Goal: Task Accomplishment & Management: Complete application form

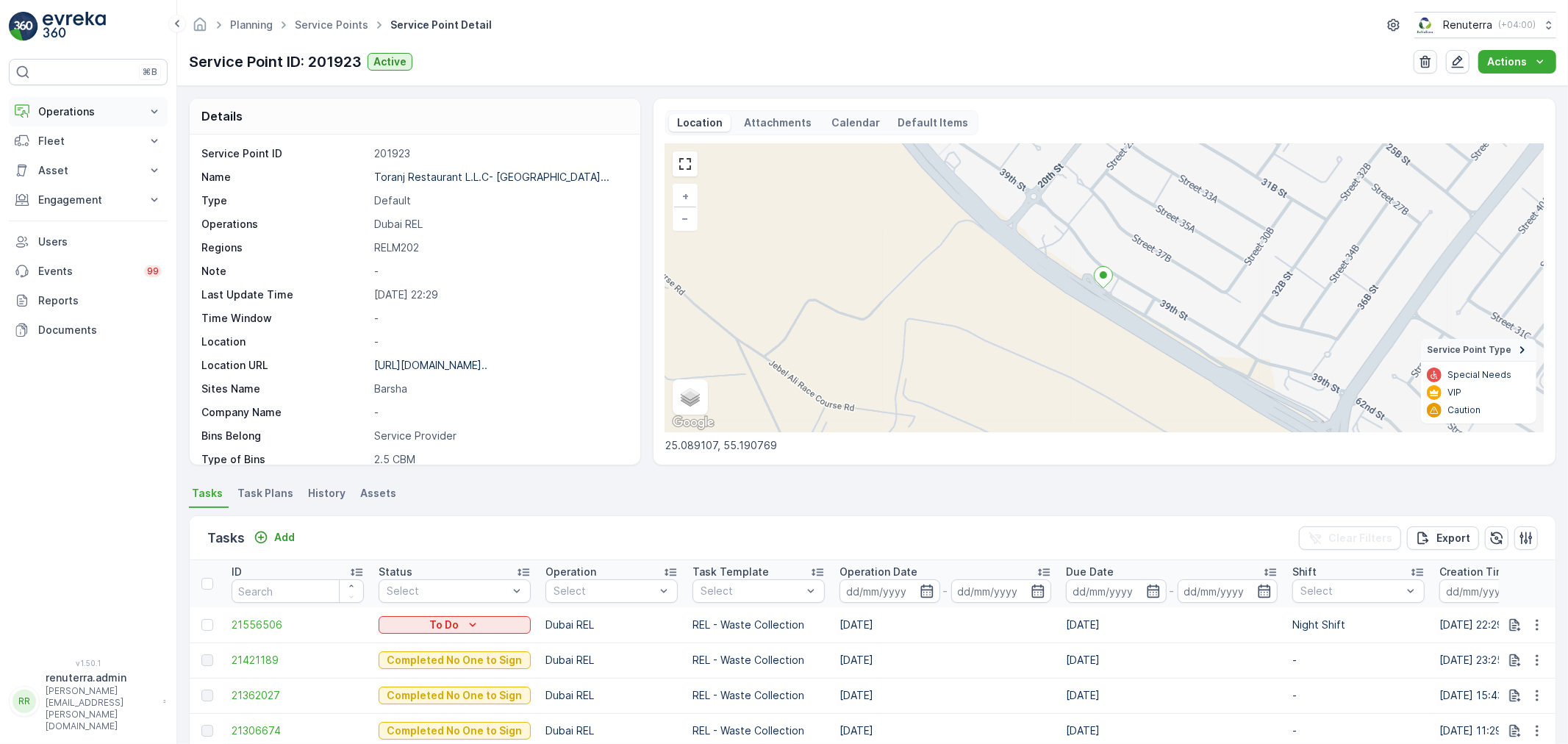
click at [70, 114] on p "Operations" at bounding box center [88, 112] width 100 height 14
click at [78, 168] on link "Routes & Tasks" at bounding box center [100, 178] width 136 height 21
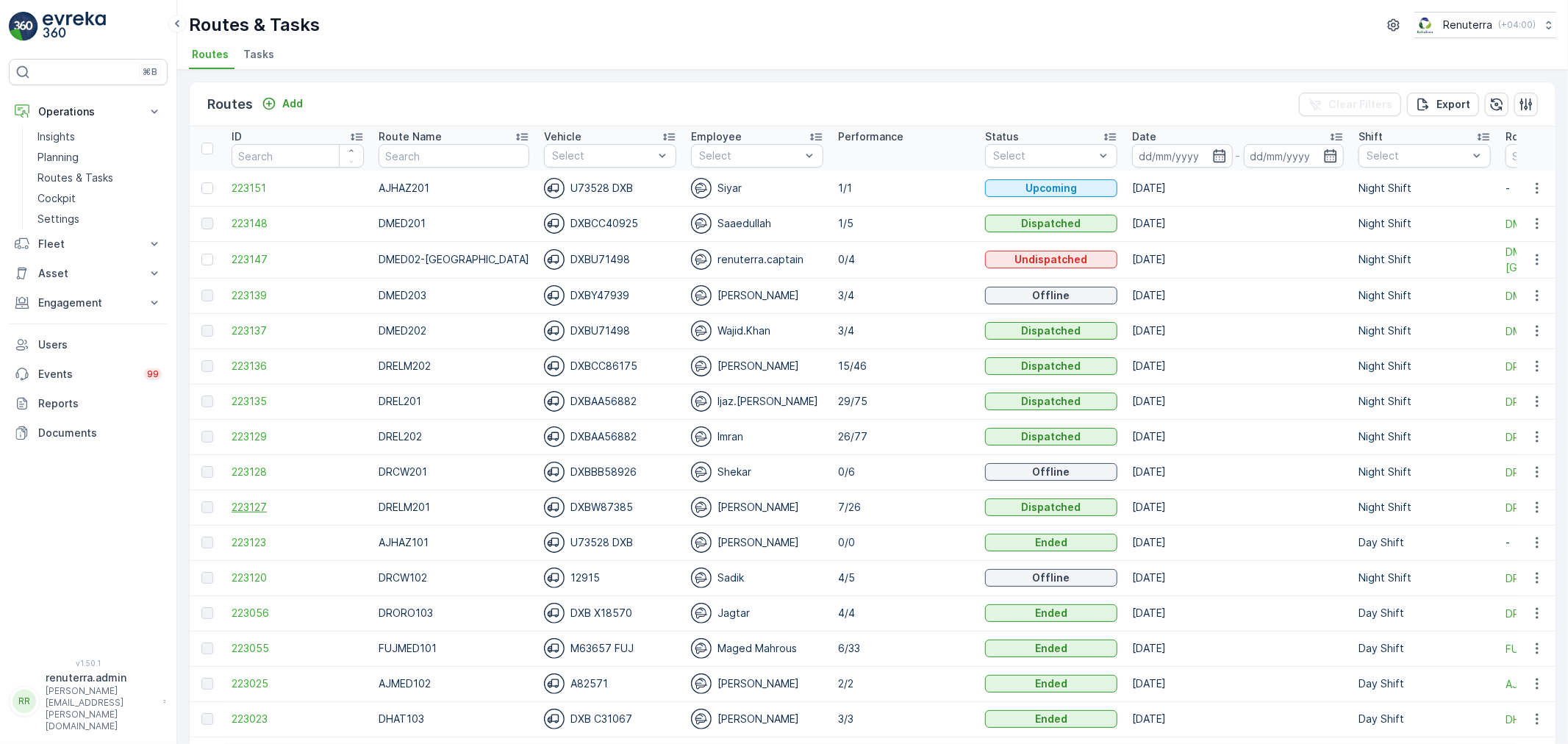
click at [247, 503] on span "223127" at bounding box center [297, 507] width 132 height 14
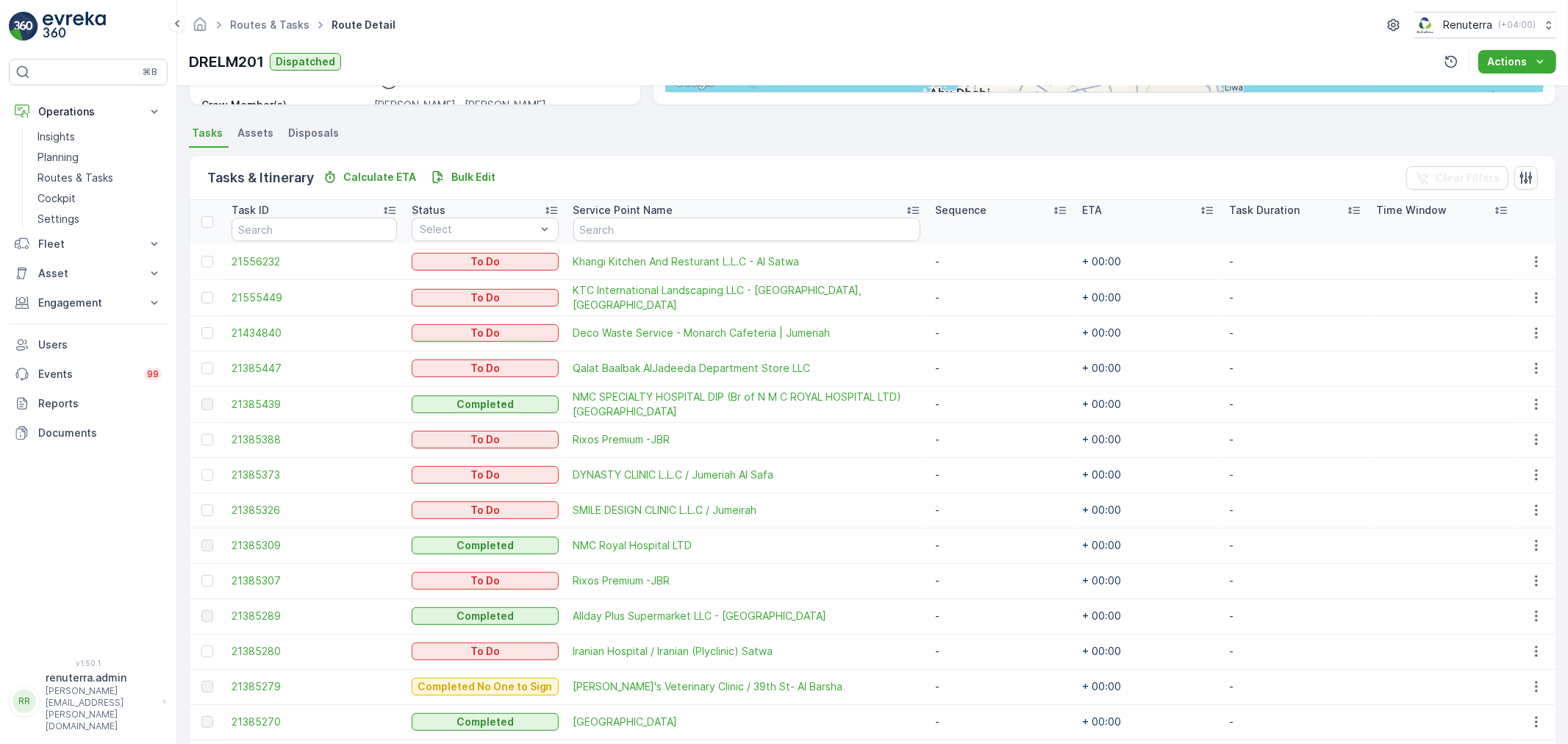
scroll to position [326, 0]
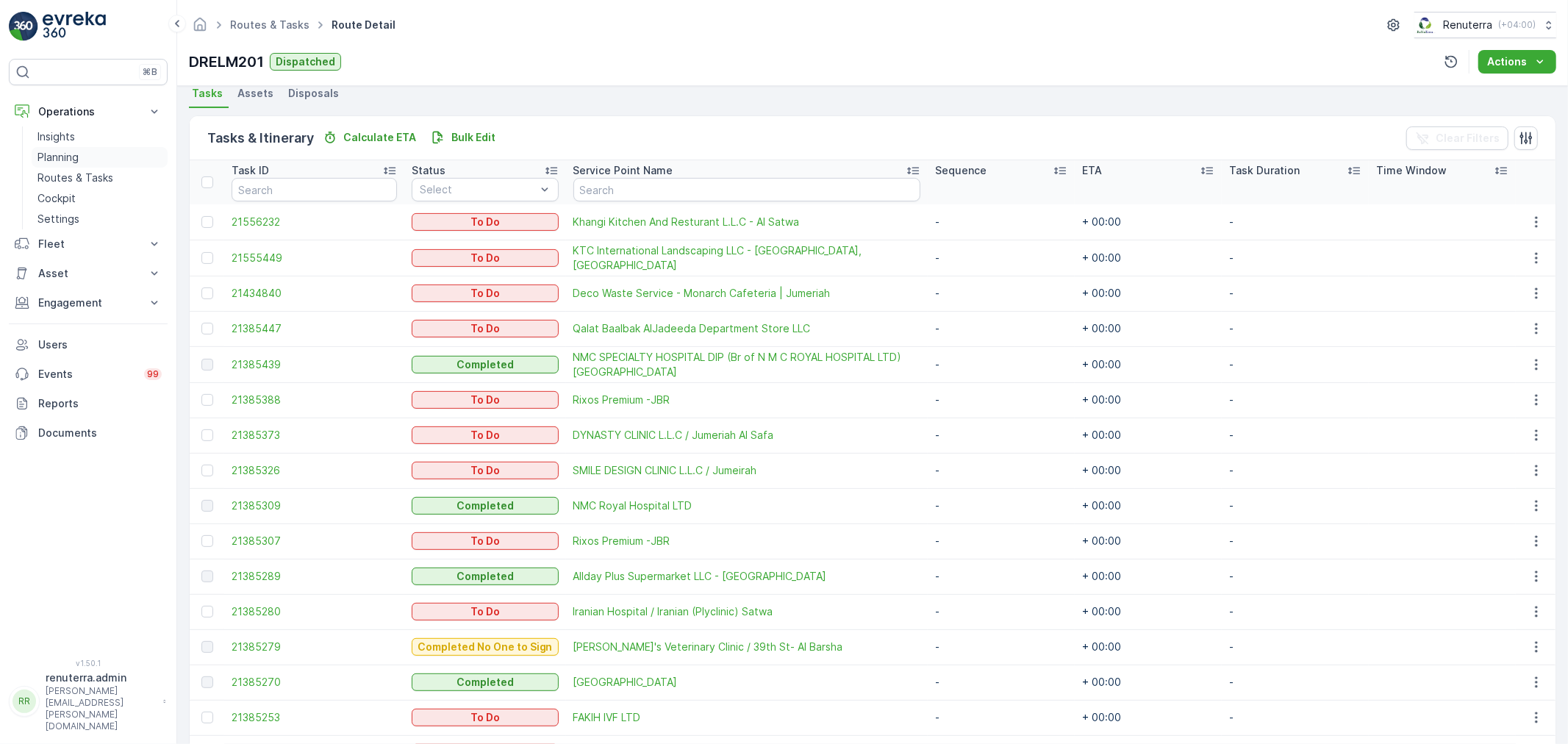
click at [71, 152] on p "Planning" at bounding box center [58, 158] width 41 height 14
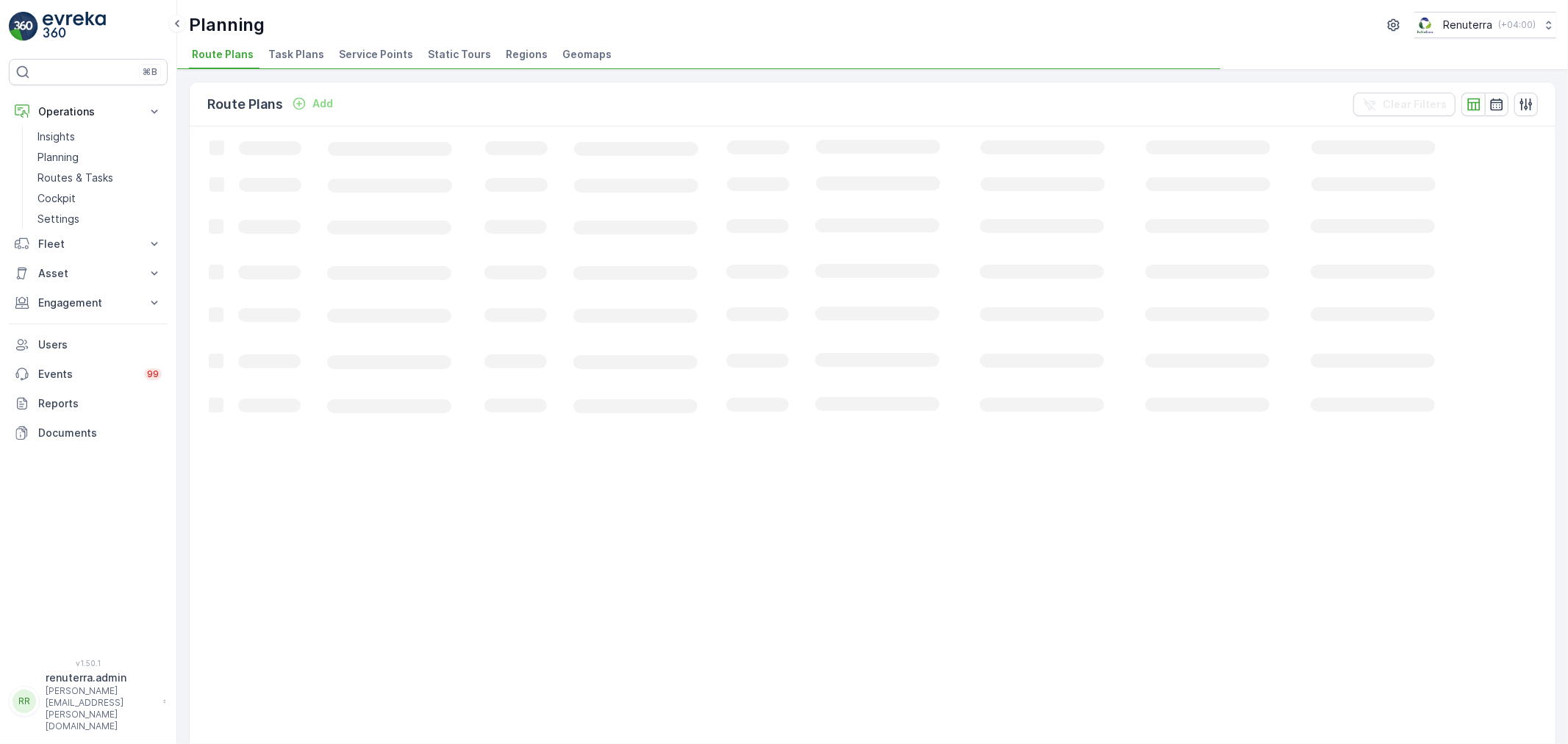
click at [388, 58] on span "Service Points" at bounding box center [376, 54] width 74 height 14
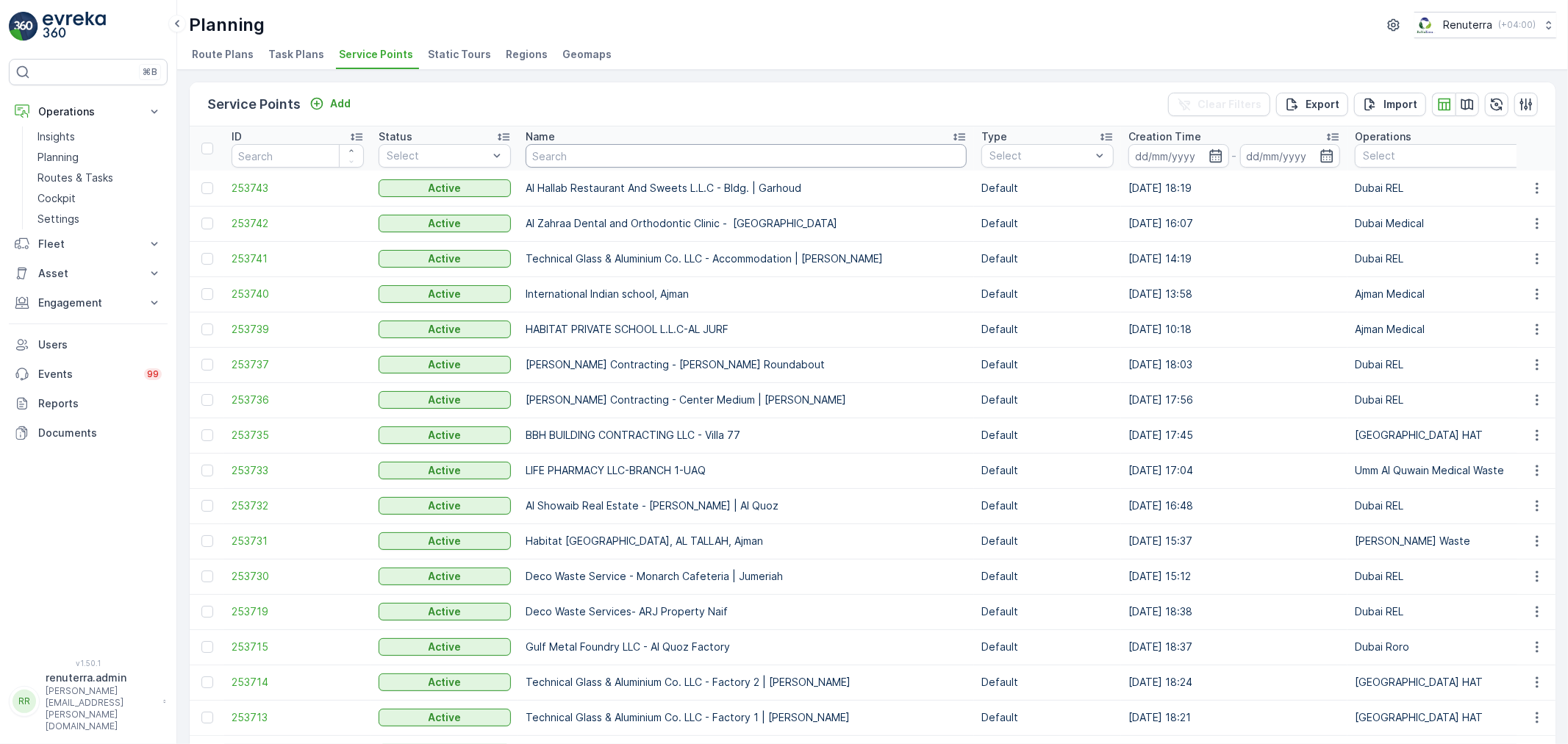
click at [647, 166] on input "text" at bounding box center [746, 155] width 441 height 23
type input "lulu rash"
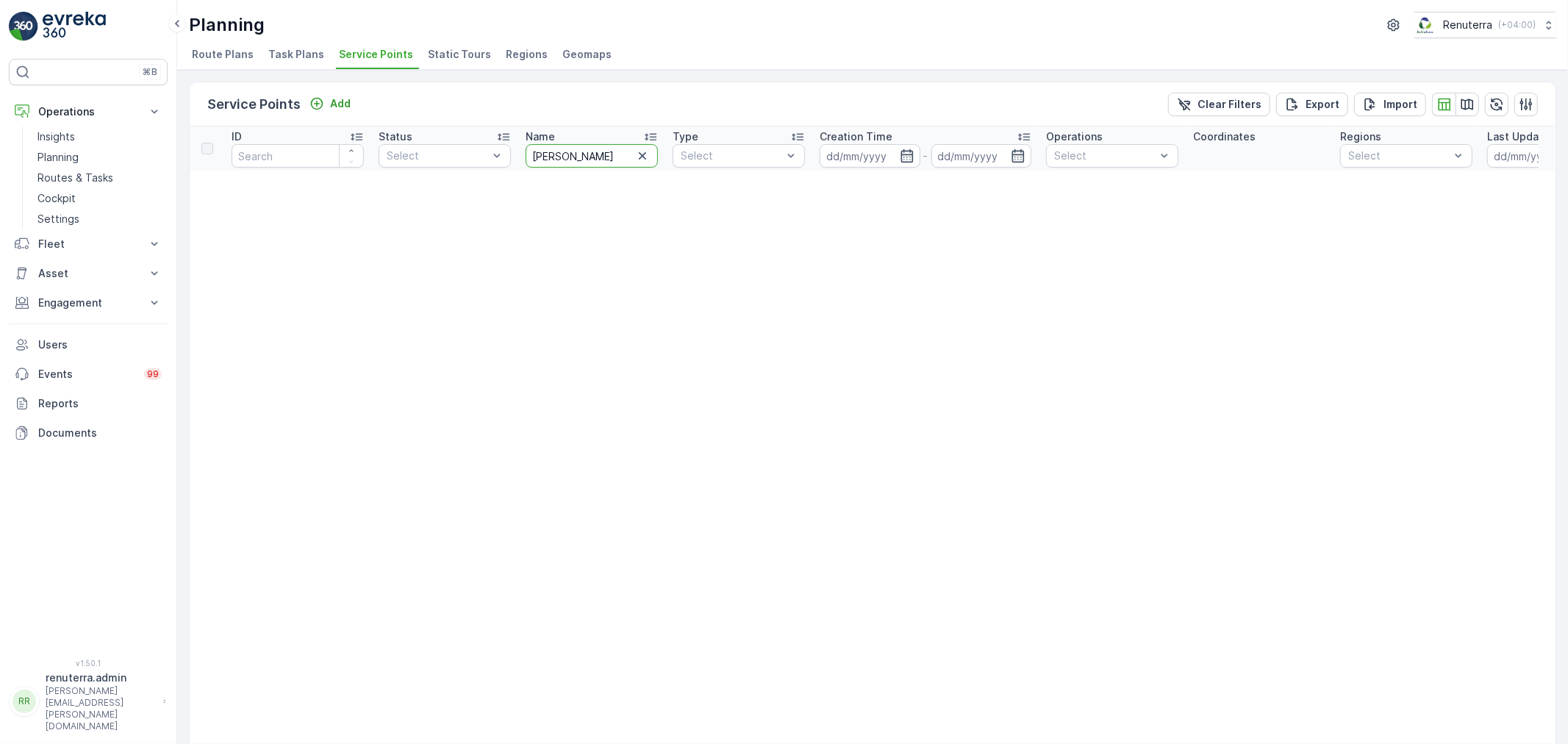
click at [601, 153] on input "lulu rash" at bounding box center [591, 155] width 132 height 23
type input "l"
type input "spark"
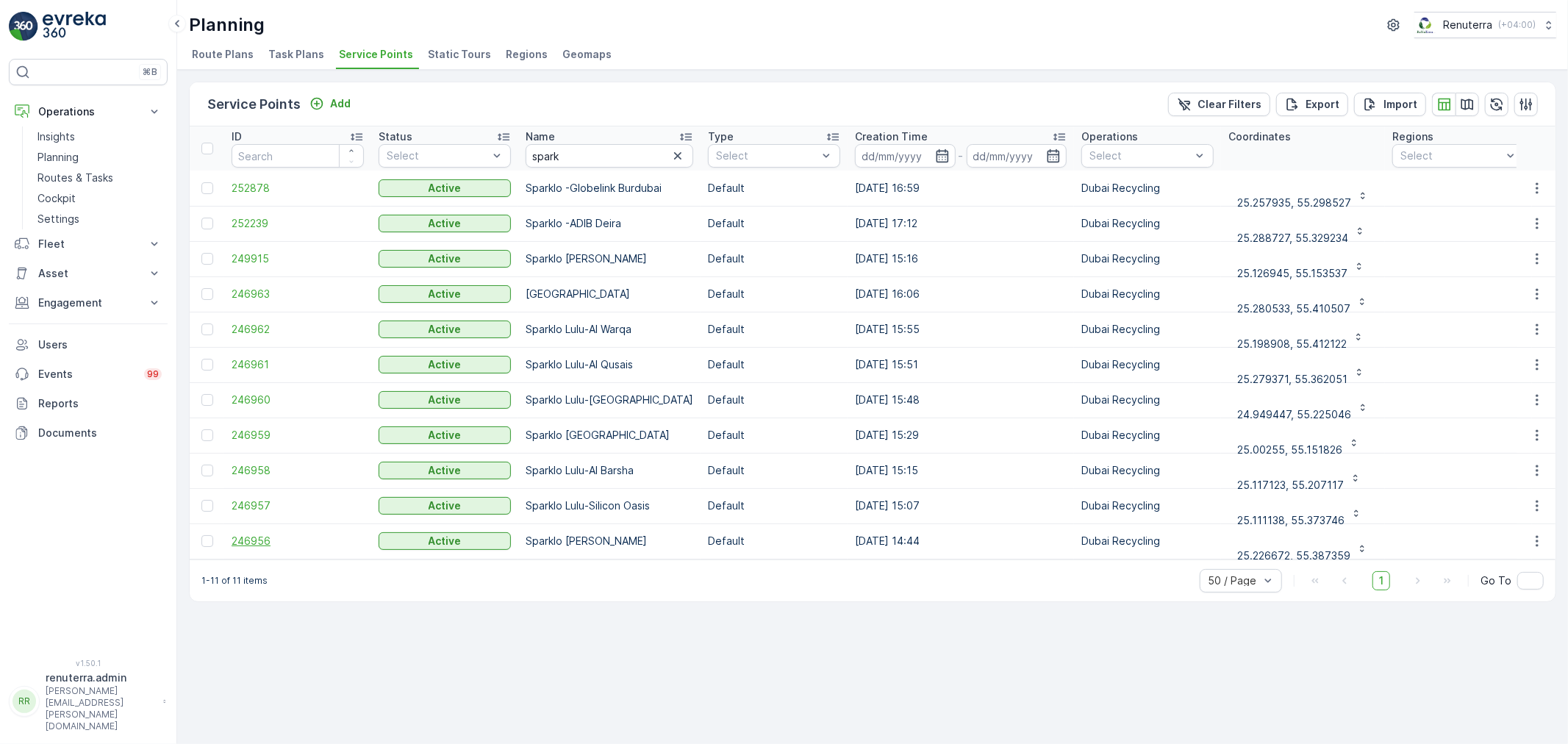
click at [255, 540] on span "246956" at bounding box center [297, 541] width 132 height 14
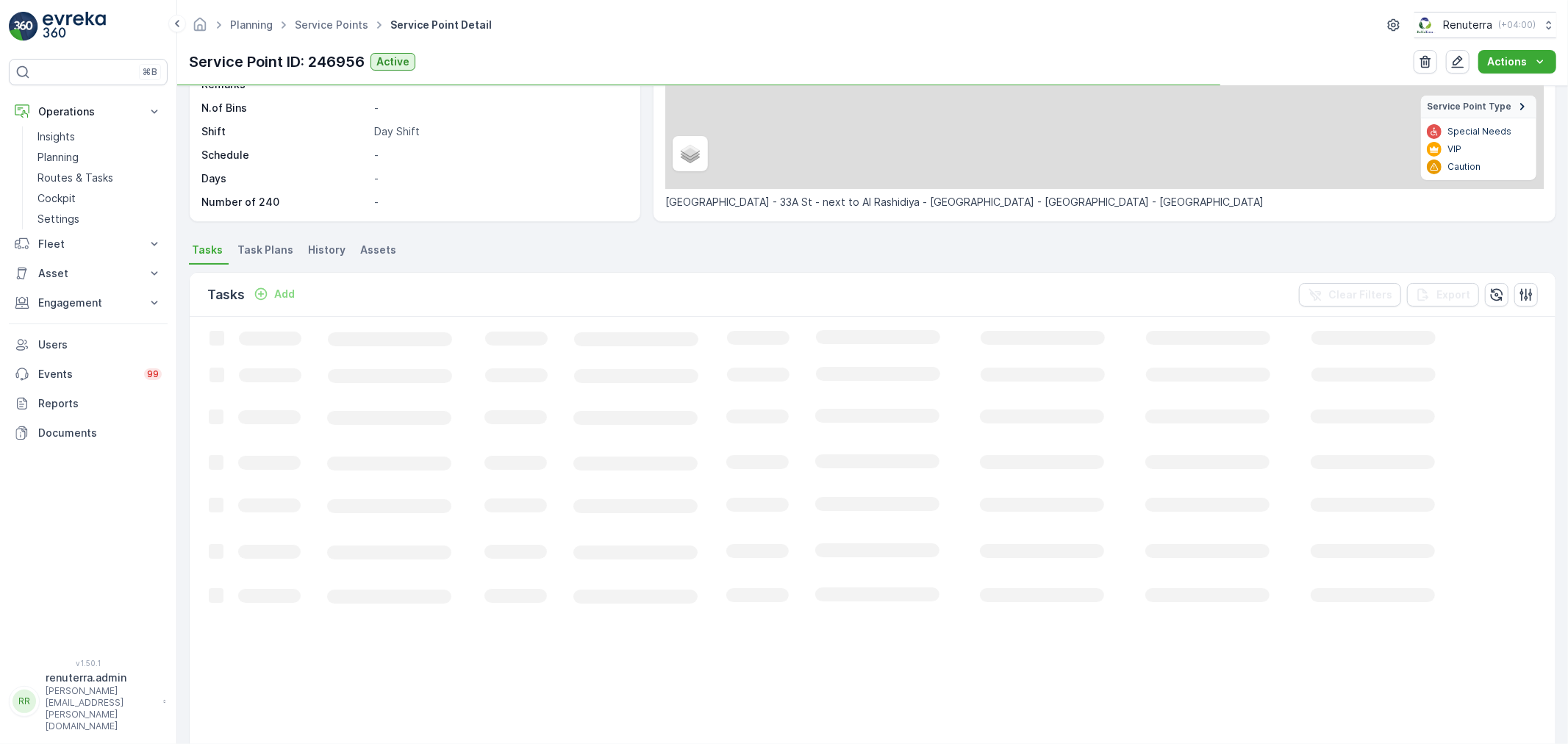
scroll to position [245, 0]
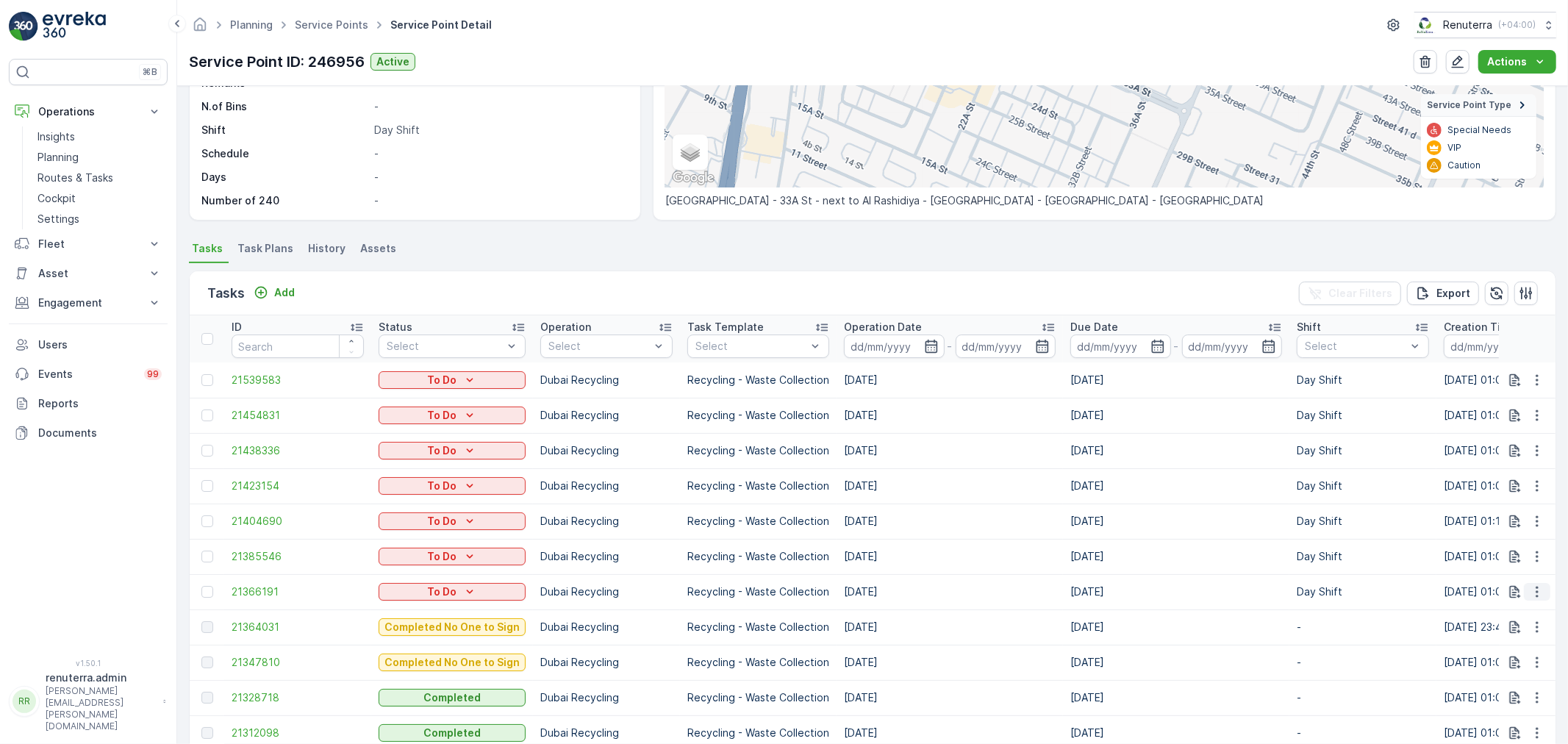
click at [1530, 591] on icon "button" at bounding box center [1537, 592] width 14 height 14
click at [1505, 651] on span "Change Route" at bounding box center [1498, 654] width 71 height 14
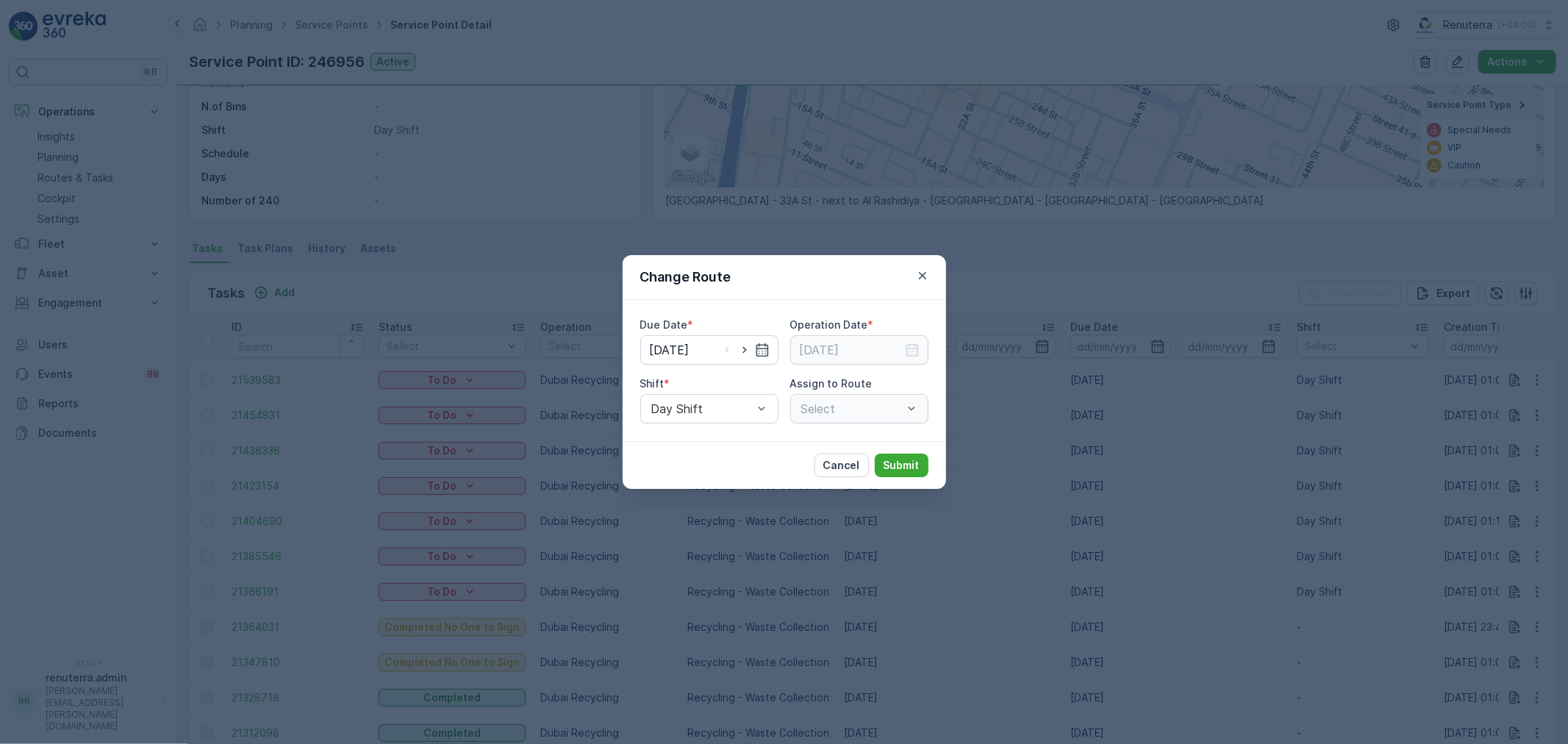
type input "[DATE]"
click at [743, 350] on icon "button" at bounding box center [744, 350] width 14 height 14
type input "[DATE]"
click at [908, 353] on icon "button" at bounding box center [912, 350] width 14 height 14
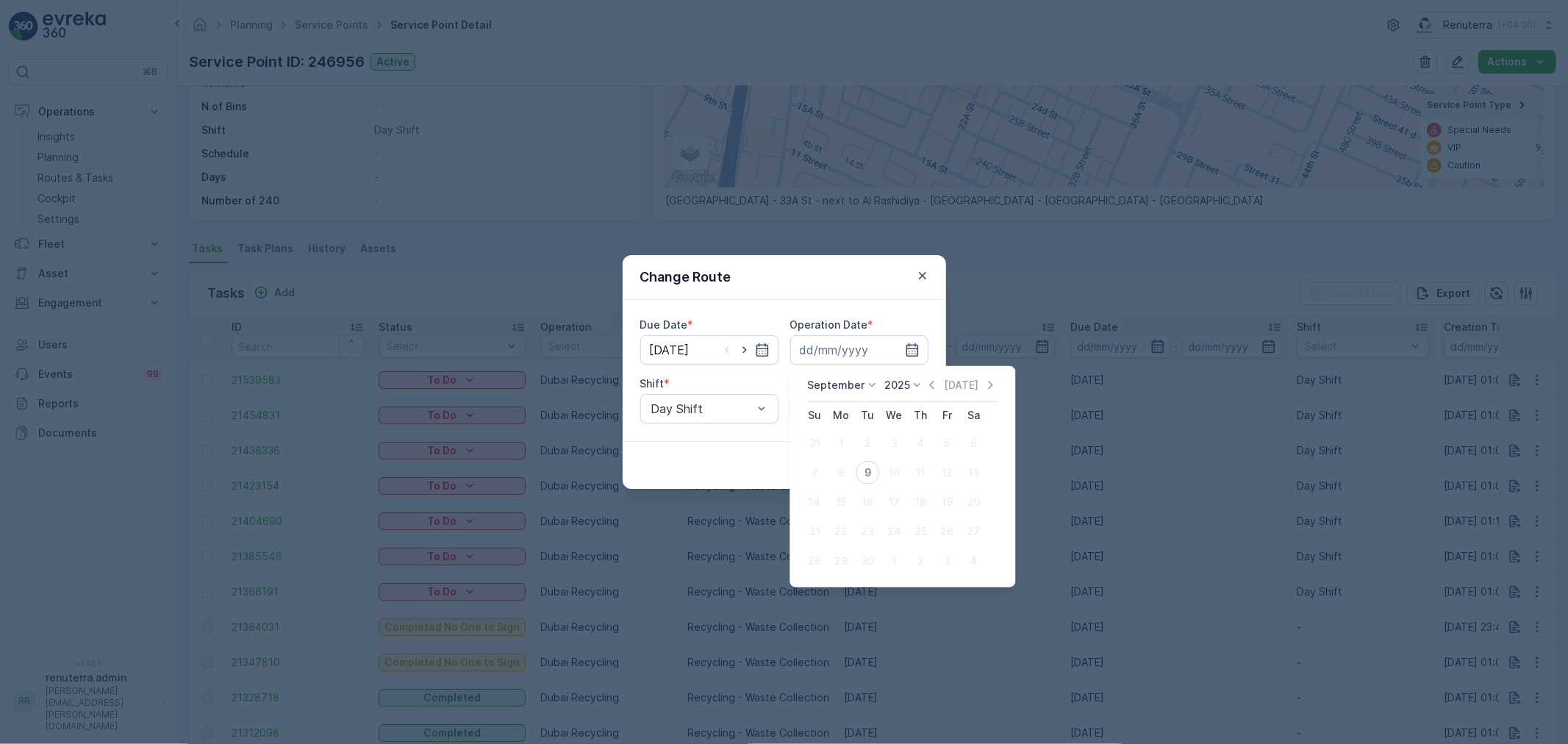
click at [866, 482] on div "9" at bounding box center [867, 472] width 23 height 23
type input "[DATE]"
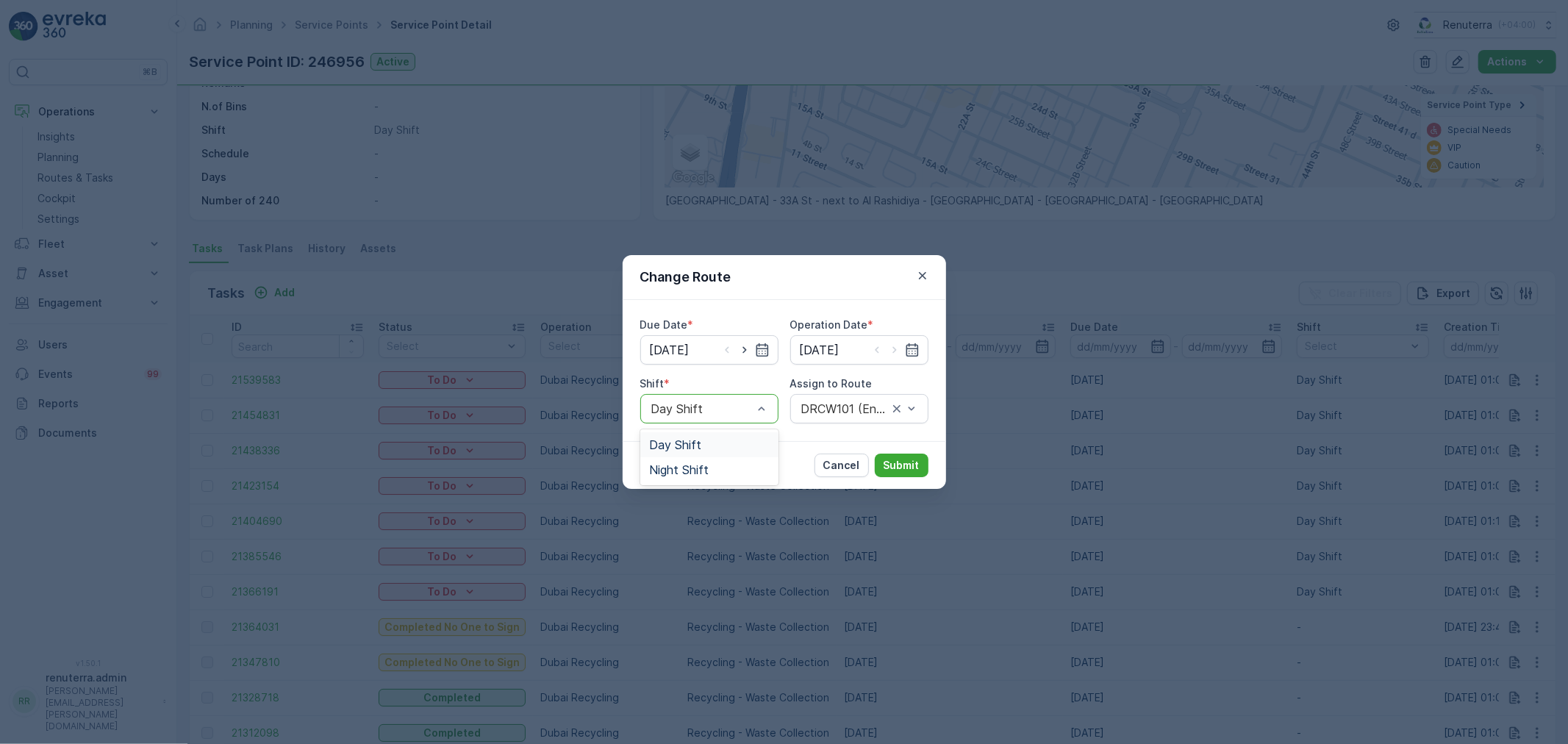
drag, startPoint x: 698, startPoint y: 413, endPoint x: 699, endPoint y: 438, distance: 25.0
click at [694, 469] on span "Night Shift" at bounding box center [679, 470] width 59 height 14
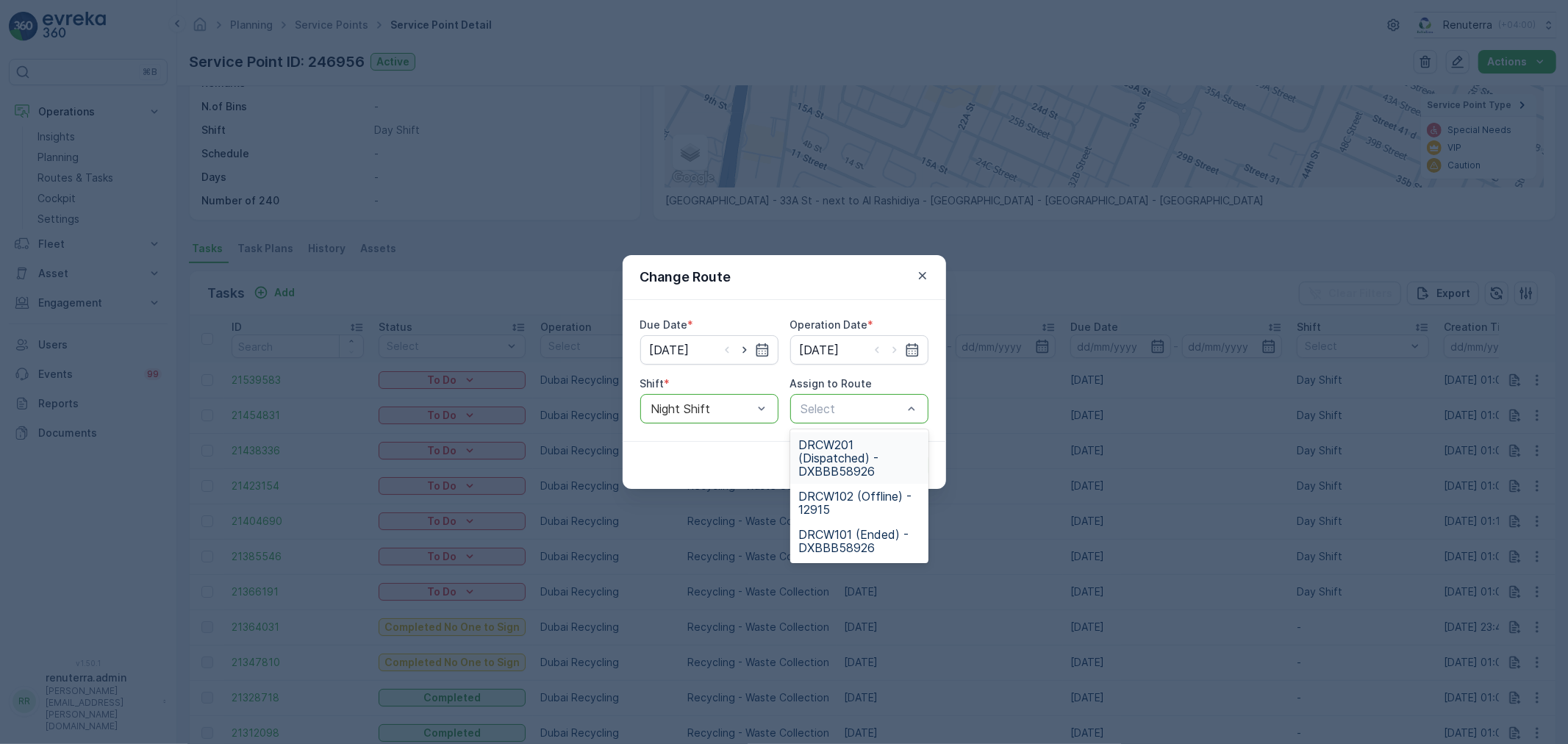
click at [845, 463] on span "DRCW201 (Dispatched) - DXBBB58926" at bounding box center [859, 458] width 121 height 40
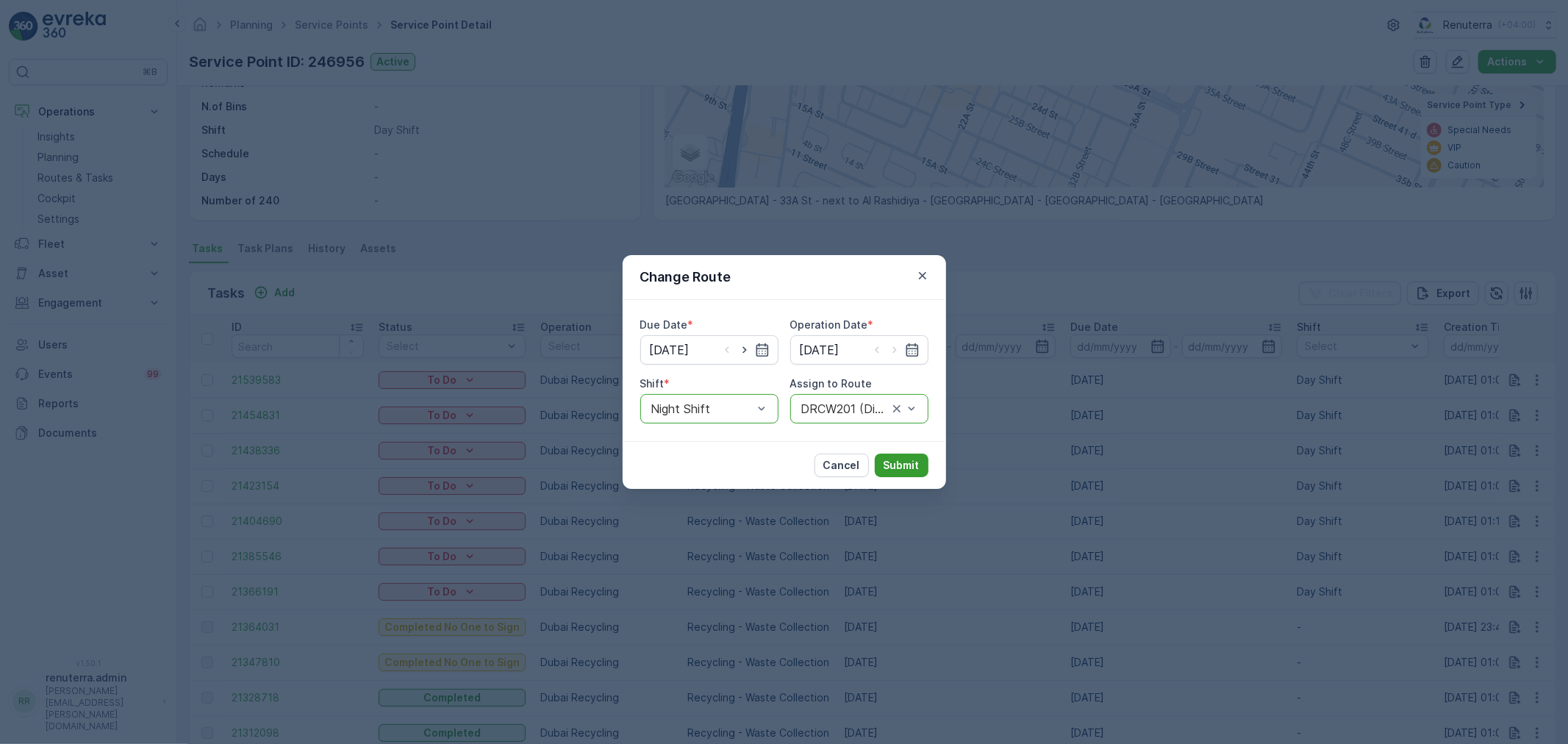
click at [913, 456] on button "Submit" at bounding box center [901, 465] width 54 height 23
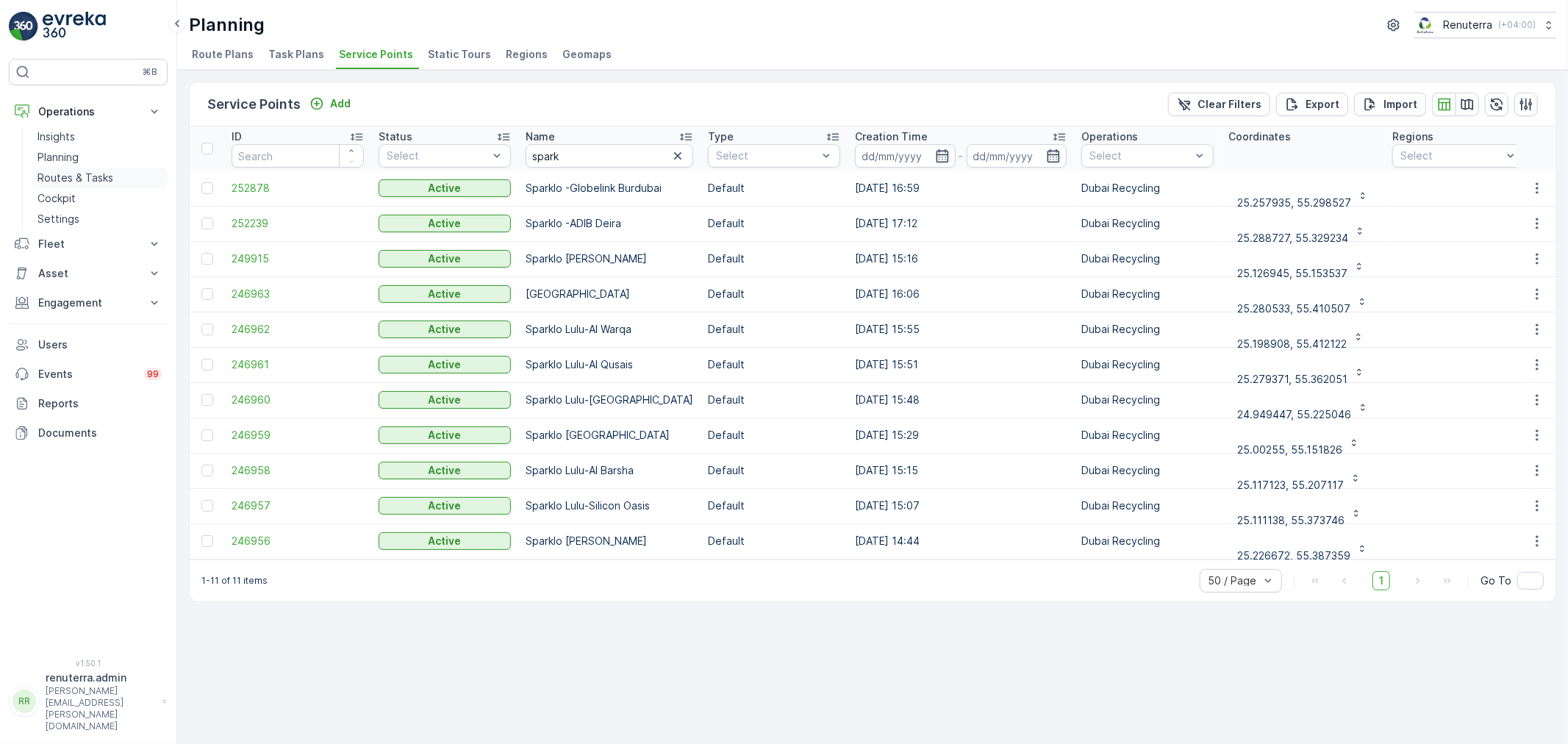
click at [86, 170] on p "Routes & Tasks" at bounding box center [75, 178] width 76 height 14
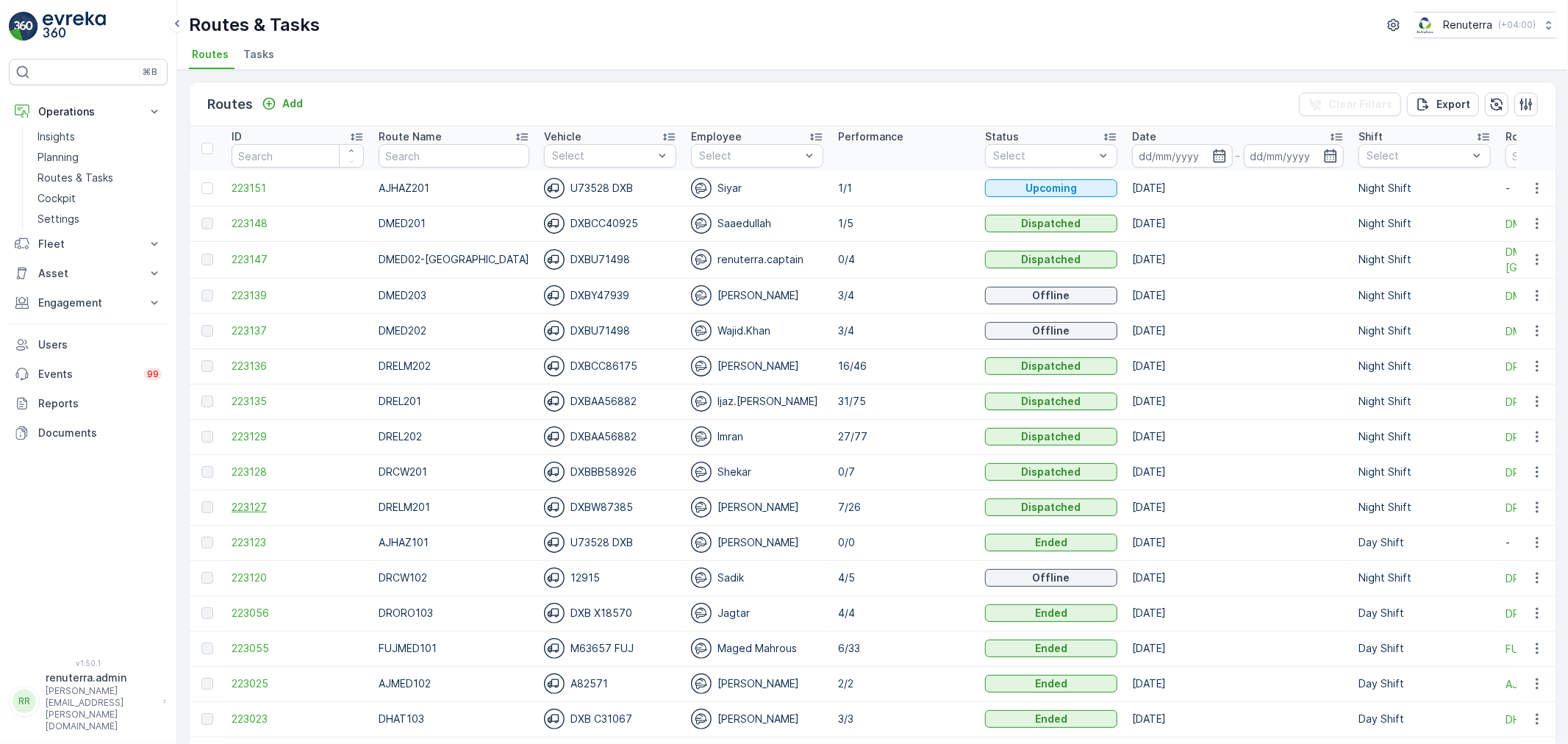
click at [245, 505] on span "223127" at bounding box center [297, 507] width 132 height 14
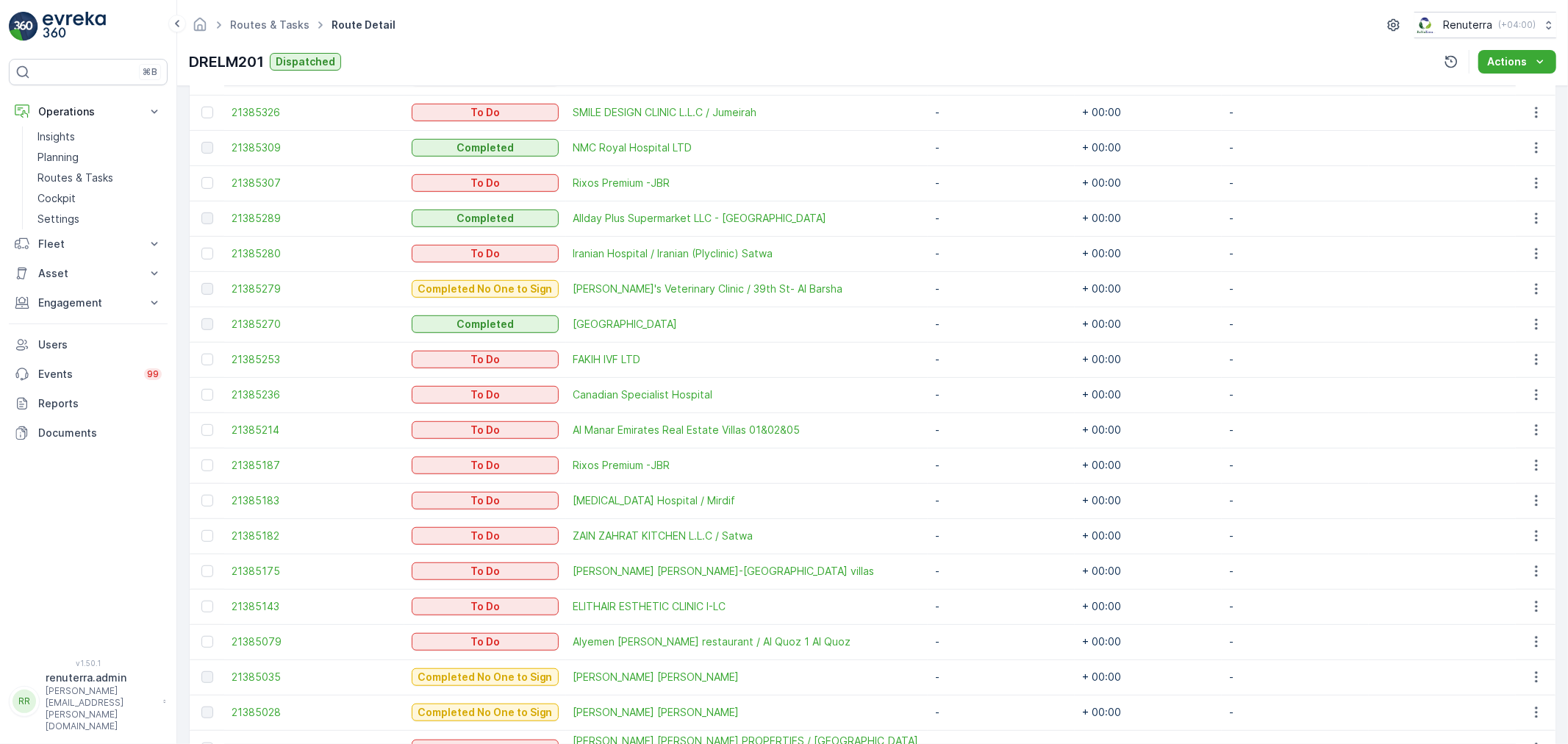
scroll to position [766, 0]
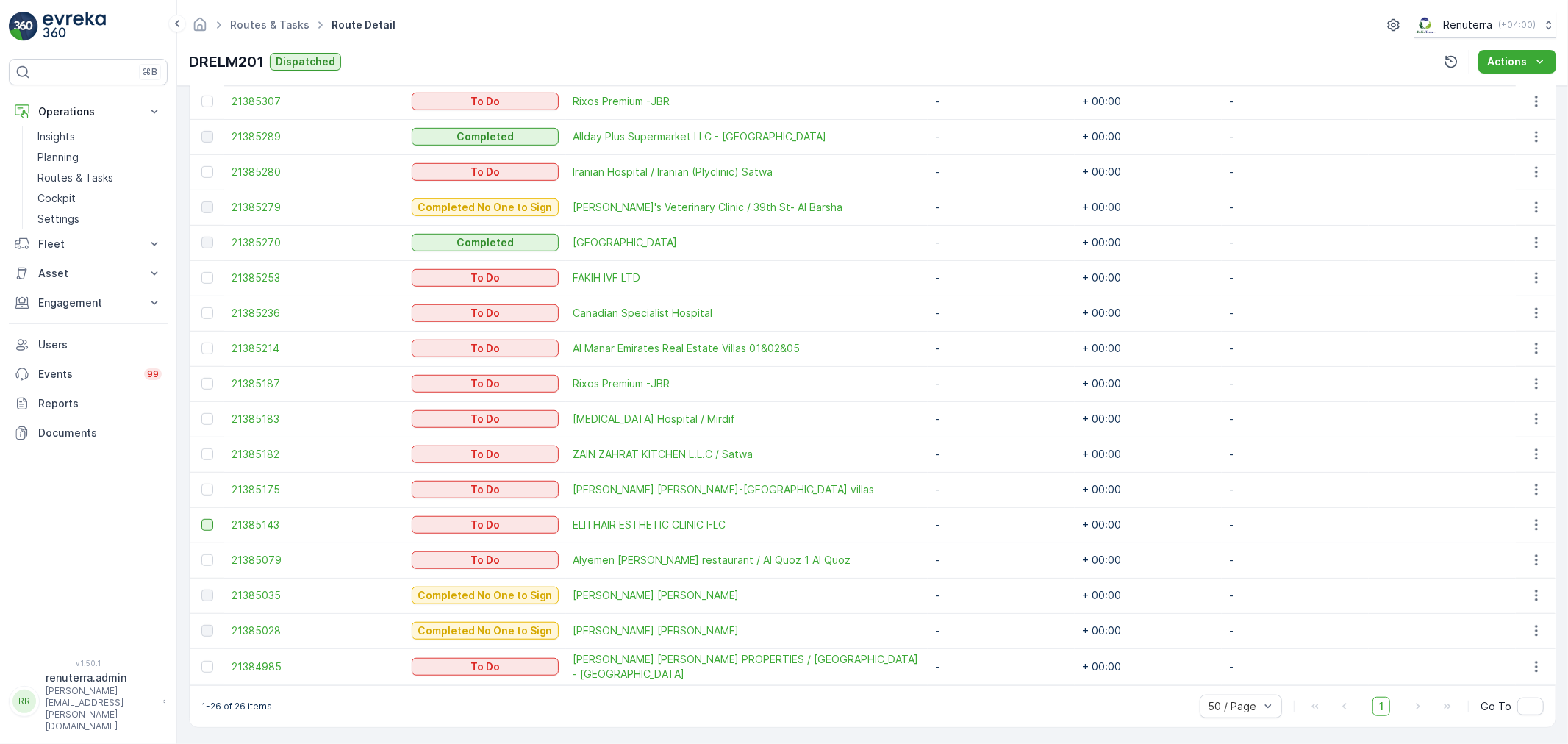
click at [201, 525] on div at bounding box center [207, 525] width 12 height 12
click at [201, 519] on input "checkbox" at bounding box center [201, 519] width 0 height 0
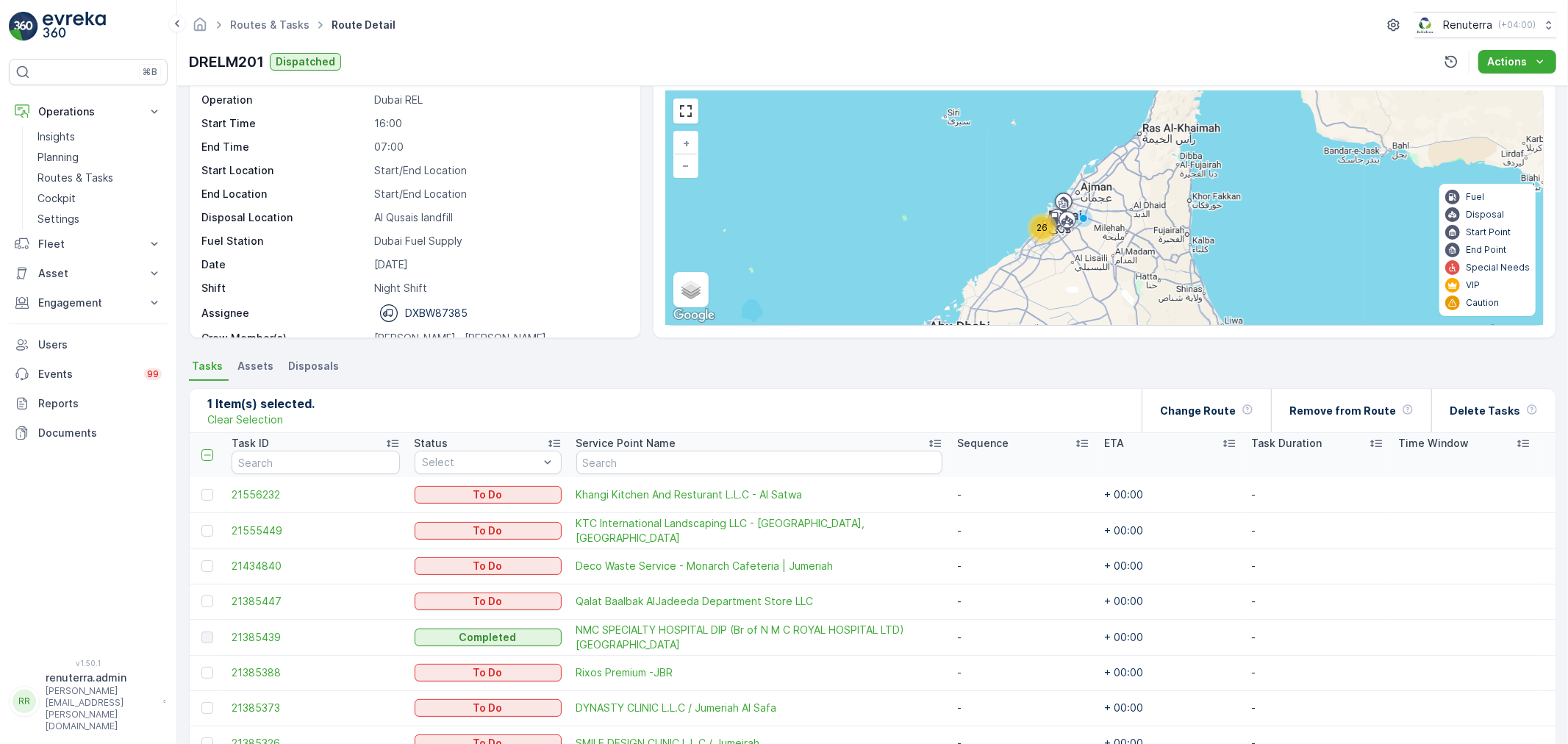
scroll to position [0, 0]
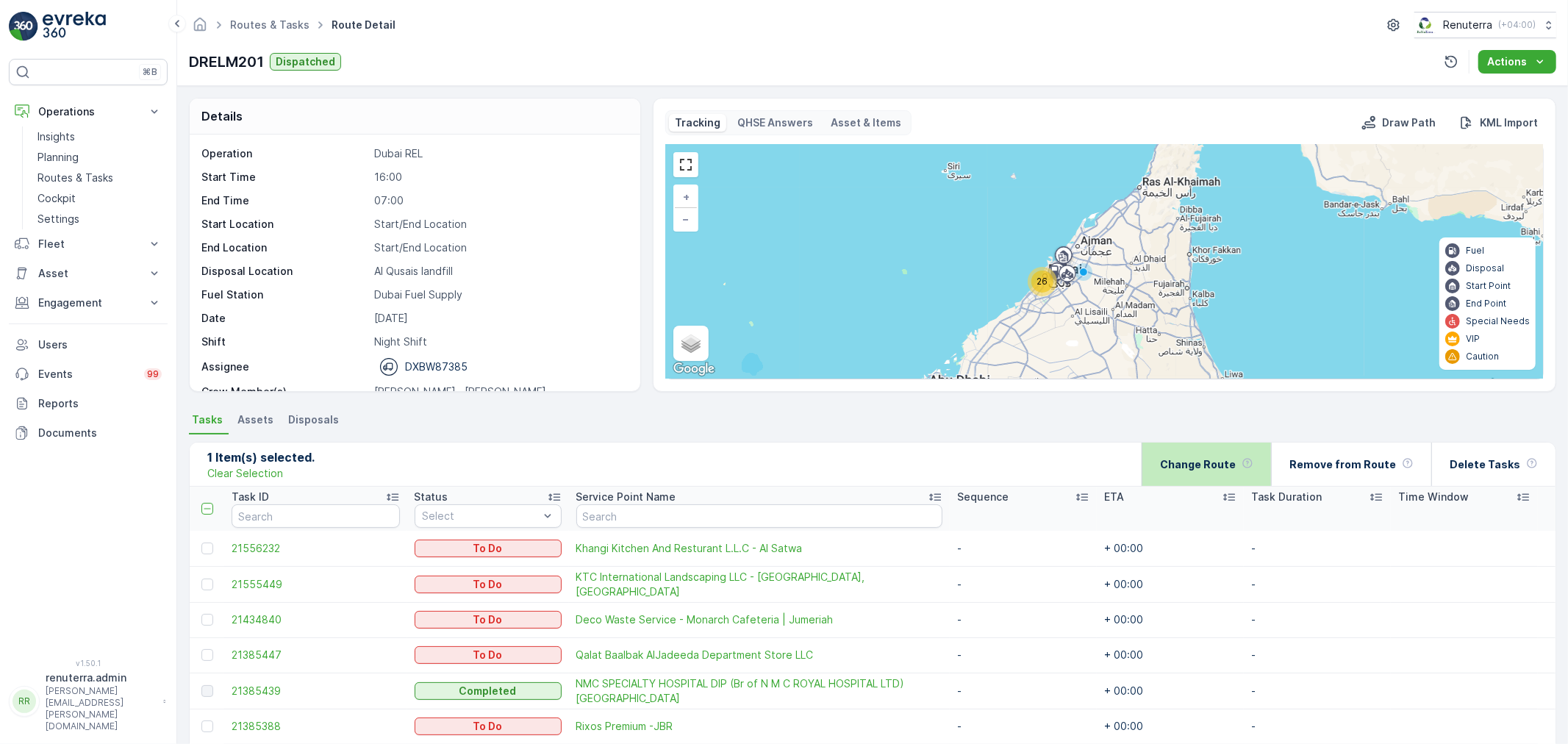
click at [1208, 467] on p "Change Route" at bounding box center [1198, 465] width 76 height 14
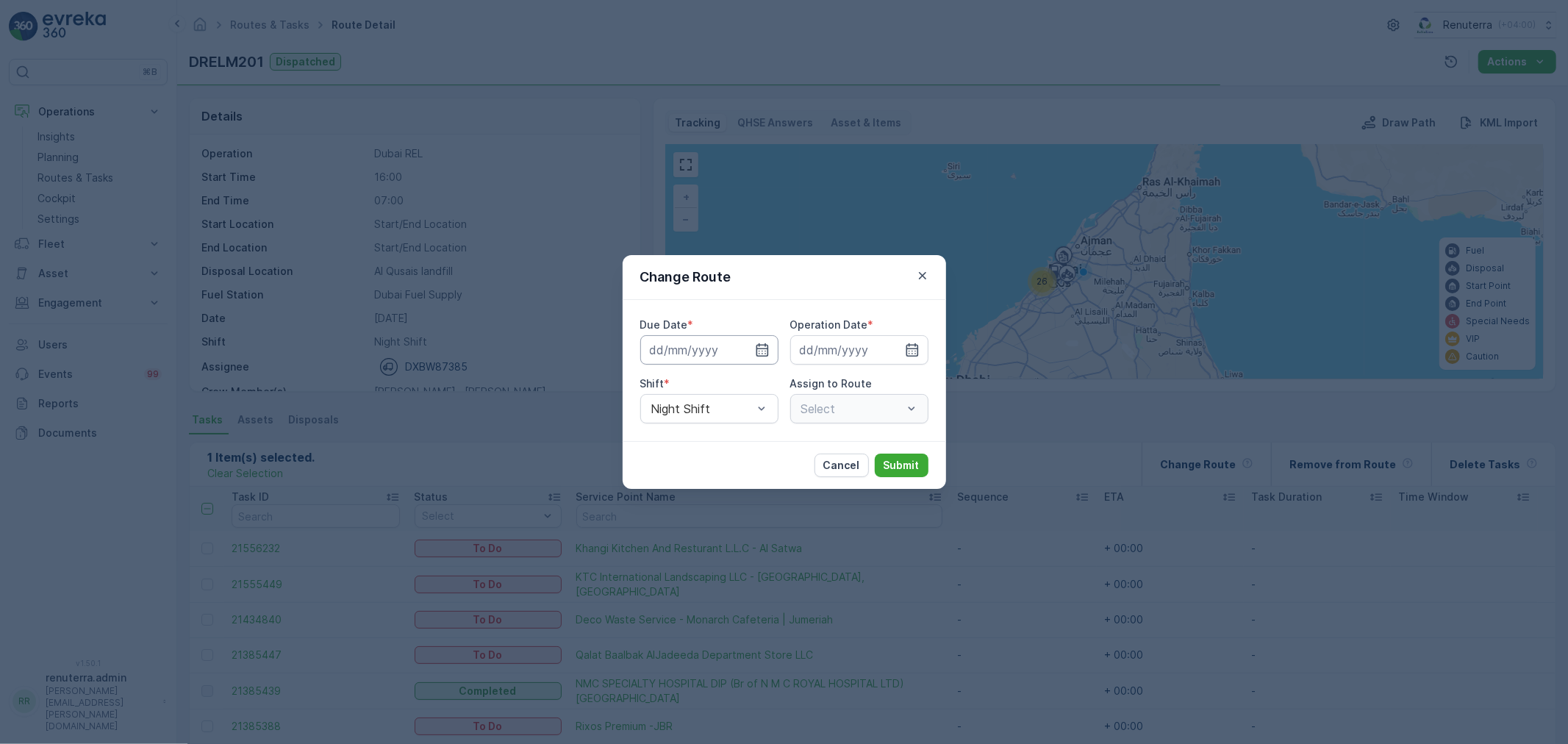
type input "[DATE]"
click at [737, 347] on icon "button" at bounding box center [744, 350] width 14 height 14
type input "10.09.2025"
drag, startPoint x: 897, startPoint y: 346, endPoint x: 828, endPoint y: 384, distance: 78.8
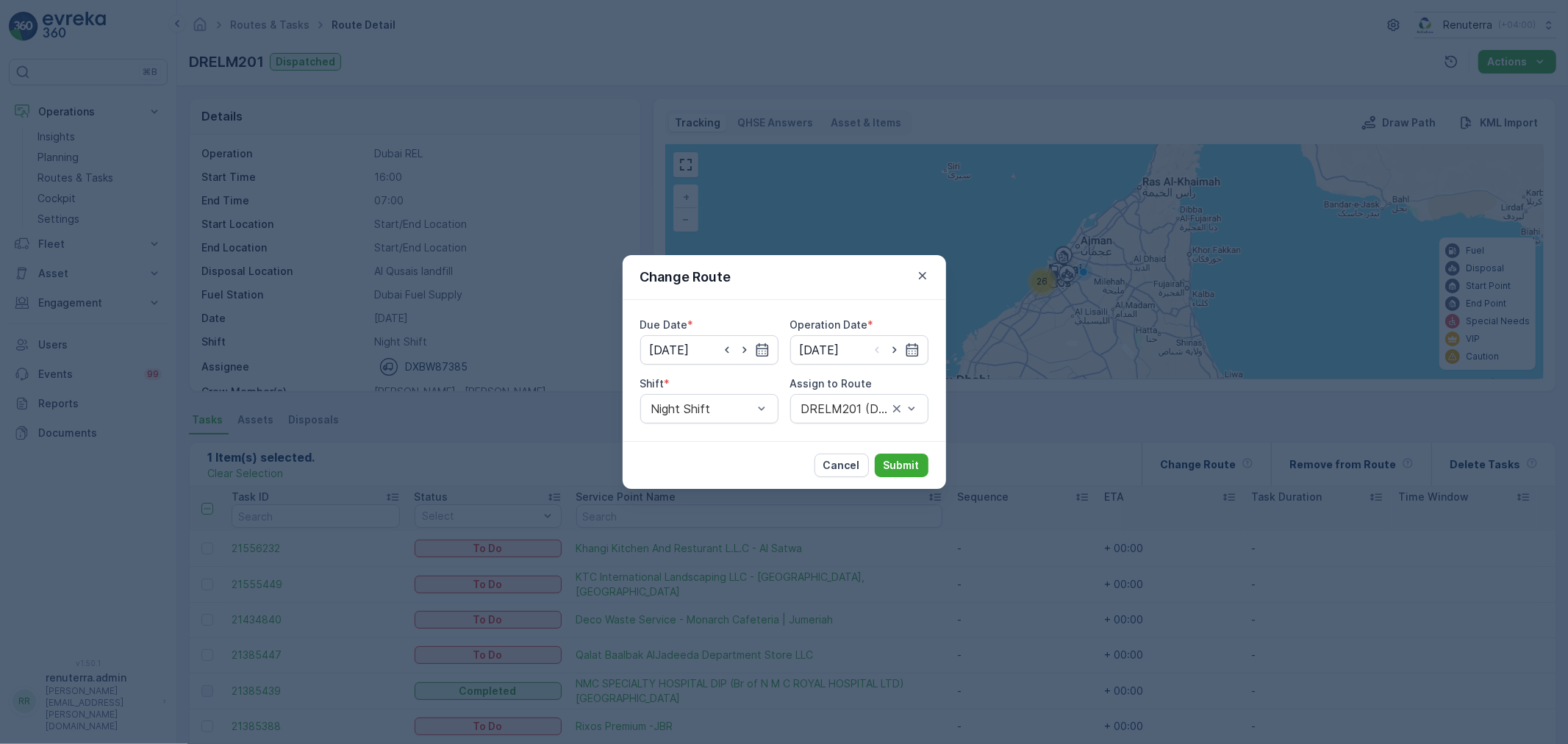
click at [894, 349] on icon "button" at bounding box center [895, 350] width 14 height 14
type input "10.09.2025"
click at [708, 453] on div "Day Shift" at bounding box center [709, 445] width 138 height 25
click at [832, 417] on p "Select" at bounding box center [852, 409] width 102 height 18
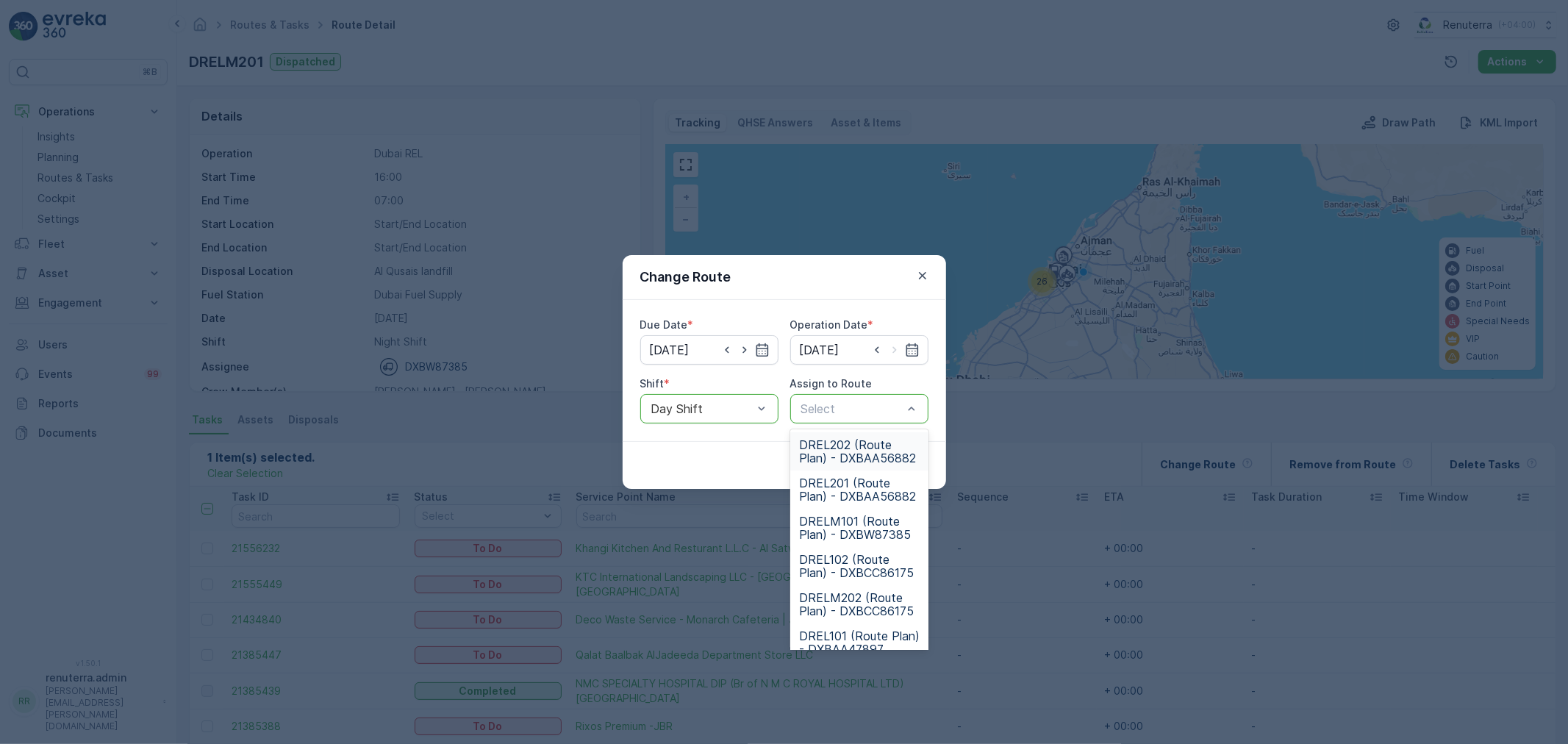
click at [843, 406] on div at bounding box center [852, 409] width 105 height 14
type input "201"
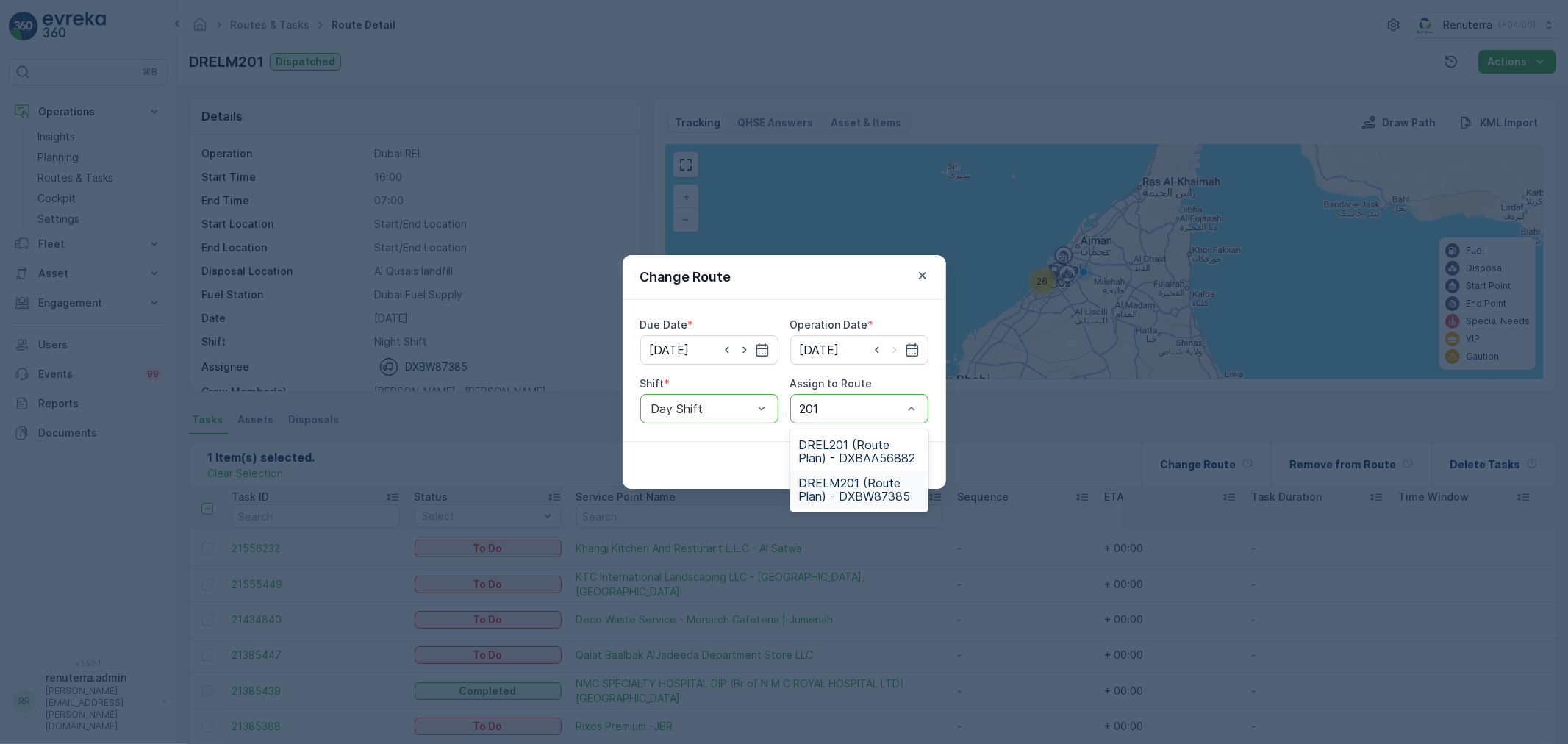
click at [863, 494] on span "DRELM201 (Route Plan) - DXBW87385" at bounding box center [859, 490] width 121 height 26
type input "102"
click at [849, 501] on span "DRELM102 (Route Plan) - DXBW87385" at bounding box center [859, 490] width 121 height 26
click at [910, 465] on p "Submit" at bounding box center [901, 466] width 36 height 14
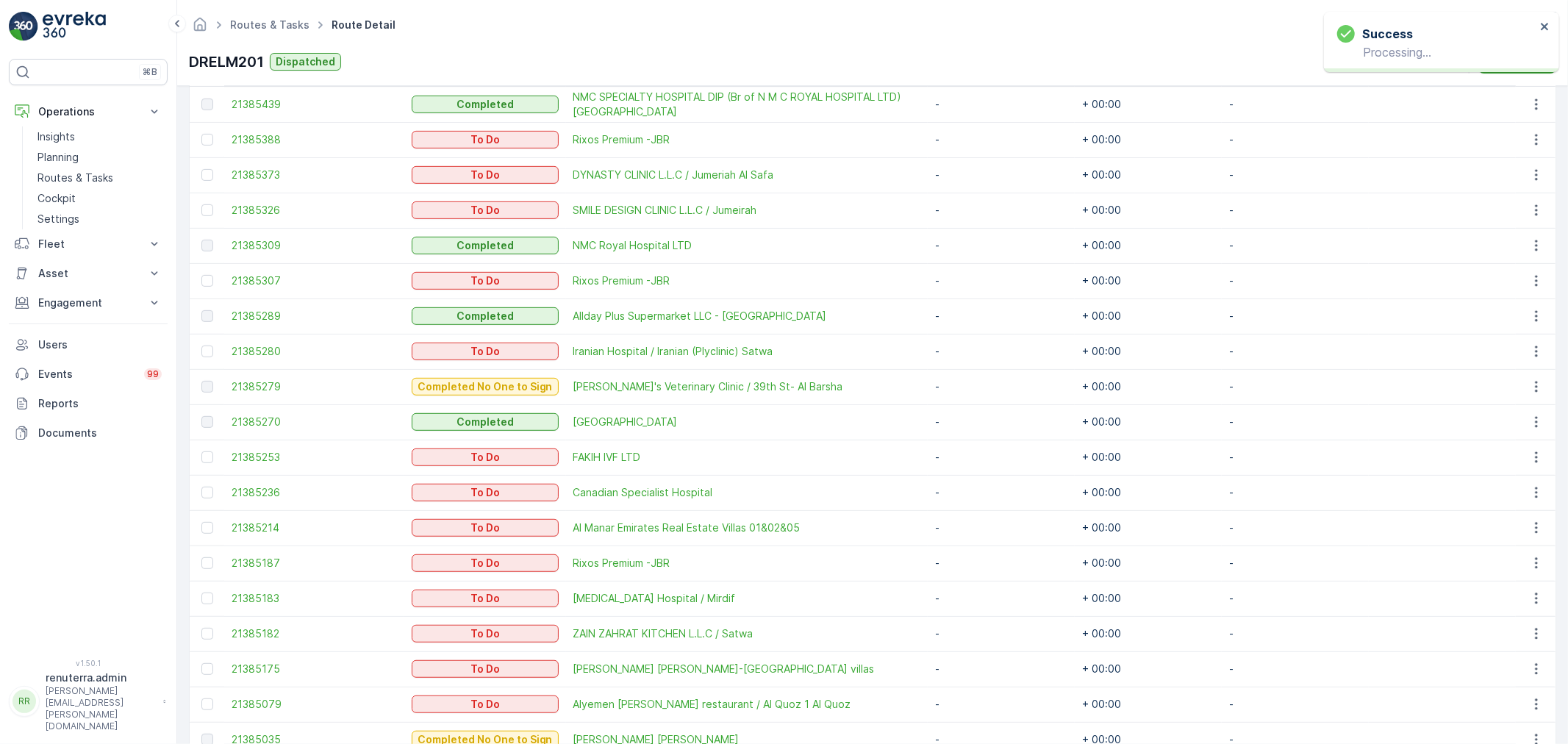
scroll to position [568, 0]
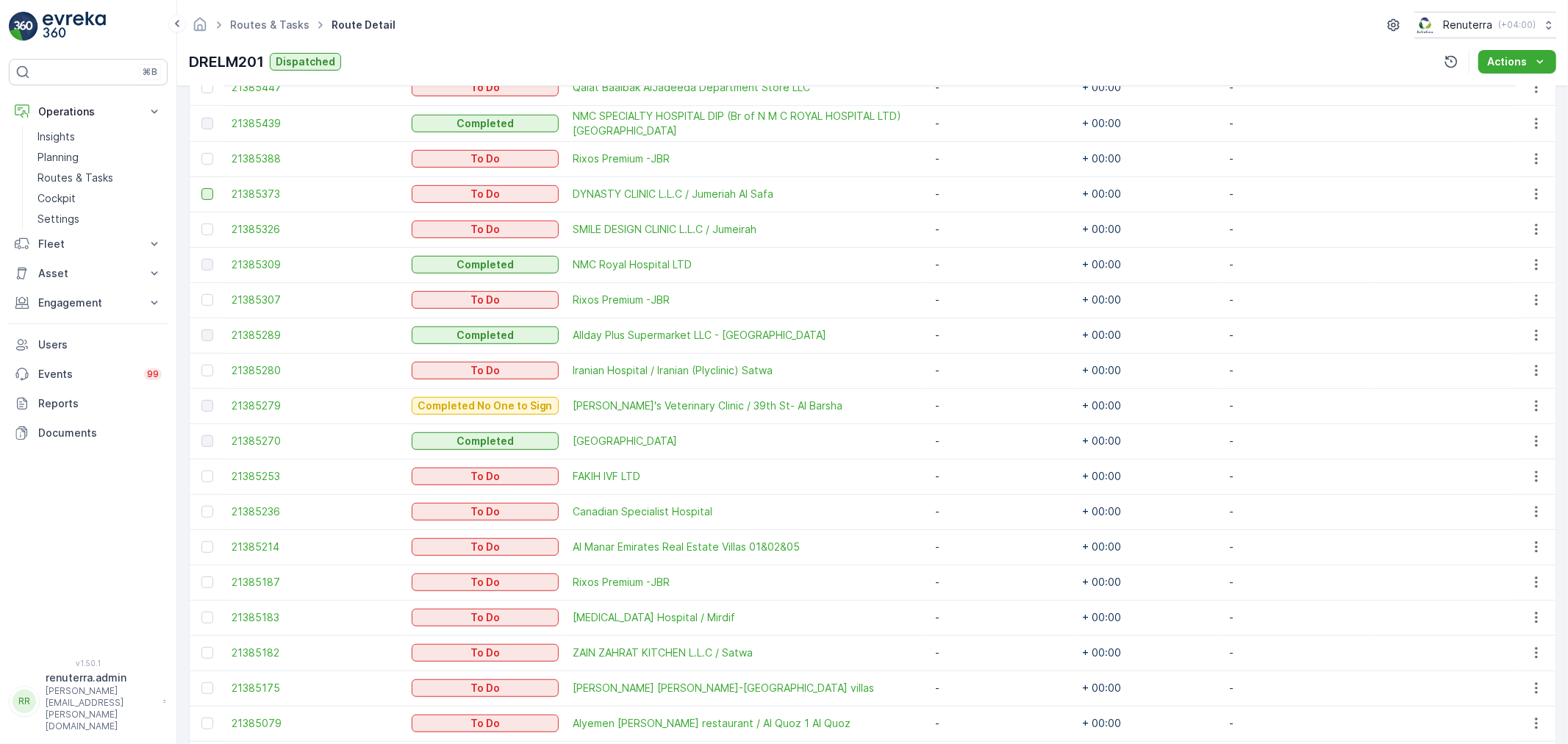
click at [204, 192] on div at bounding box center [207, 194] width 12 height 12
click at [201, 188] on input "checkbox" at bounding box center [201, 188] width 0 height 0
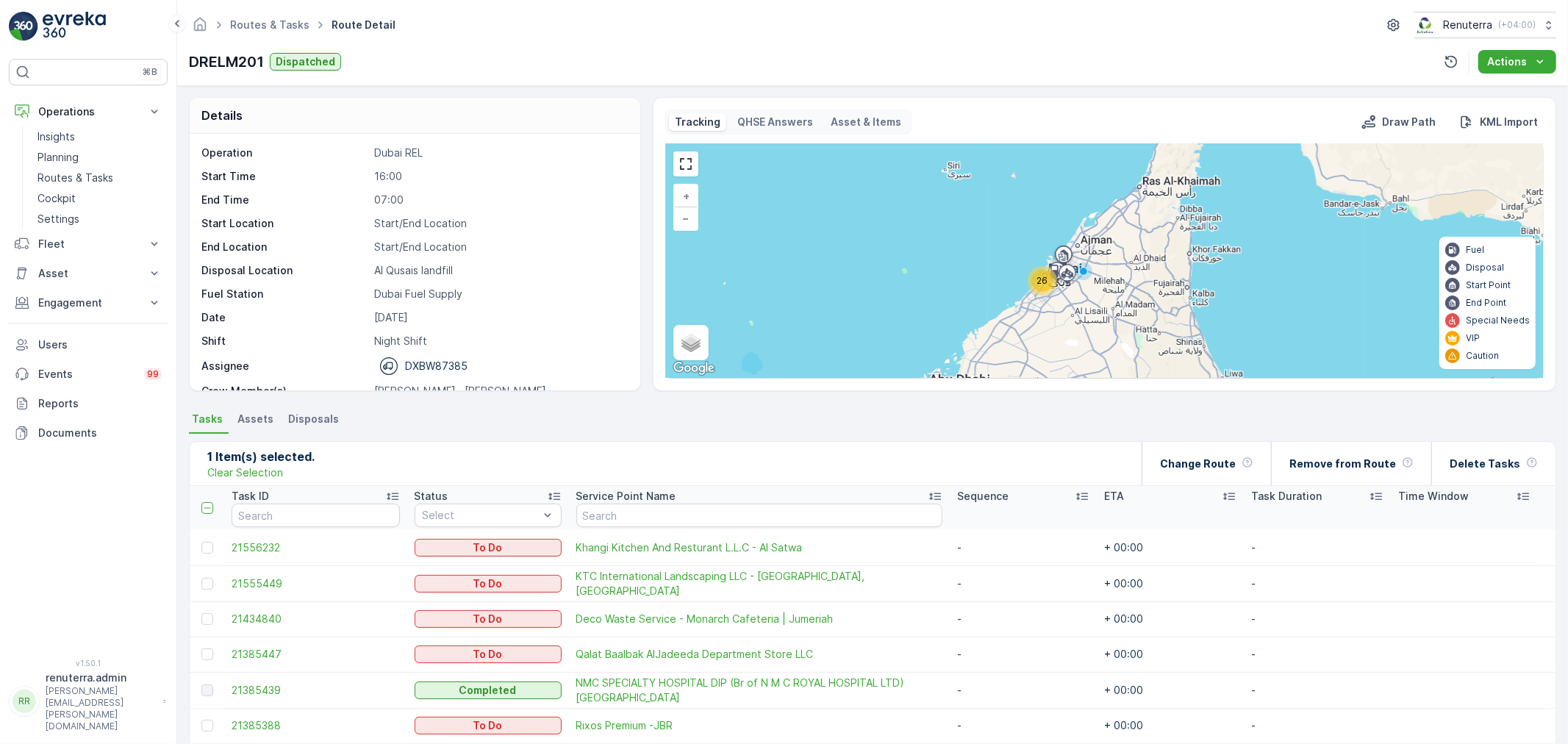
scroll to position [0, 0]
click at [1233, 465] on p "Change Route" at bounding box center [1198, 465] width 76 height 14
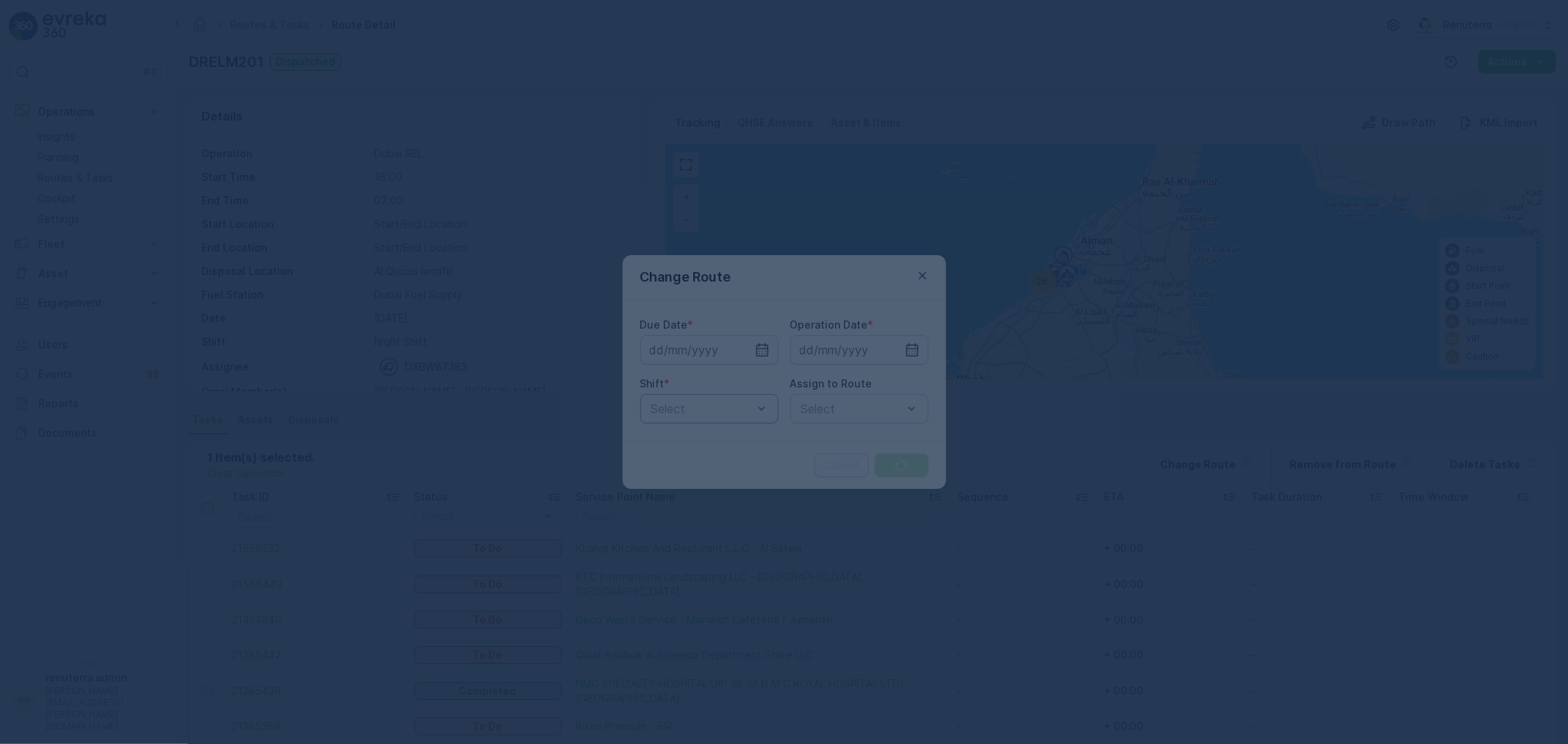
type input "[DATE]"
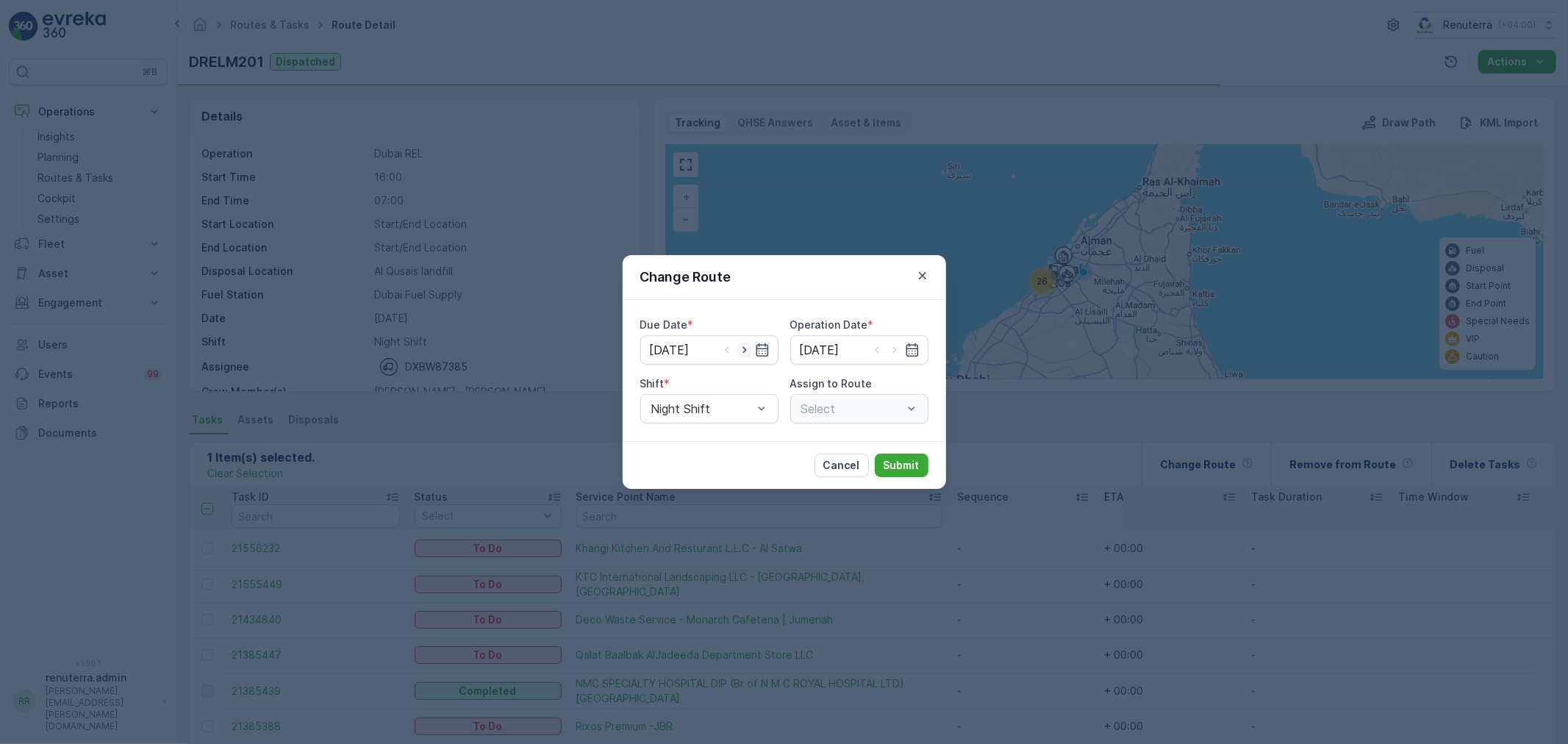
click at [740, 353] on icon "button" at bounding box center [744, 350] width 14 height 14
type input "10.09.2025"
click at [895, 346] on icon "button" at bounding box center [895, 350] width 14 height 14
type input "10.09.2025"
drag, startPoint x: 750, startPoint y: 408, endPoint x: 709, endPoint y: 444, distance: 54.6
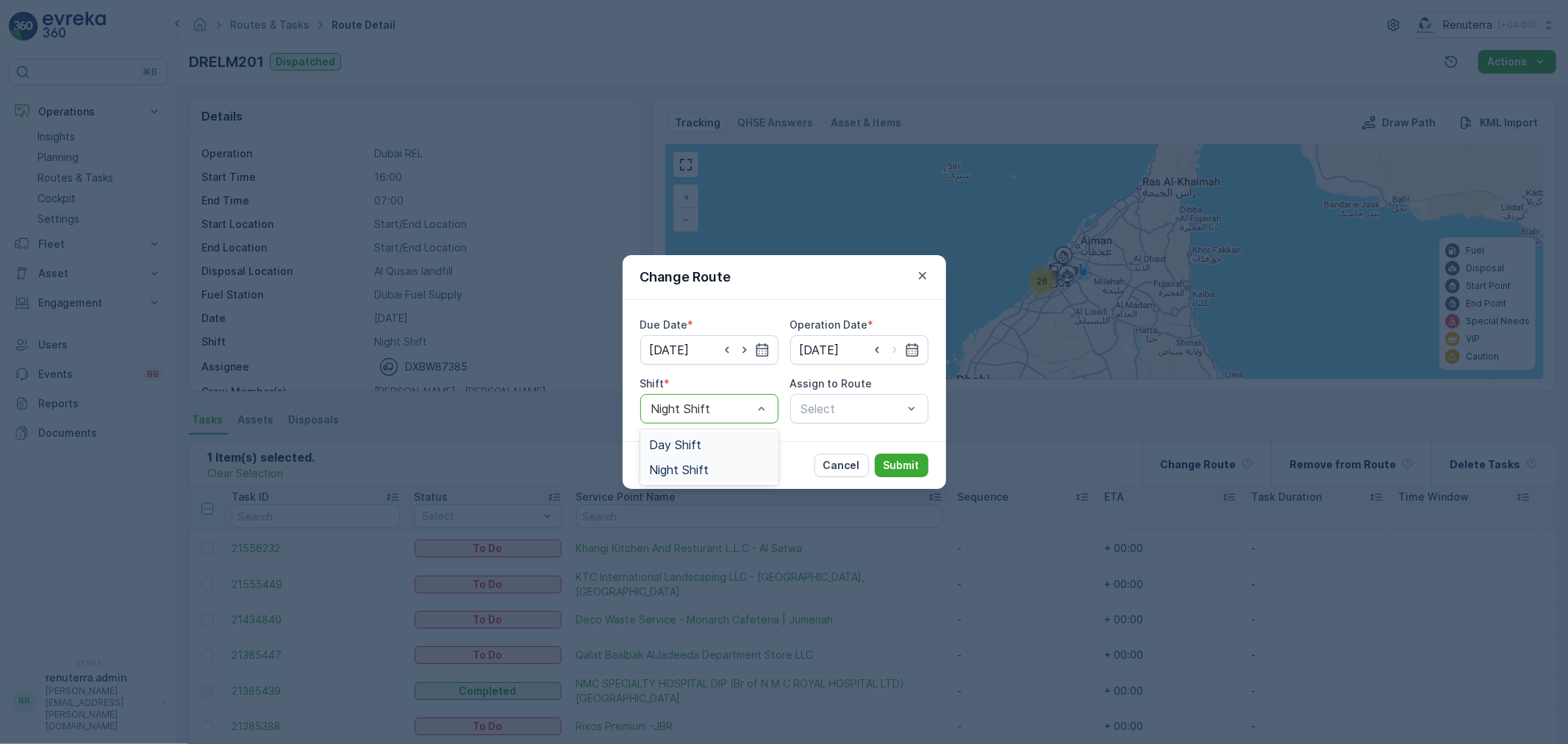
click at [696, 446] on span "Day Shift" at bounding box center [675, 445] width 52 height 14
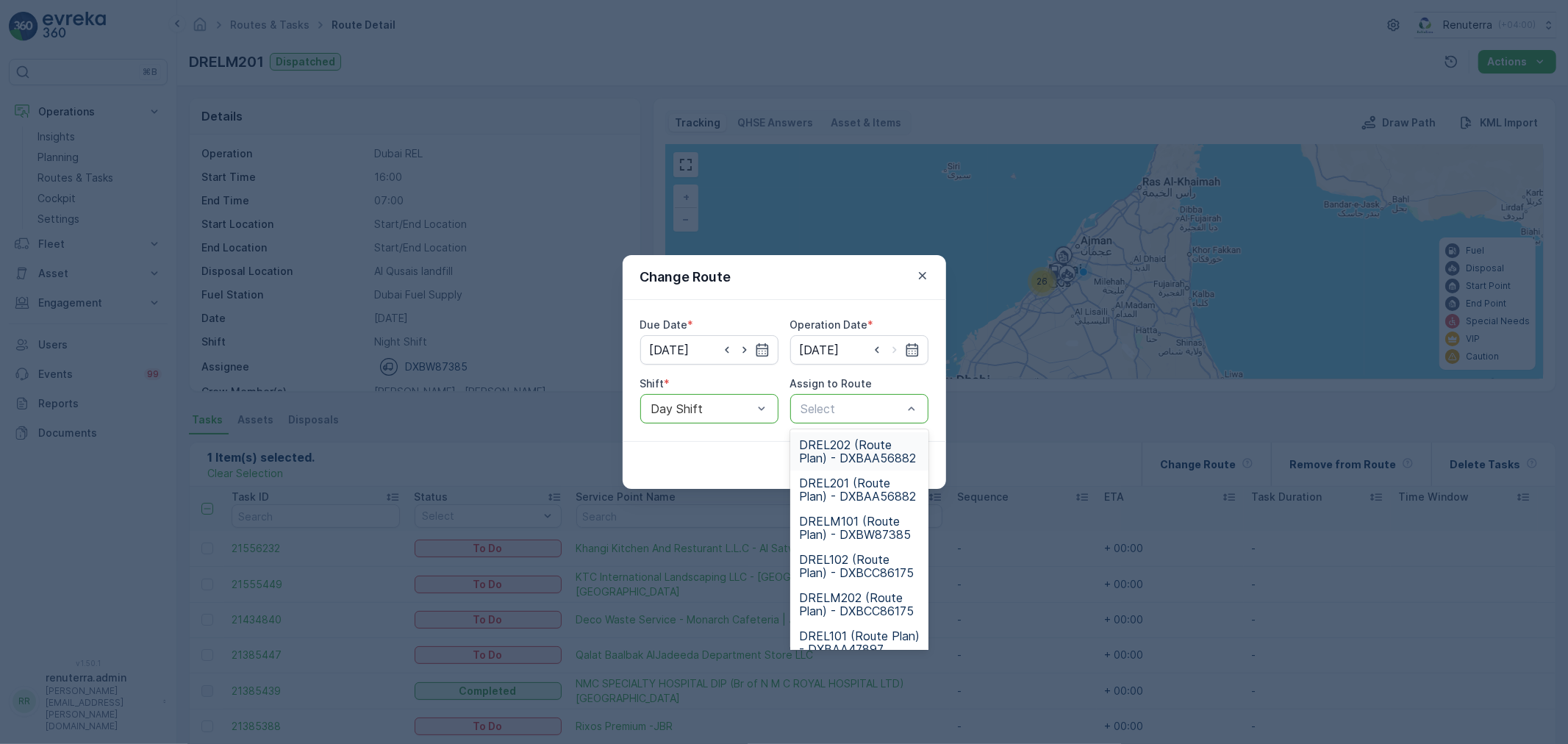
click at [851, 401] on p "Select" at bounding box center [852, 409] width 102 height 18
click at [851, 402] on div "Select" at bounding box center [852, 409] width 105 height 18
type input "102"
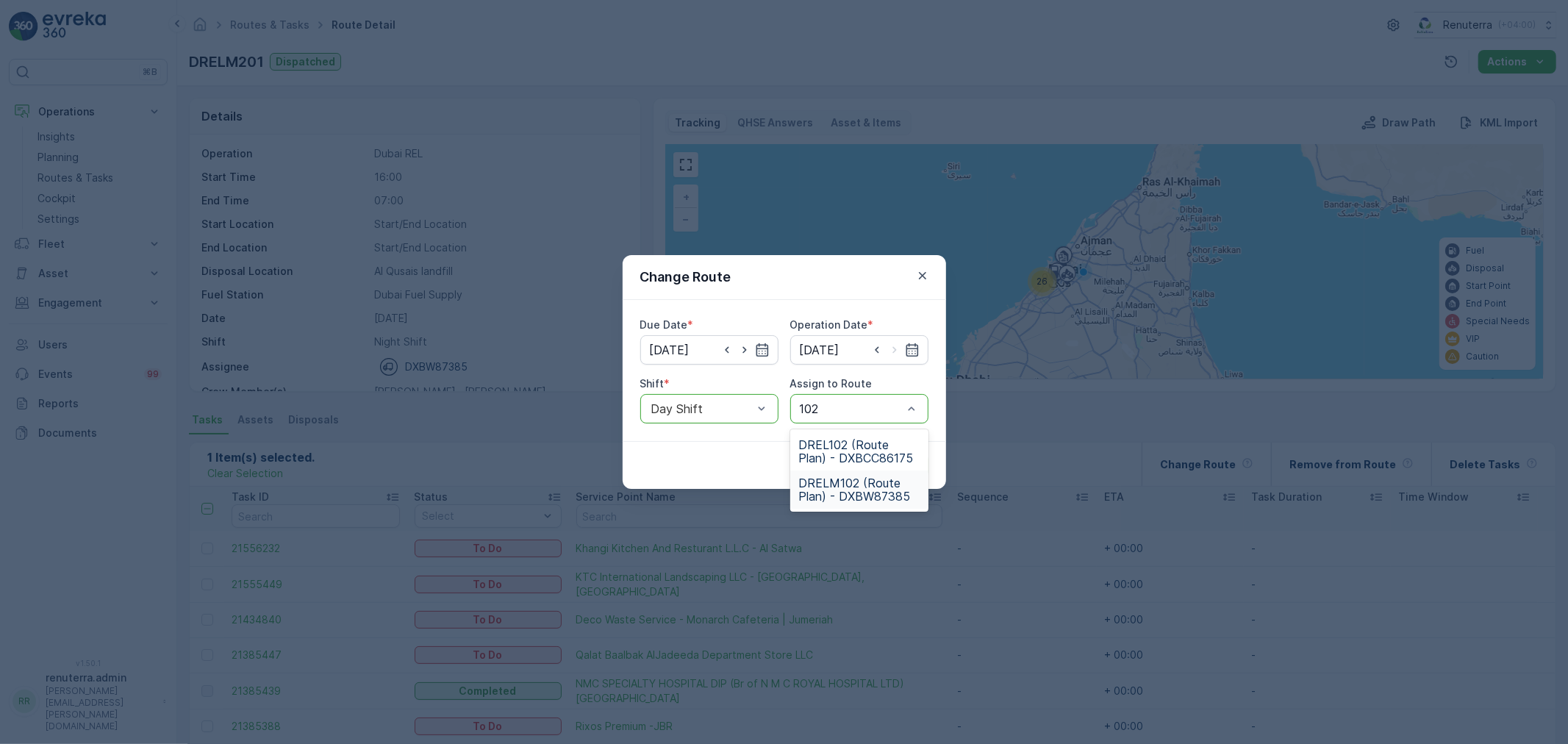
click at [850, 482] on span "DRELM102 (Route Plan) - DXBW87385" at bounding box center [859, 490] width 121 height 26
click at [905, 459] on p "Submit" at bounding box center [901, 466] width 36 height 14
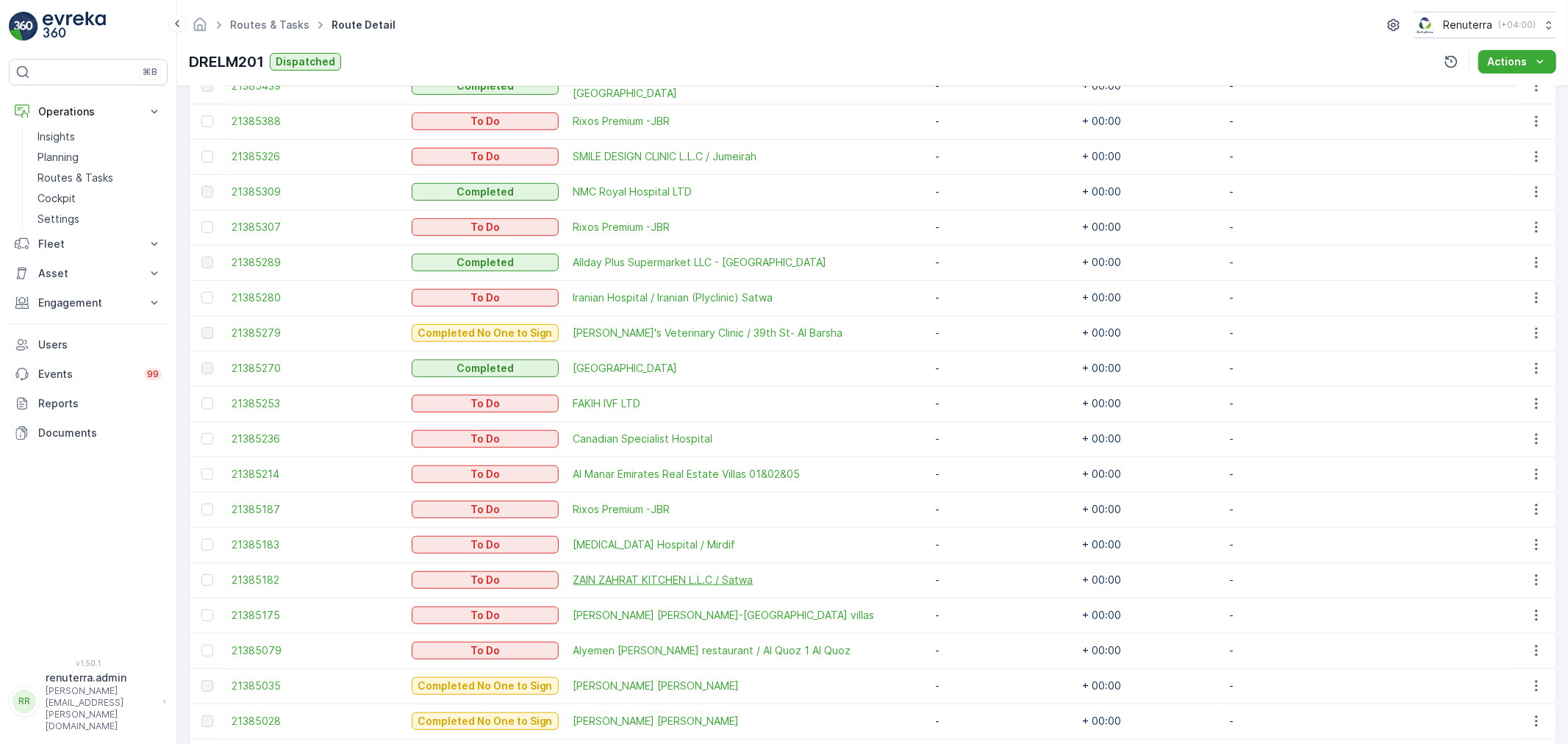
scroll to position [614, 0]
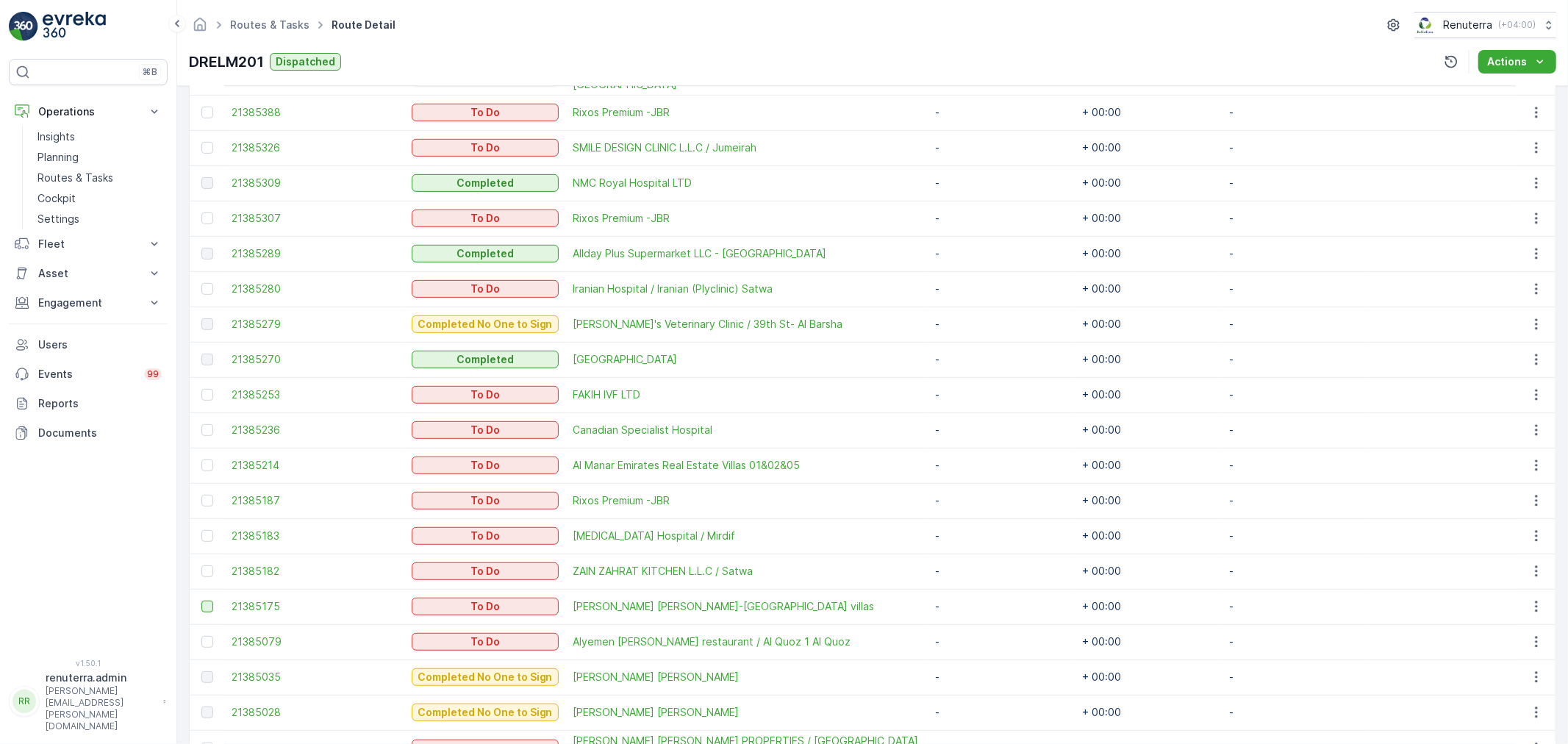
click at [205, 608] on div at bounding box center [207, 606] width 12 height 12
click at [201, 601] on input "checkbox" at bounding box center [201, 601] width 0 height 0
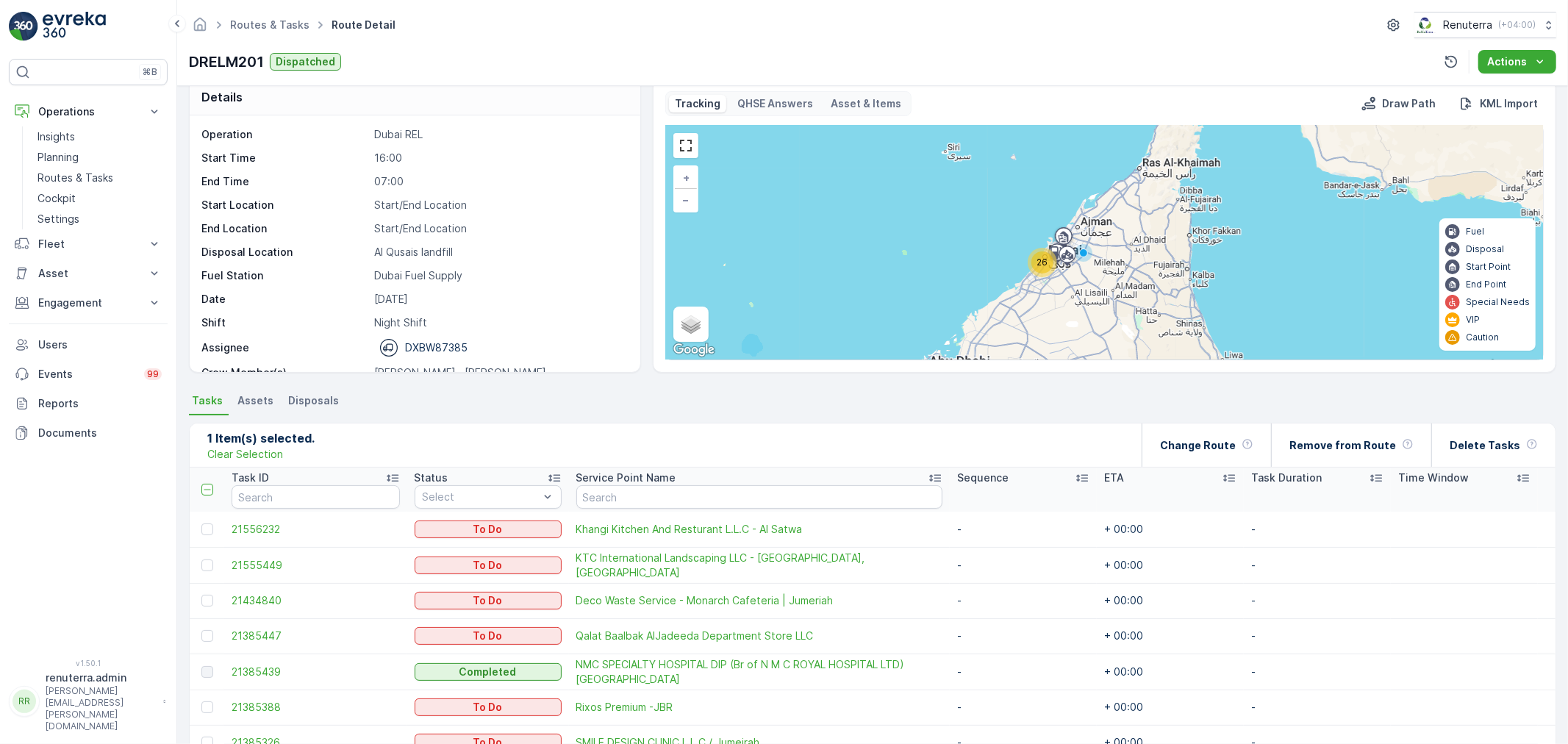
scroll to position [0, 0]
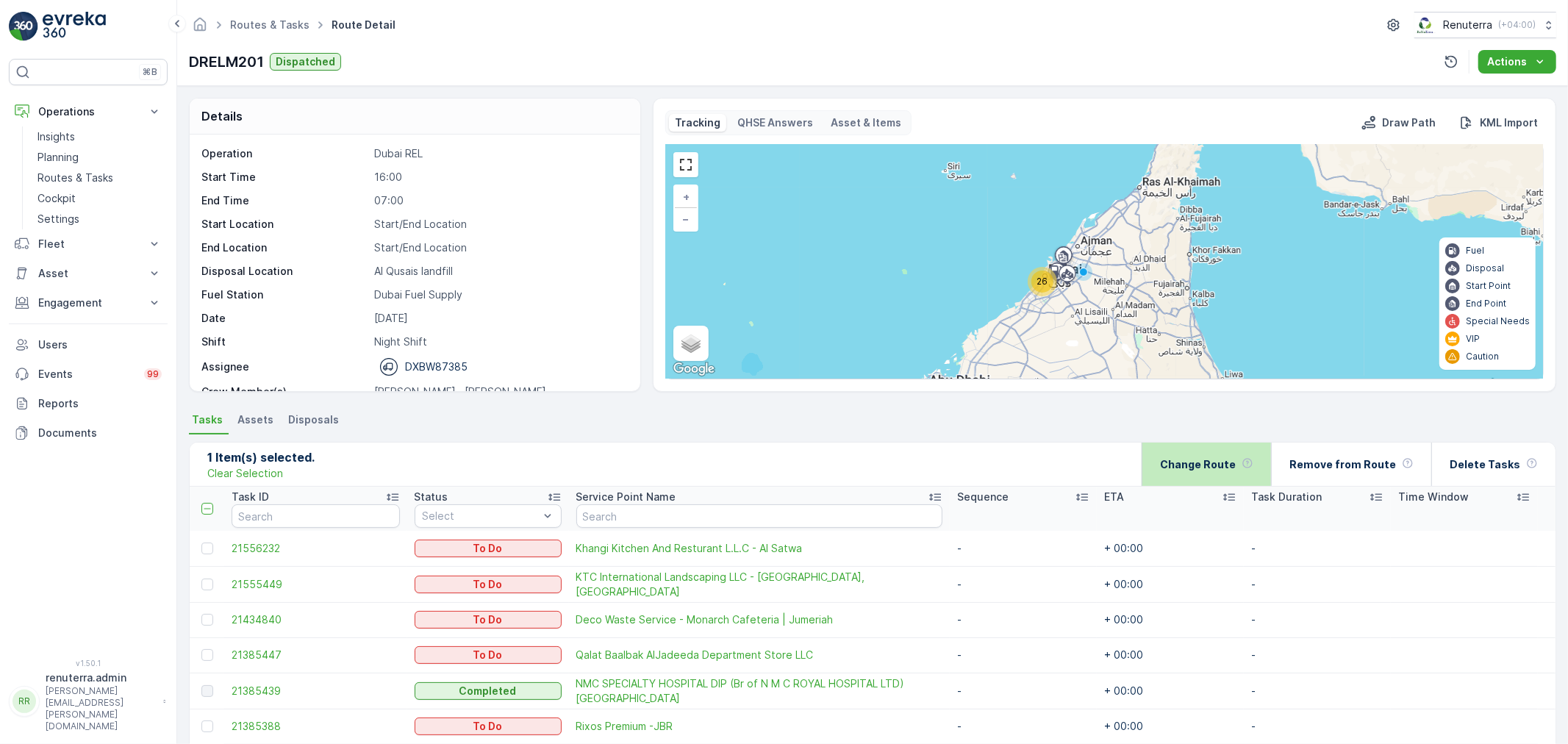
click at [1207, 466] on p "Change Route" at bounding box center [1198, 465] width 76 height 14
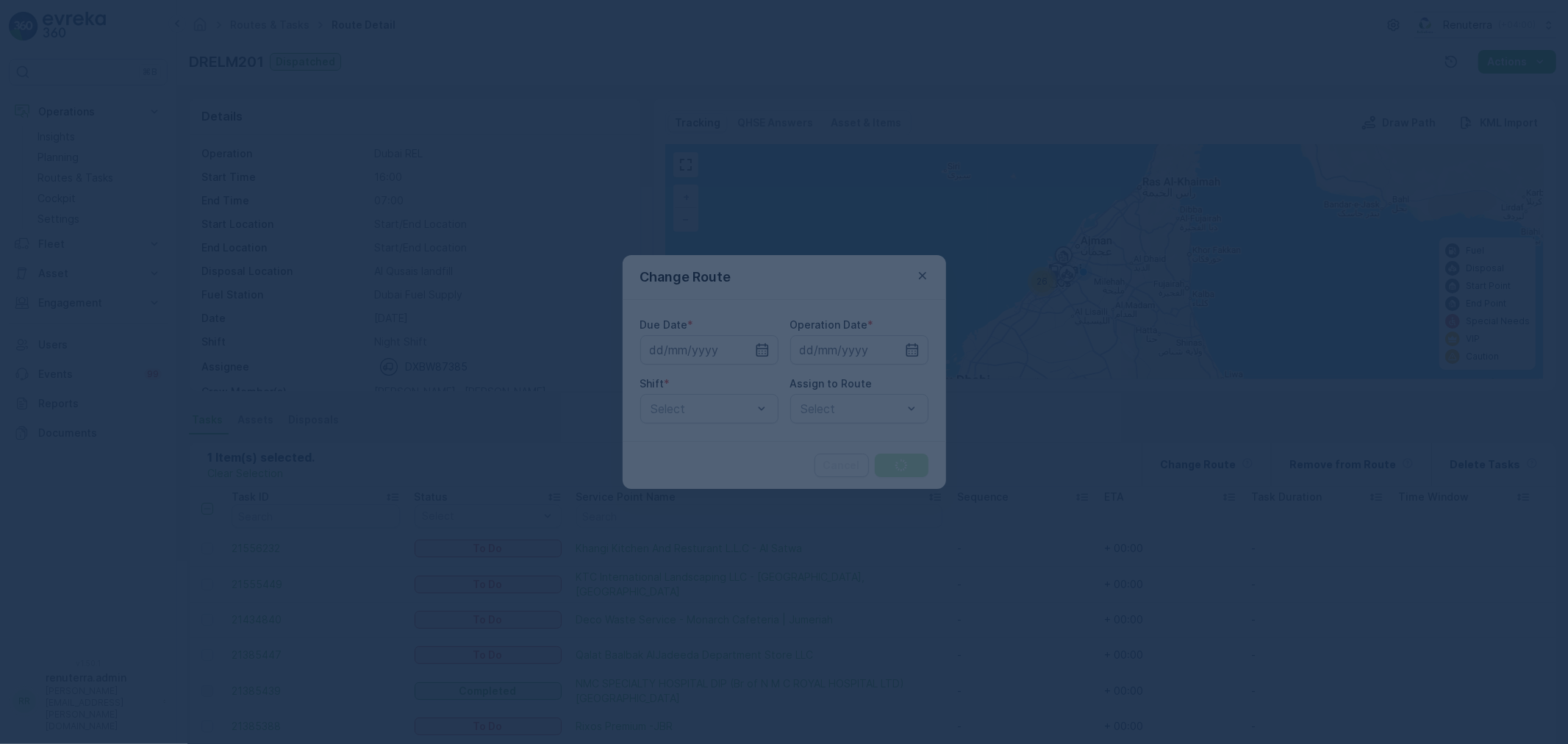
type input "[DATE]"
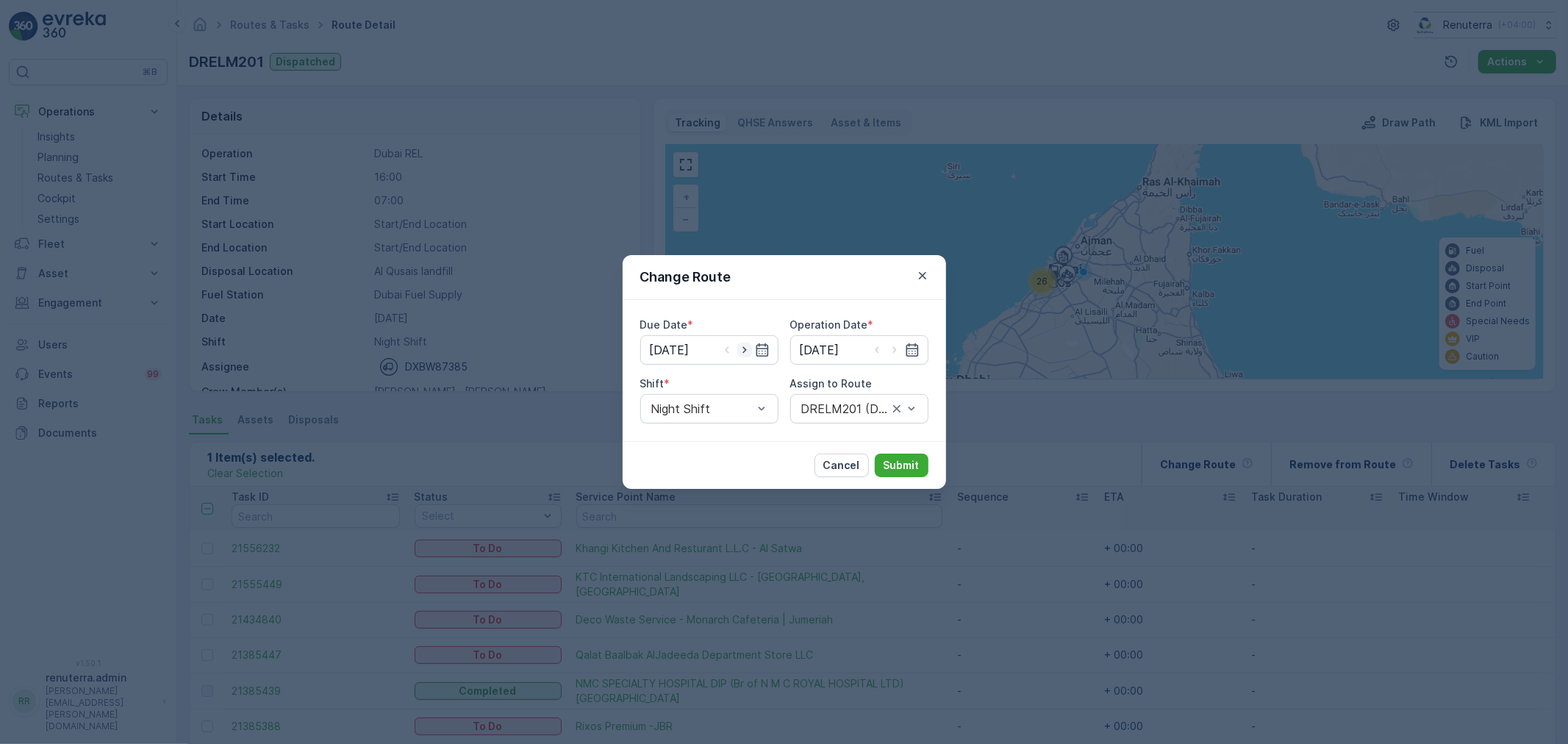
click at [740, 348] on icon "button" at bounding box center [744, 350] width 14 height 14
type input "10.09.2025"
click at [892, 351] on icon "button" at bounding box center [895, 350] width 14 height 14
type input "10.09.2025"
drag, startPoint x: 699, startPoint y: 407, endPoint x: 696, endPoint y: 434, distance: 27.2
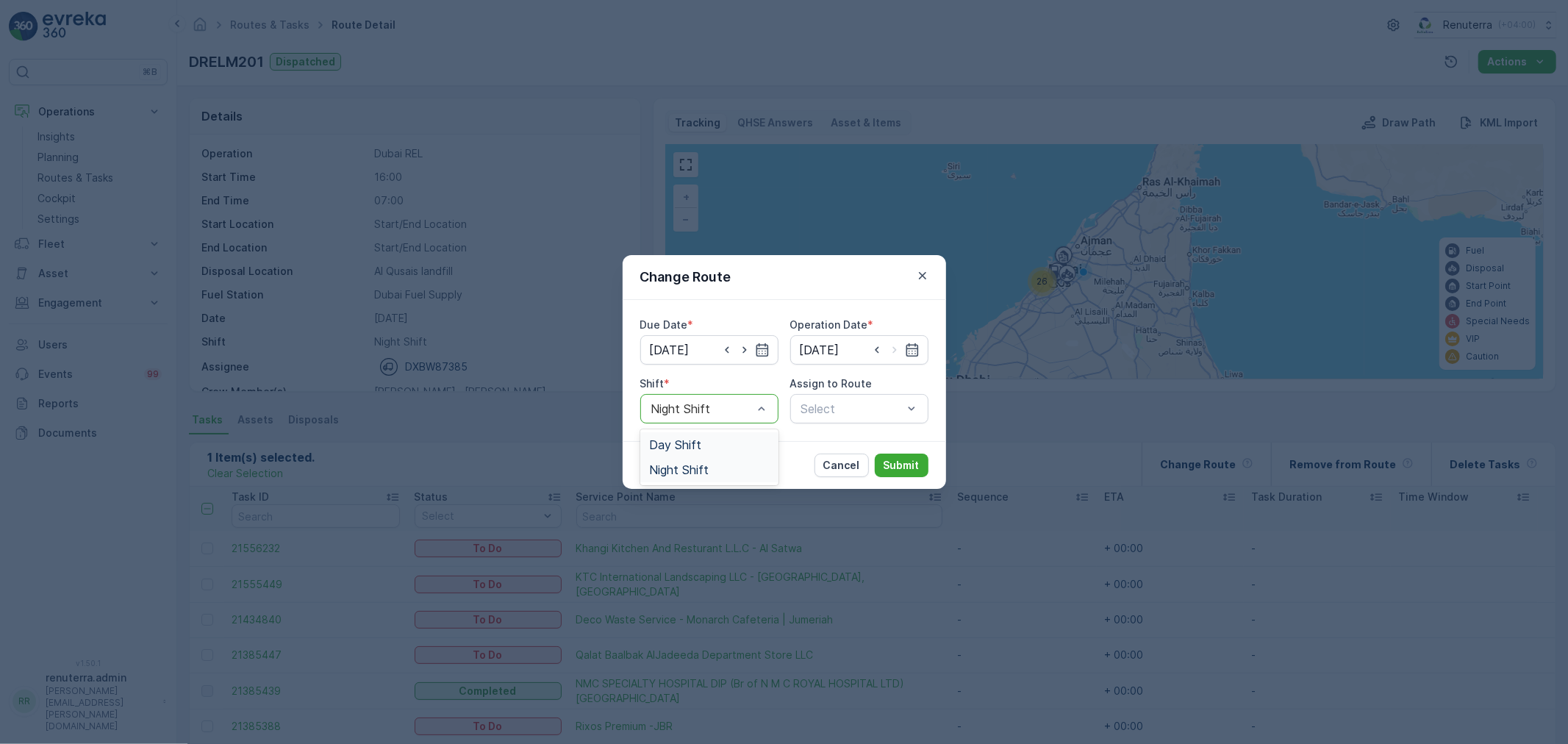
click at [696, 434] on div "Day Shift" at bounding box center [709, 445] width 138 height 25
click at [866, 414] on div at bounding box center [852, 409] width 105 height 14
click at [860, 414] on div at bounding box center [852, 409] width 105 height 14
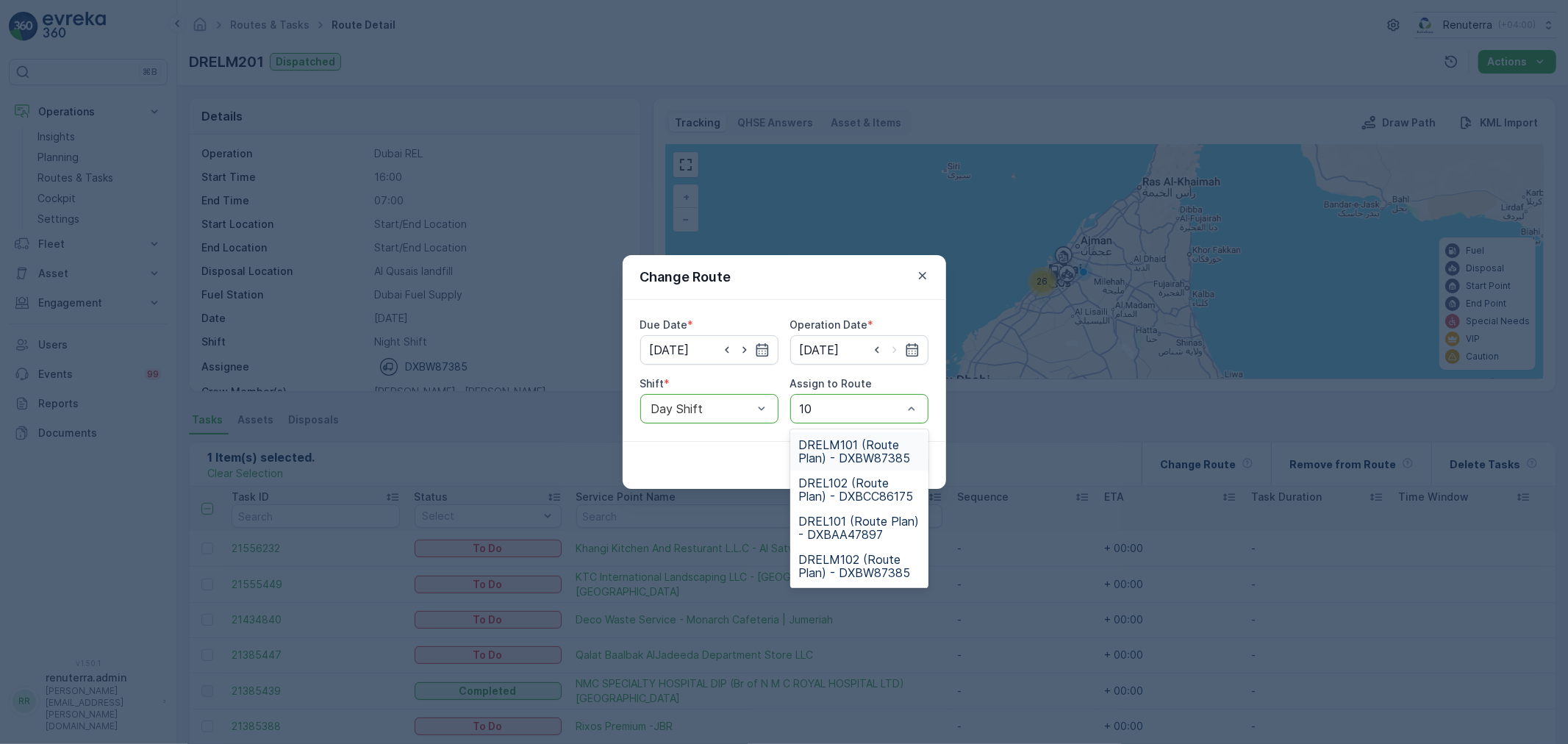
type input "102"
click at [824, 486] on span "DRELM102 (Route Plan) - DXBW87385" at bounding box center [859, 490] width 121 height 26
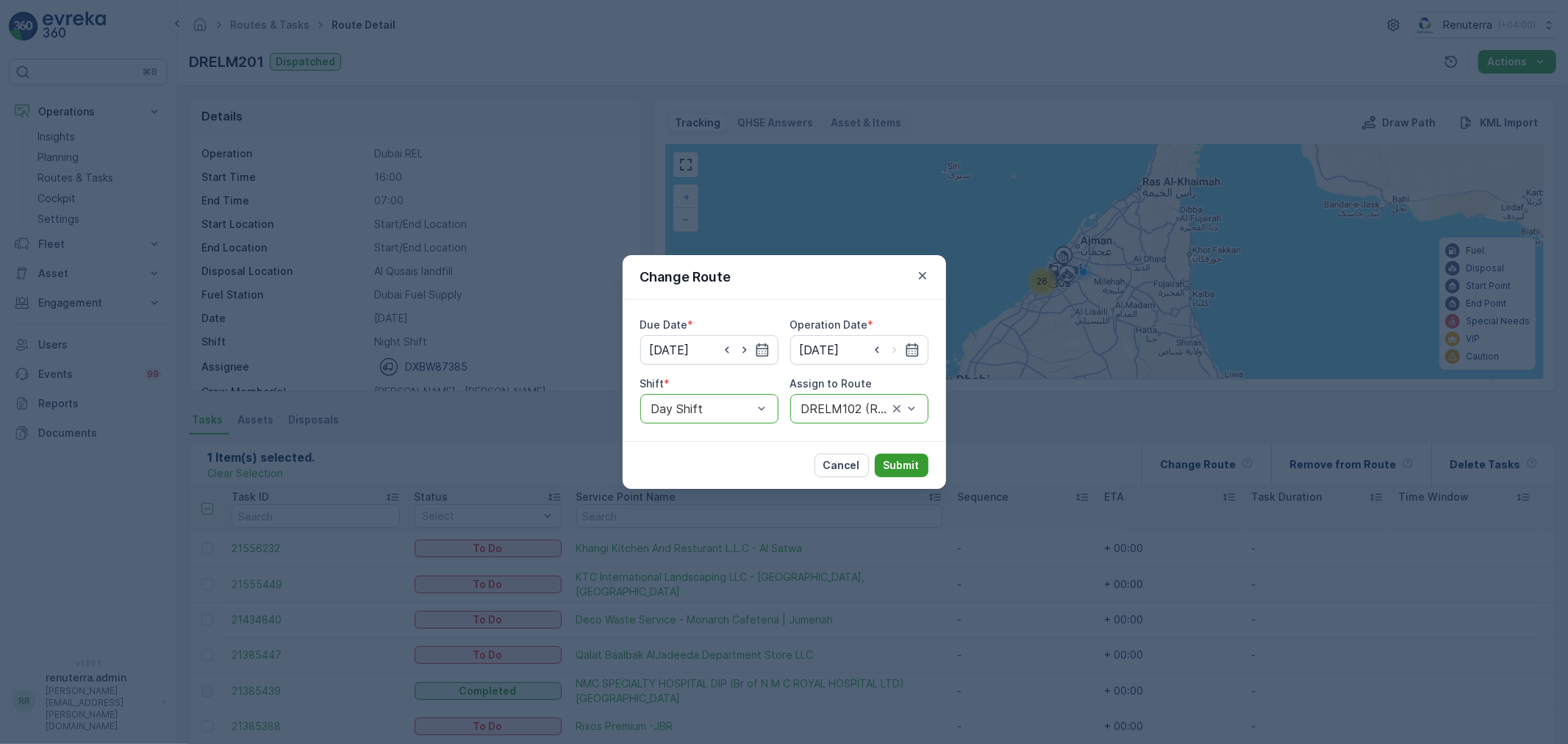
click at [922, 463] on button "Submit" at bounding box center [901, 465] width 54 height 23
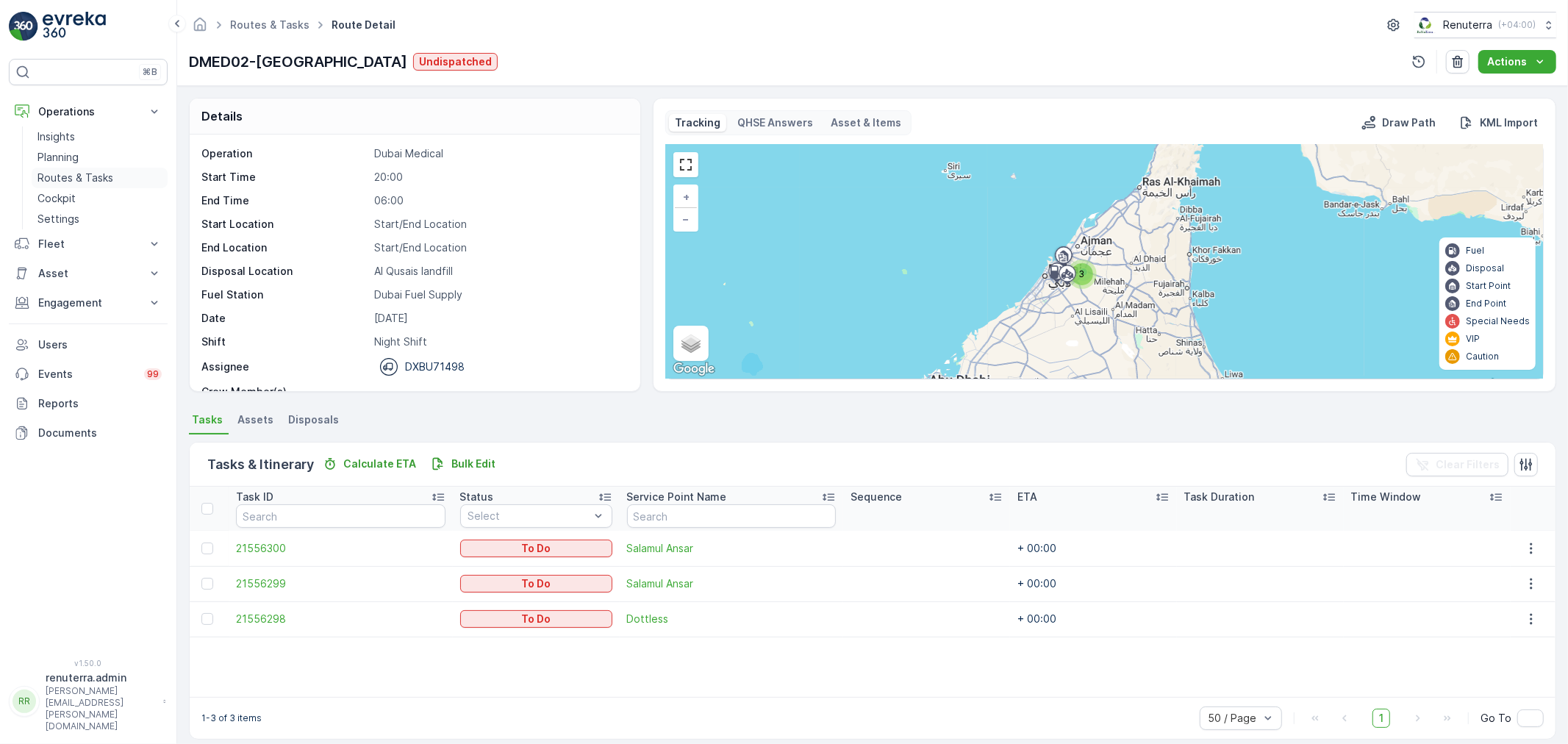
click at [90, 171] on p "Routes & Tasks" at bounding box center [75, 178] width 76 height 14
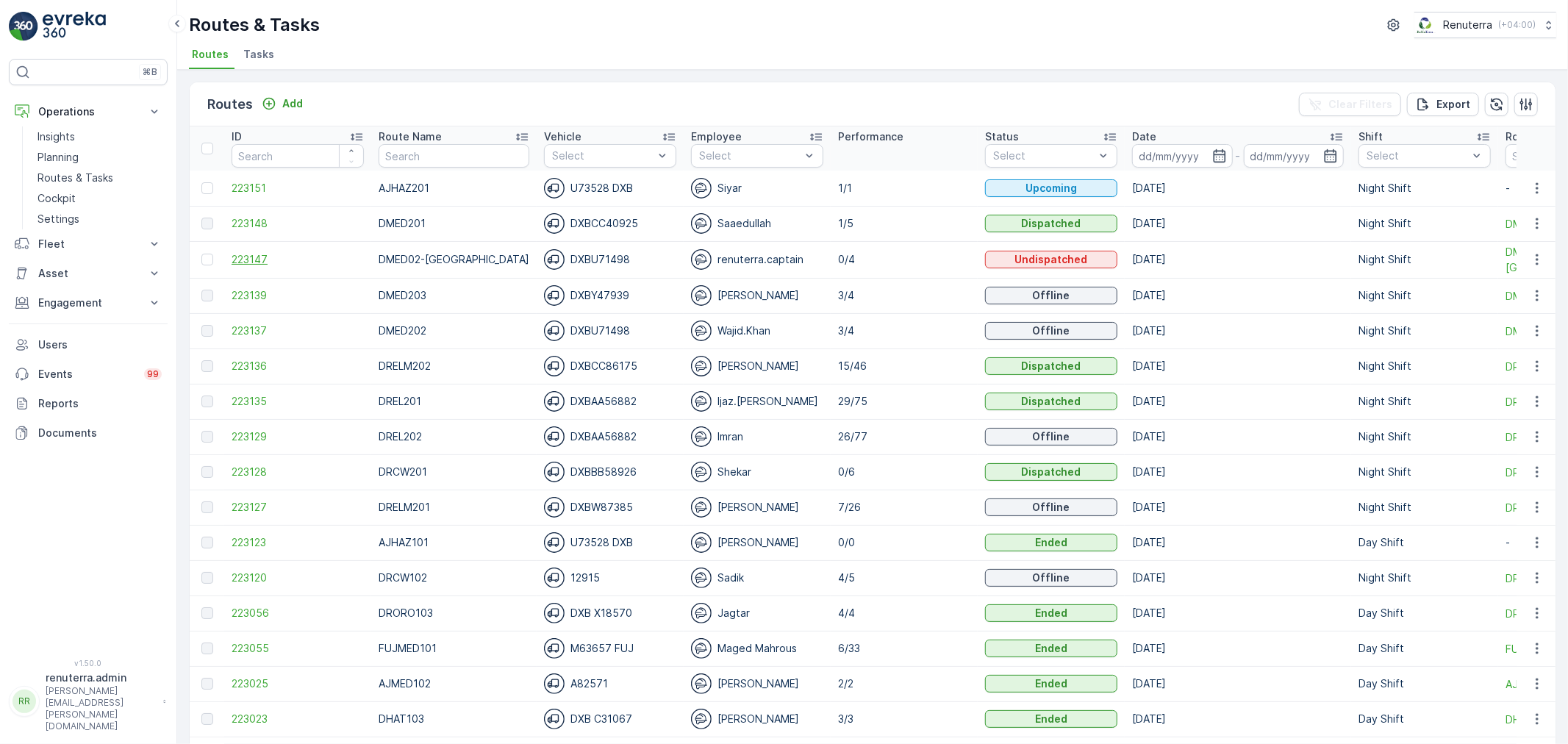
click at [265, 261] on span "223147" at bounding box center [297, 259] width 132 height 14
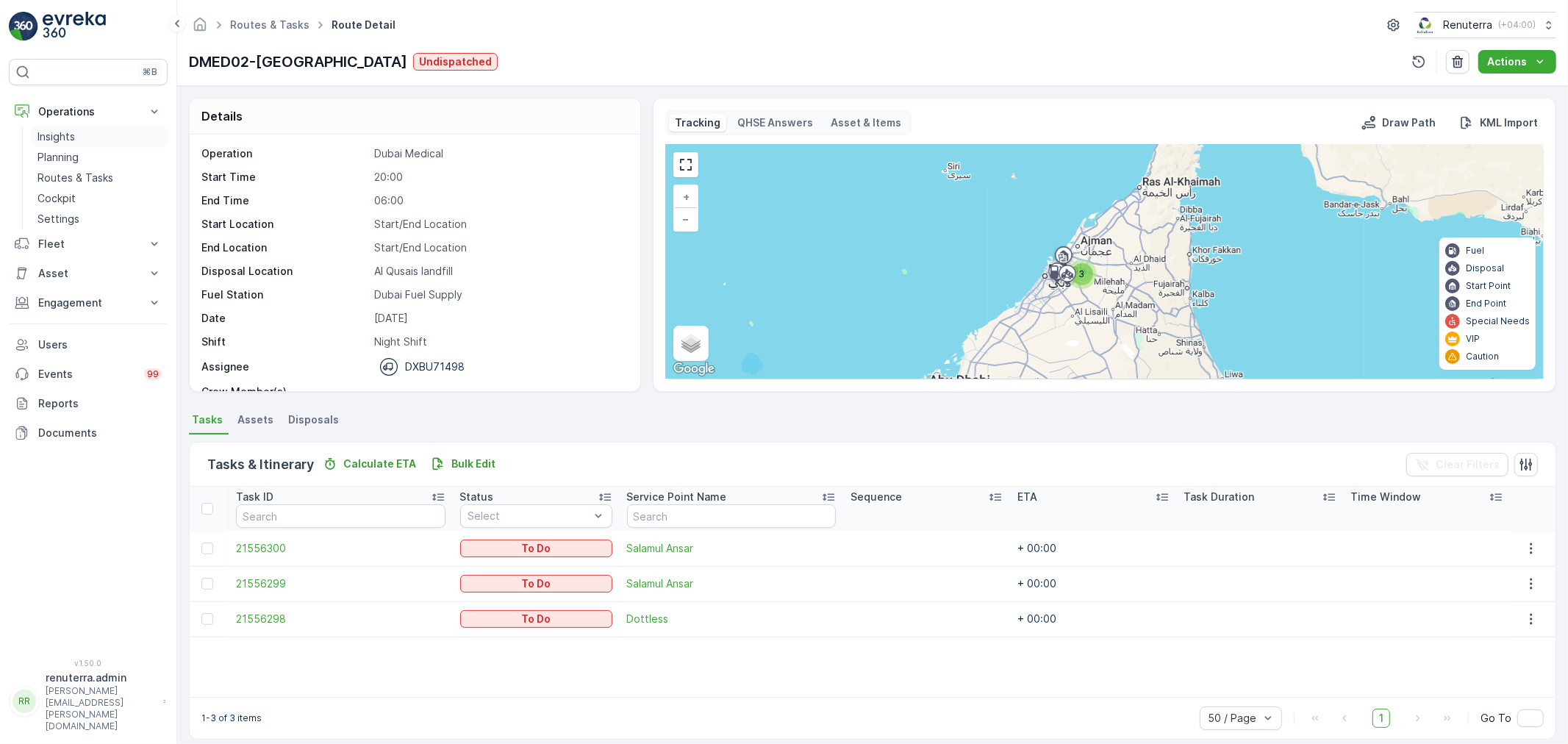
click at [55, 130] on p "Insights" at bounding box center [56, 137] width 38 height 14
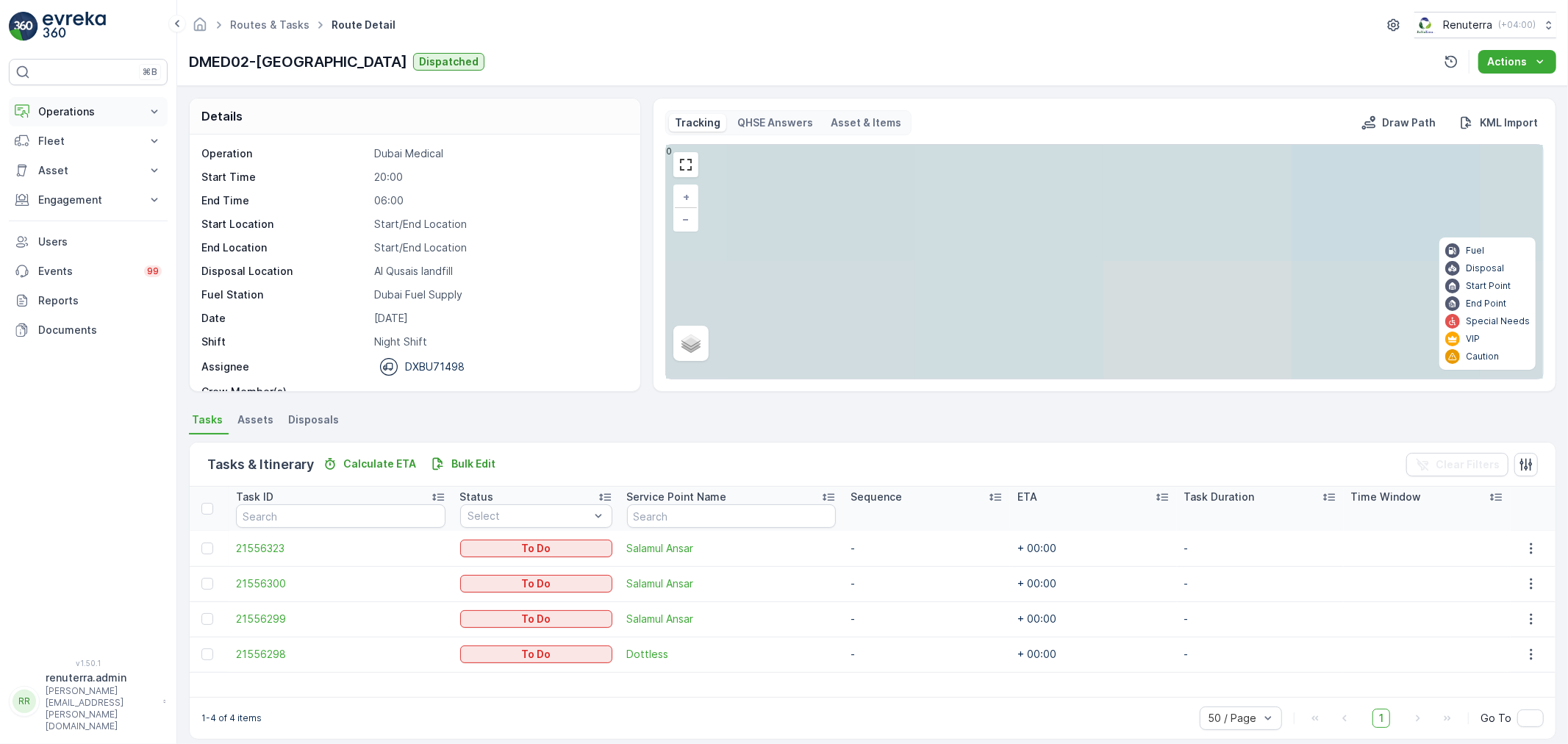
click at [78, 114] on p "Operations" at bounding box center [88, 112] width 100 height 14
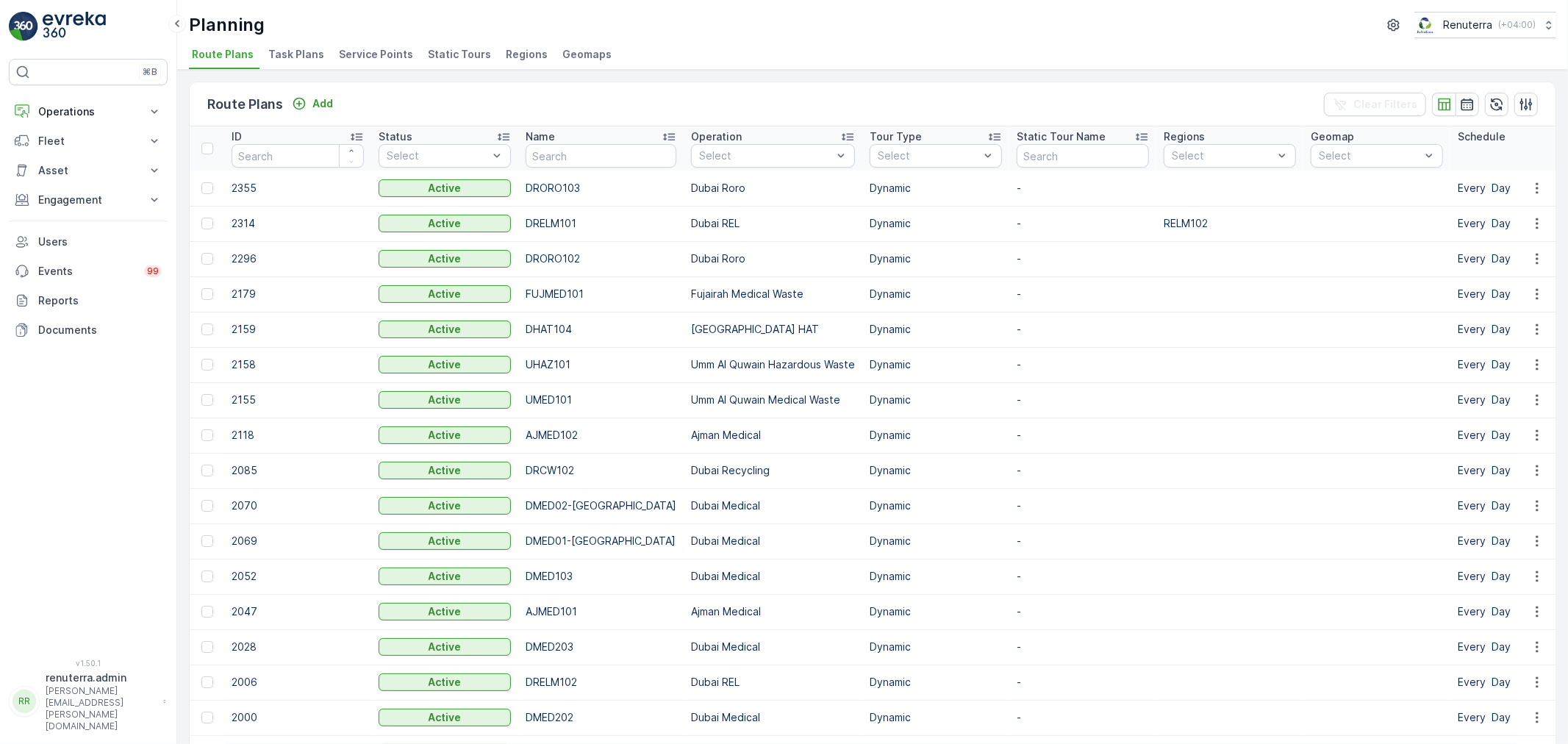
click at [383, 57] on span "Service Points" at bounding box center [376, 54] width 74 height 14
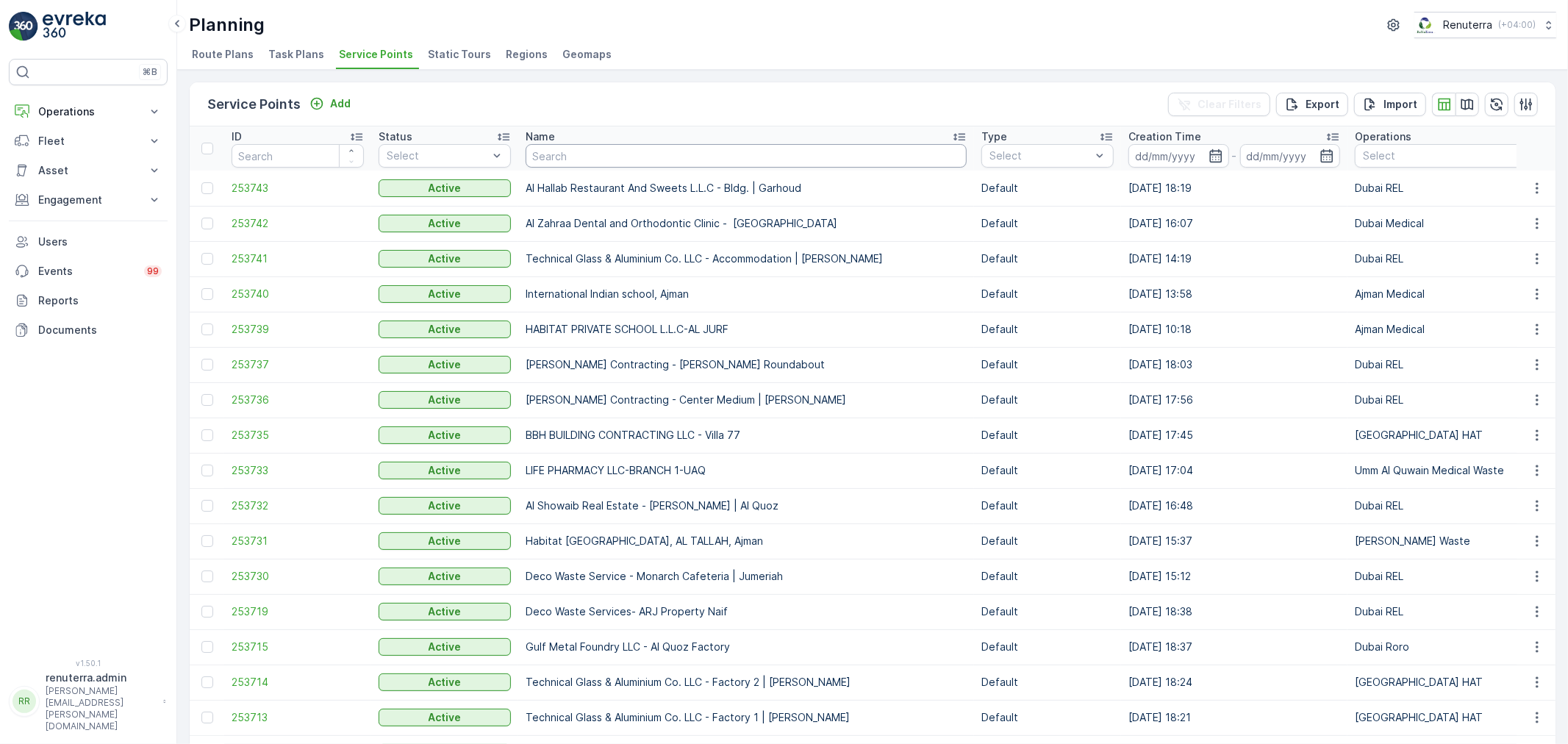
click at [583, 160] on input "text" at bounding box center [746, 155] width 441 height 23
type input "dynasty"
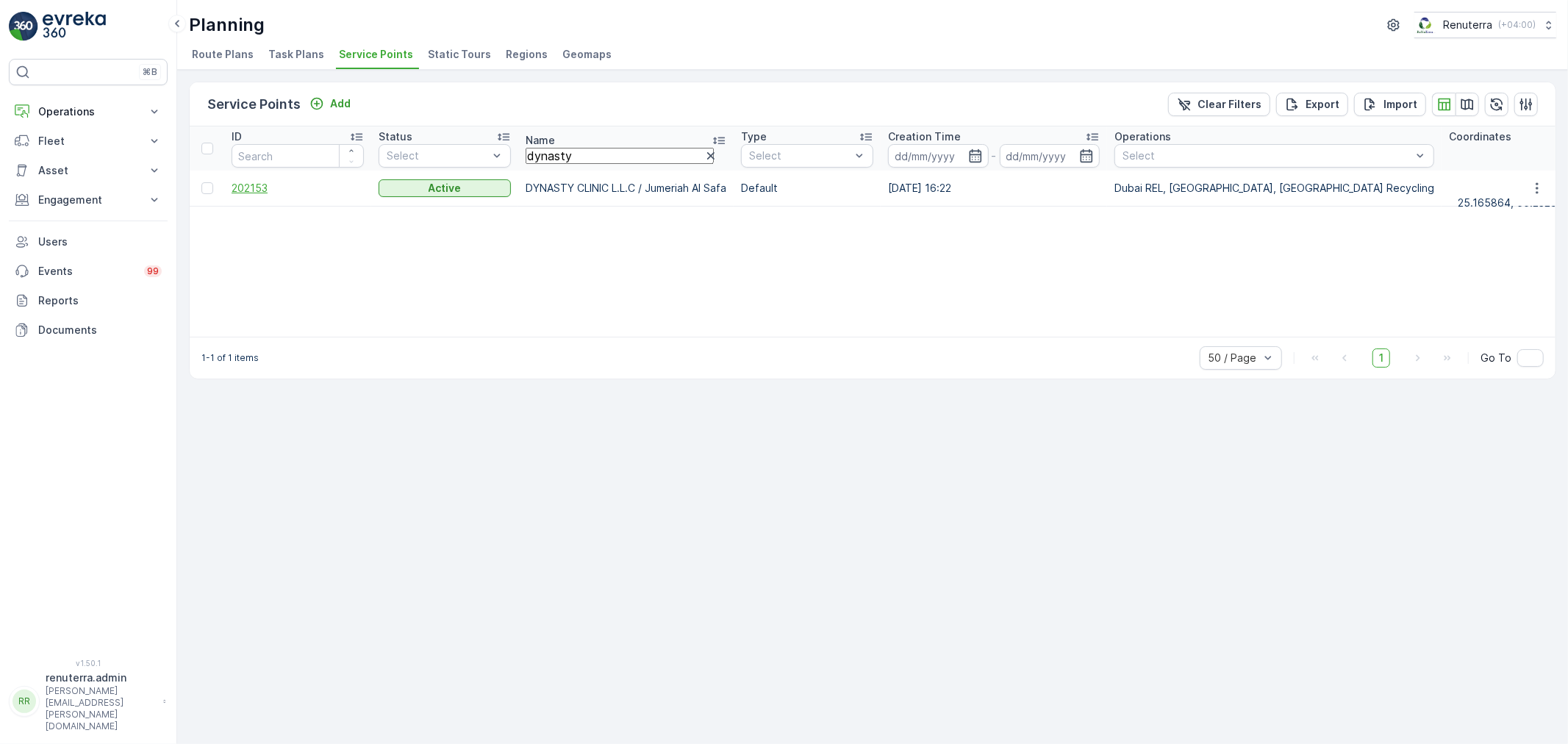
click at [262, 194] on span "202153" at bounding box center [297, 188] width 132 height 14
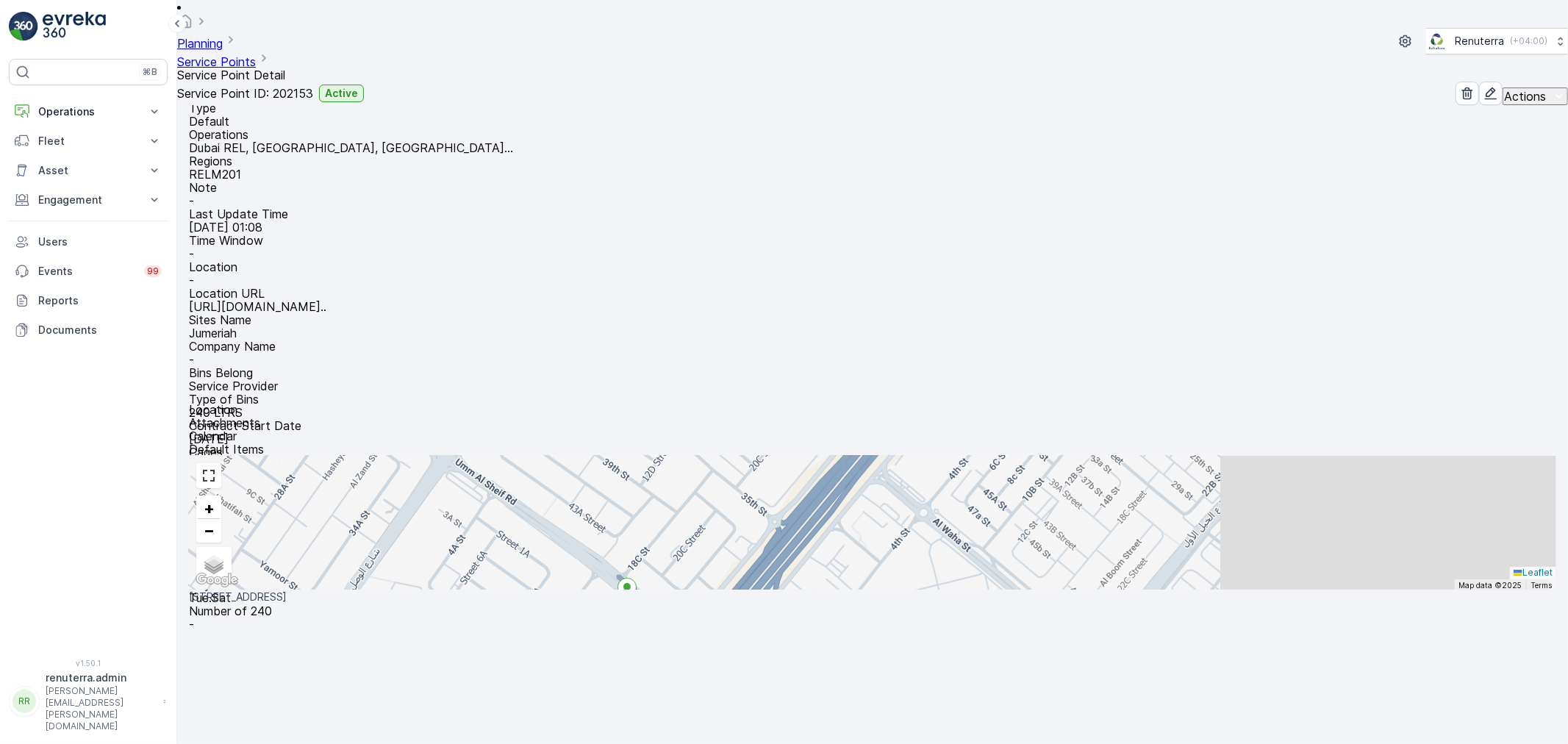
scroll to position [4, 0]
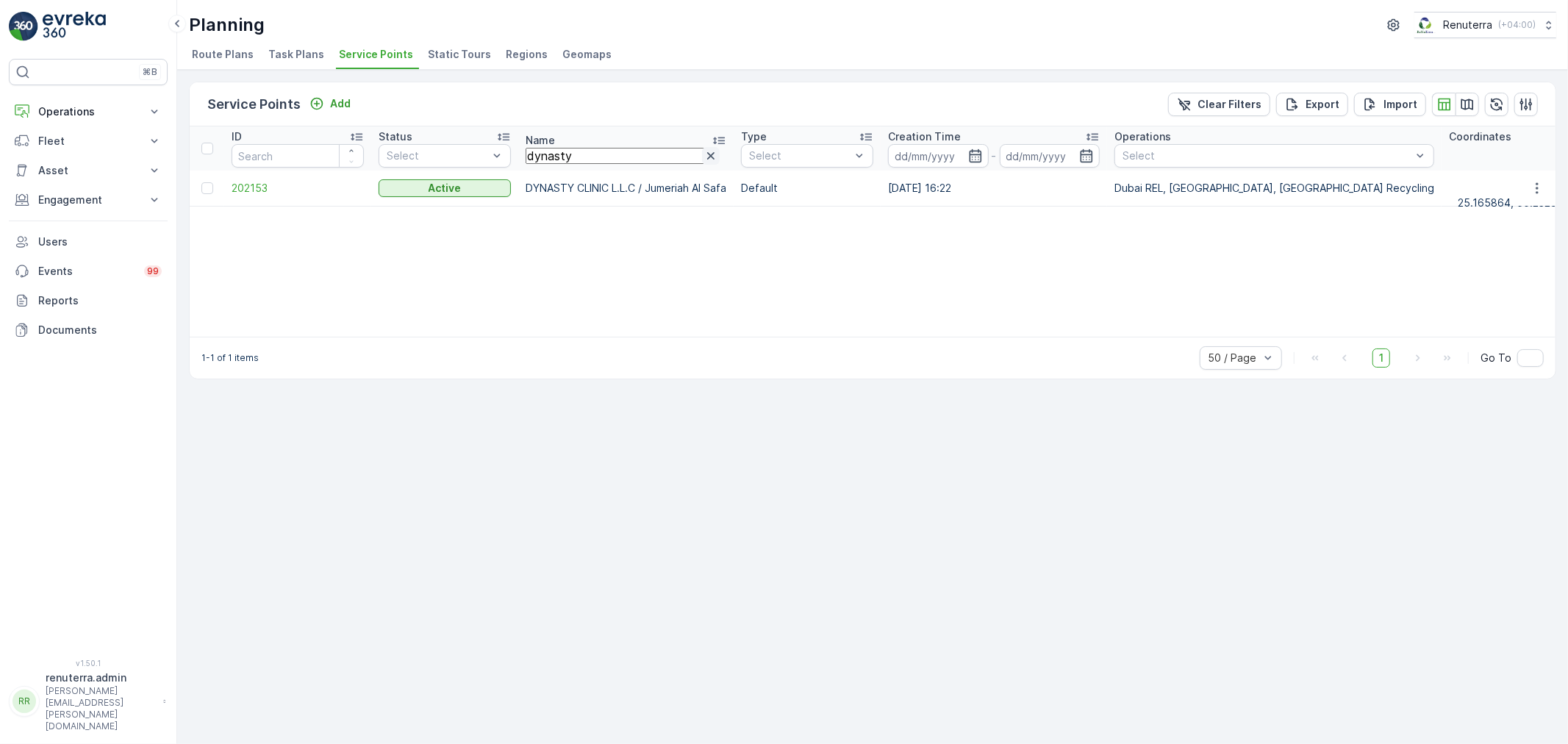
click at [716, 155] on icon "button" at bounding box center [711, 156] width 14 height 14
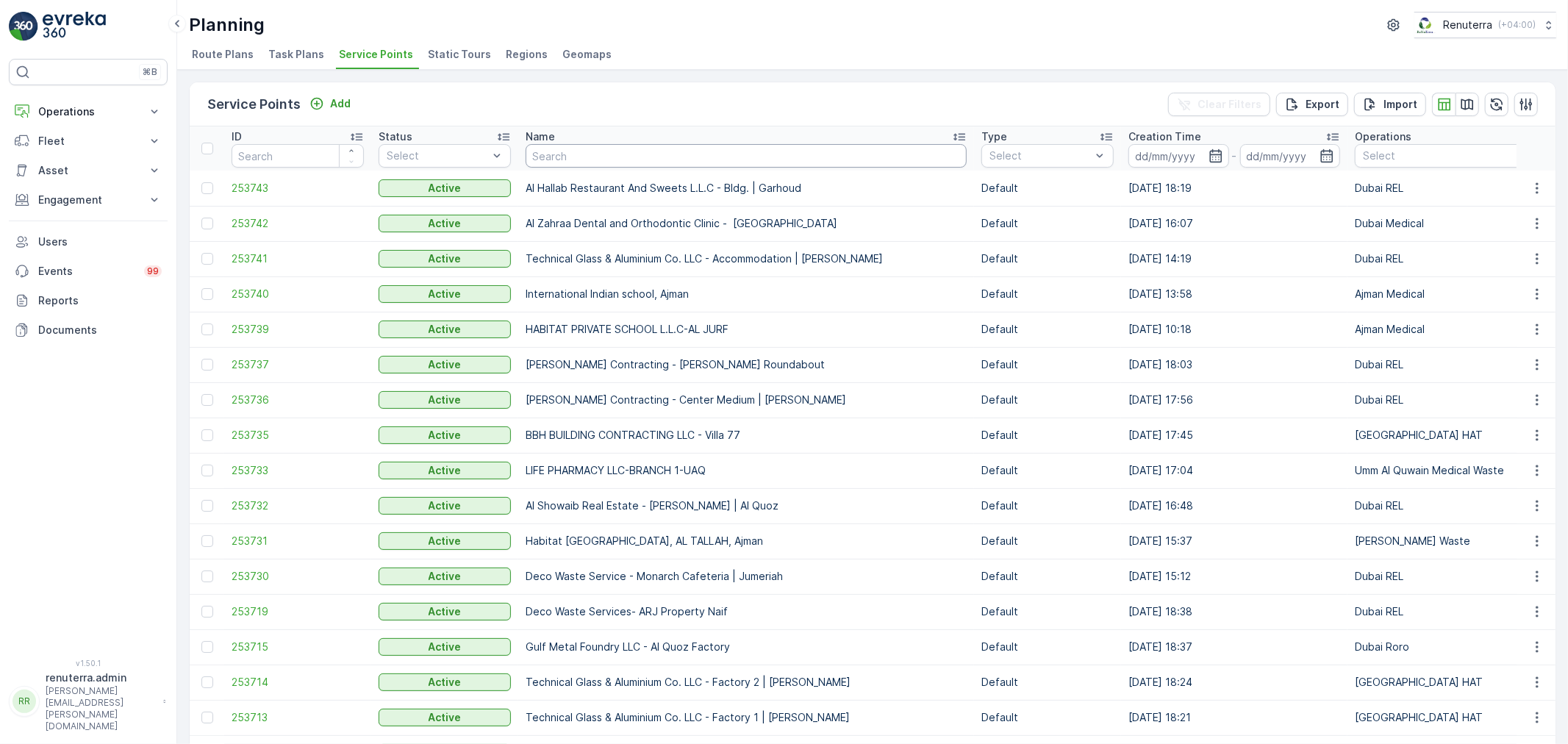
click at [619, 164] on input "text" at bounding box center [746, 155] width 441 height 23
type input "elith"
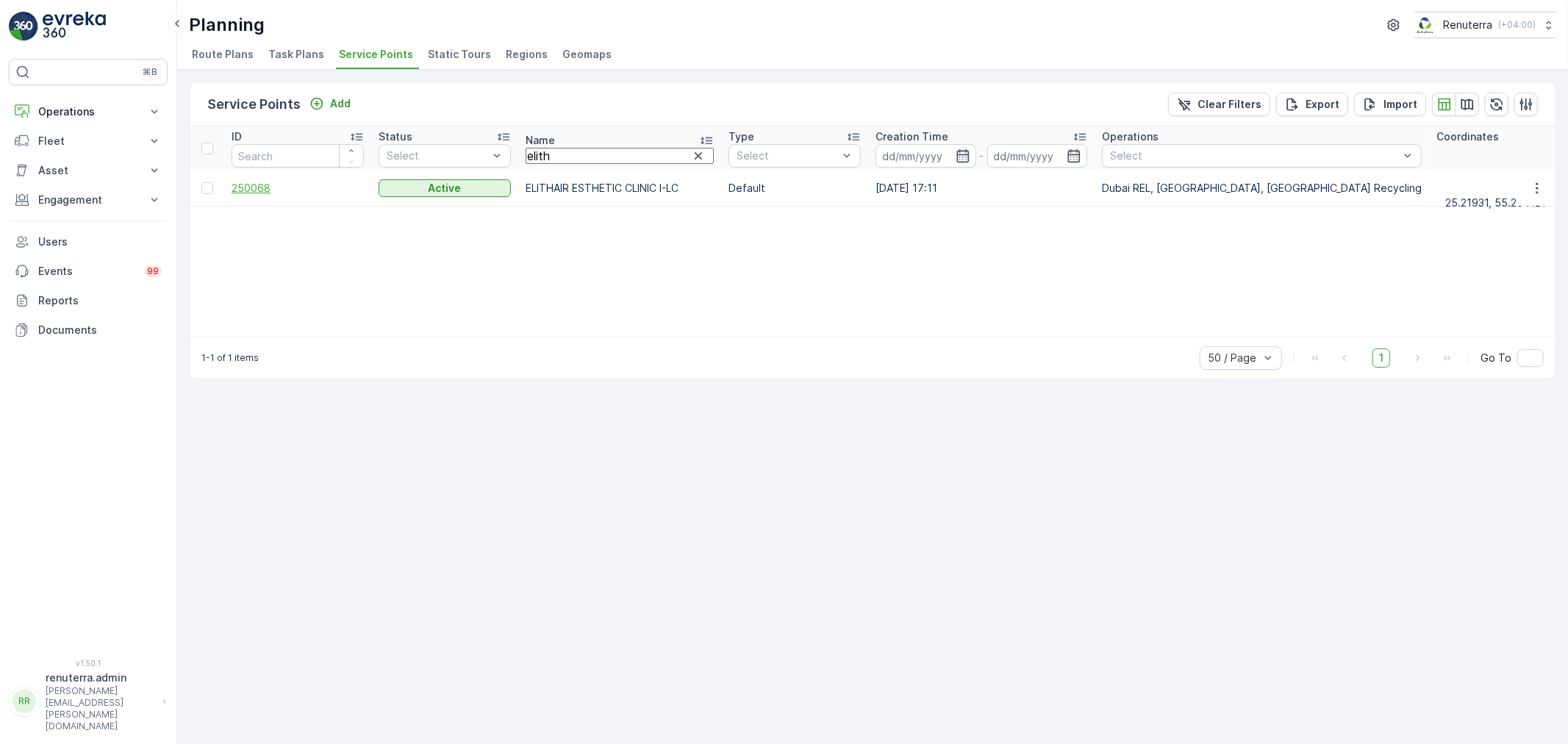
click at [245, 190] on span "250068" at bounding box center [297, 188] width 132 height 14
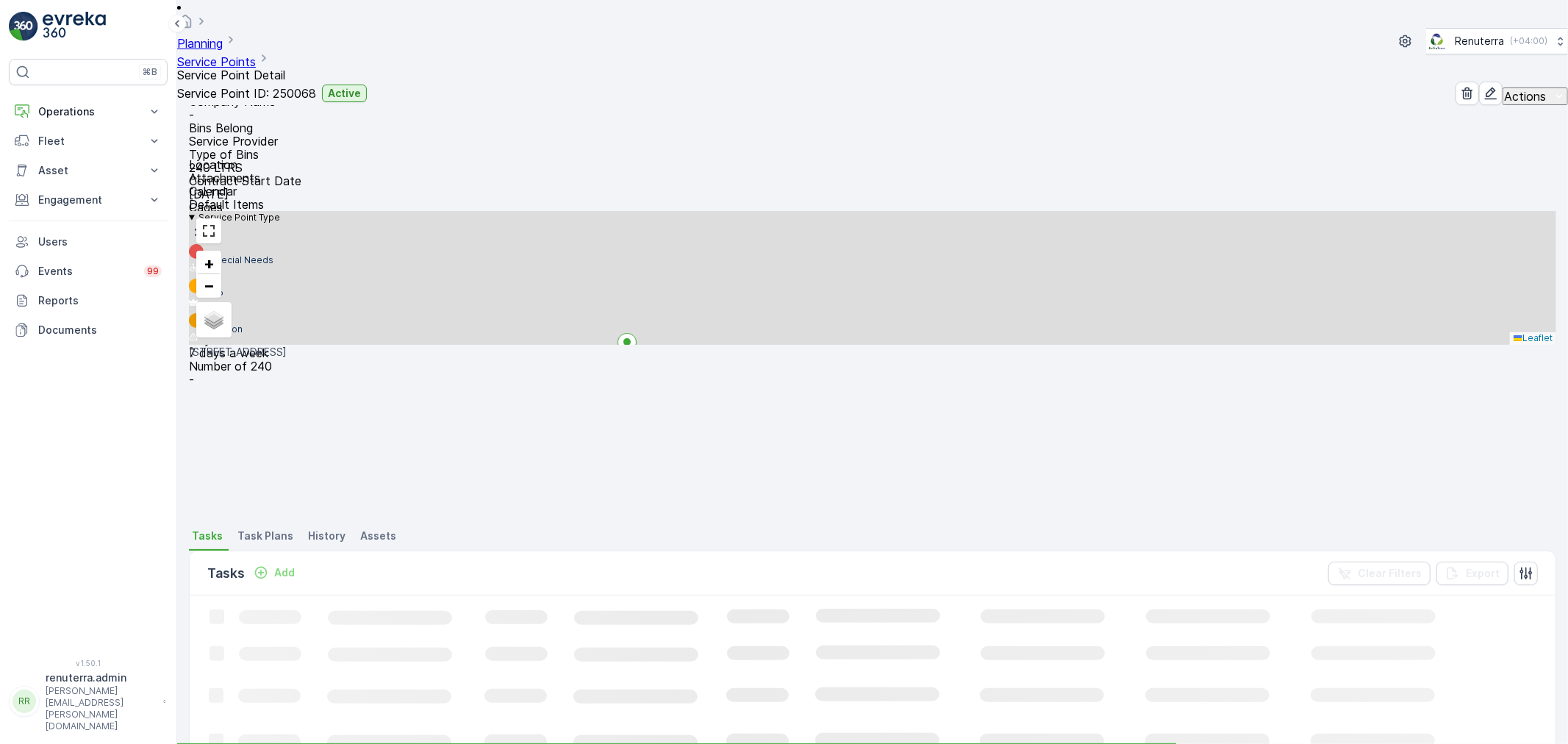
scroll to position [326, 0]
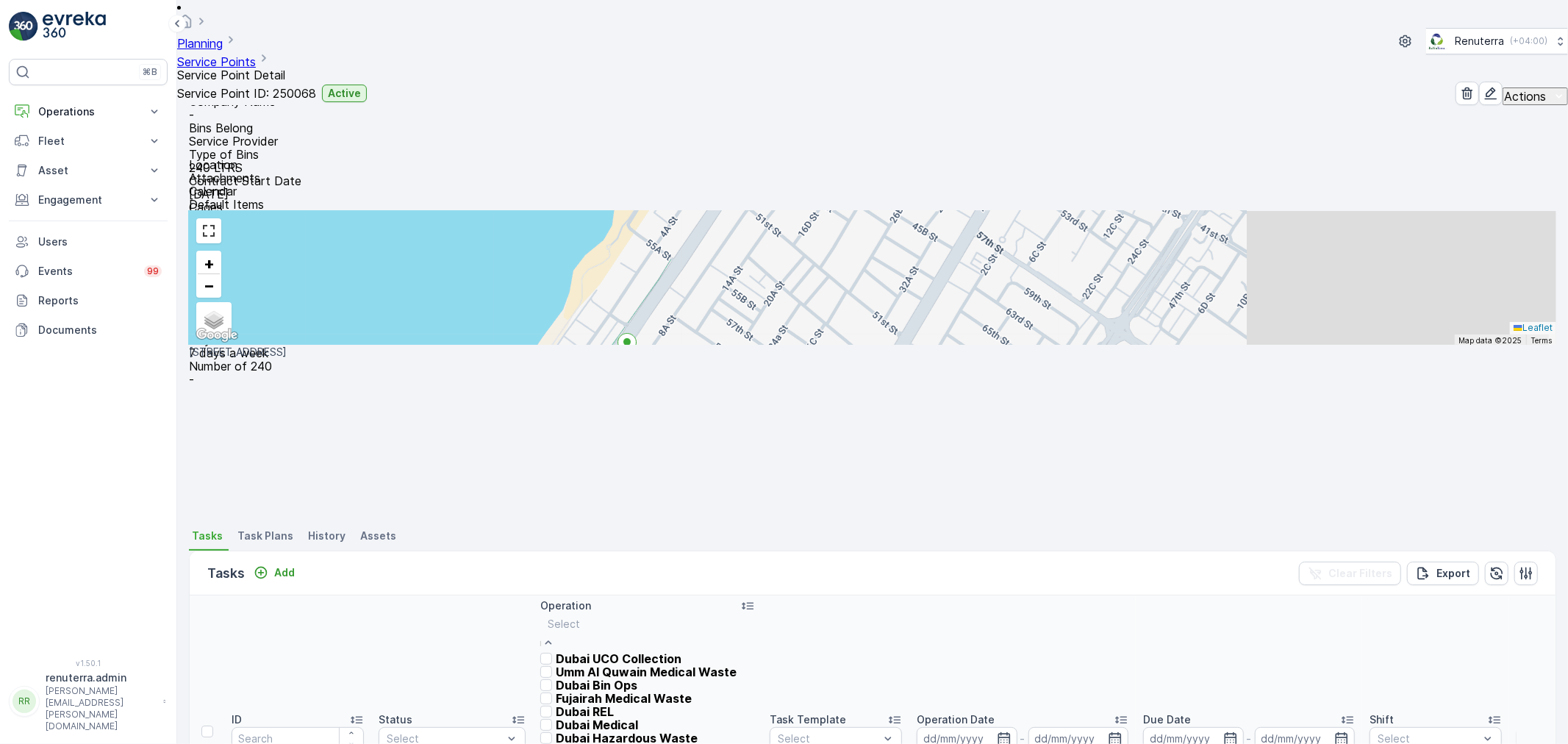
click at [605, 706] on p "Dubai REL" at bounding box center [585, 712] width 58 height 14
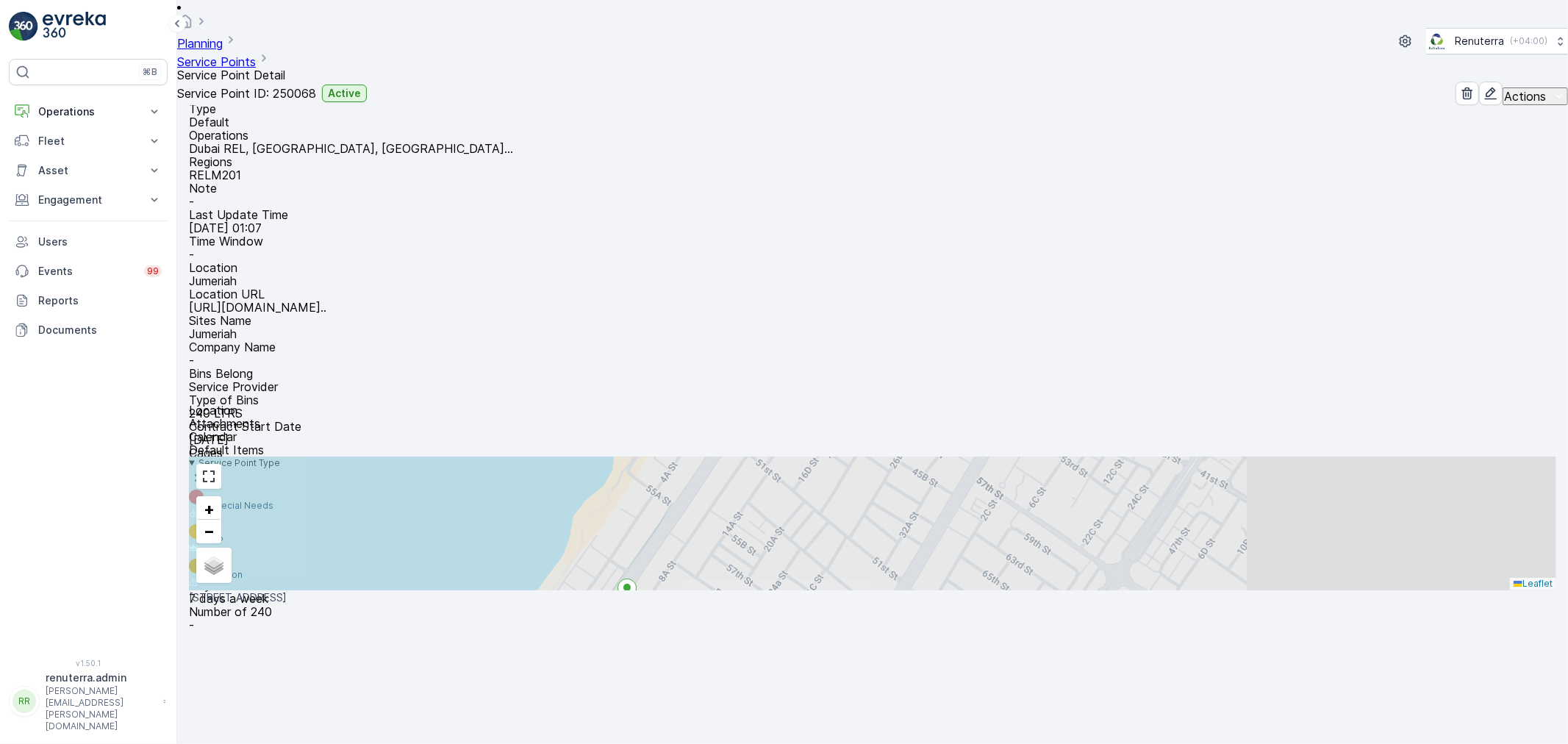
scroll to position [245, 0]
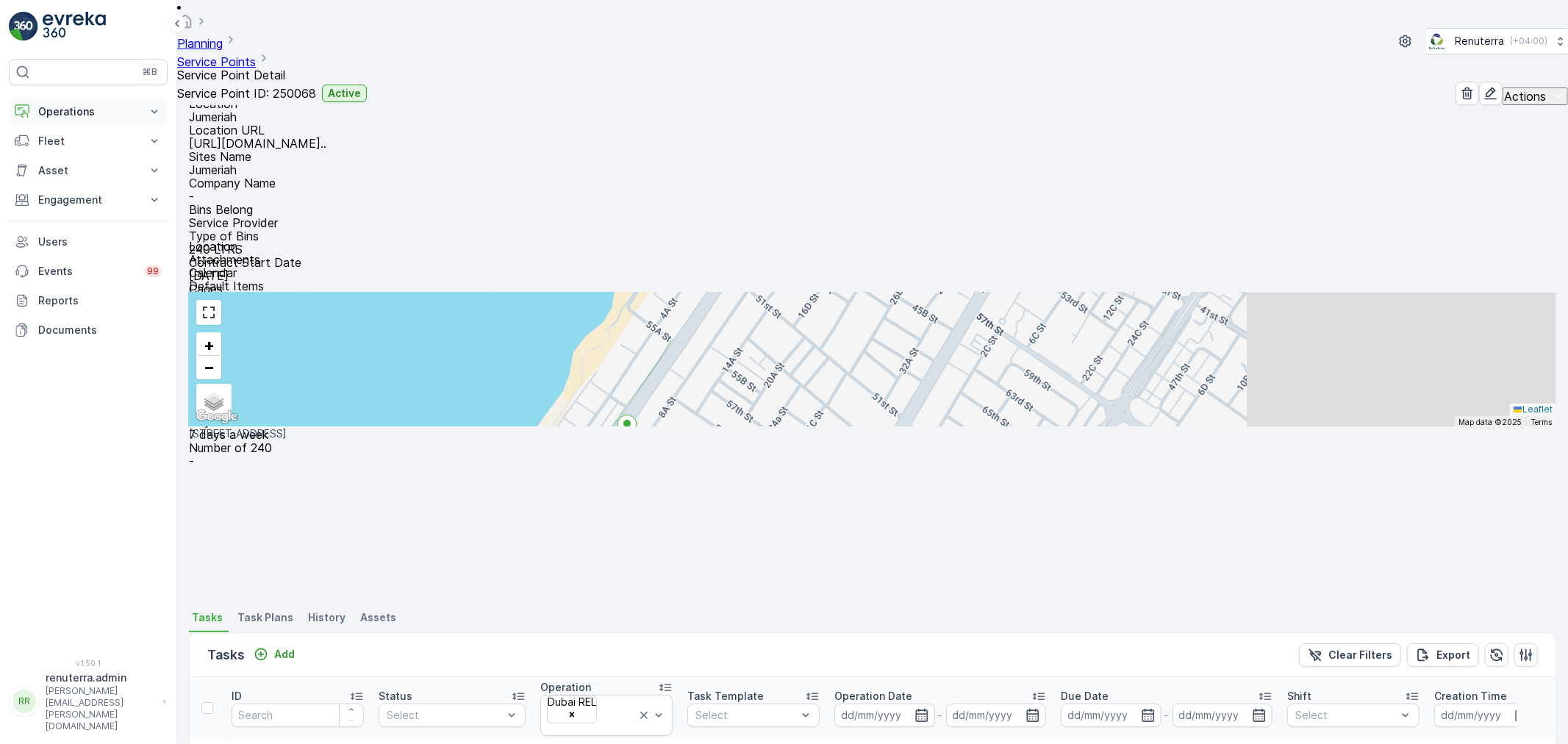
click at [98, 114] on p "Operations" at bounding box center [88, 112] width 100 height 14
click at [94, 171] on p "Routes & Tasks" at bounding box center [75, 178] width 76 height 14
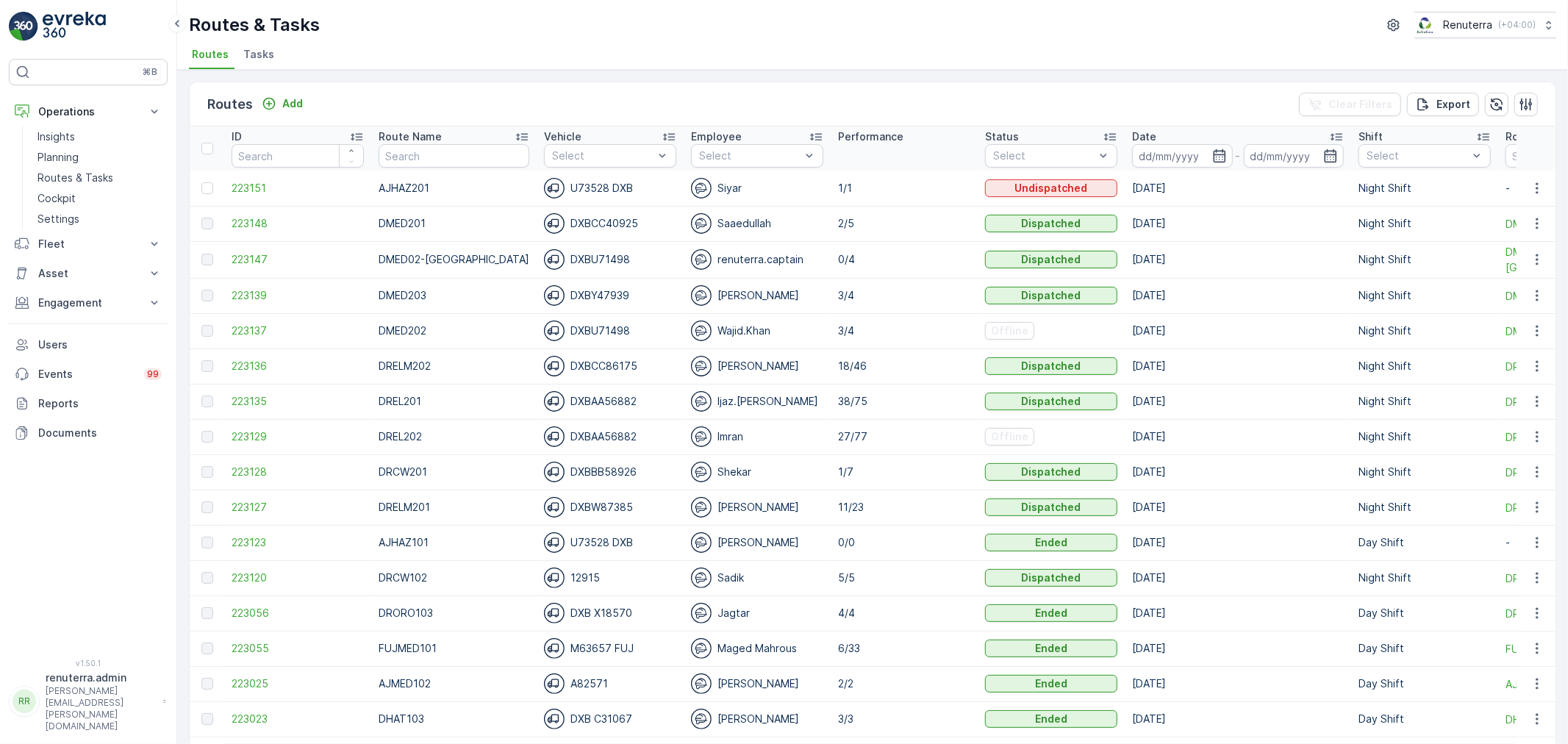
click at [245, 57] on span "Tasks" at bounding box center [258, 54] width 31 height 14
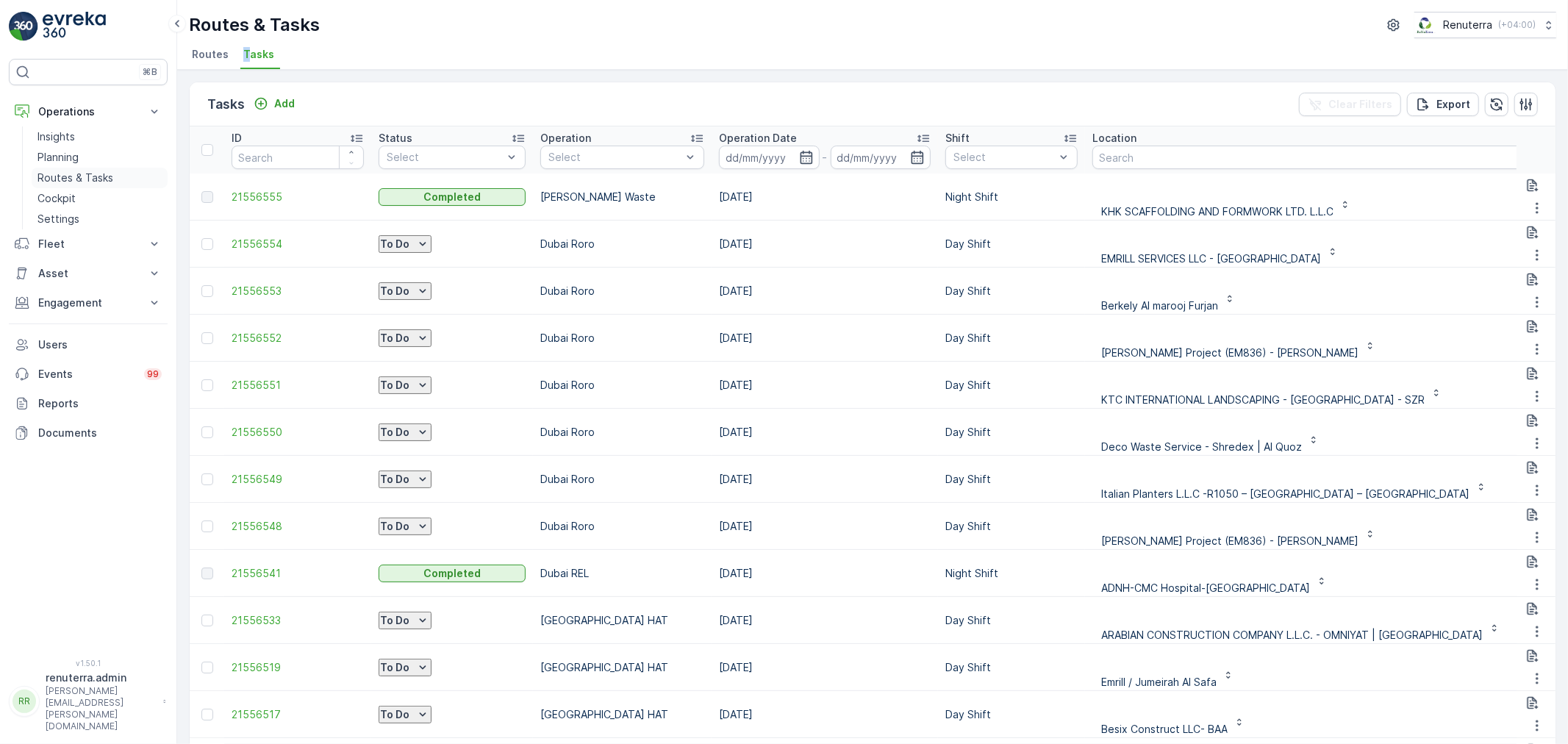
click at [113, 174] on link "Routes & Tasks" at bounding box center [100, 178] width 136 height 21
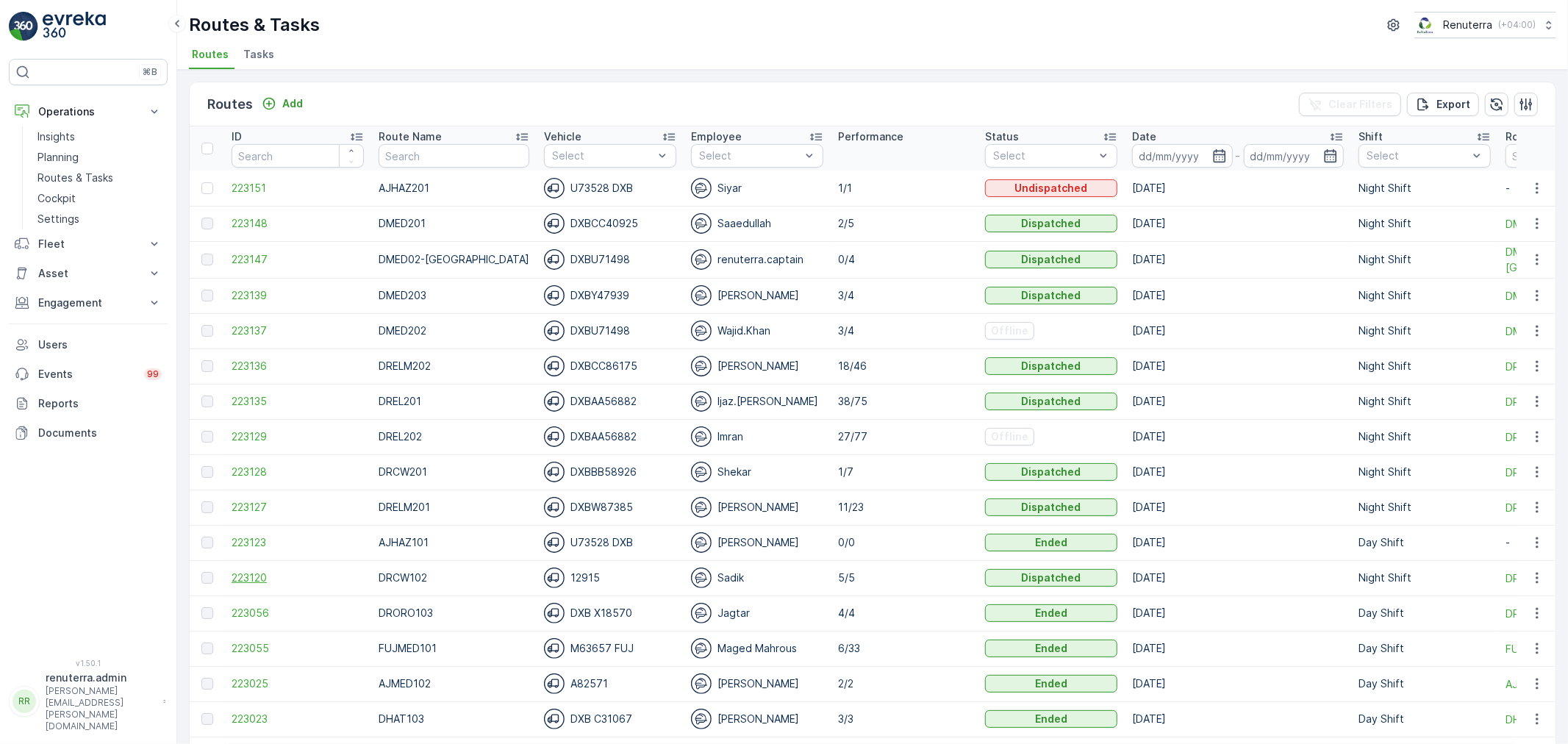
click at [261, 578] on span "223120" at bounding box center [297, 578] width 132 height 14
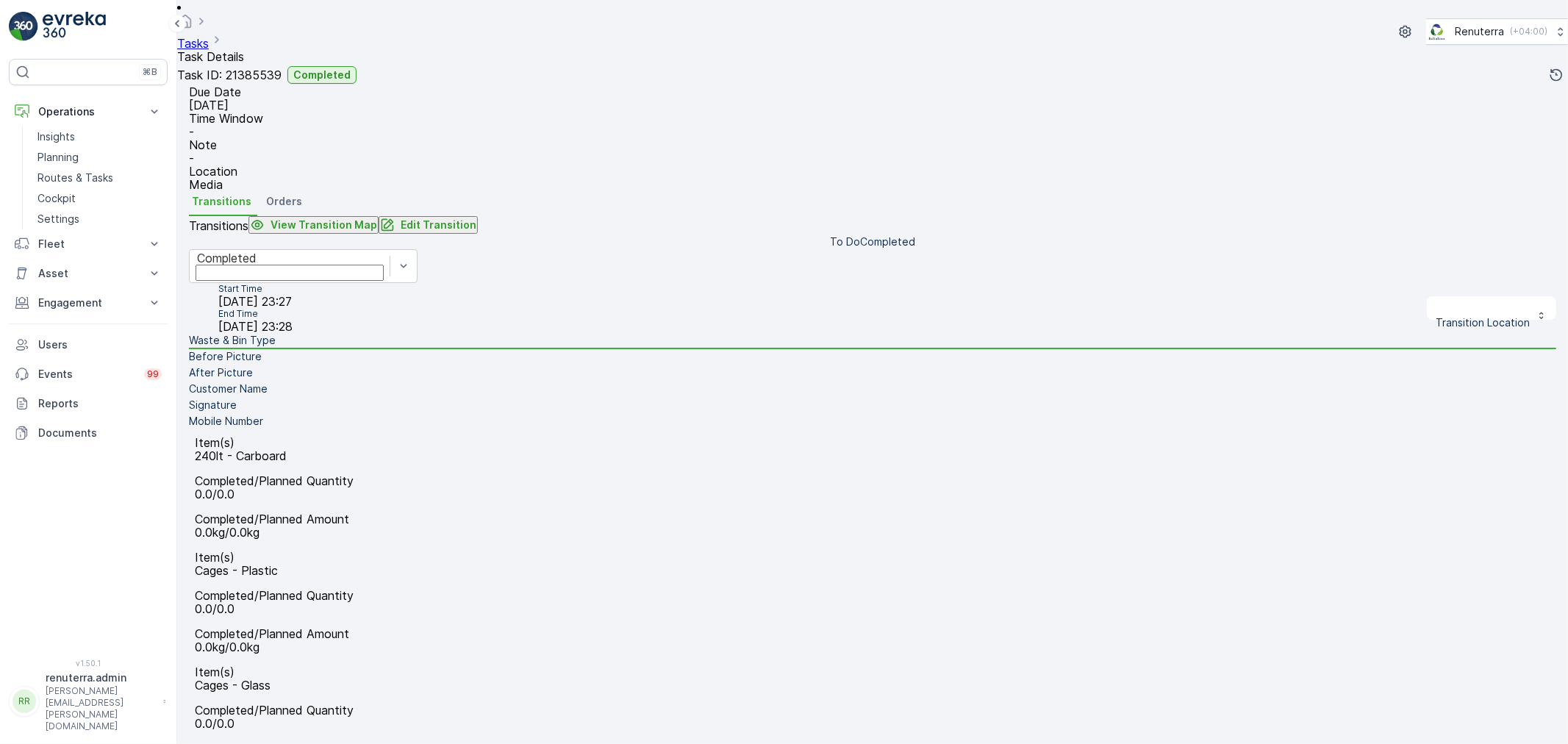
scroll to position [326, 0]
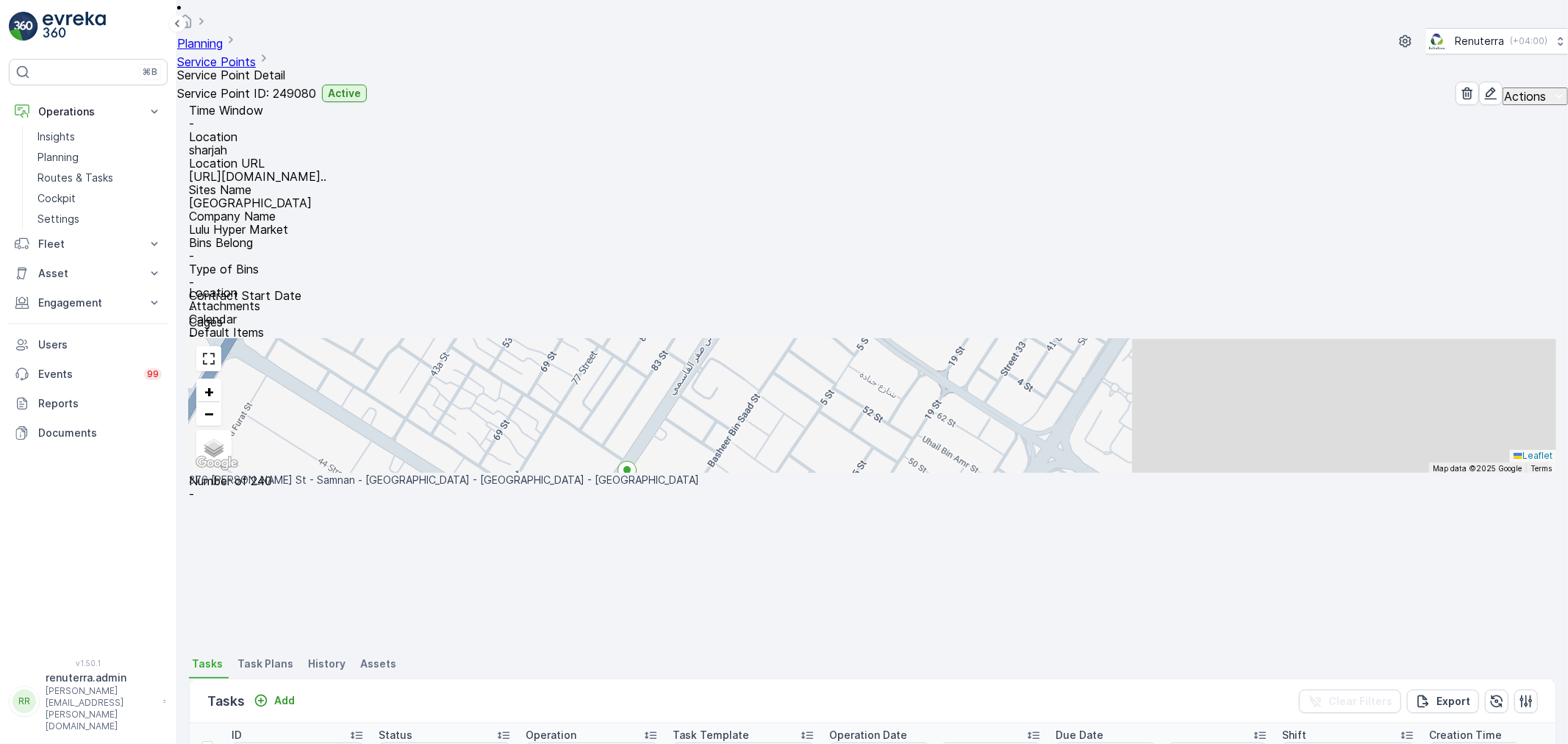
scroll to position [245, 0]
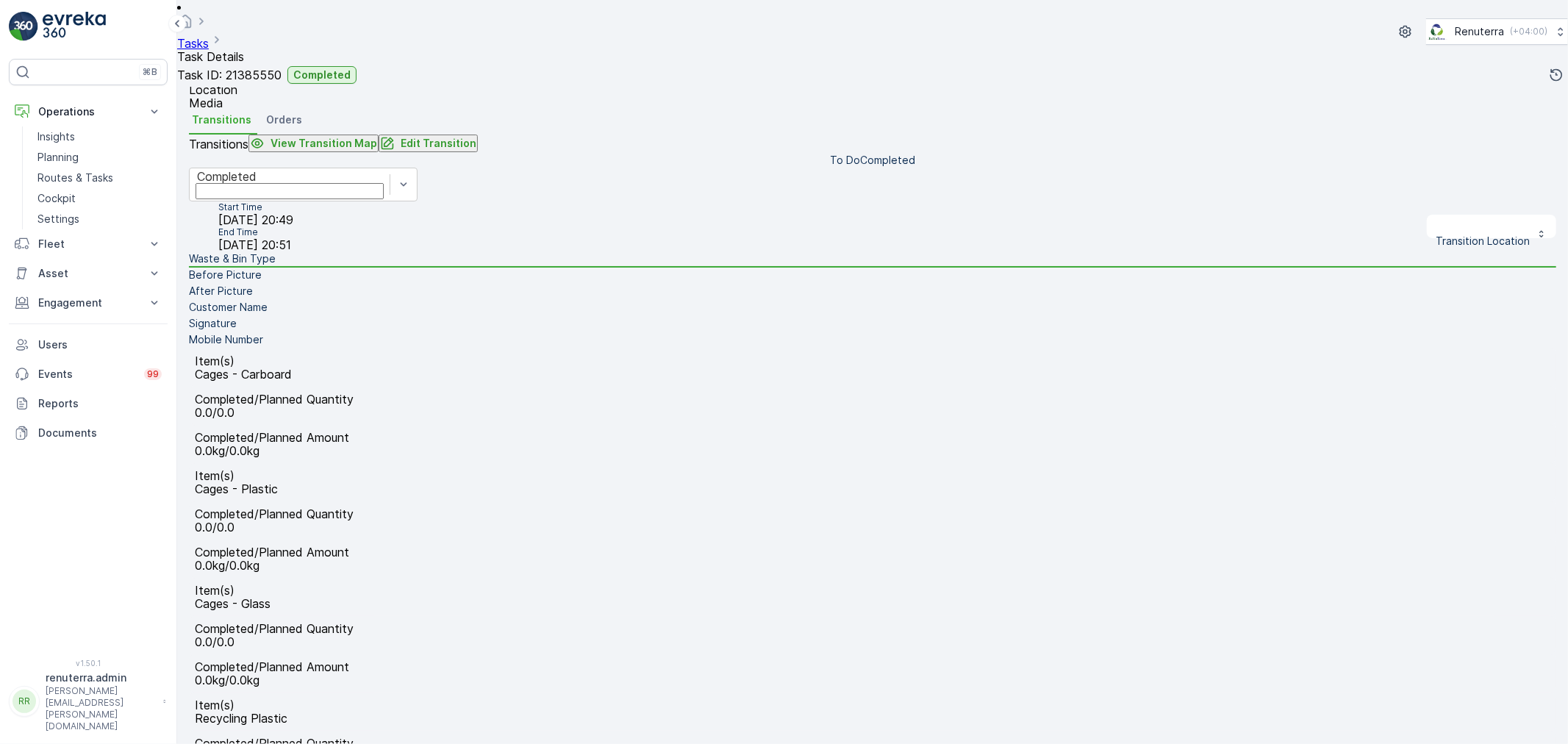
scroll to position [386, 0]
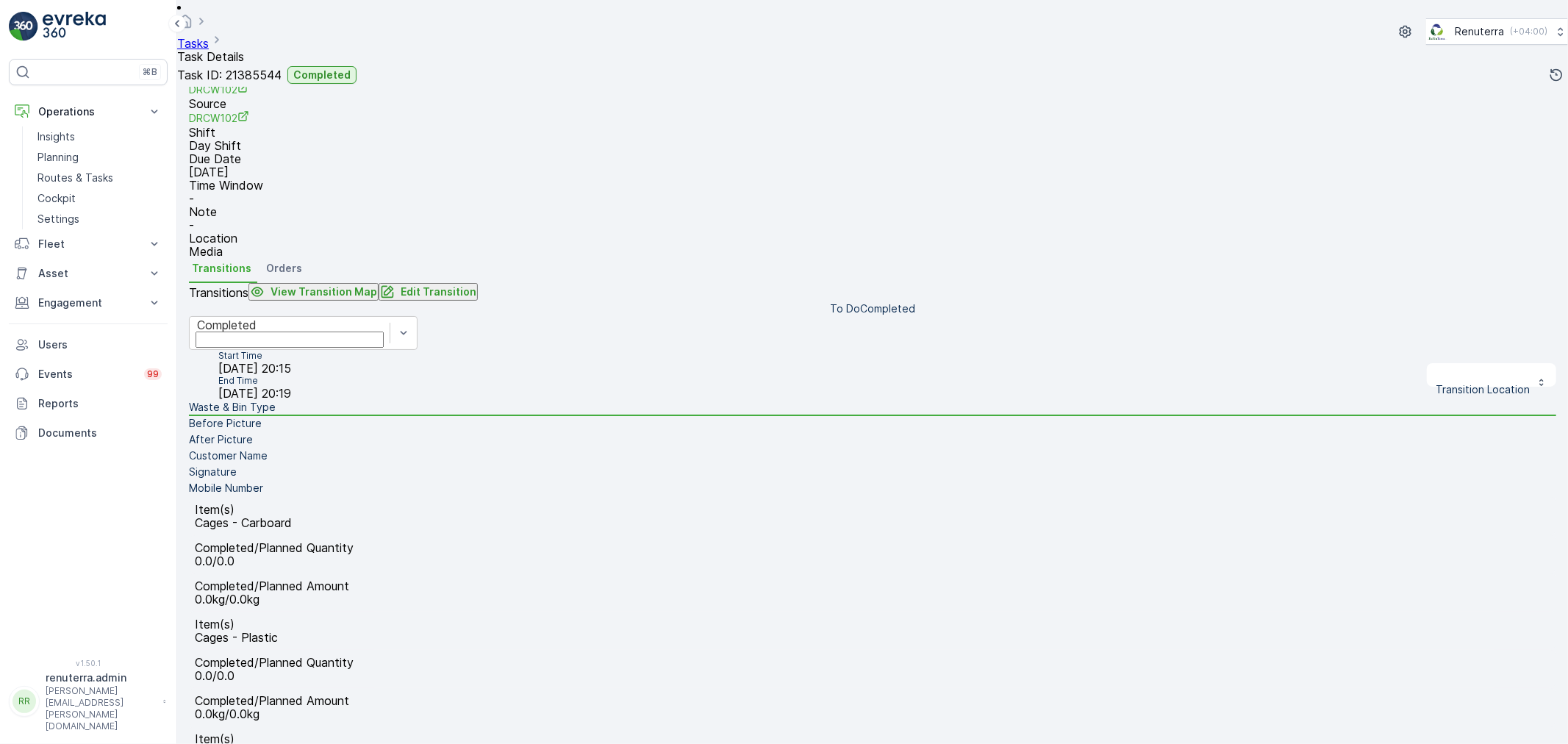
scroll to position [245, 0]
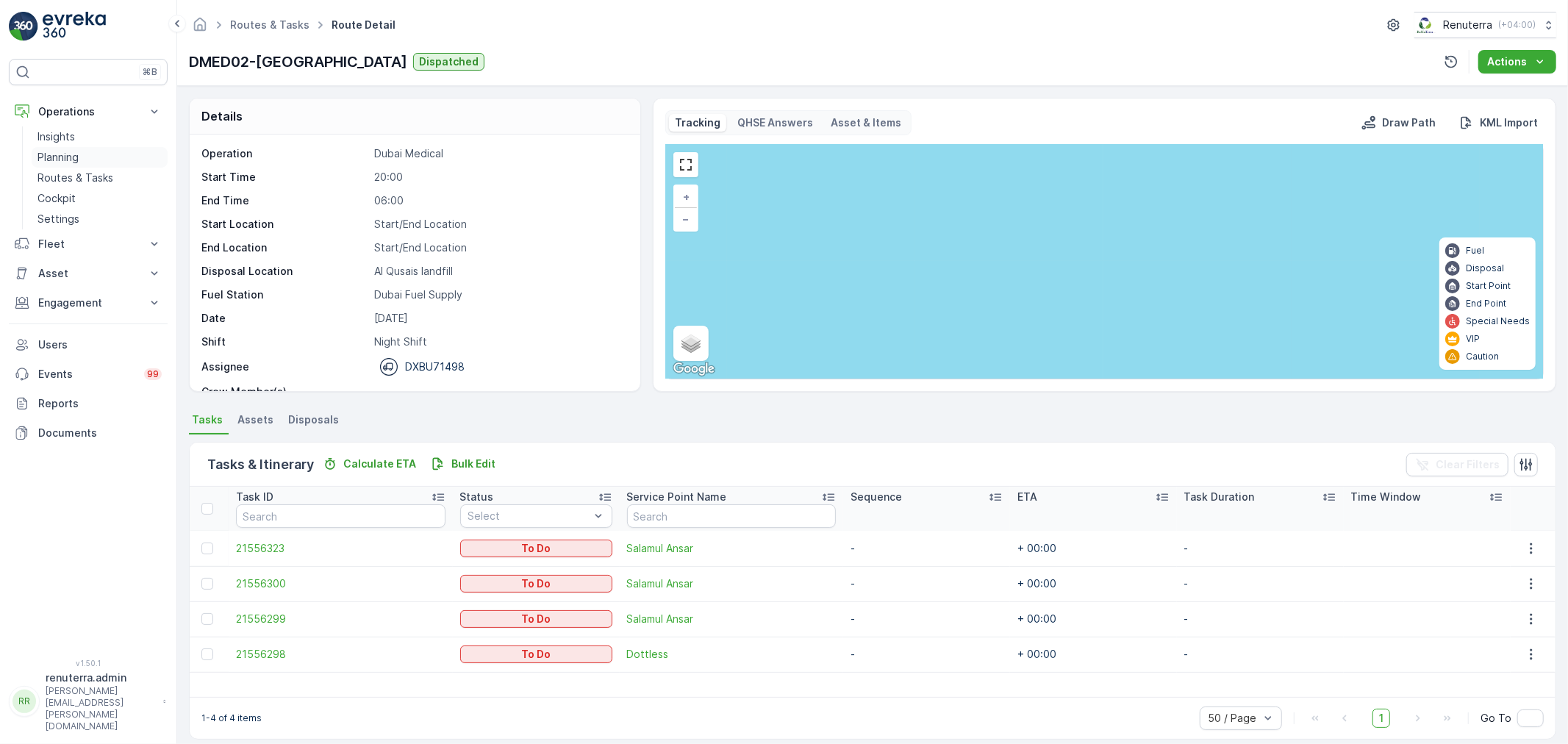
click at [82, 152] on link "Planning" at bounding box center [100, 158] width 136 height 21
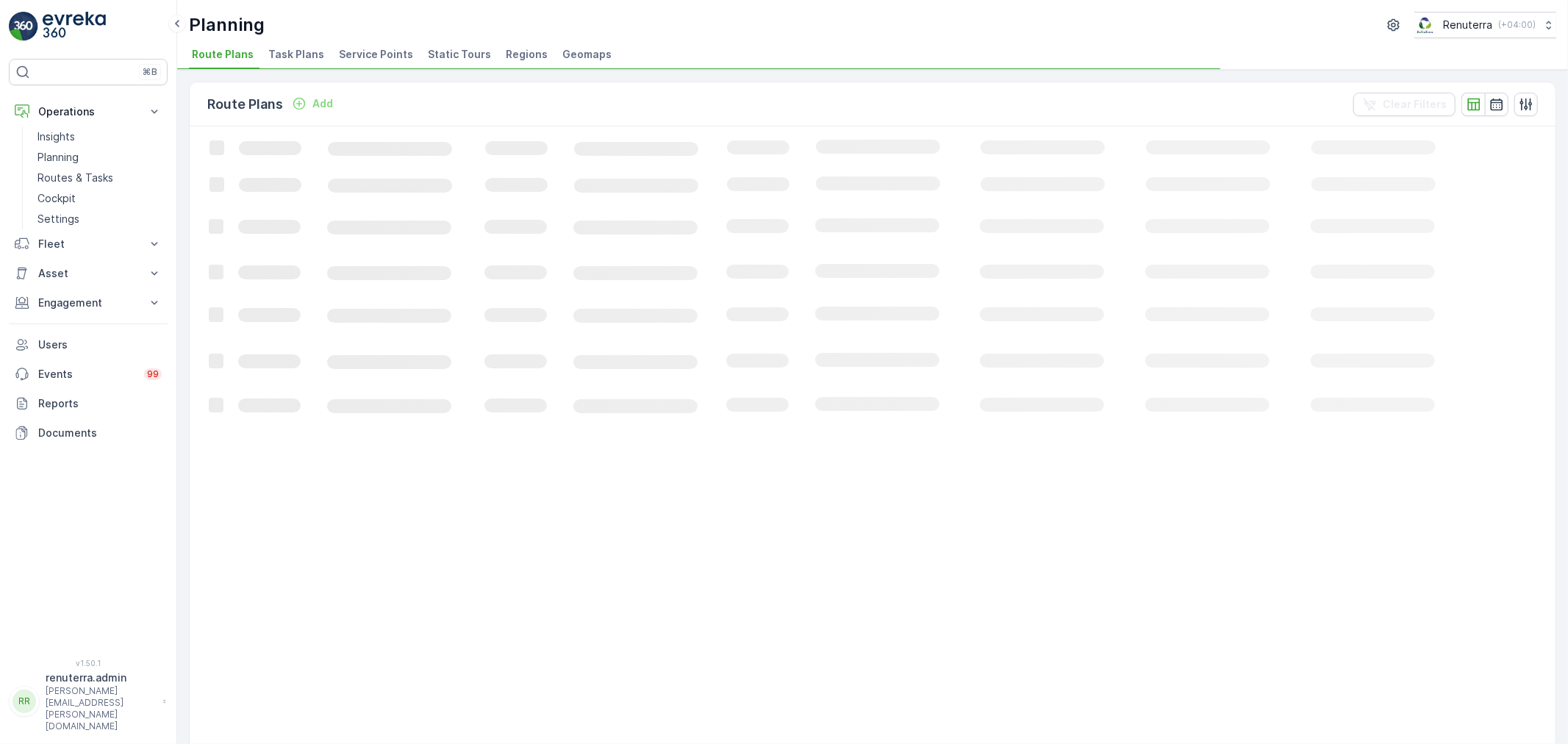
click at [380, 58] on span "Service Points" at bounding box center [376, 54] width 74 height 14
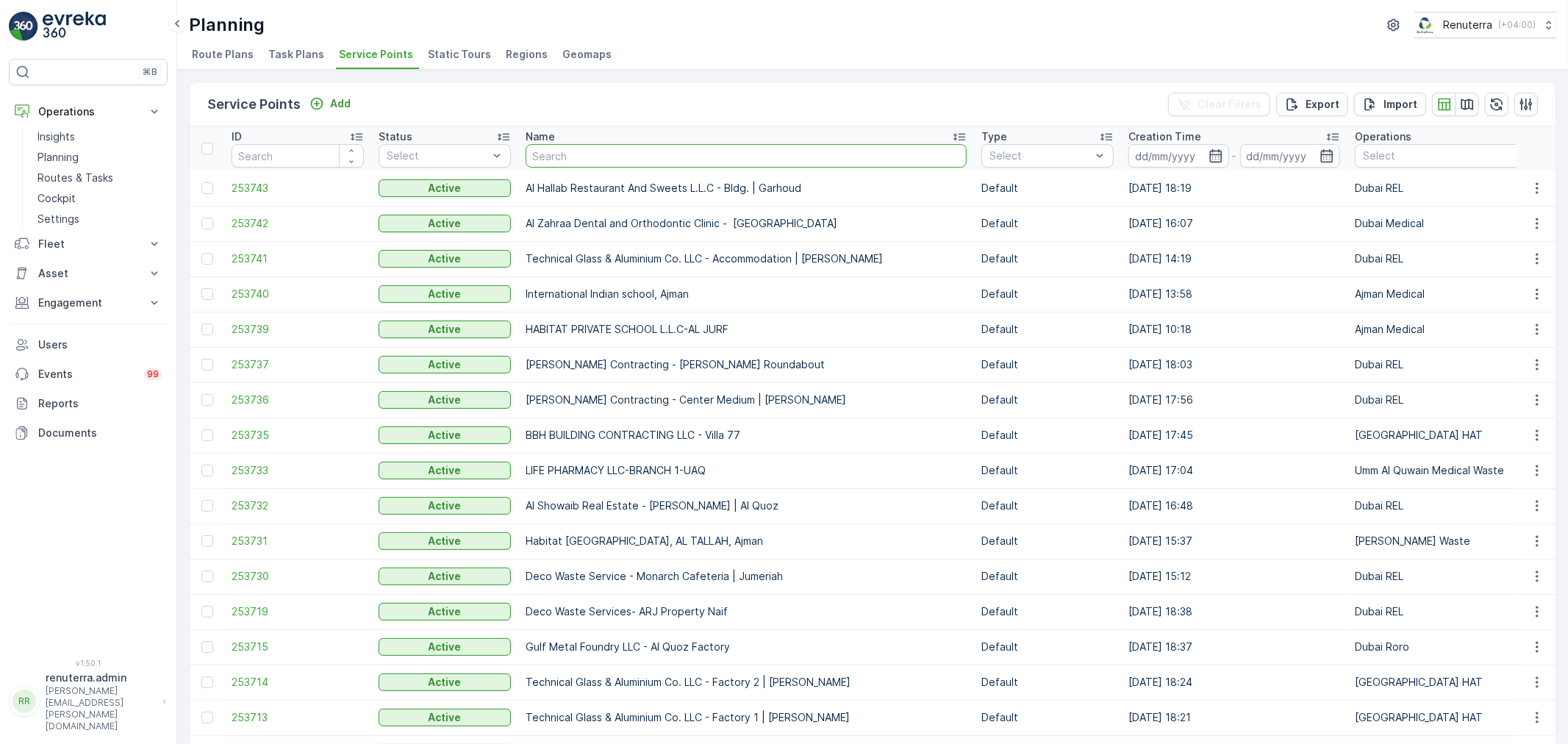
click at [571, 159] on input "text" at bounding box center [746, 155] width 441 height 23
type input "butin"
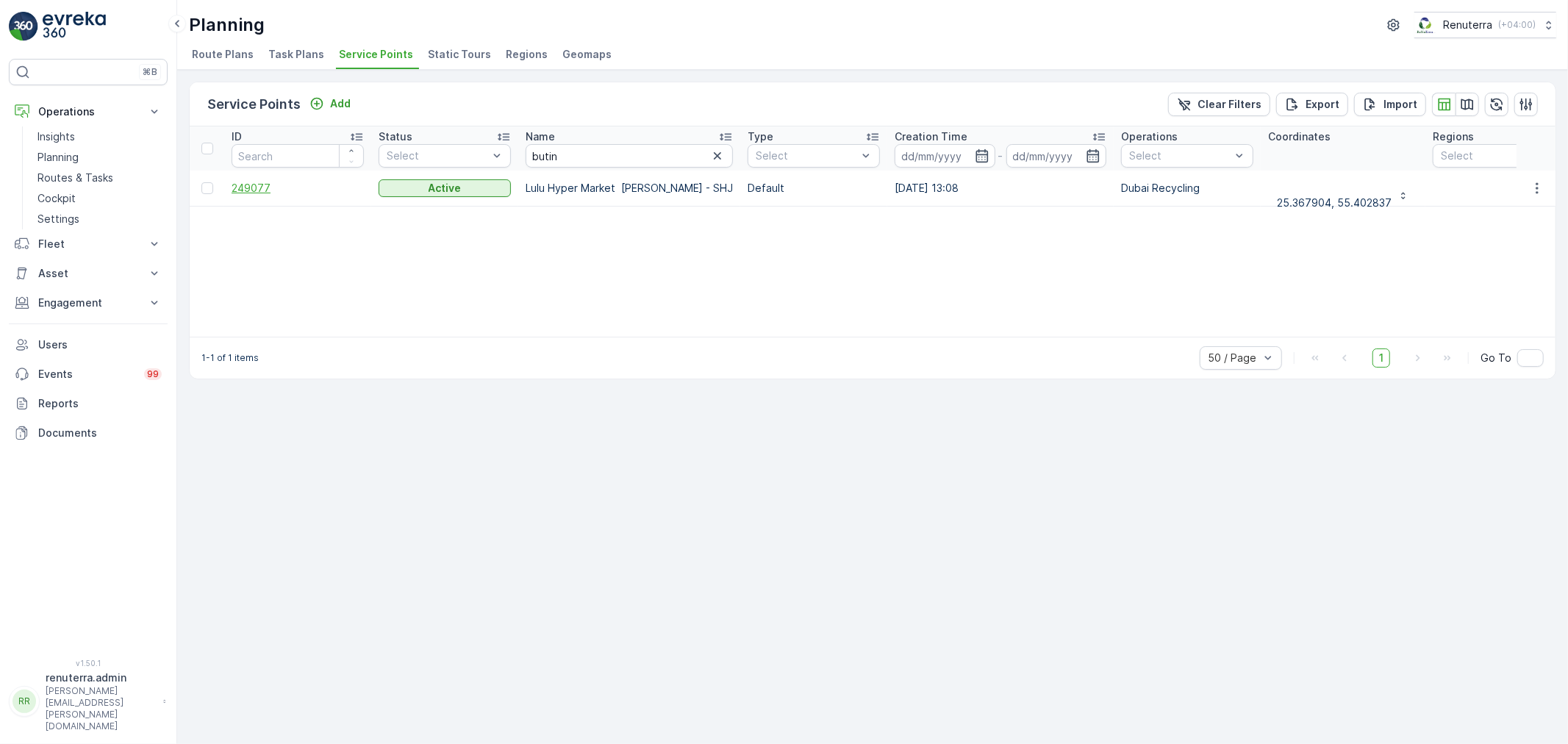
click at [247, 184] on span "249077" at bounding box center [297, 188] width 132 height 14
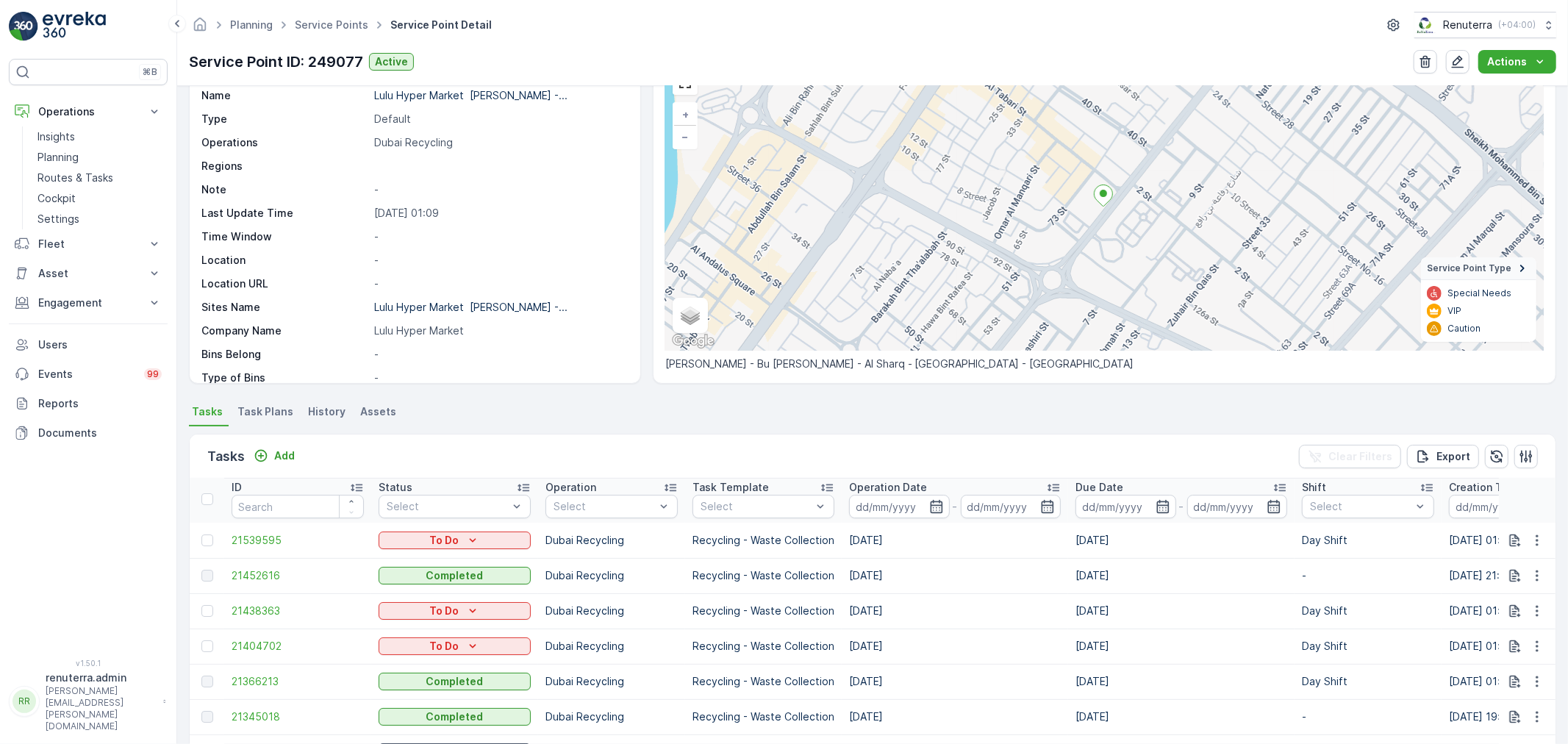
scroll to position [4, 0]
click at [285, 450] on p "Add" at bounding box center [285, 456] width 21 height 14
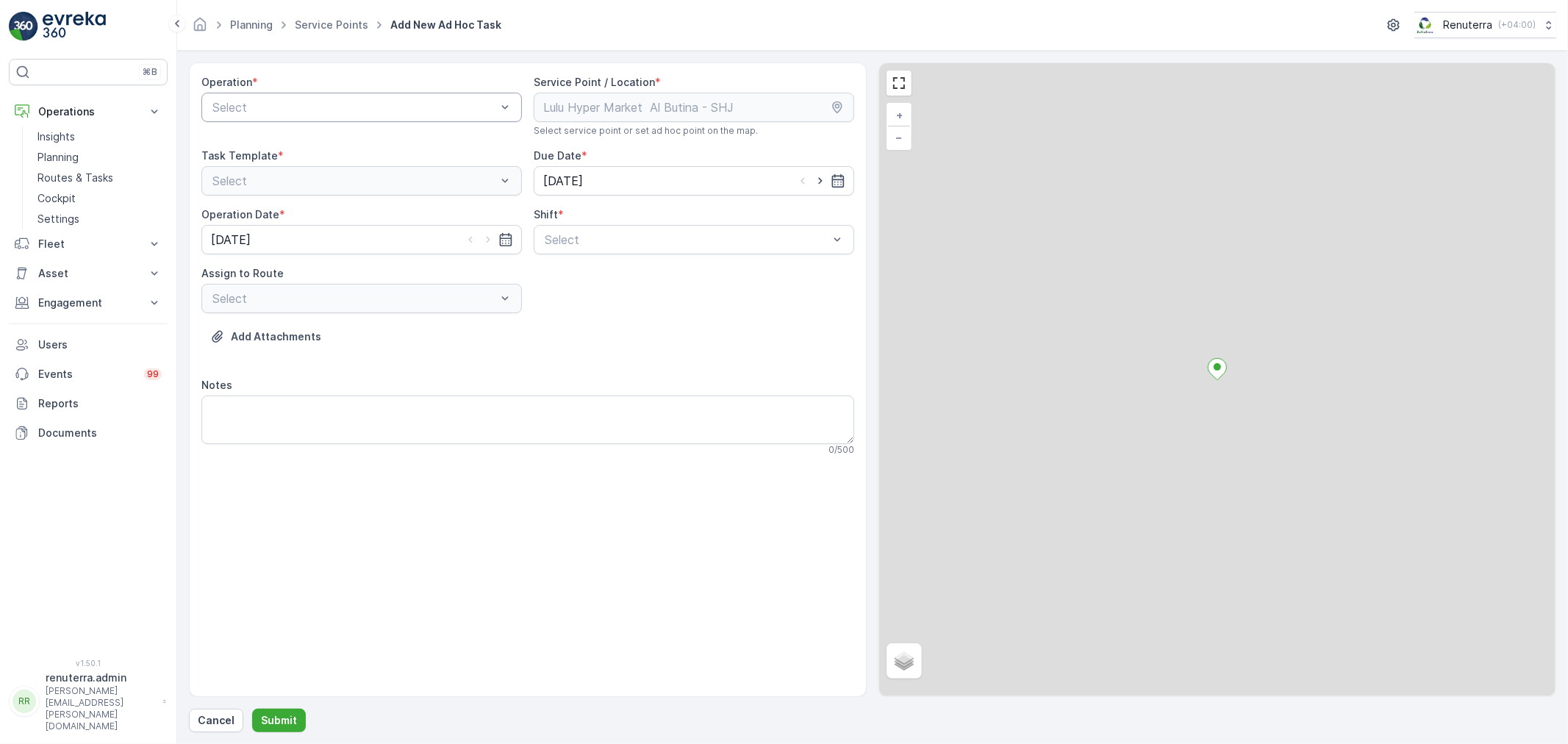
click at [285, 94] on div "Select" at bounding box center [361, 107] width 321 height 30
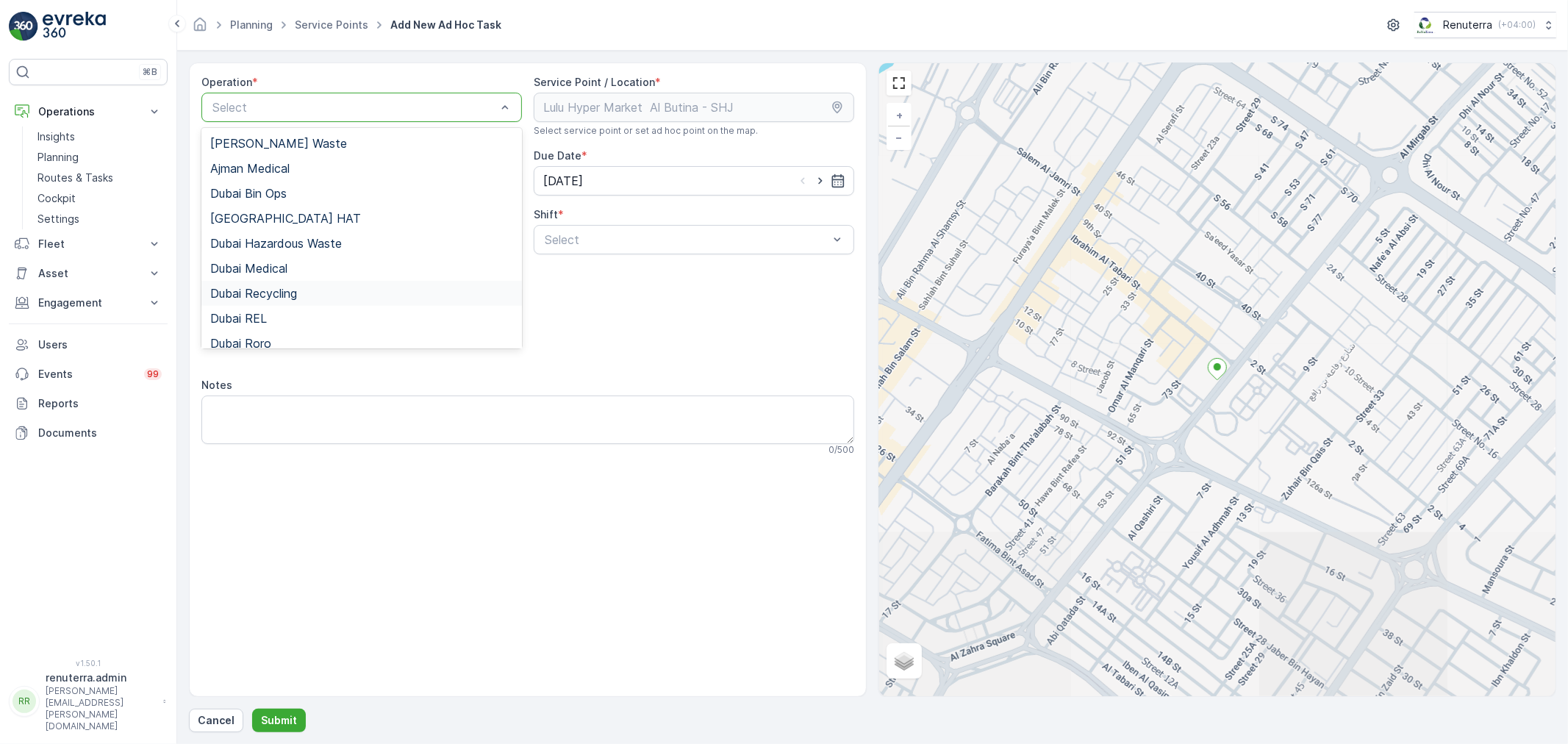
click at [275, 289] on span "Dubai Recycling" at bounding box center [253, 293] width 86 height 14
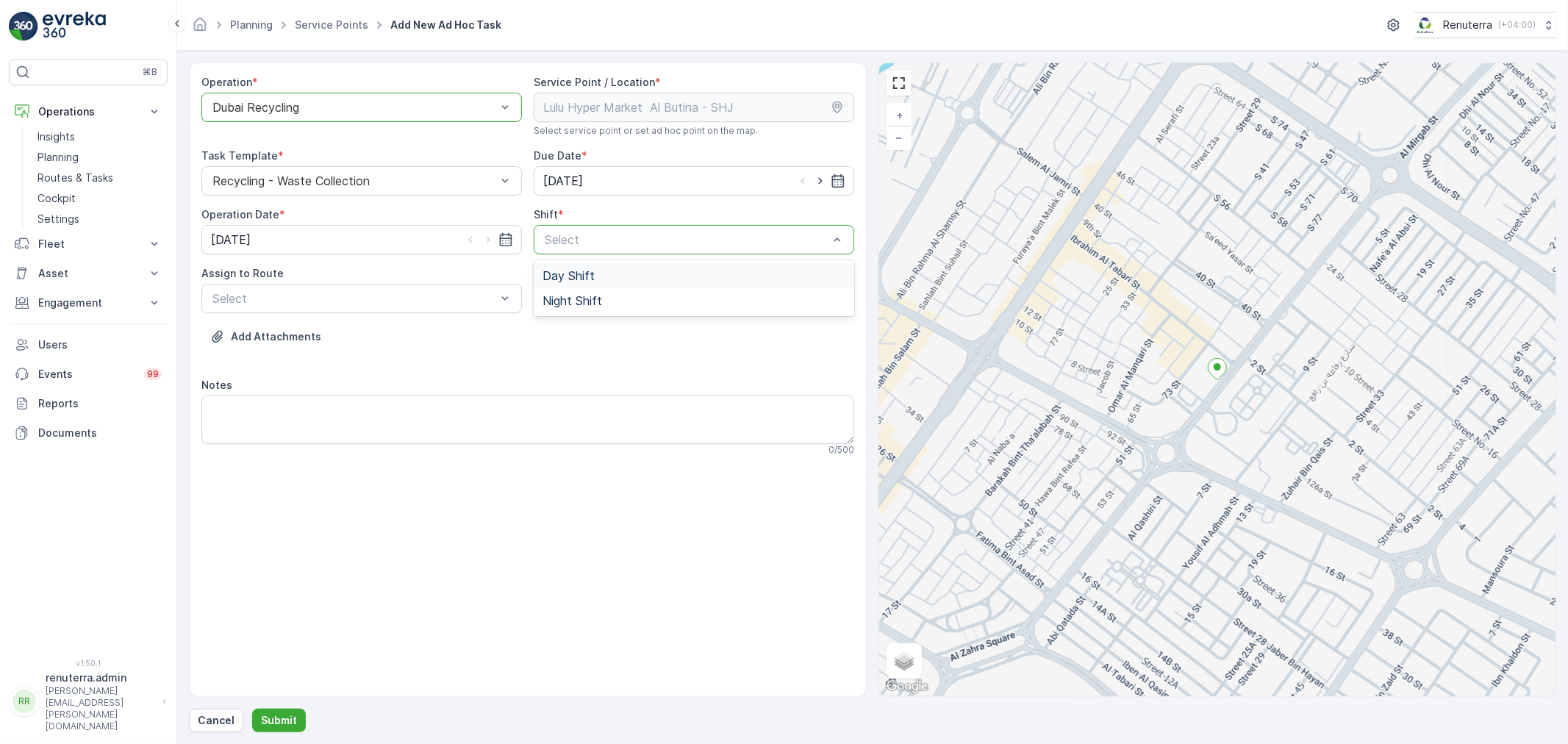
drag, startPoint x: 608, startPoint y: 283, endPoint x: 588, endPoint y: 282, distance: 20.0
click at [603, 282] on div "Day Shift" at bounding box center [693, 275] width 321 height 25
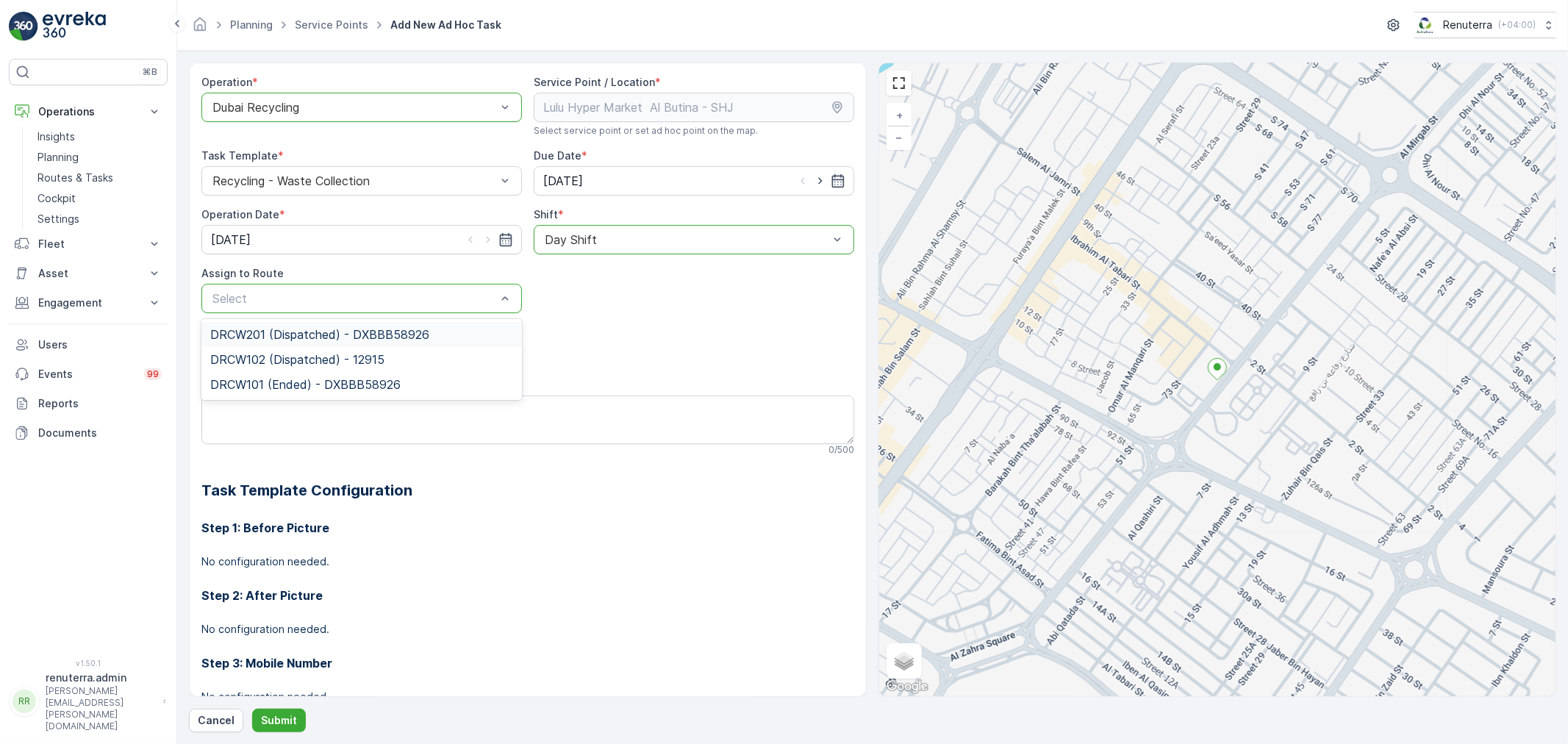
click at [335, 284] on div "Select" at bounding box center [361, 298] width 321 height 30
click at [297, 356] on span "DRCW102 (Dispatched) - 12915" at bounding box center [297, 359] width 174 height 14
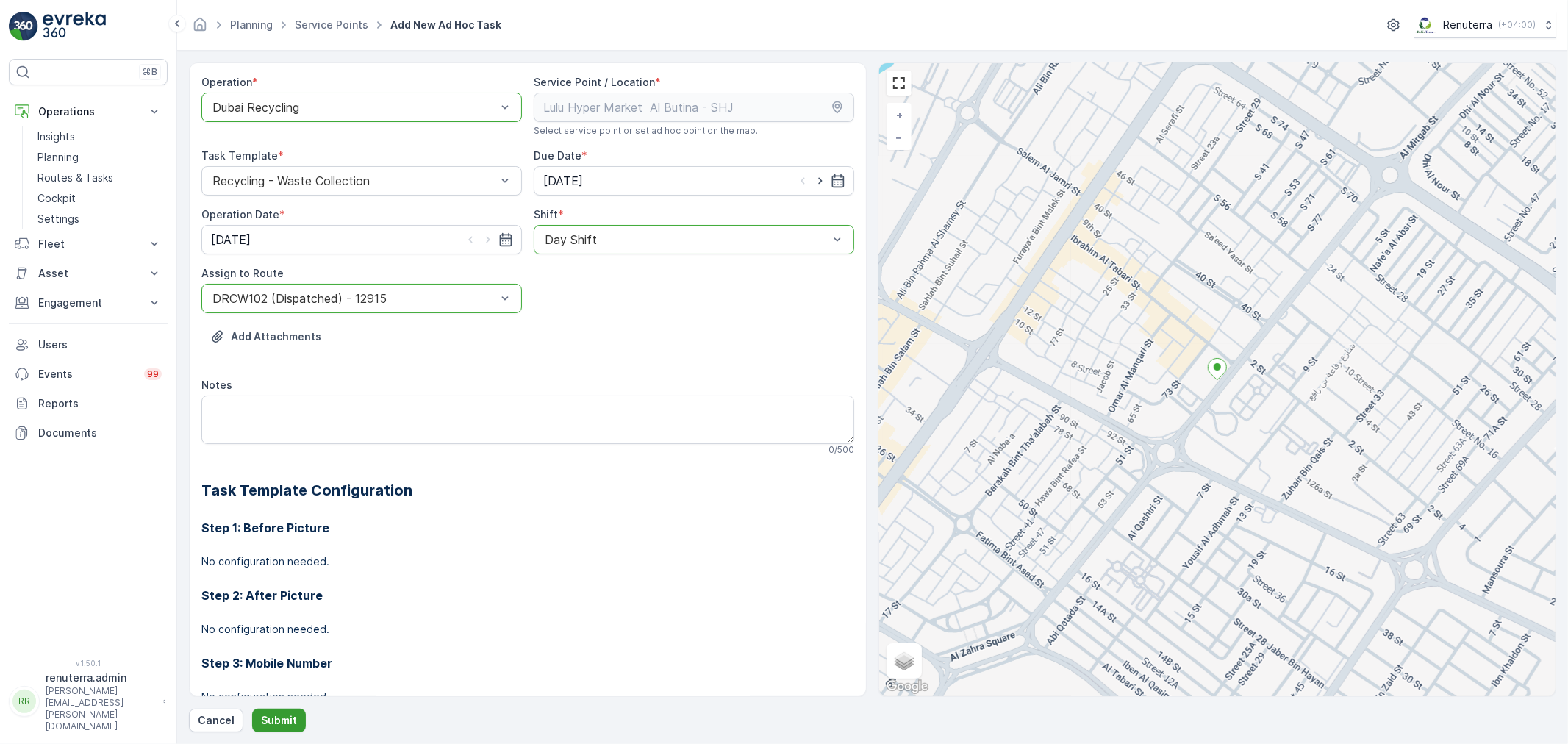
click at [269, 714] on p "Submit" at bounding box center [278, 721] width 36 height 14
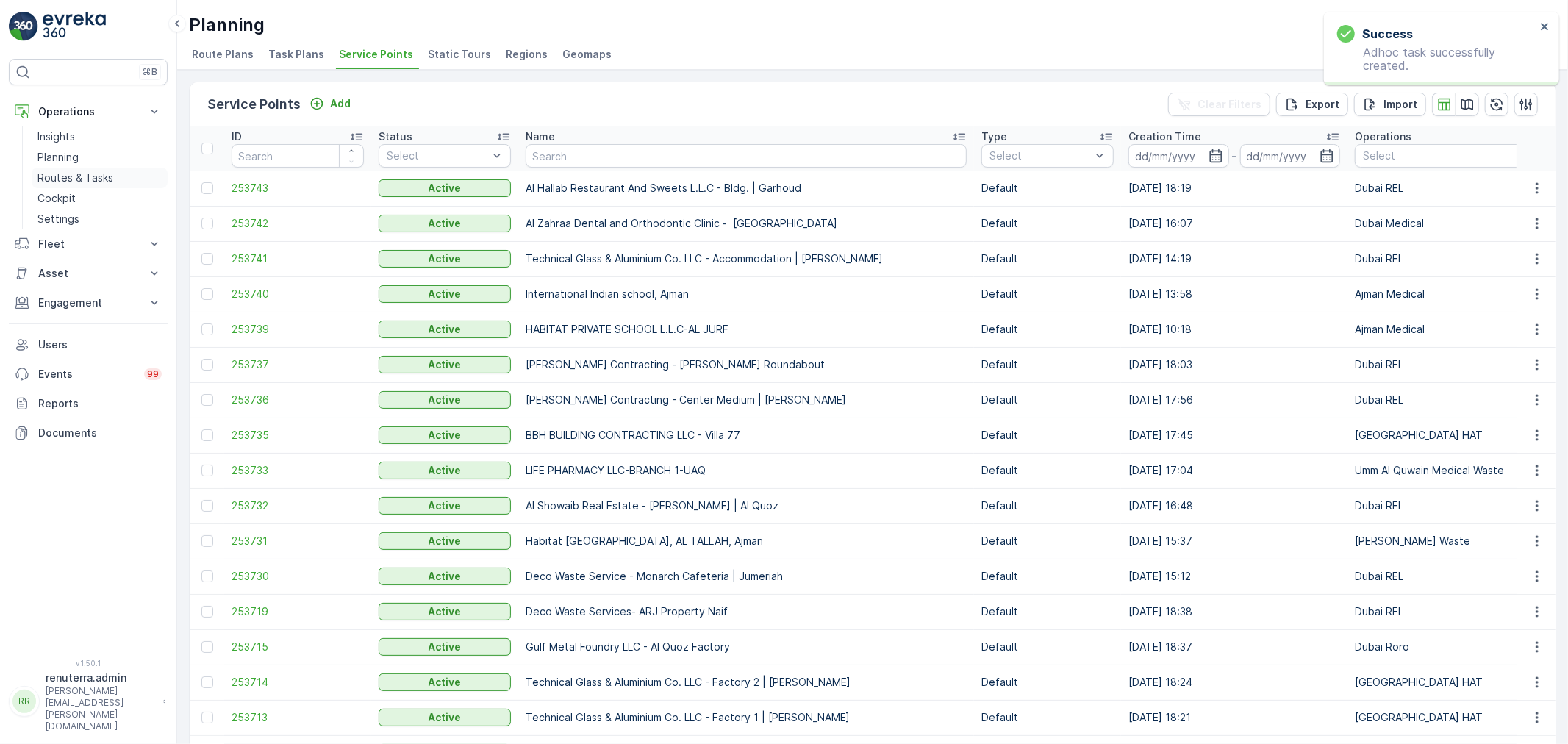
click at [89, 178] on p "Routes & Tasks" at bounding box center [75, 178] width 76 height 14
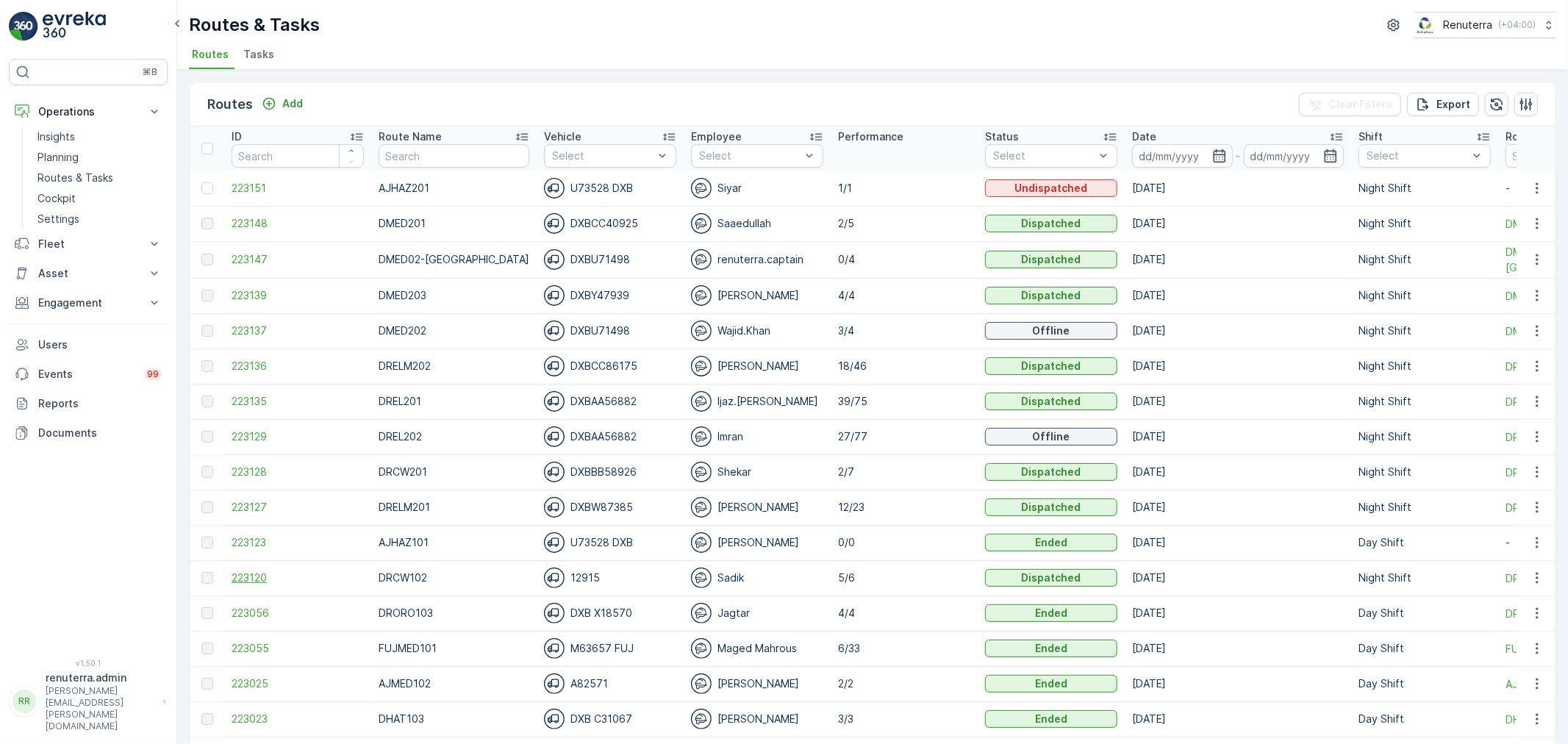
click at [261, 582] on span "223120" at bounding box center [297, 578] width 132 height 14
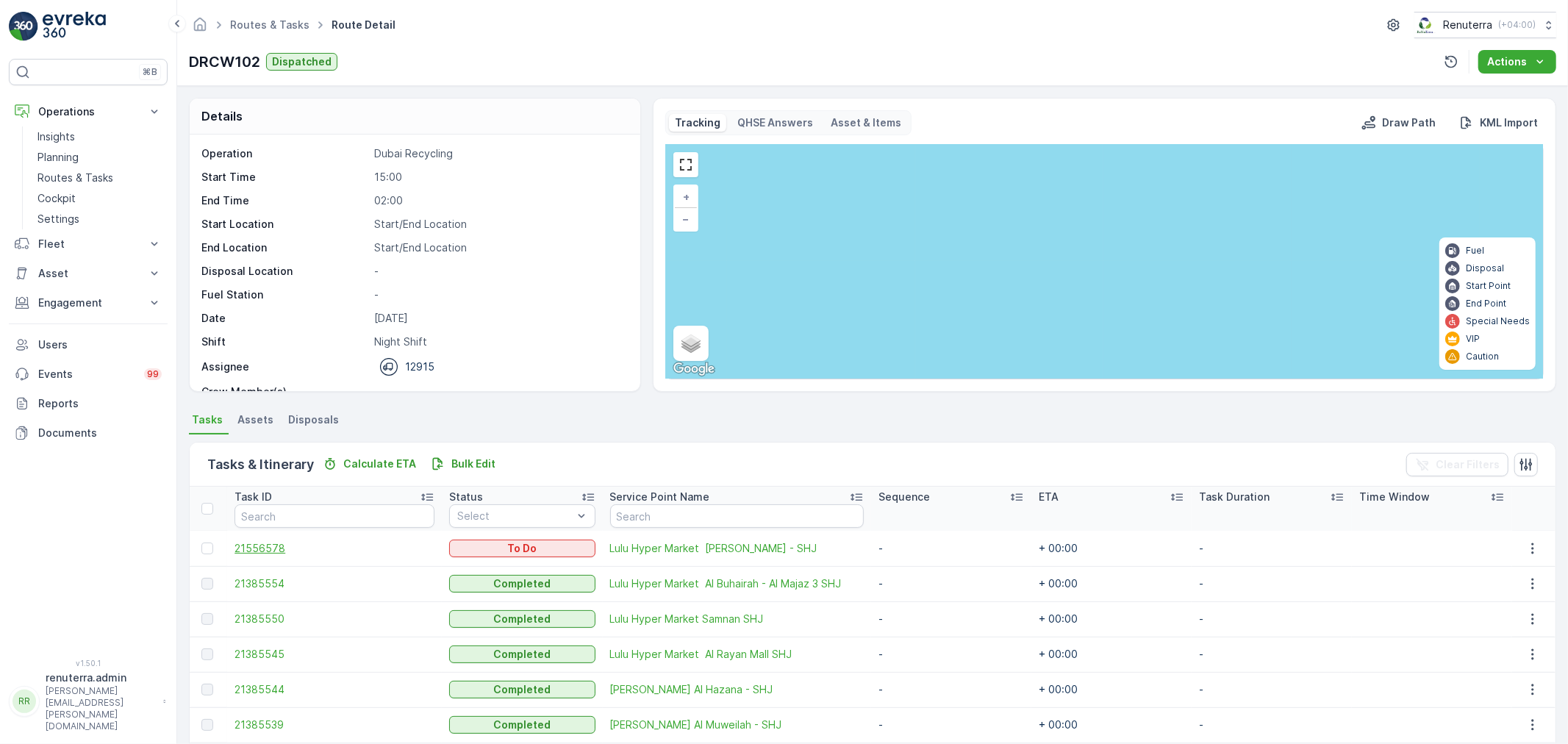
click at [269, 549] on span "21556578" at bounding box center [334, 549] width 200 height 14
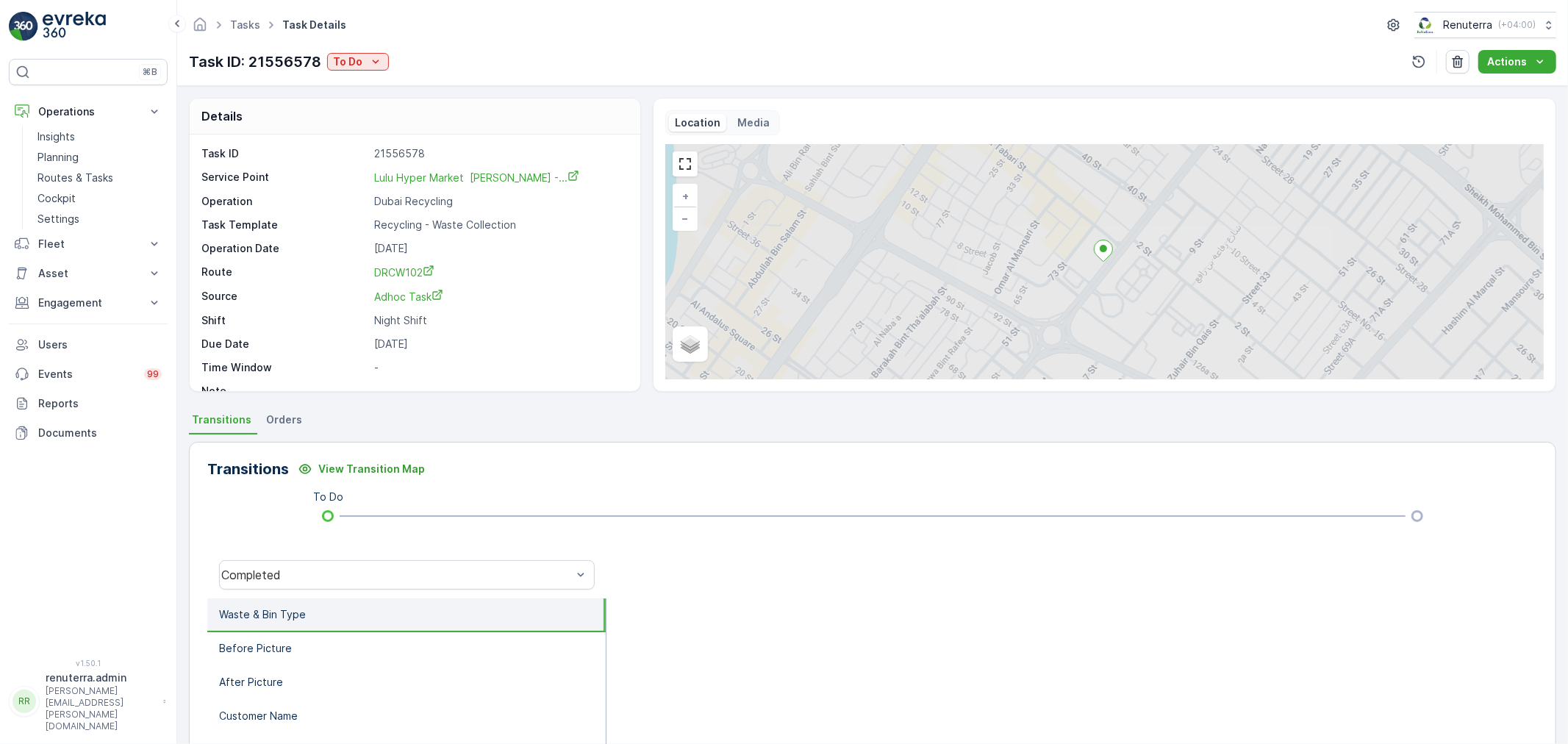
click at [359, 70] on div "Task ID: 21556578 To Do" at bounding box center [289, 62] width 200 height 22
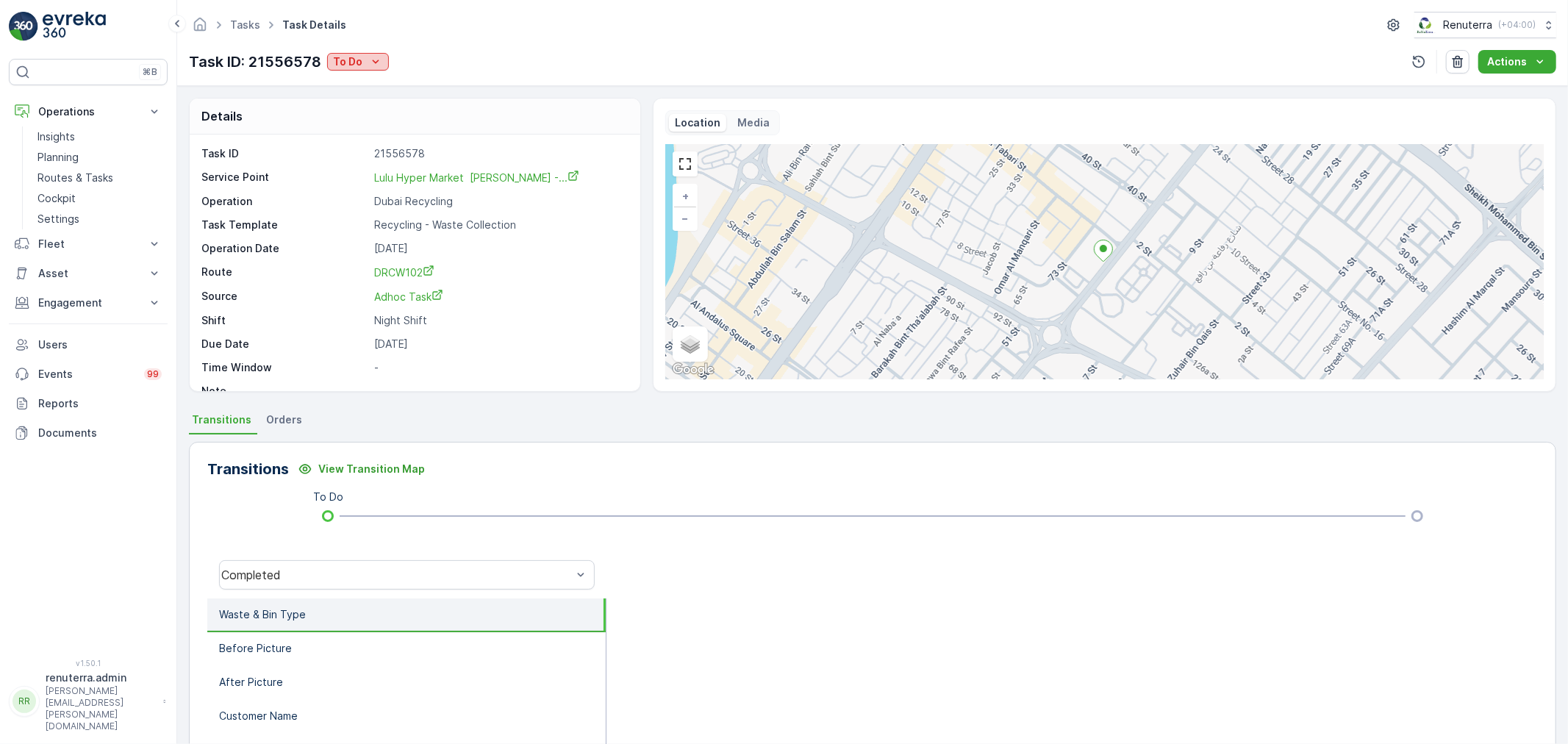
click at [361, 62] on div "To Do" at bounding box center [357, 62] width 50 height 14
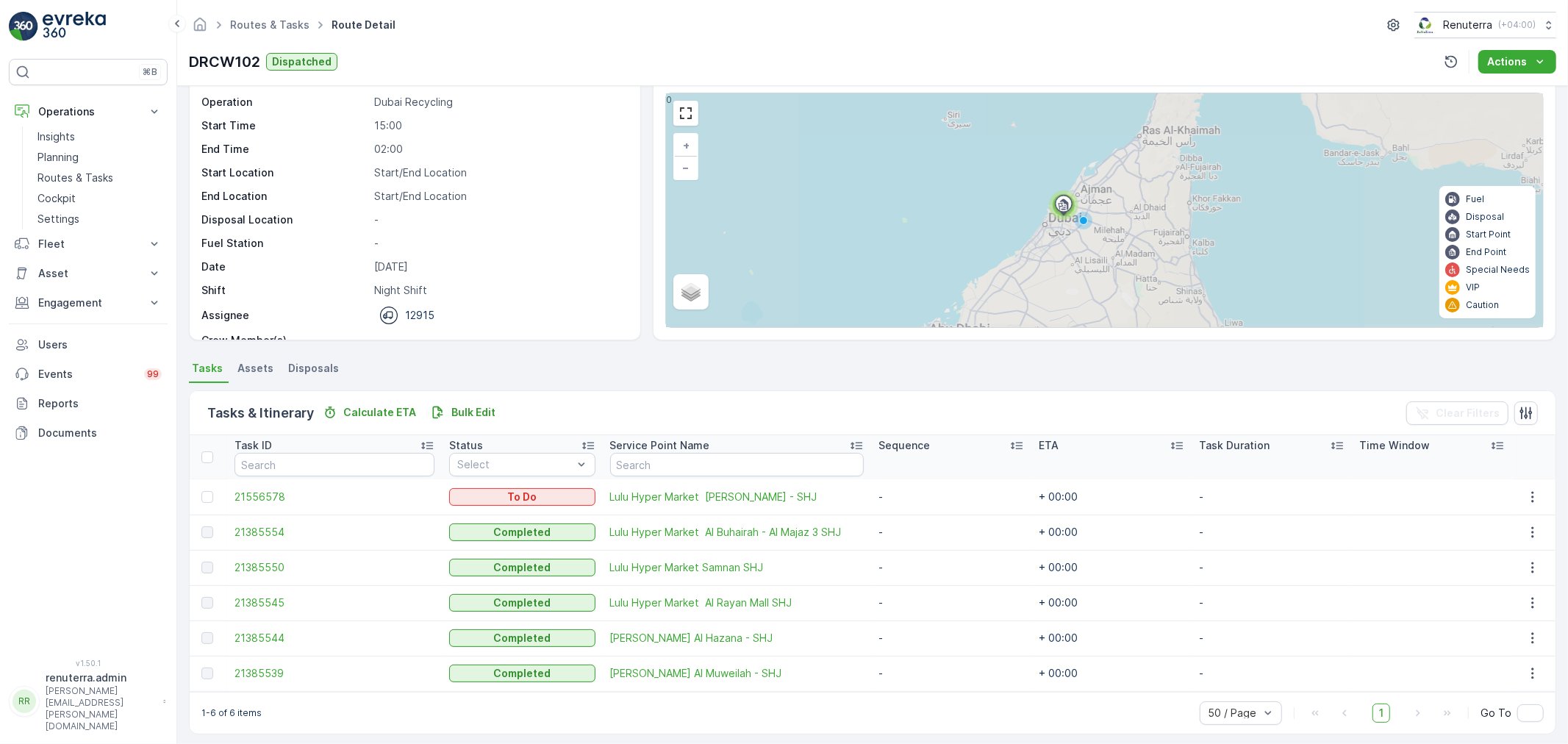
scroll to position [60, 0]
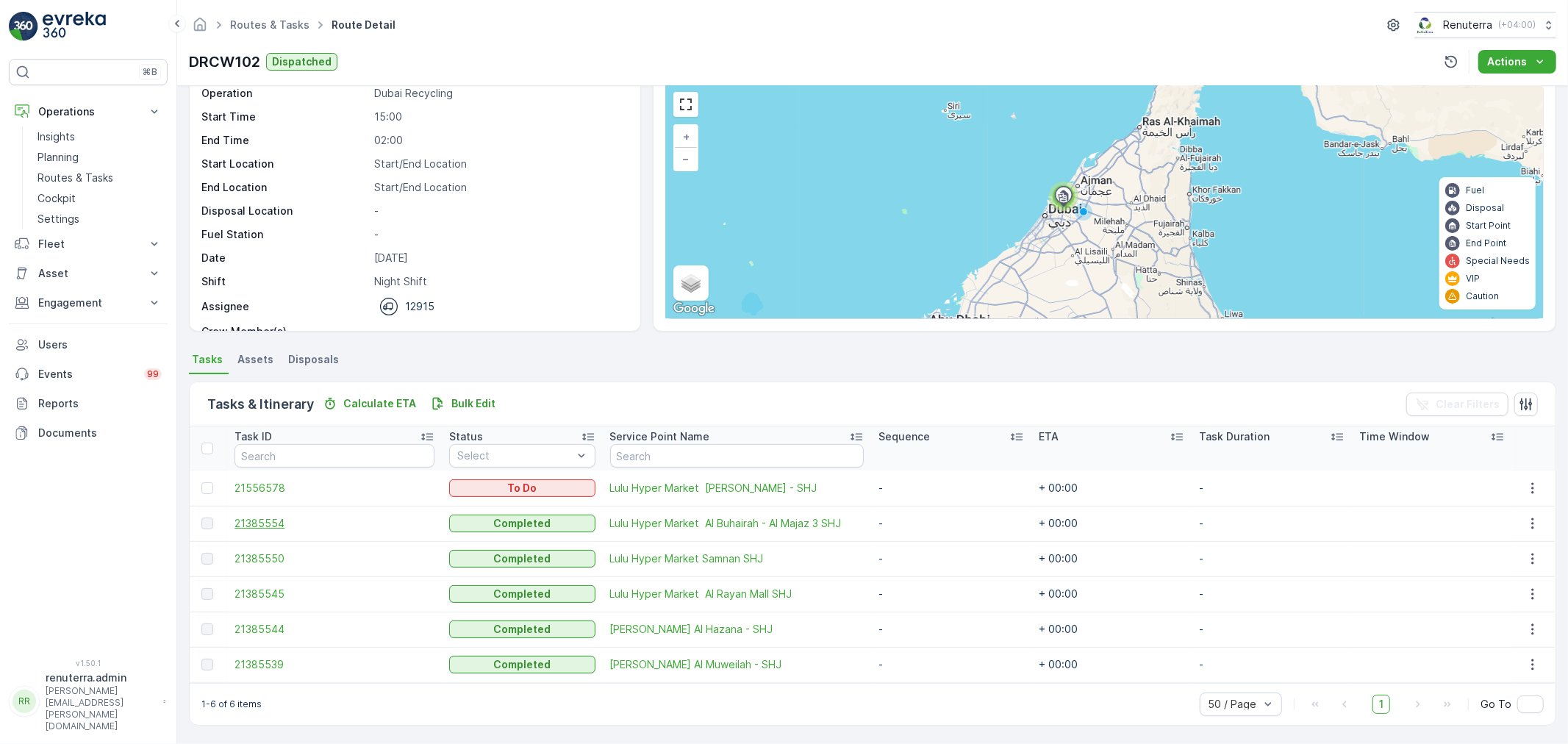
click at [239, 520] on span "21385554" at bounding box center [334, 523] width 200 height 14
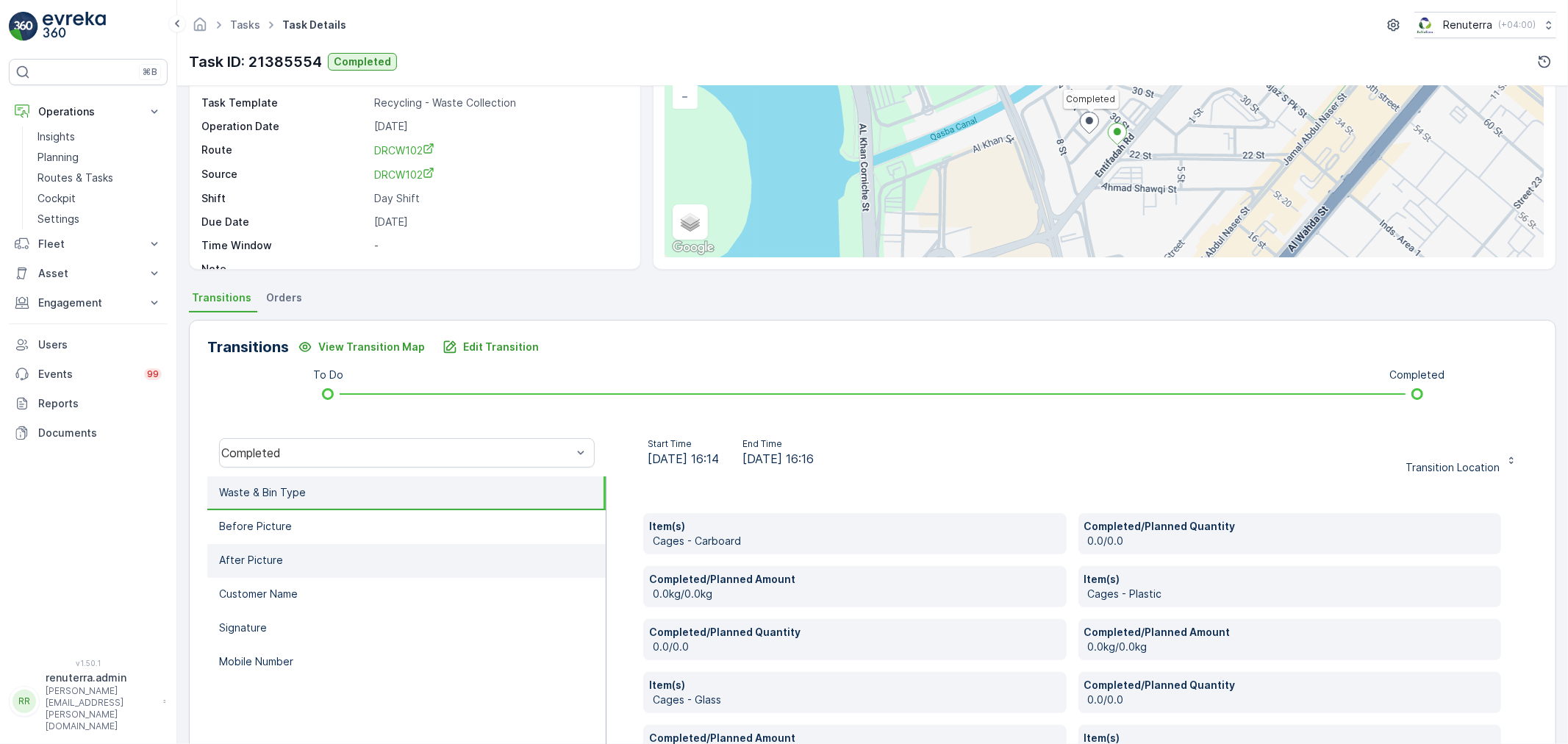
scroll to position [163, 0]
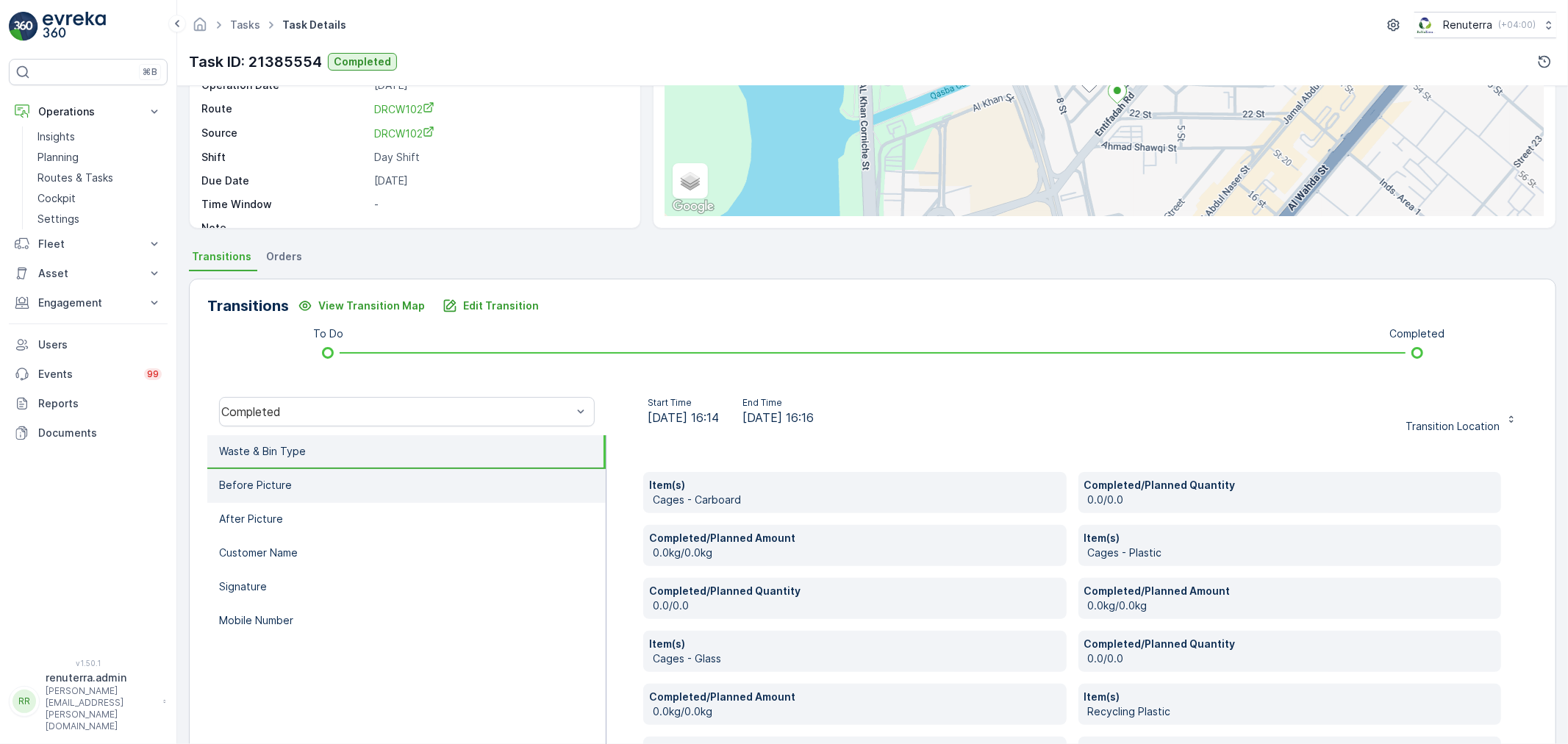
click at [313, 496] on li "Before Picture" at bounding box center [406, 486] width 398 height 34
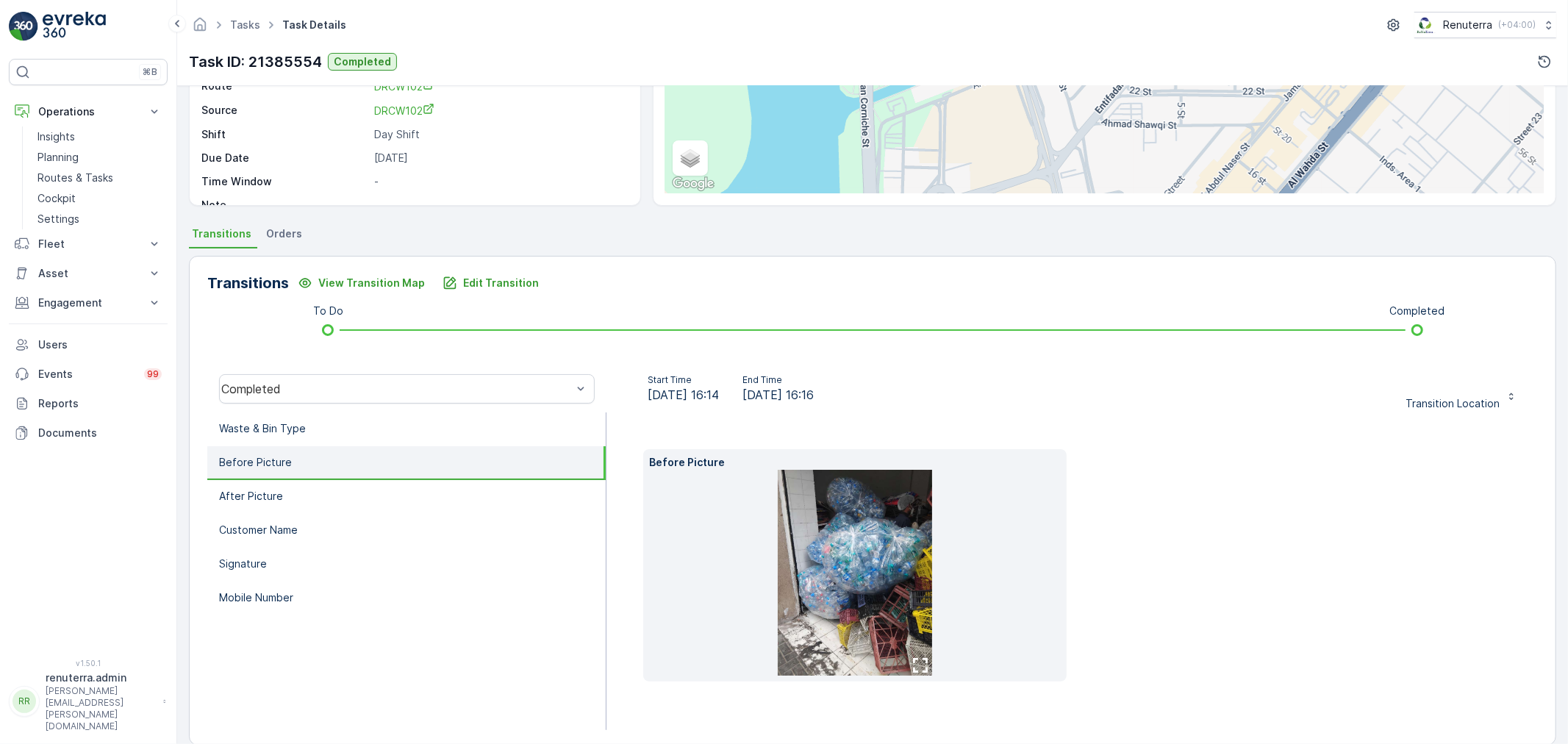
scroll to position [206, 0]
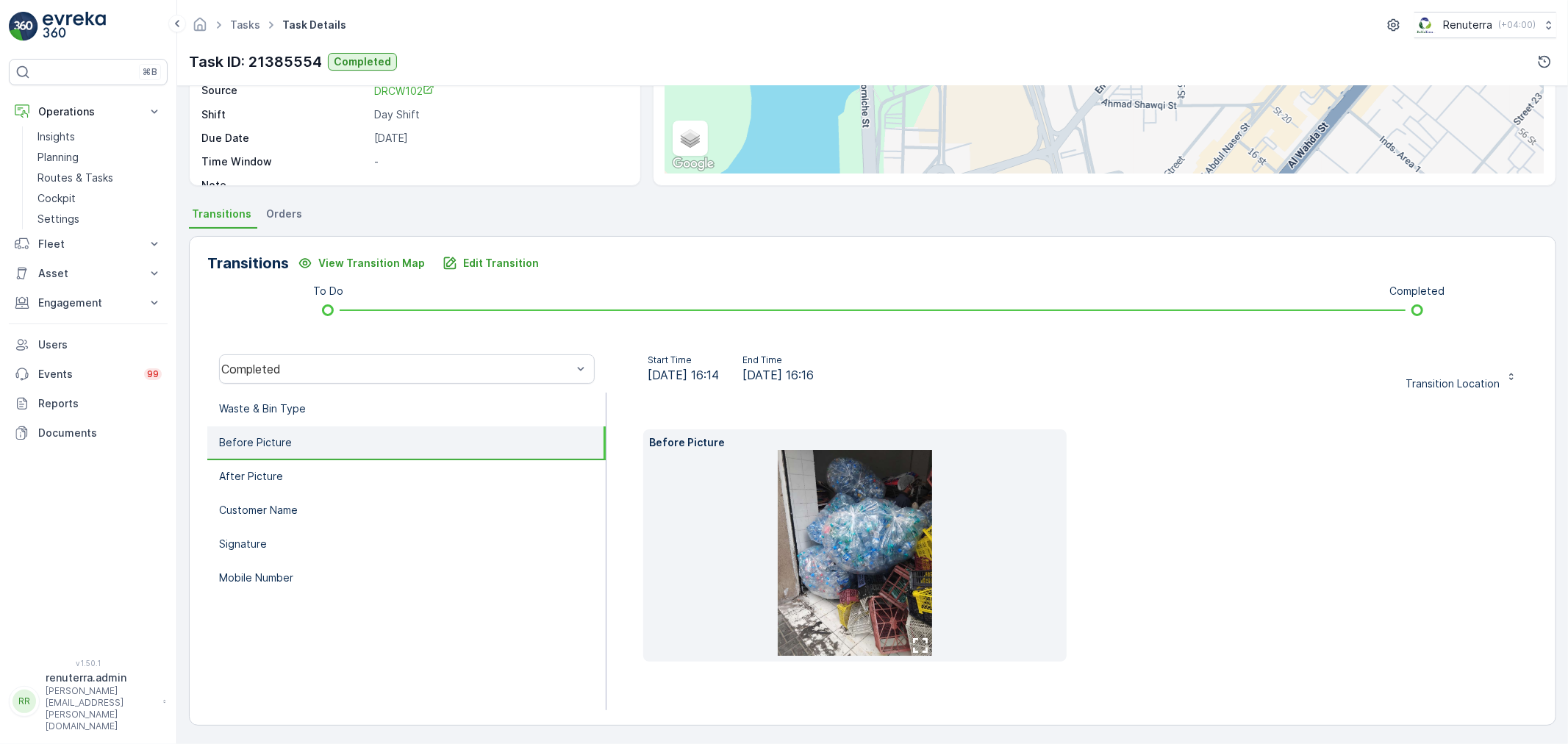
click at [900, 544] on img at bounding box center [855, 553] width 154 height 206
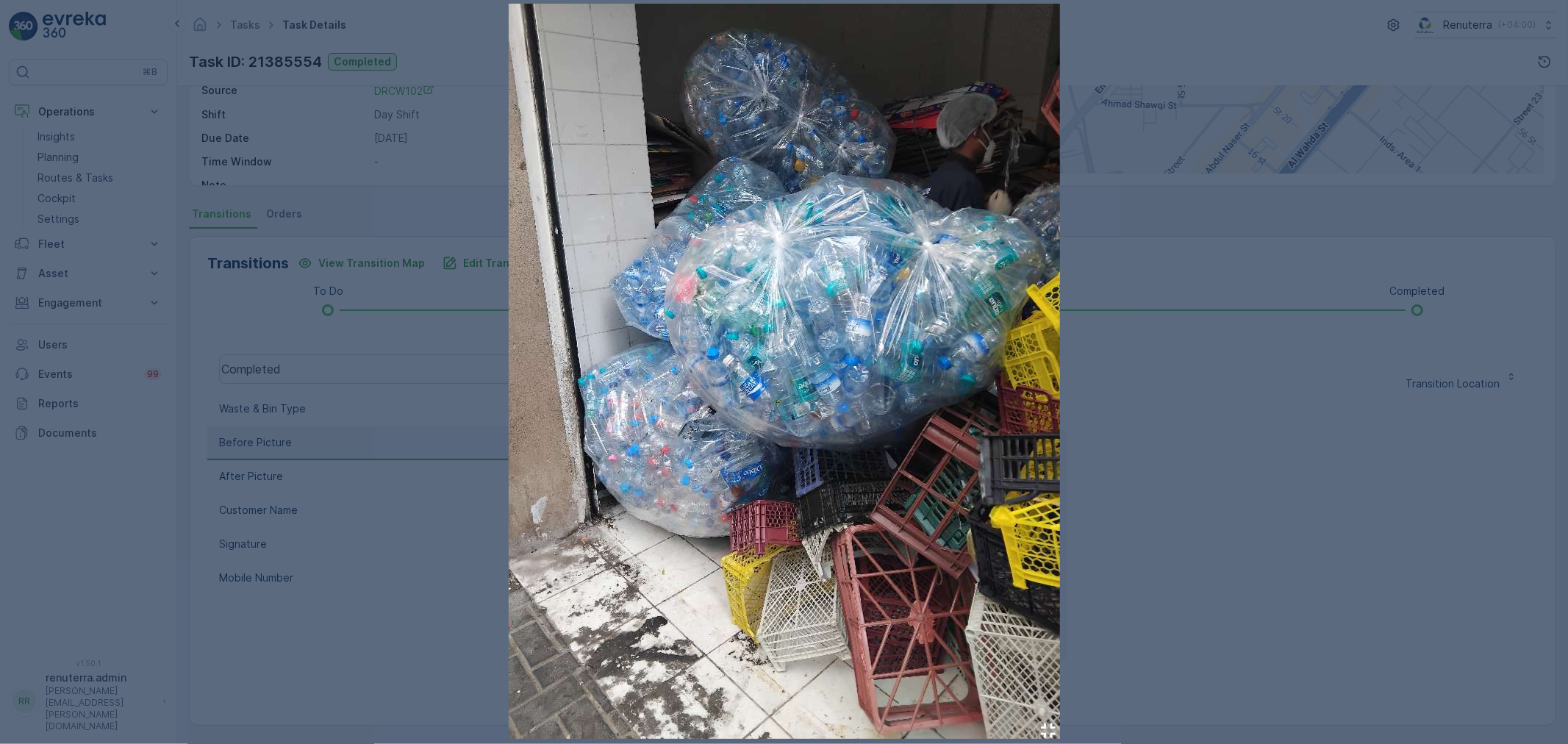
click at [1142, 228] on div at bounding box center [784, 372] width 1568 height 744
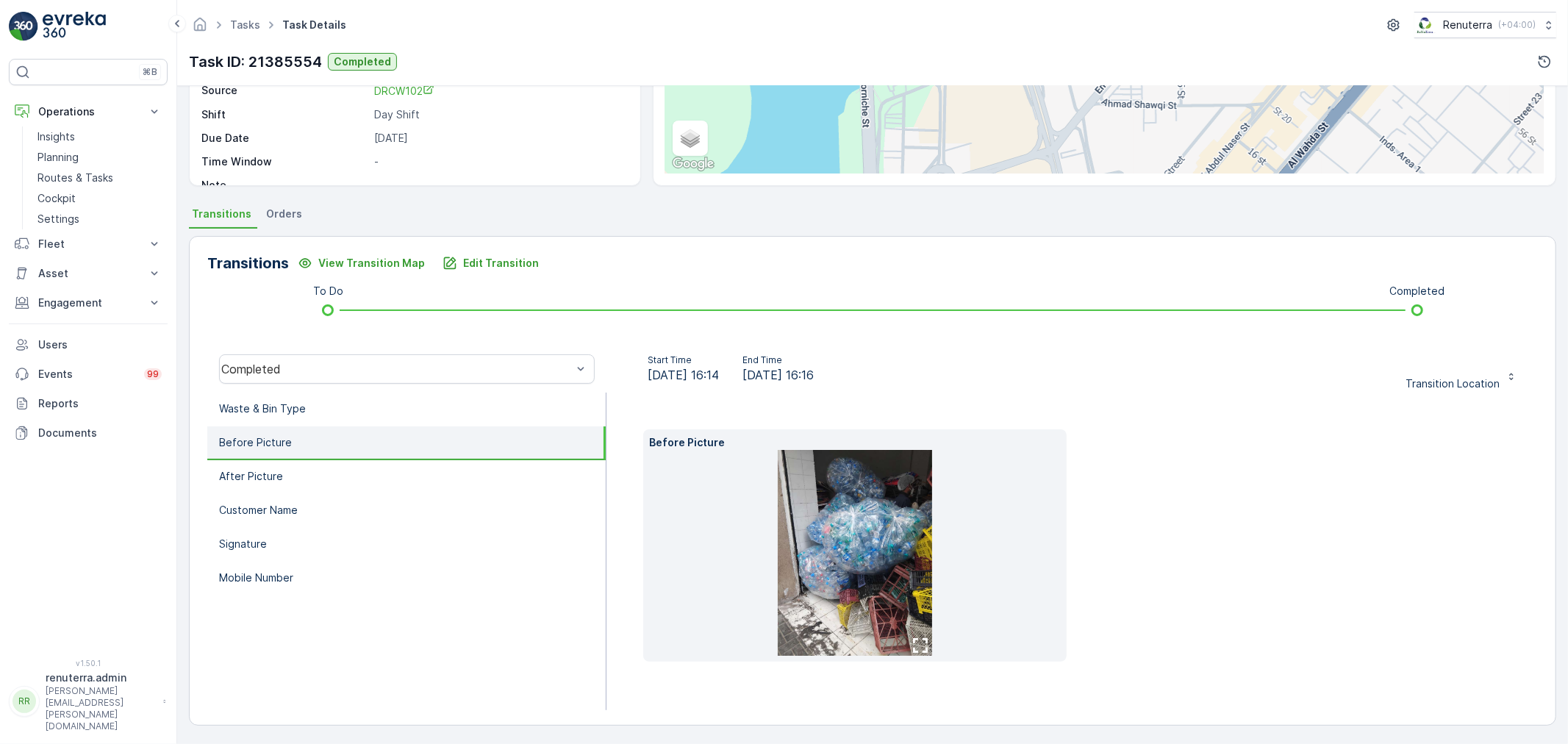
drag, startPoint x: 844, startPoint y: 603, endPoint x: 849, endPoint y: 596, distance: 8.6
click at [306, 475] on li "After Picture" at bounding box center [406, 477] width 398 height 34
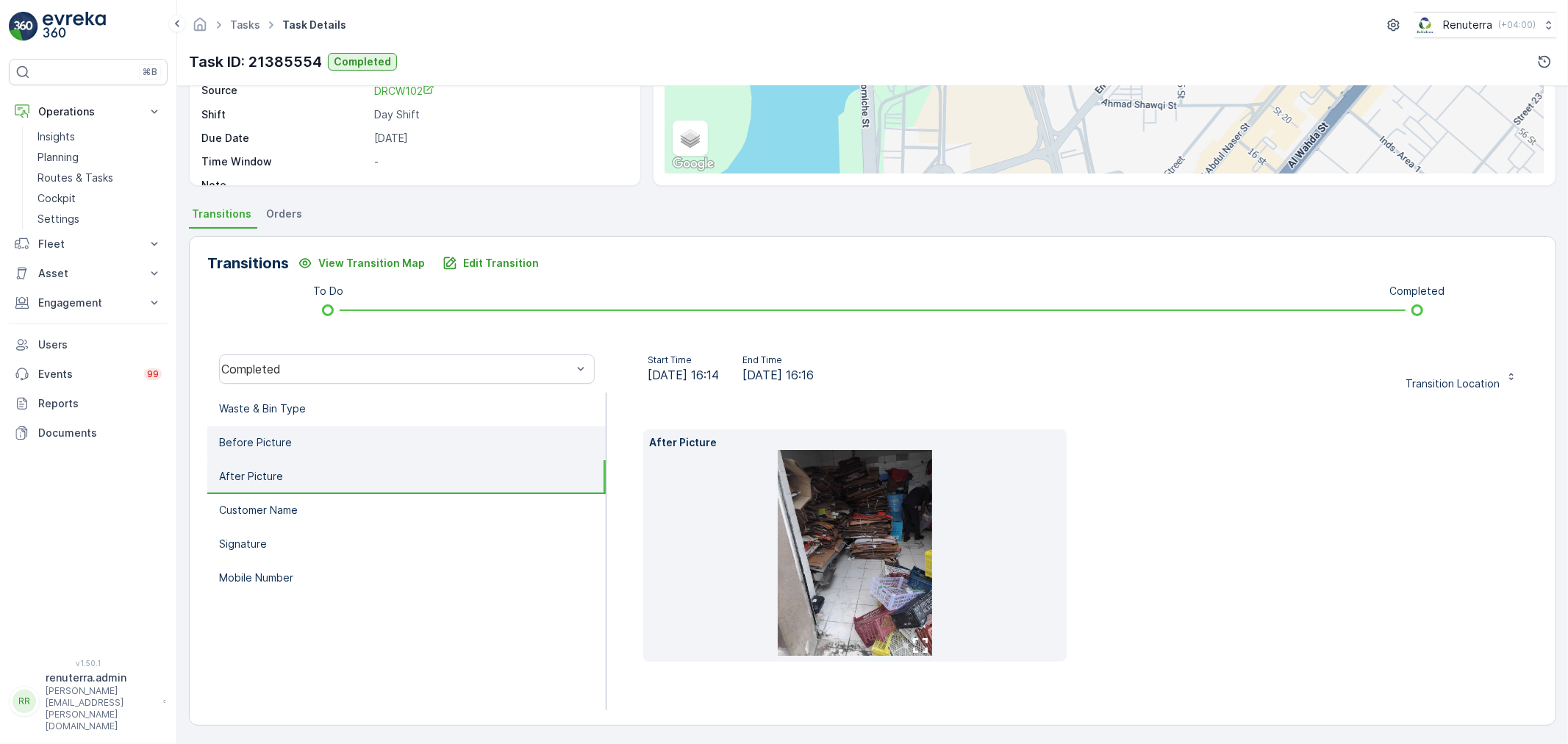
scroll to position [182, 0]
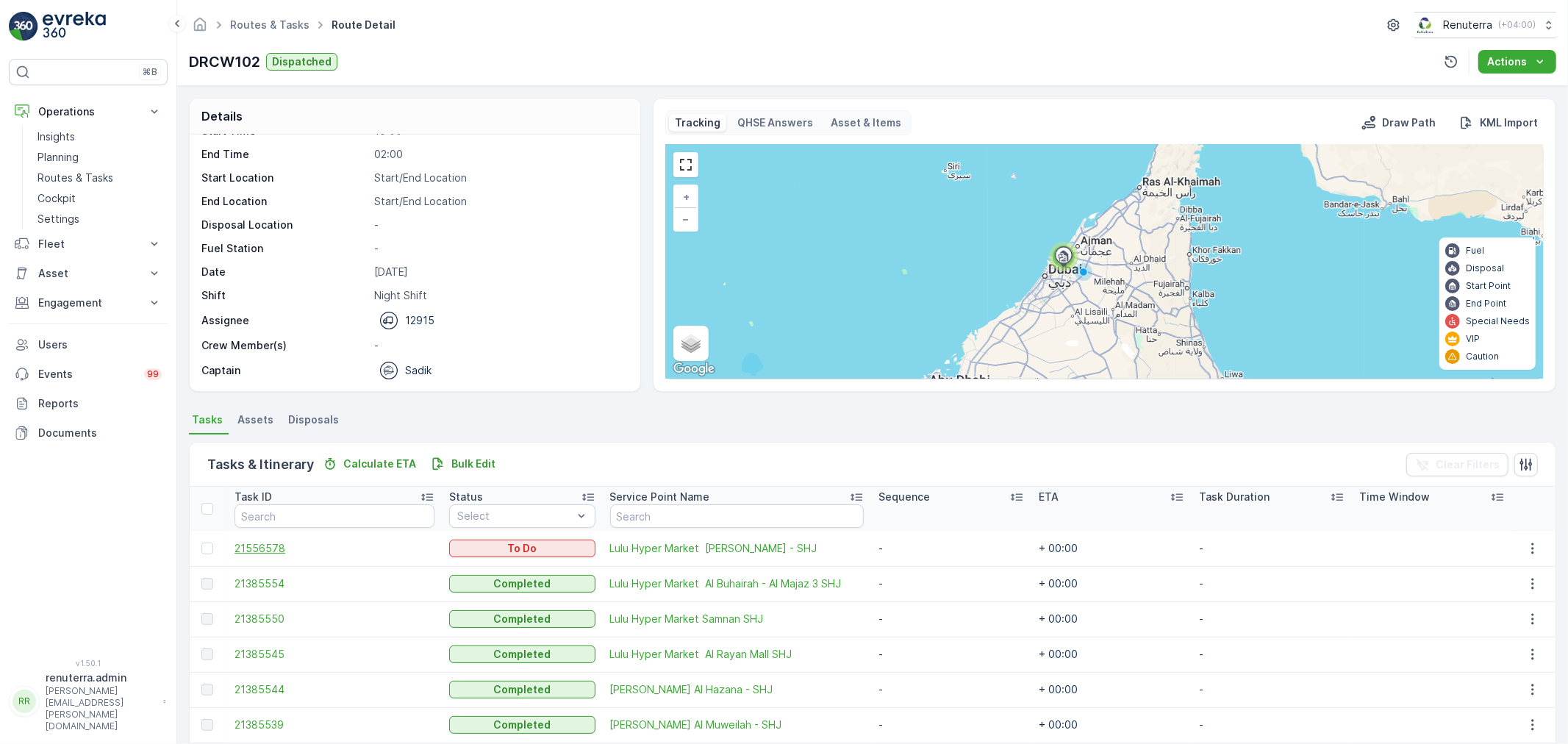
click at [273, 550] on span "21556578" at bounding box center [334, 549] width 200 height 14
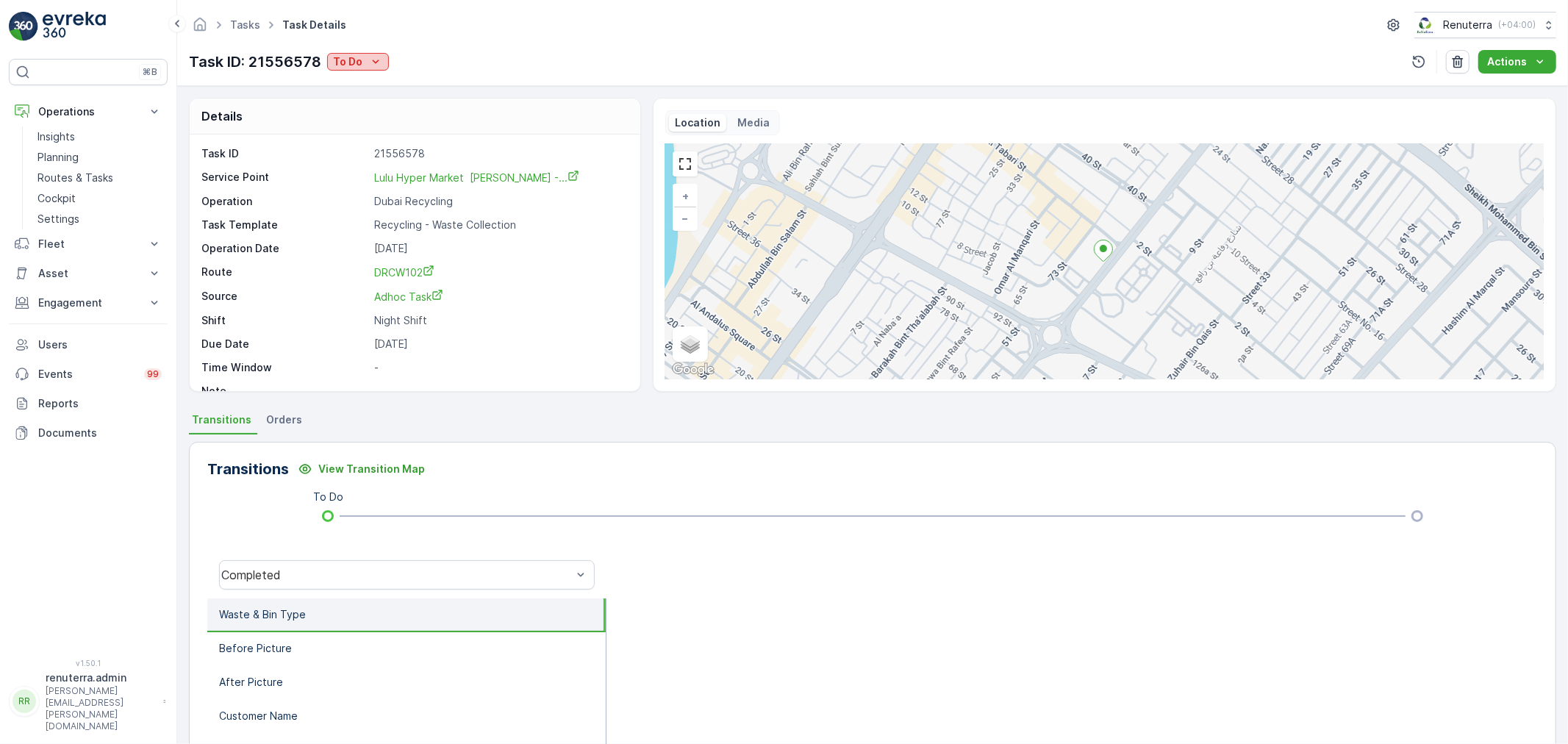
click at [350, 63] on p "To Do" at bounding box center [347, 62] width 30 height 14
click at [361, 82] on span "Completed" at bounding box center [362, 84] width 55 height 14
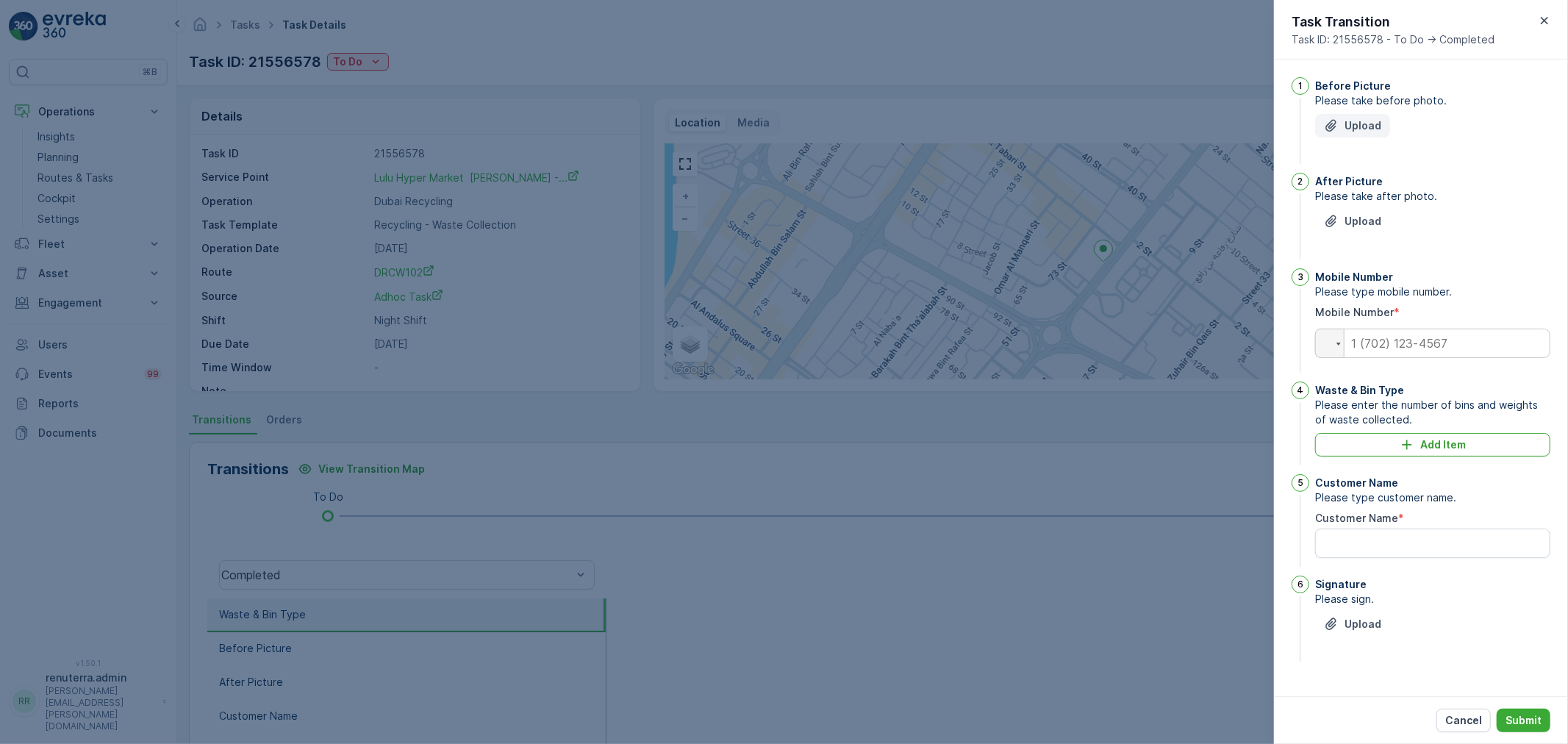
click at [1354, 134] on button "Upload" at bounding box center [1352, 125] width 75 height 23
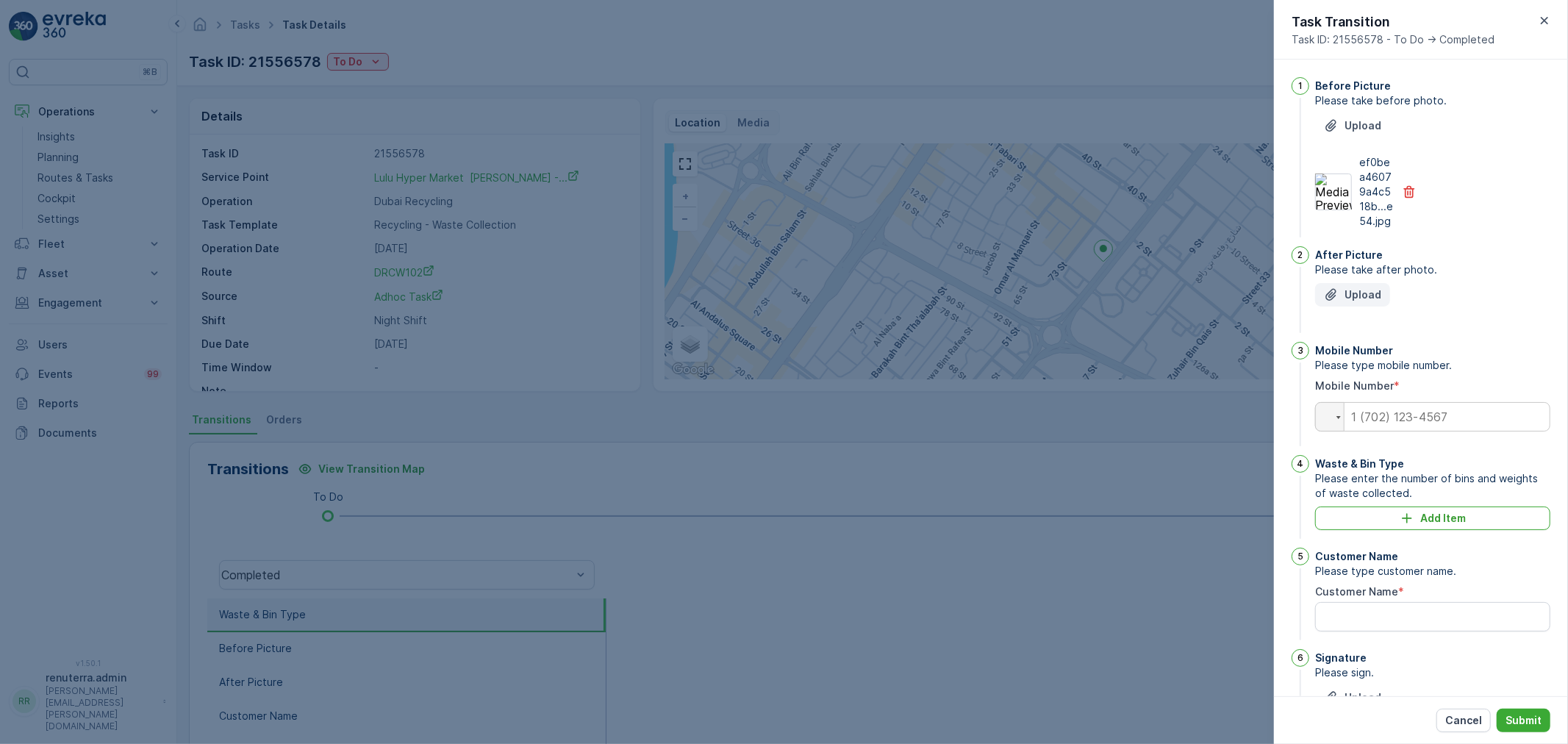
click at [1353, 288] on p "Upload" at bounding box center [1363, 294] width 37 height 14
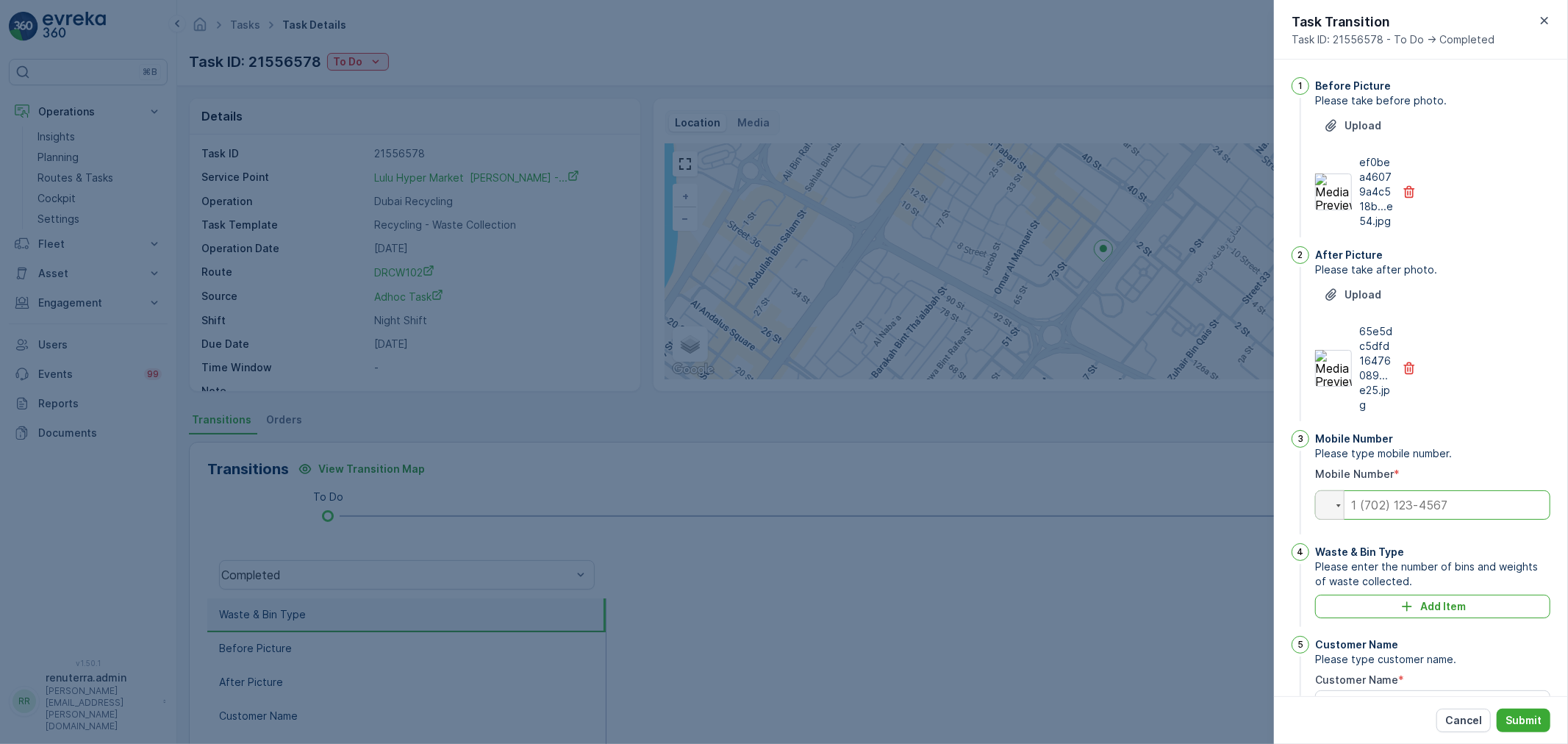
click at [1436, 513] on input "tel" at bounding box center [1432, 505] width 235 height 30
type input "0501407508"
click at [1462, 615] on button "Add Item" at bounding box center [1432, 606] width 235 height 23
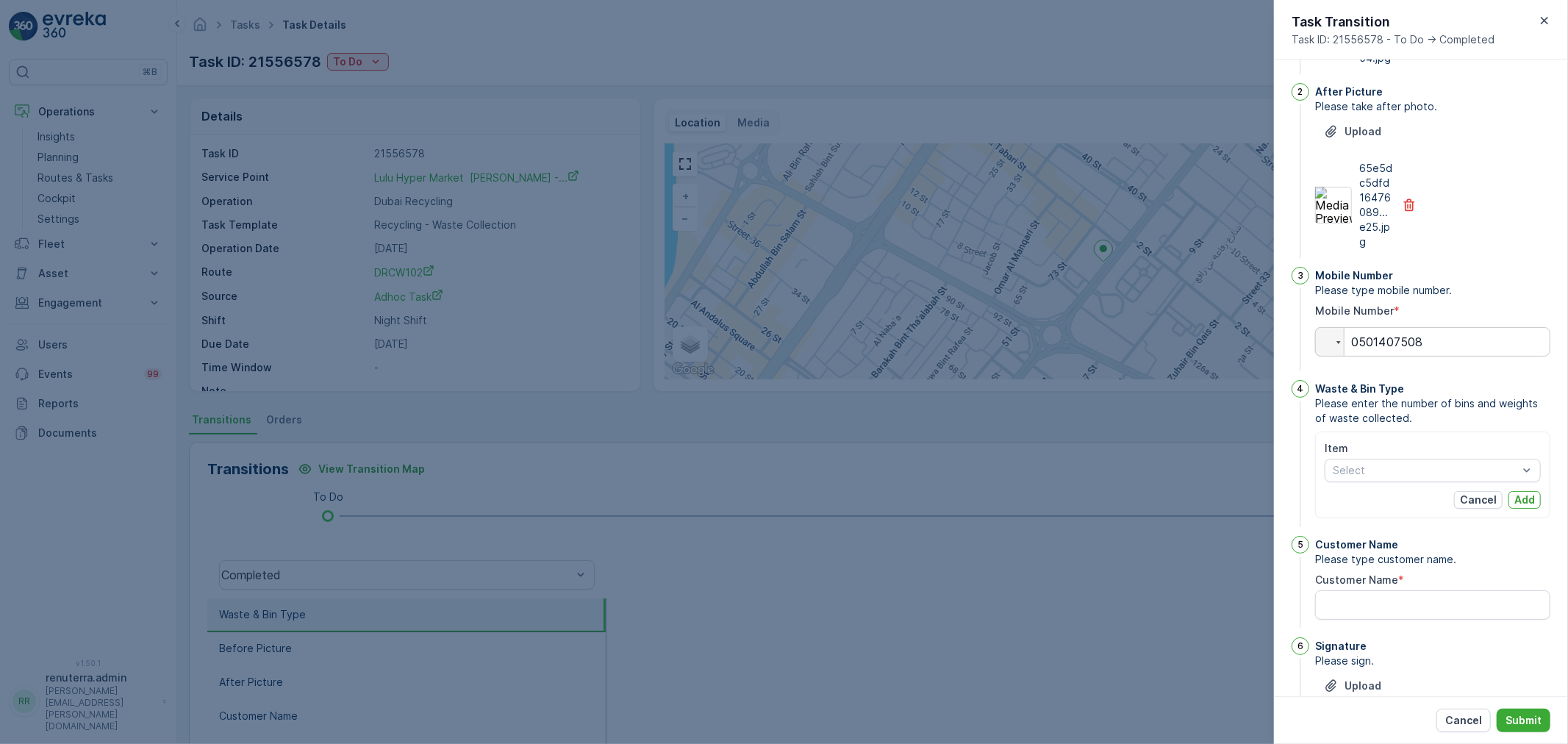
click at [1430, 482] on div "Item Select Cancel Add" at bounding box center [1432, 475] width 216 height 68
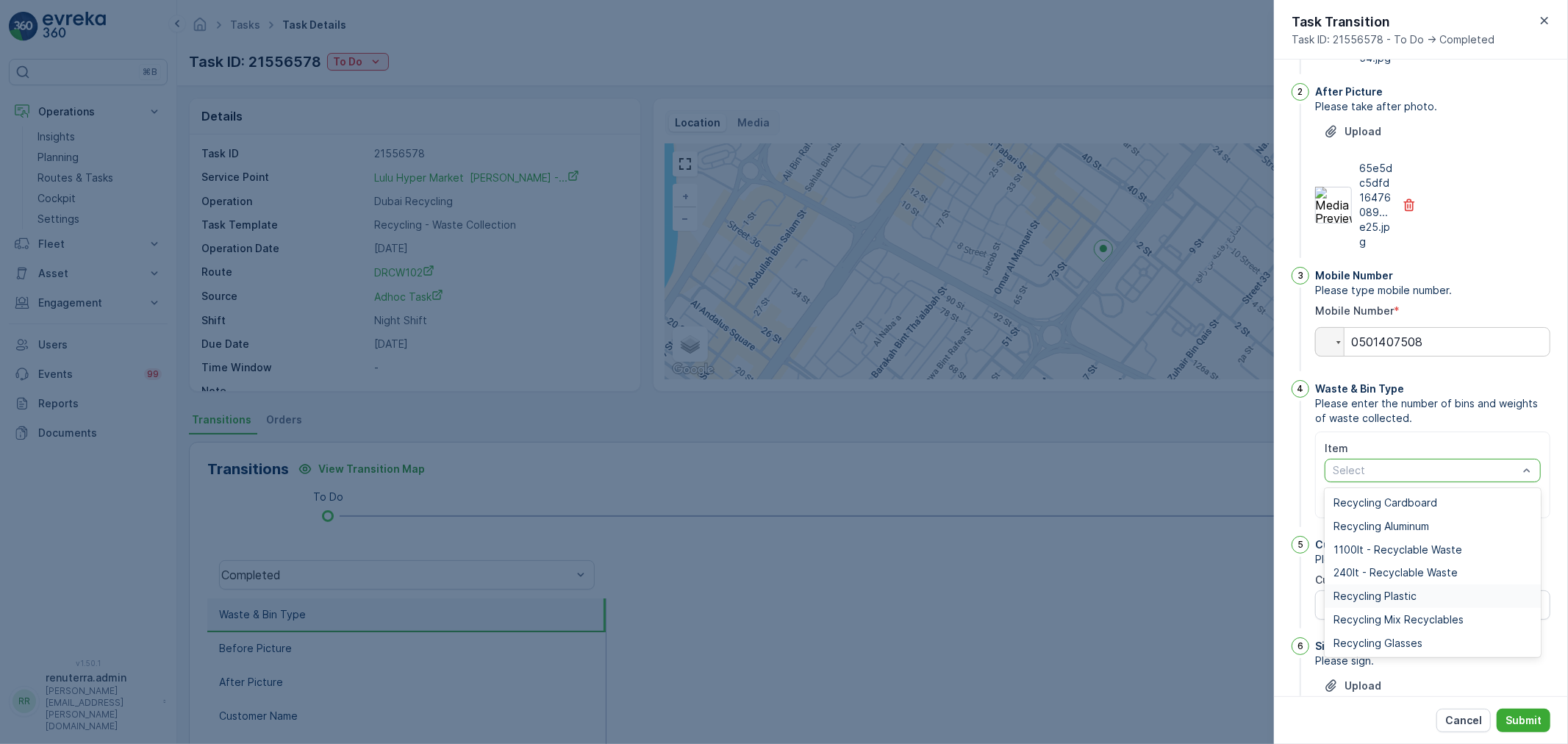
click at [1375, 600] on span "Recycling Plastic" at bounding box center [1374, 596] width 83 height 12
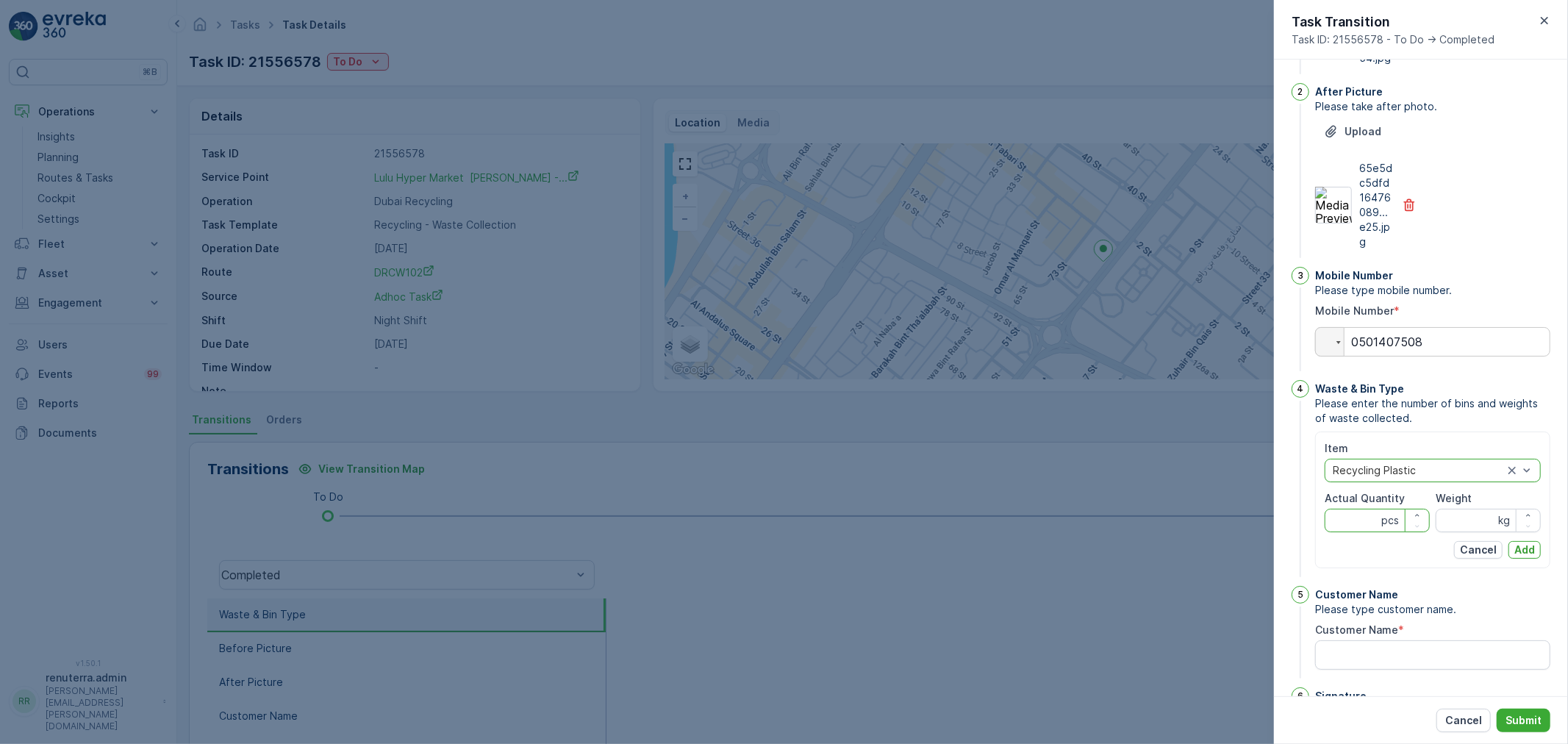
click at [1357, 526] on Quantity "Actual Quantity" at bounding box center [1376, 520] width 105 height 23
type Quantity "15"
click at [1455, 518] on input "Weight" at bounding box center [1487, 520] width 105 height 23
type input "105"
click at [1514, 555] on p "Add" at bounding box center [1525, 550] width 21 height 14
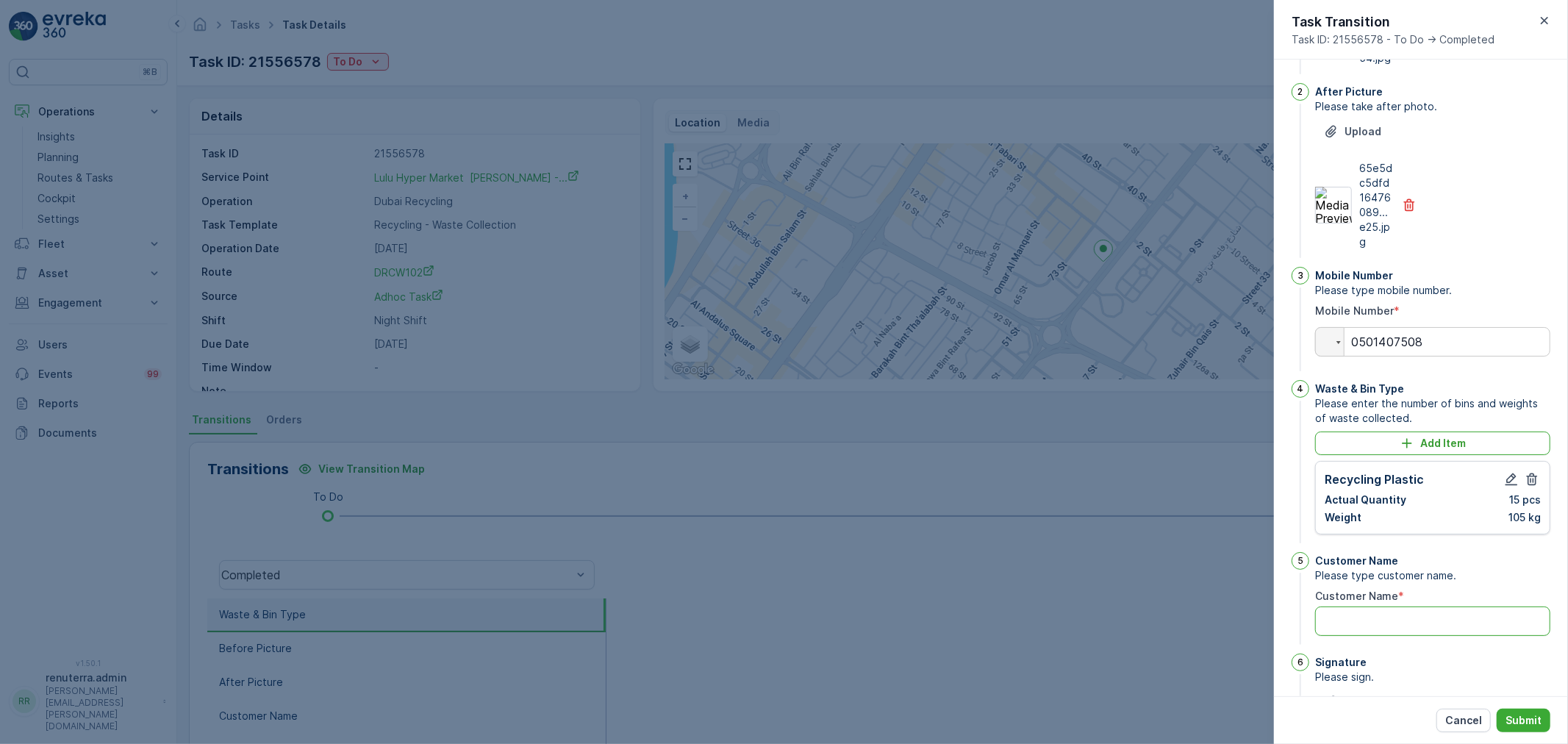
click at [1361, 622] on Name "Customer Name" at bounding box center [1432, 621] width 235 height 30
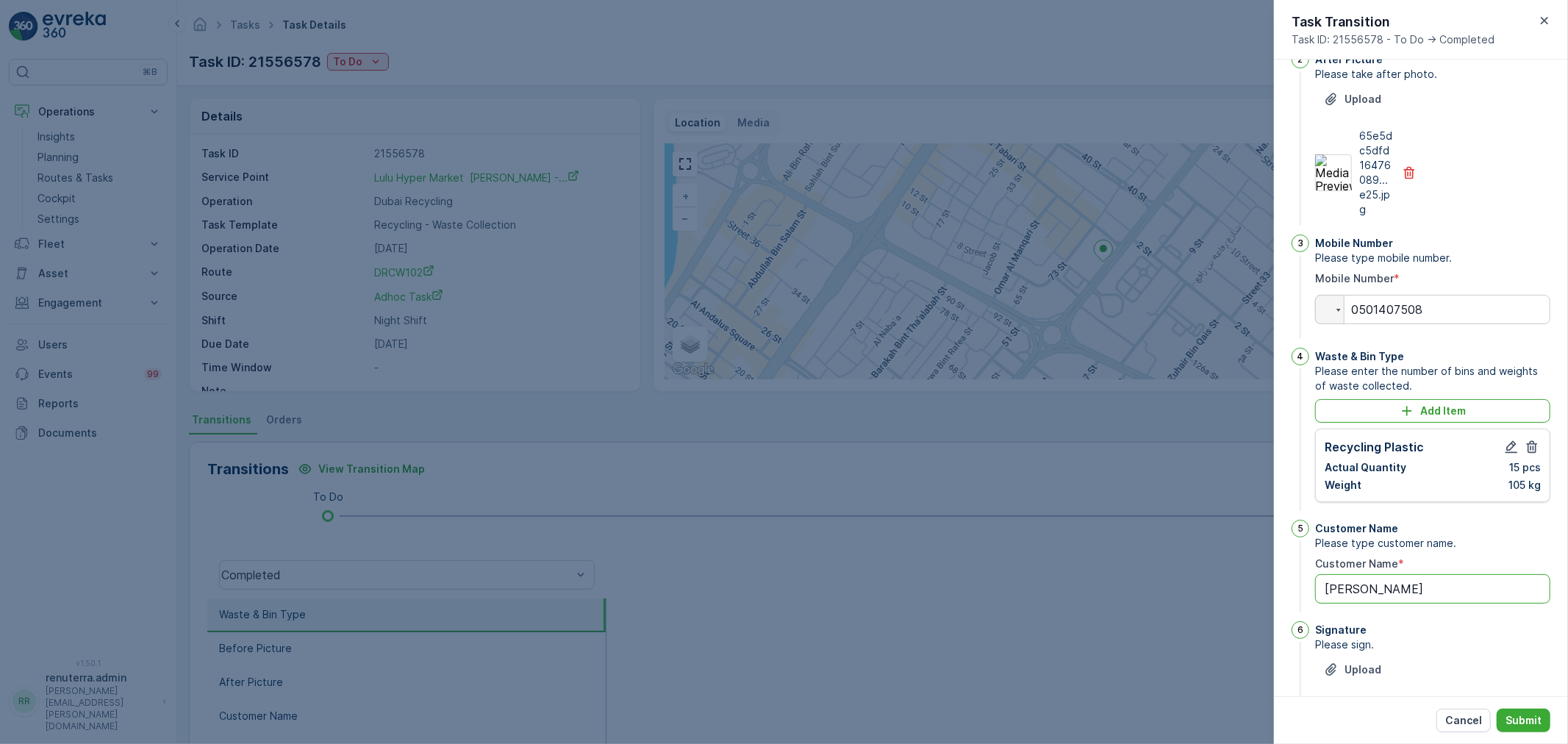
scroll to position [228, 0]
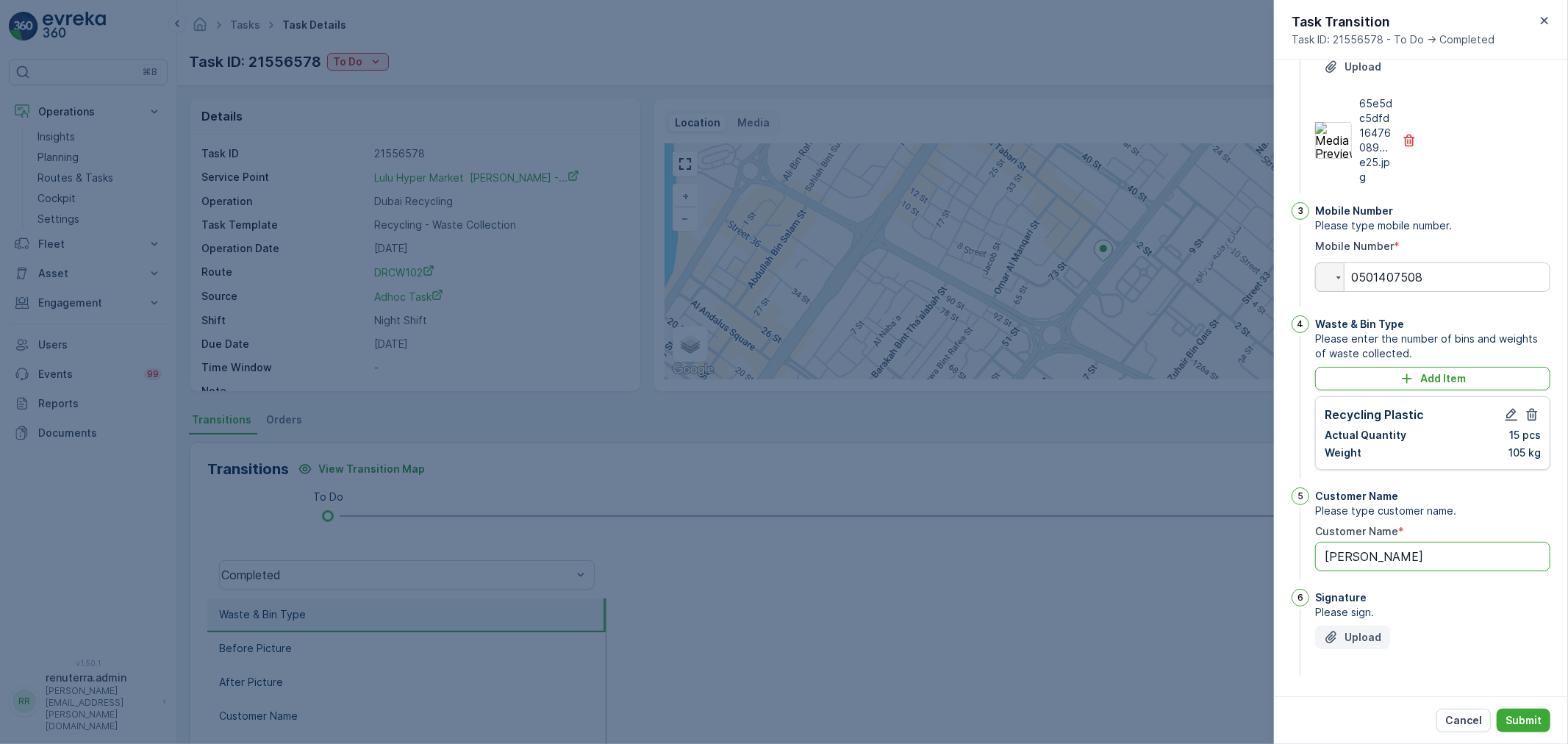
type Name "butina"
click at [1376, 630] on p "Upload" at bounding box center [1363, 638] width 37 height 14
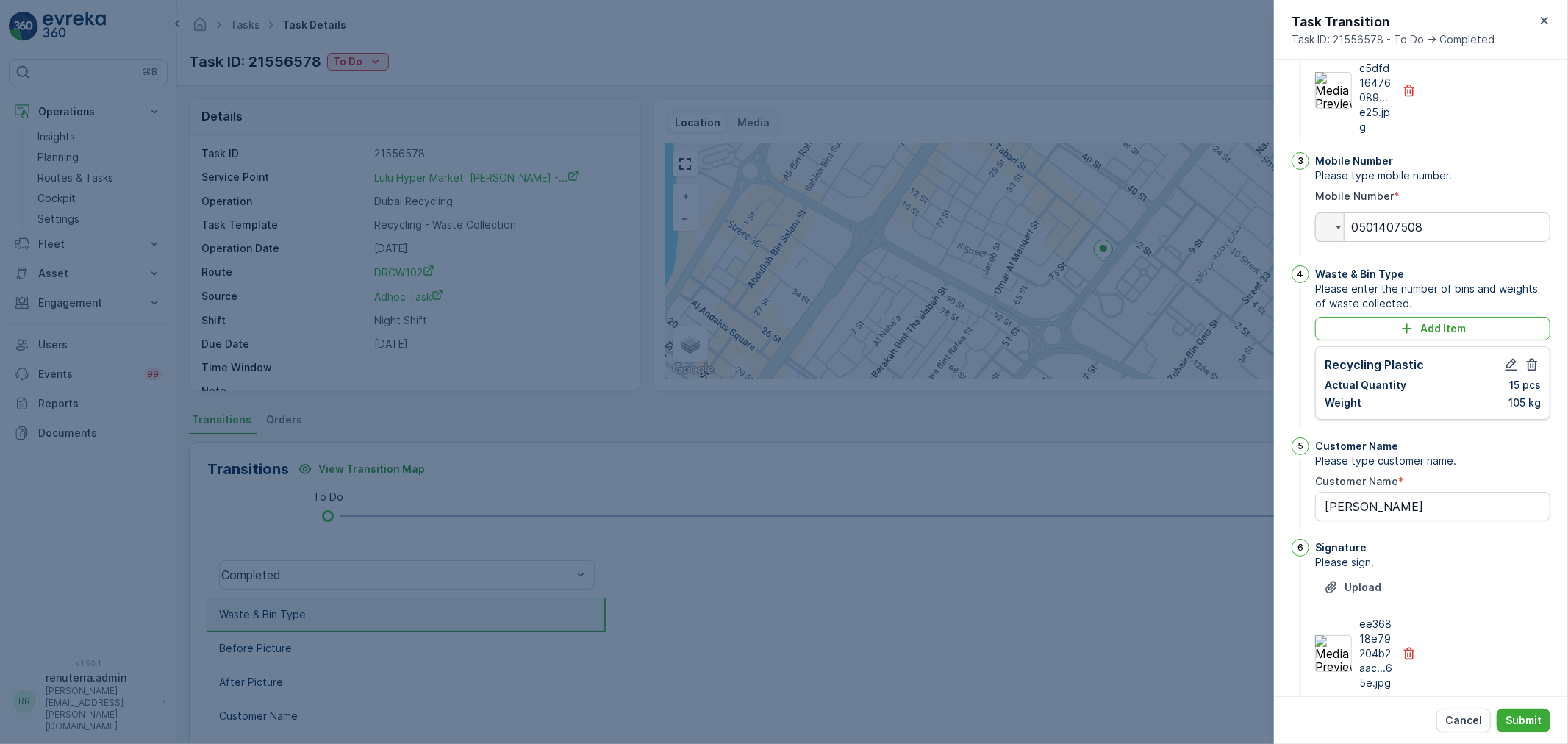
scroll to position [302, 0]
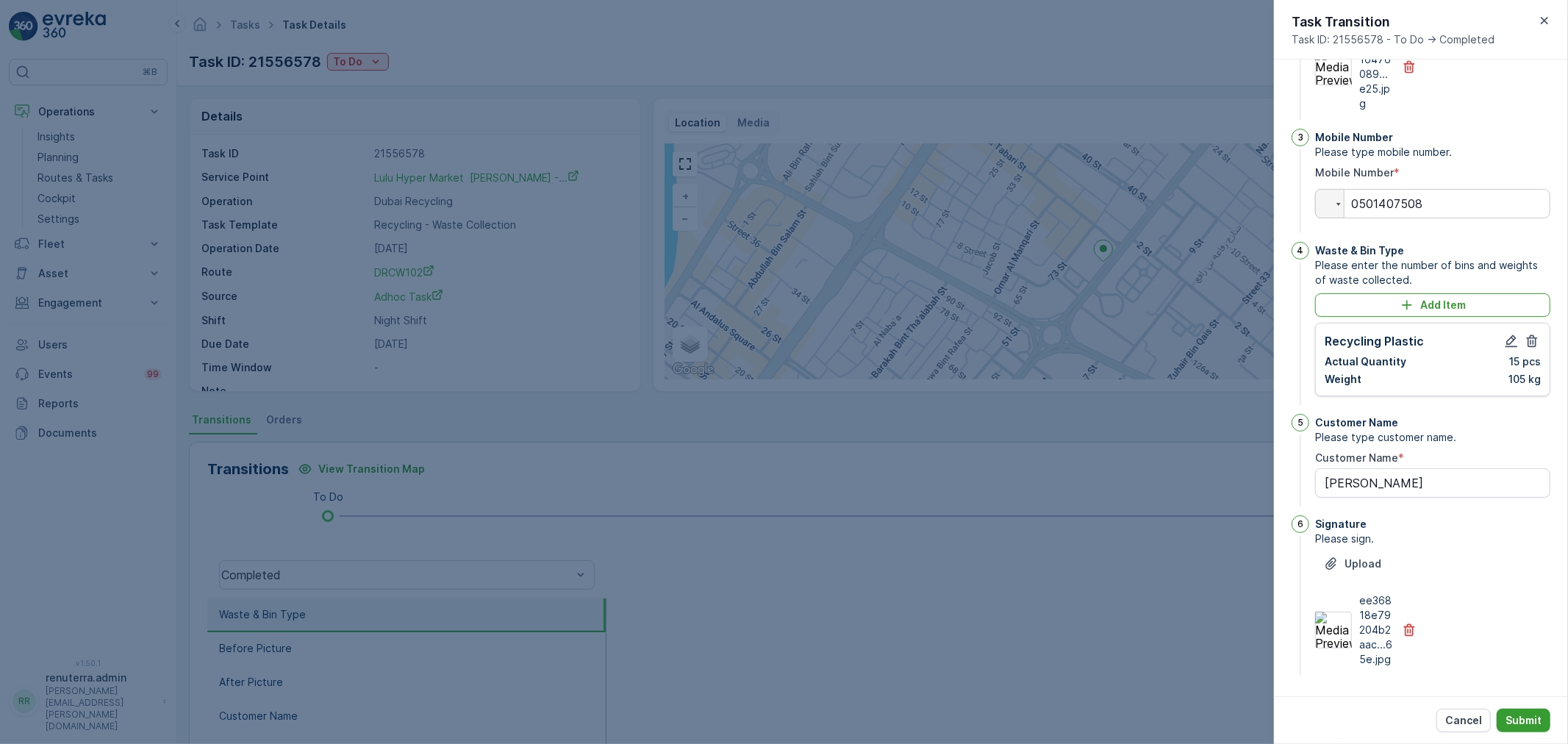
click at [1536, 714] on p "Submit" at bounding box center [1523, 721] width 36 height 14
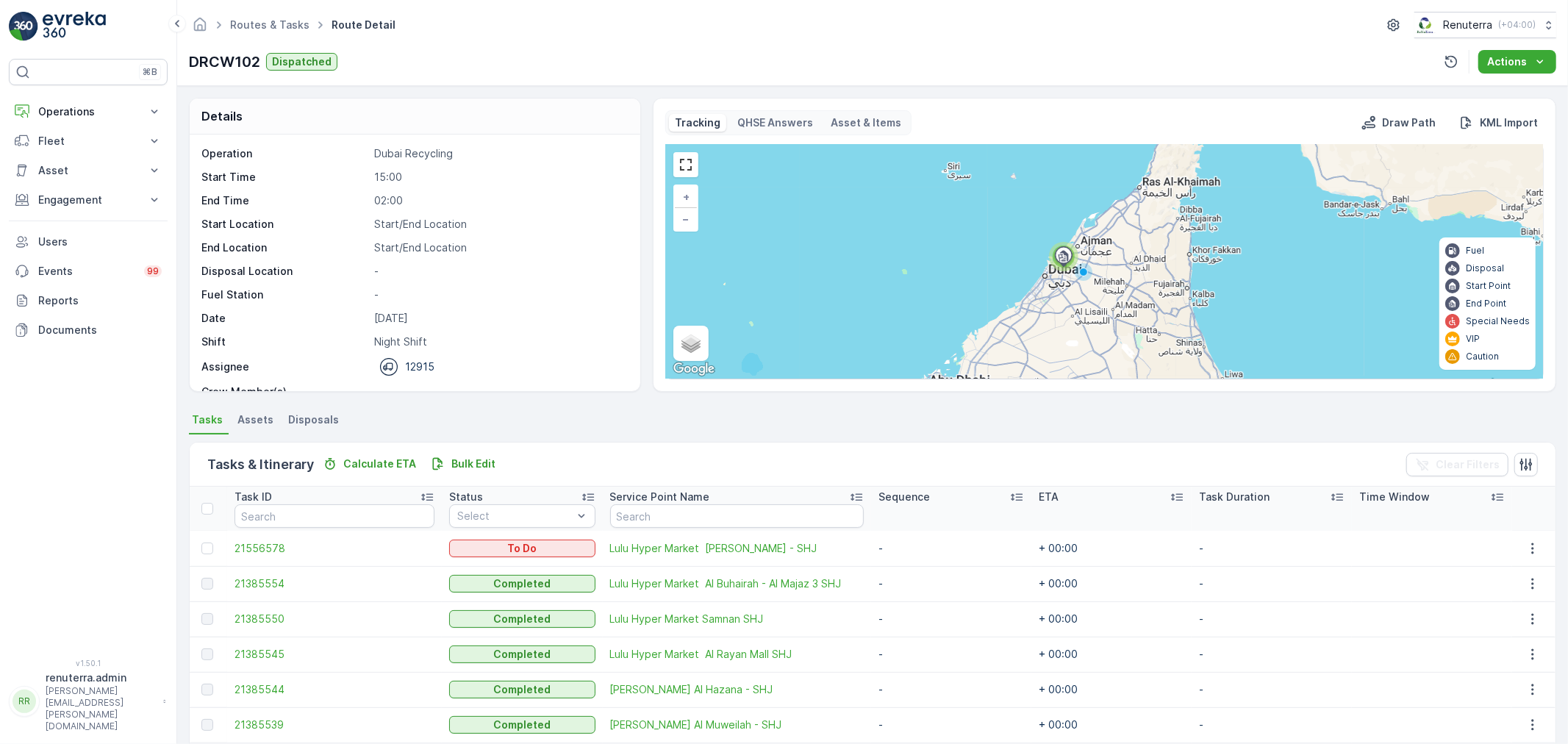
scroll to position [60, 0]
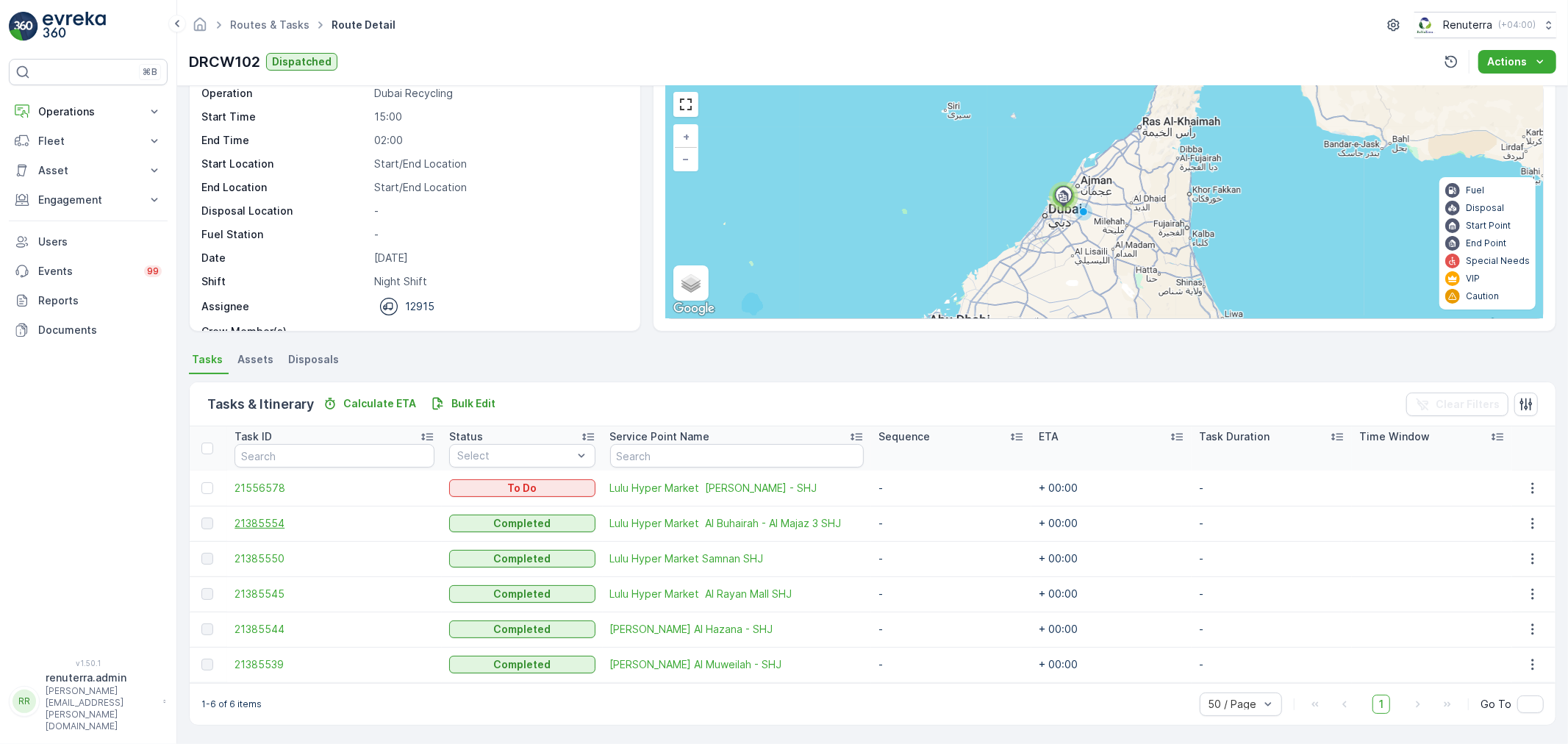
click at [253, 520] on span "21385554" at bounding box center [334, 523] width 200 height 14
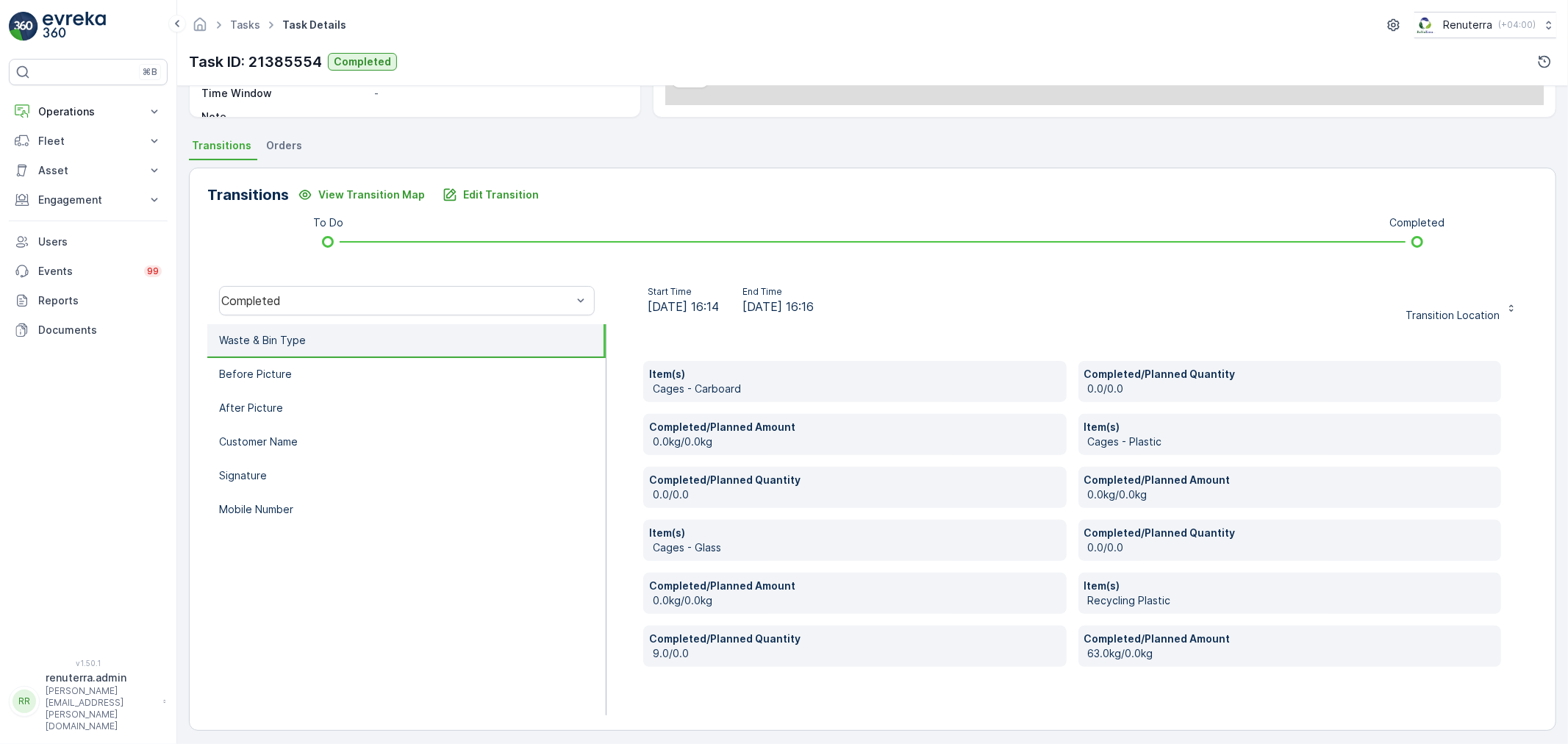
scroll to position [279, 0]
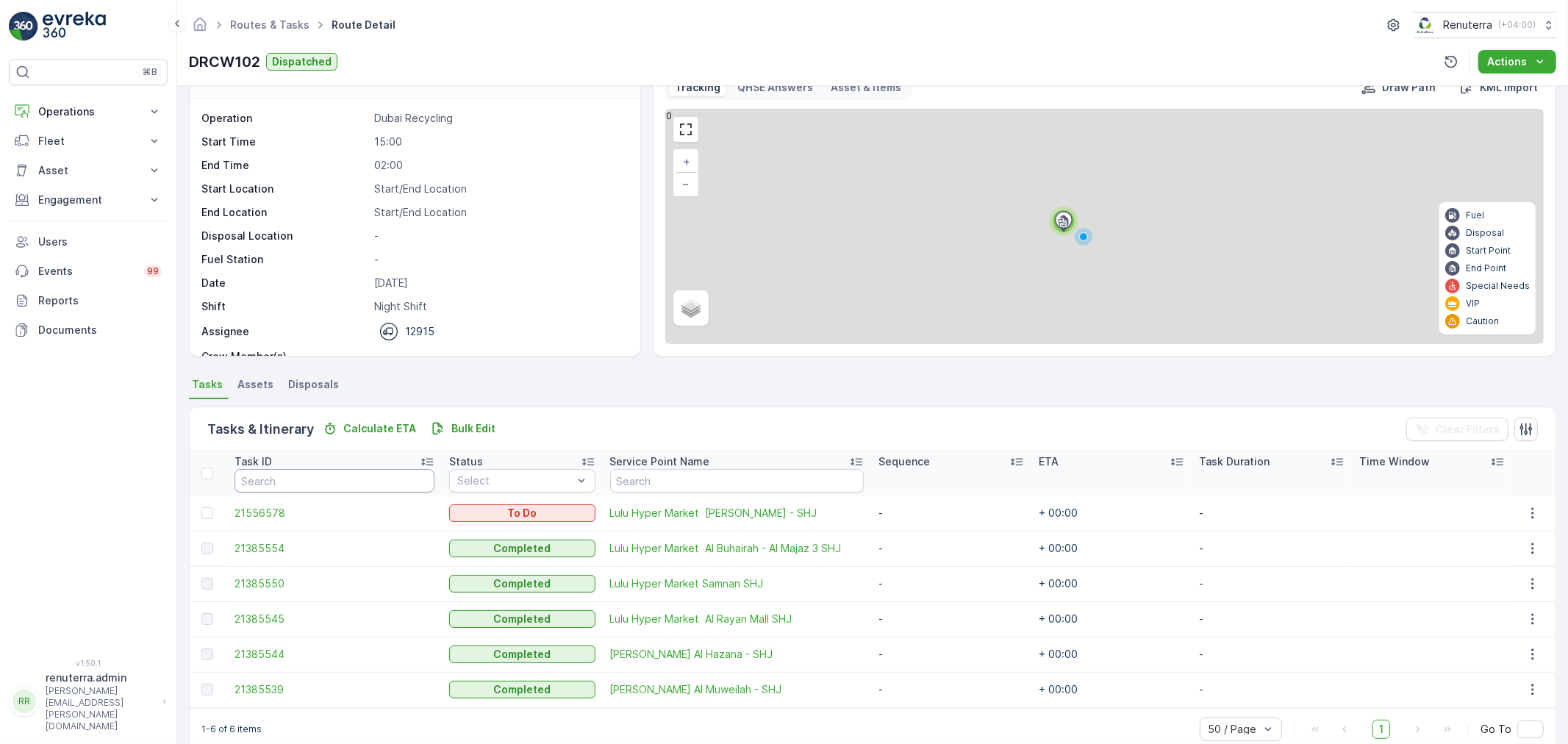
scroll to position [60, 0]
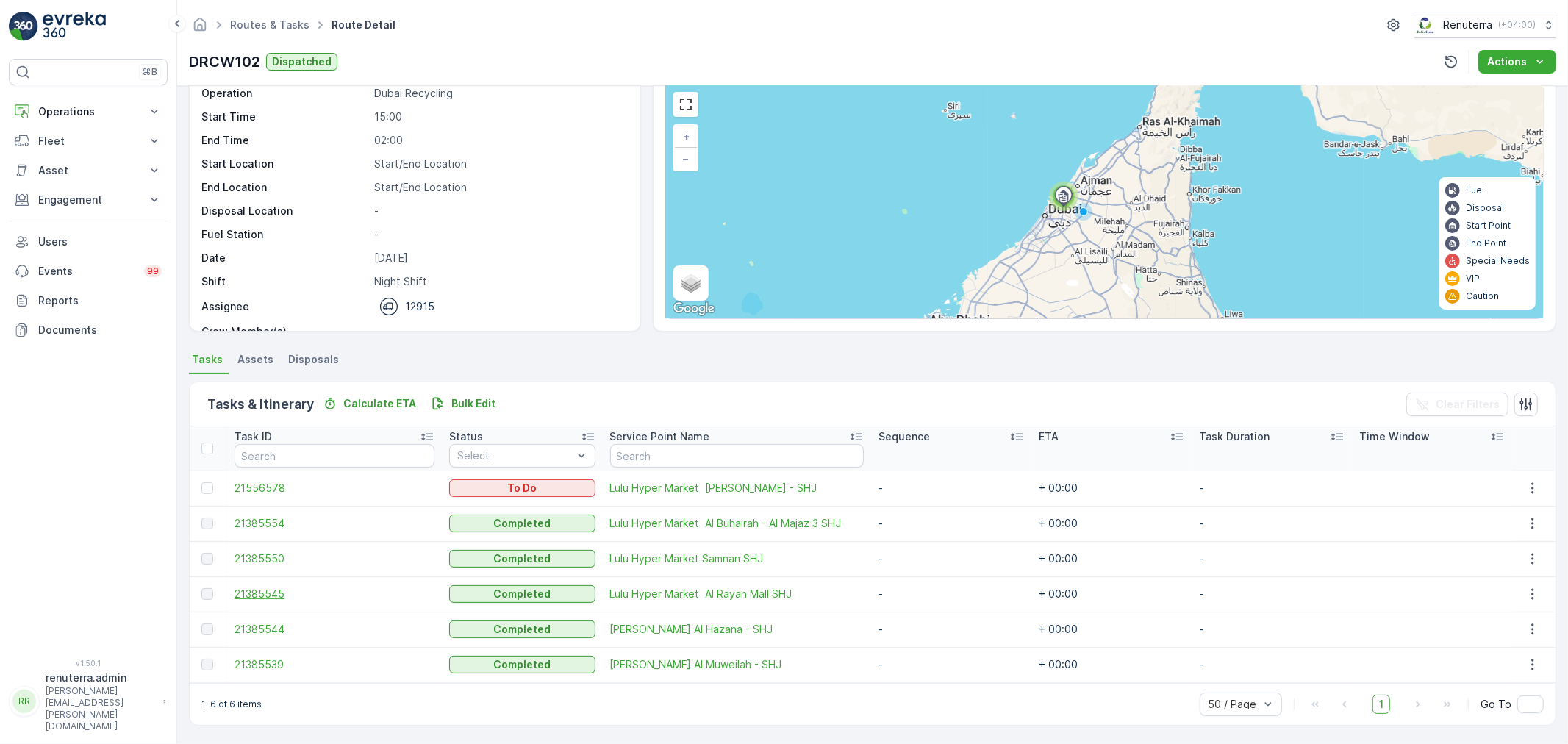
click at [265, 591] on span "21385545" at bounding box center [334, 594] width 200 height 14
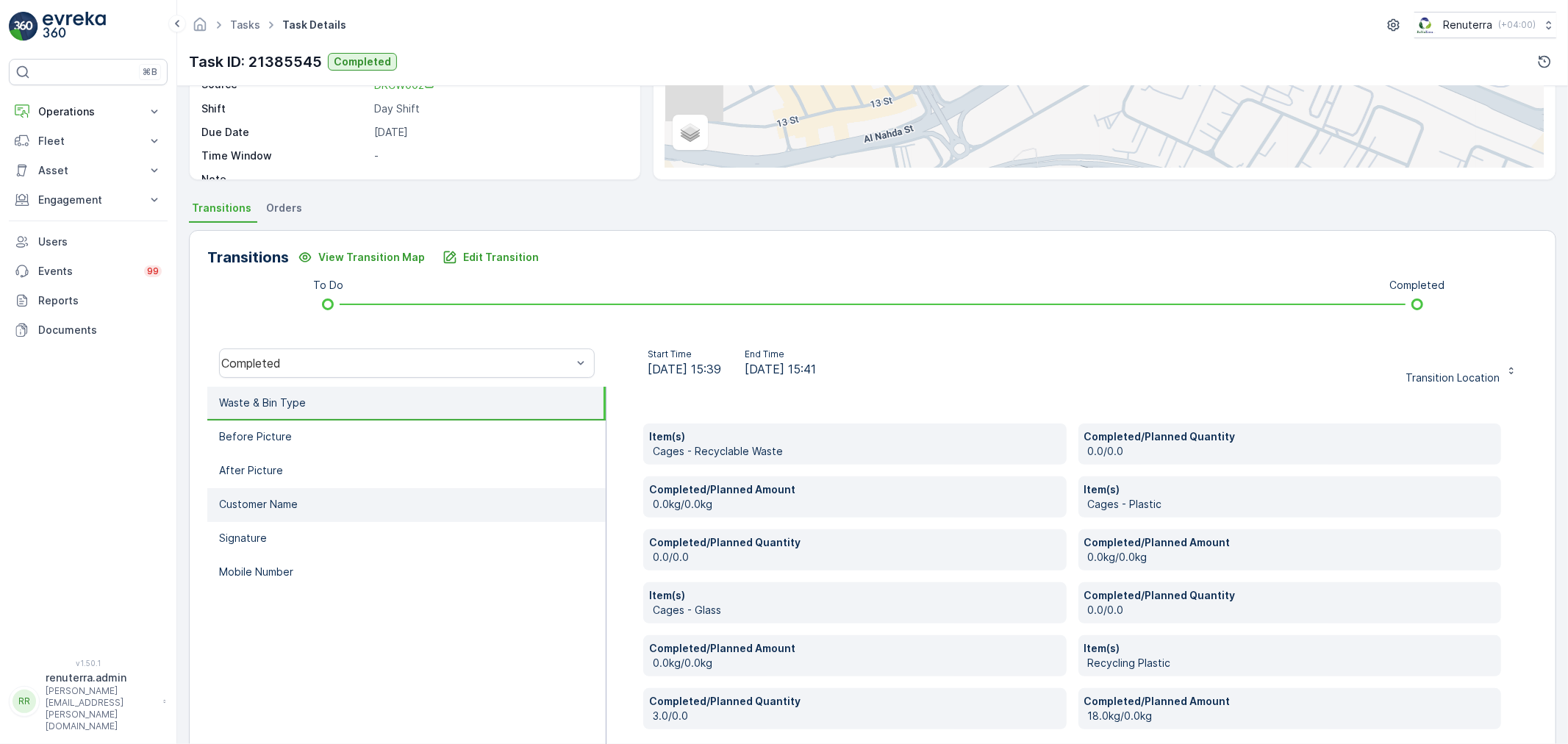
scroll to position [279, 0]
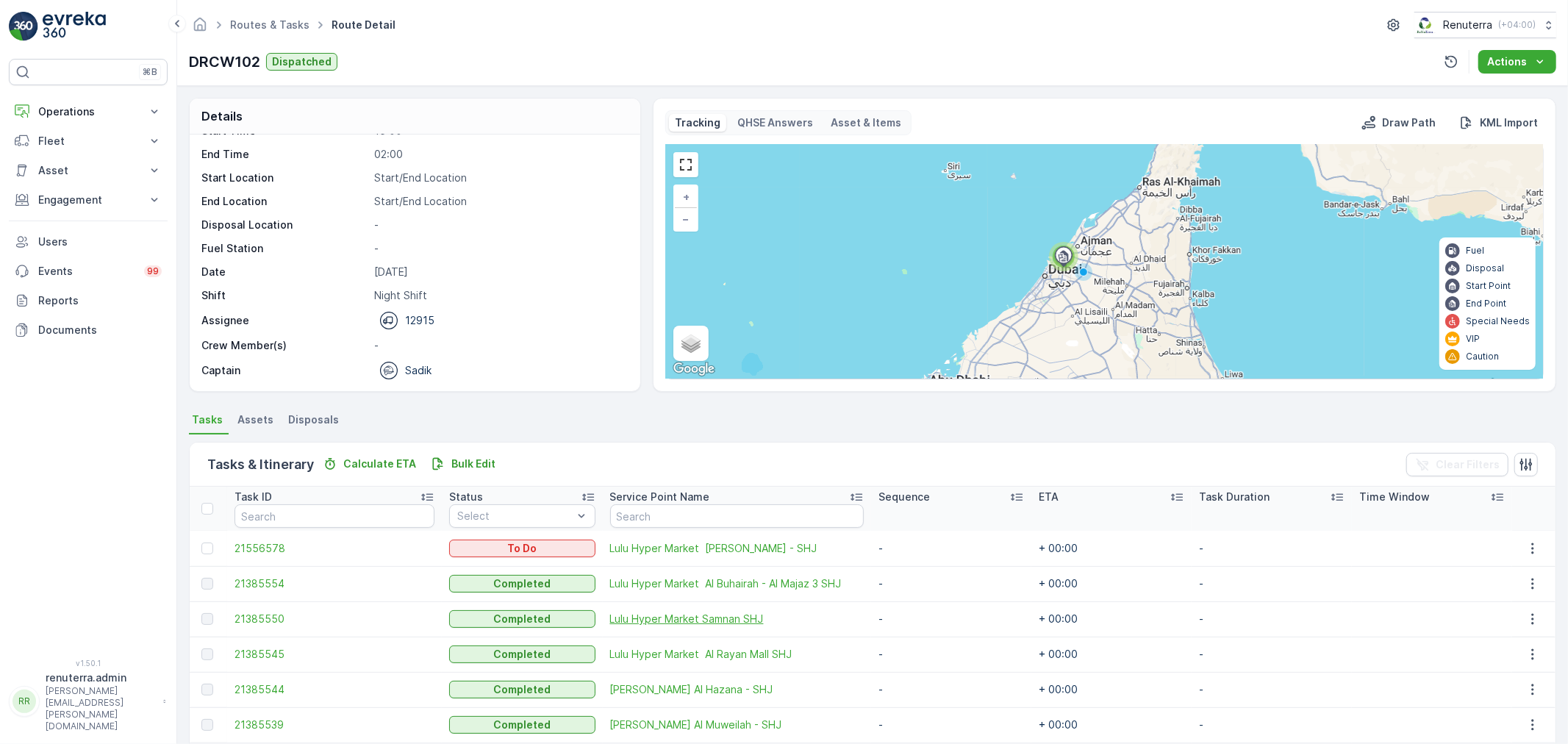
scroll to position [60, 0]
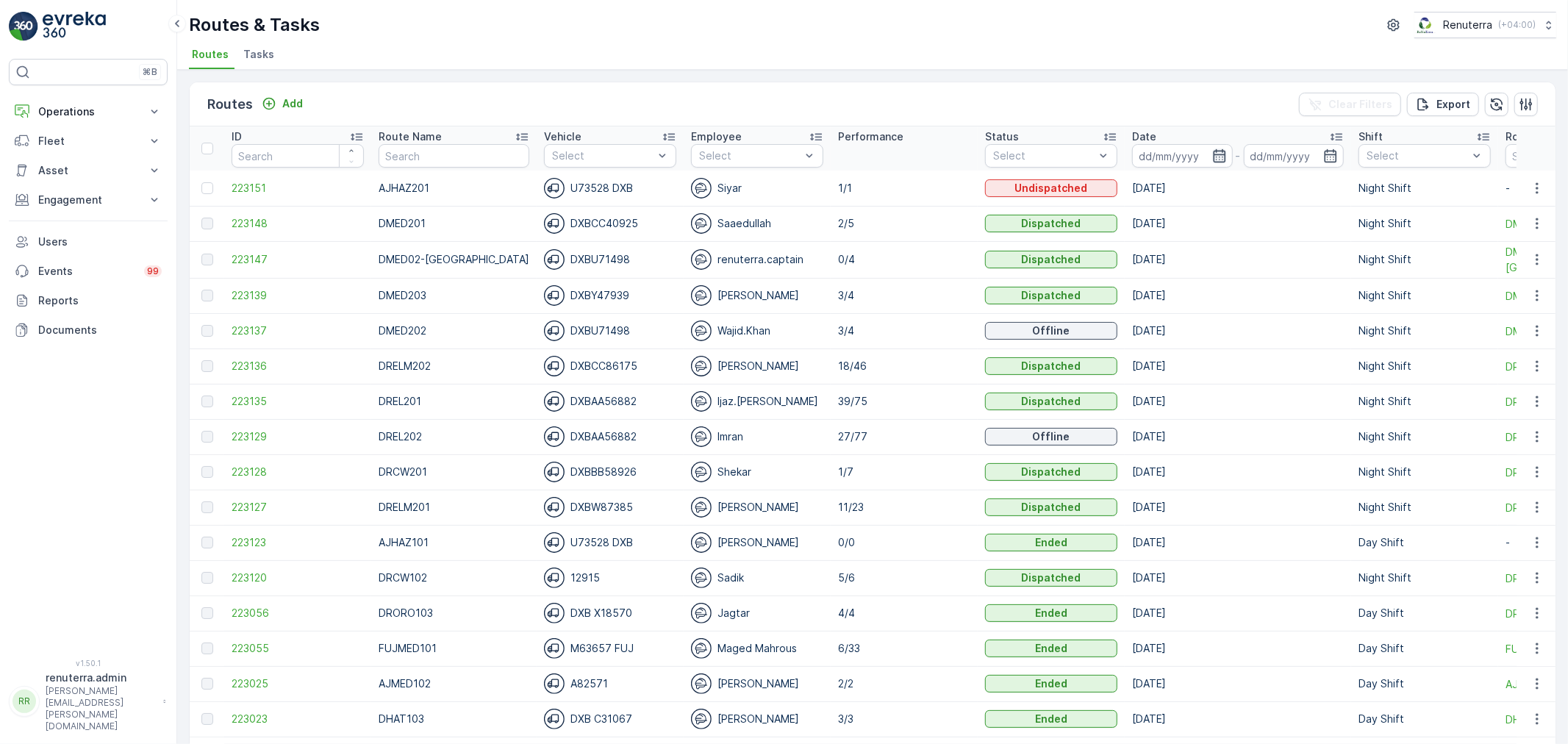
click at [1213, 150] on icon "button" at bounding box center [1219, 156] width 13 height 14
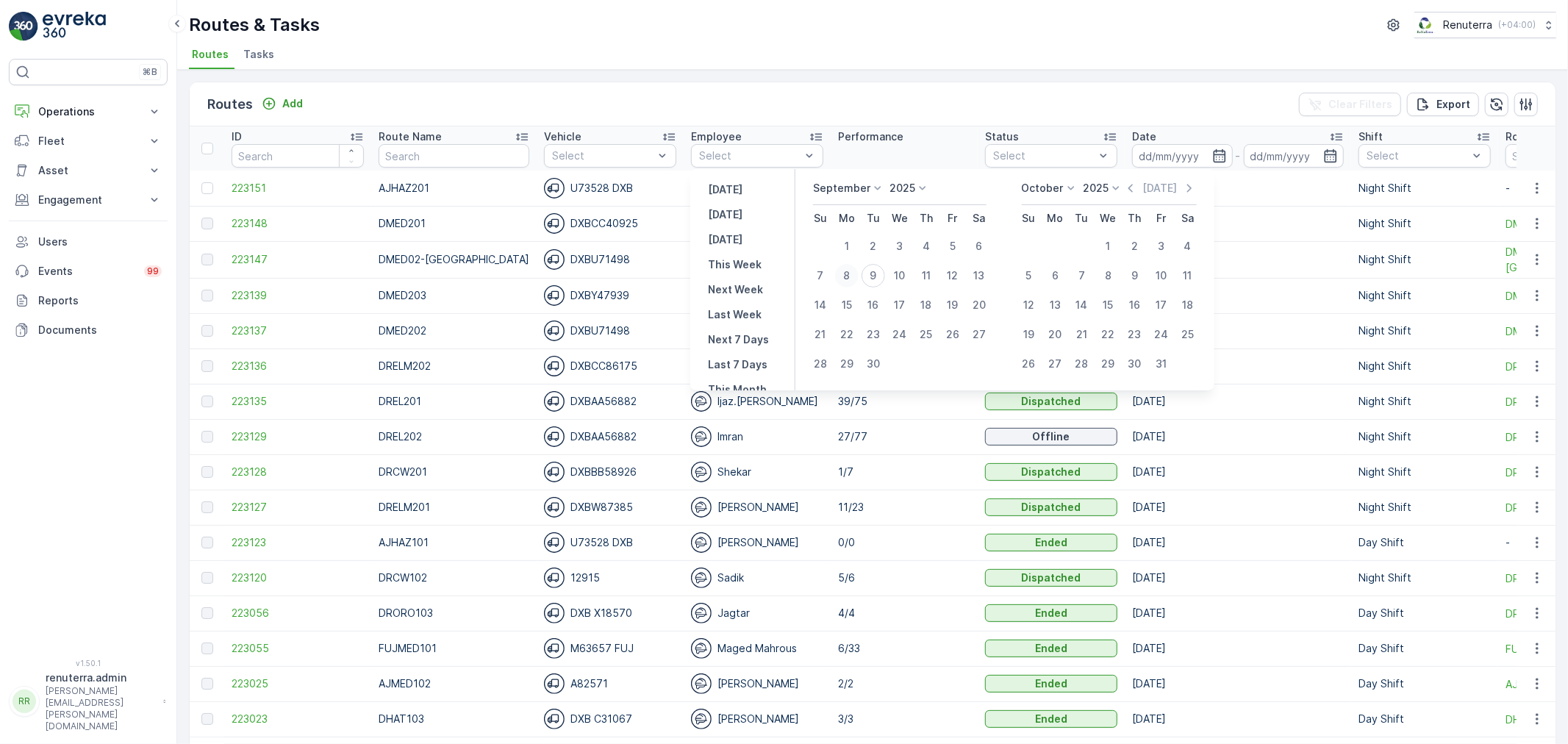
click at [851, 276] on div "8" at bounding box center [846, 275] width 23 height 23
type input "[DATE]"
click at [851, 276] on div "8" at bounding box center [846, 275] width 23 height 23
type input "[DATE]"
click at [851, 276] on div "8" at bounding box center [846, 275] width 23 height 23
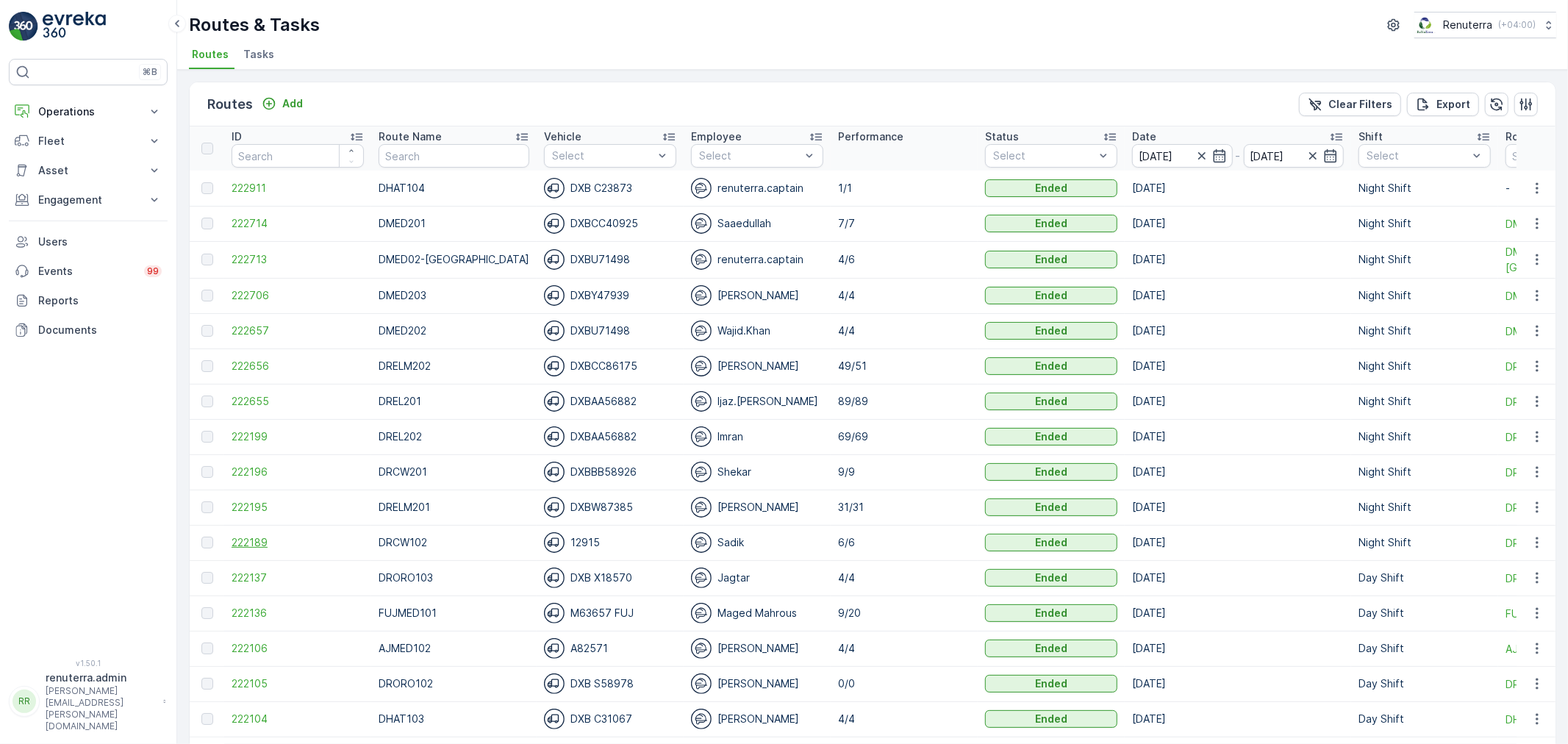
click at [258, 548] on span "222189" at bounding box center [297, 542] width 132 height 14
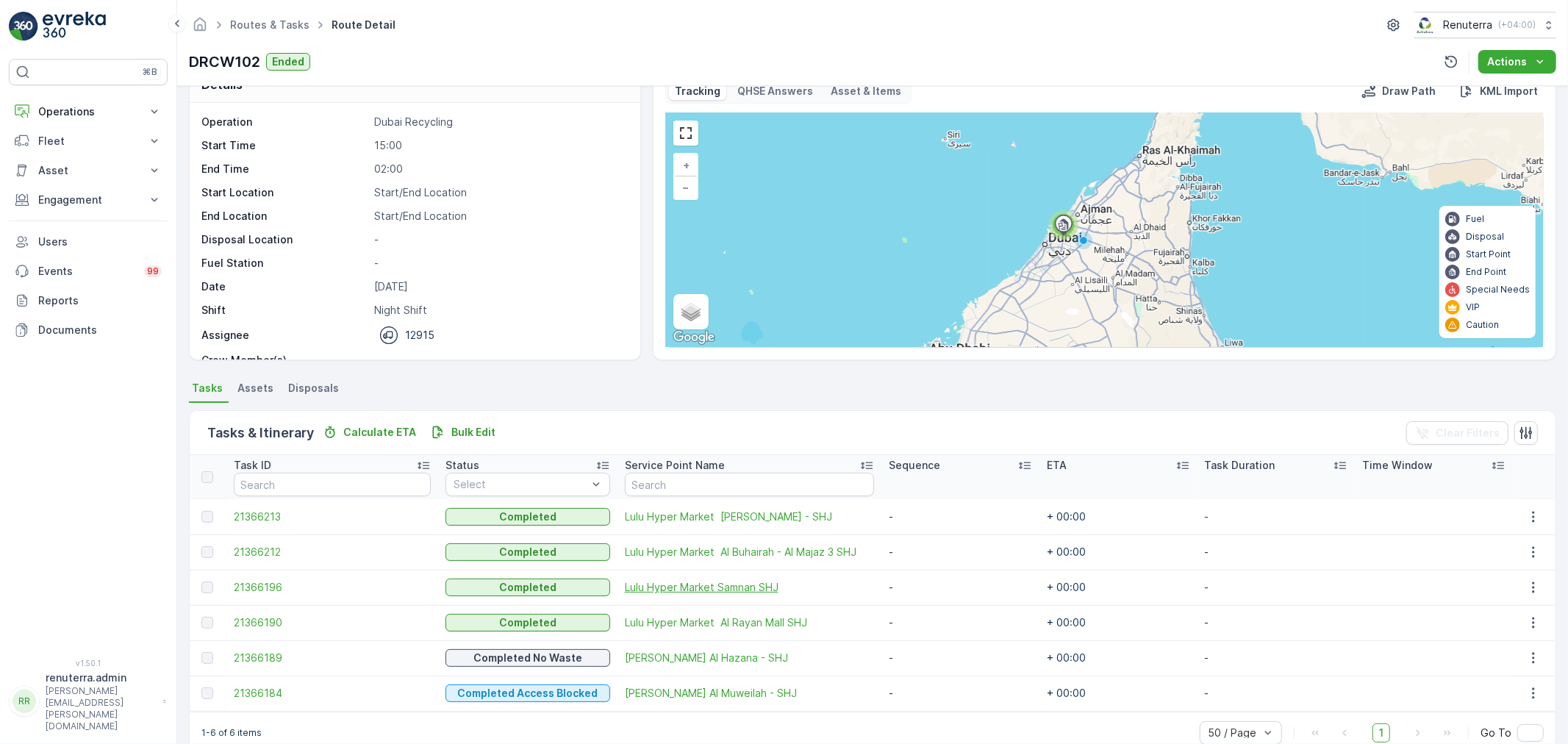
scroll to position [60, 0]
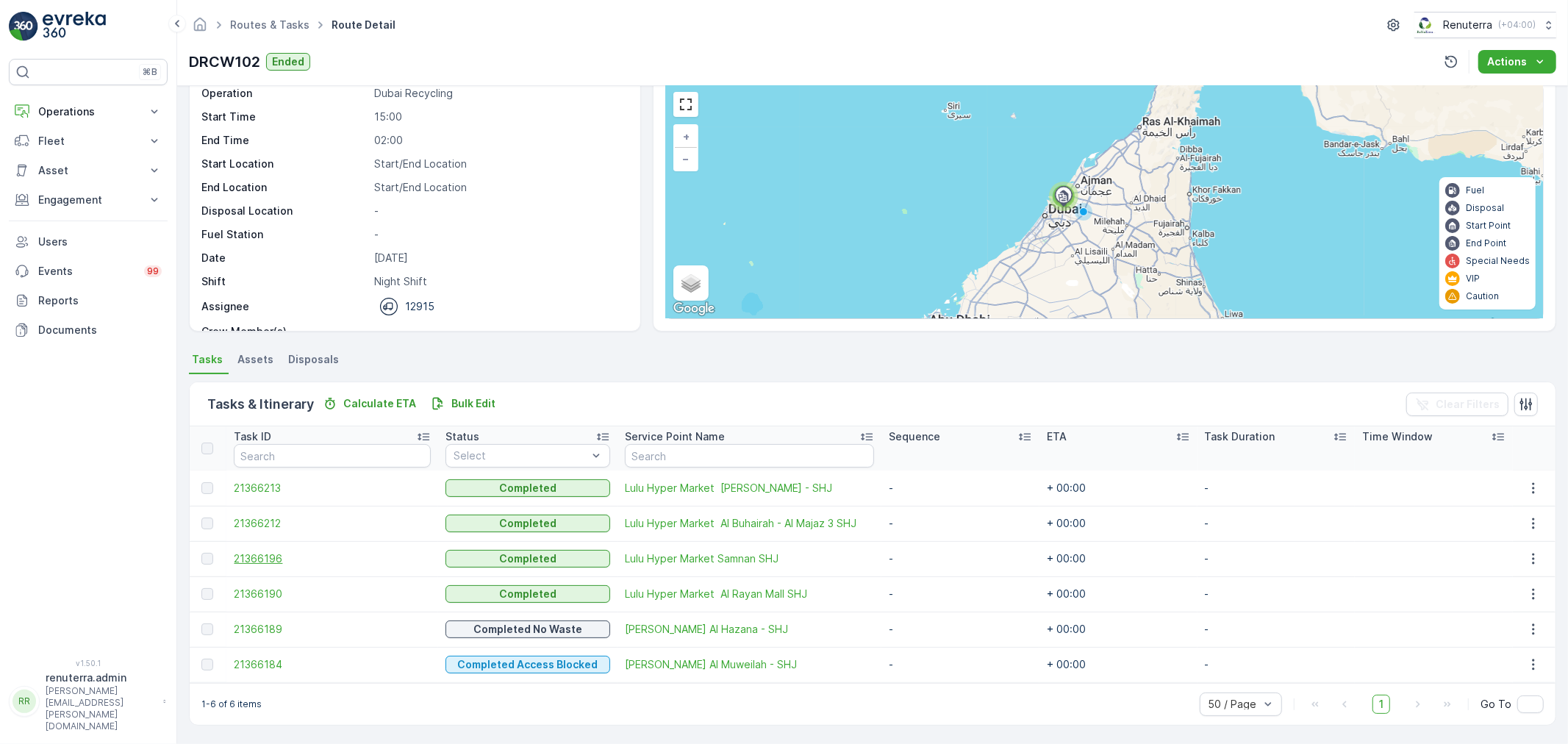
click at [266, 559] on span "21366196" at bounding box center [332, 558] width 197 height 14
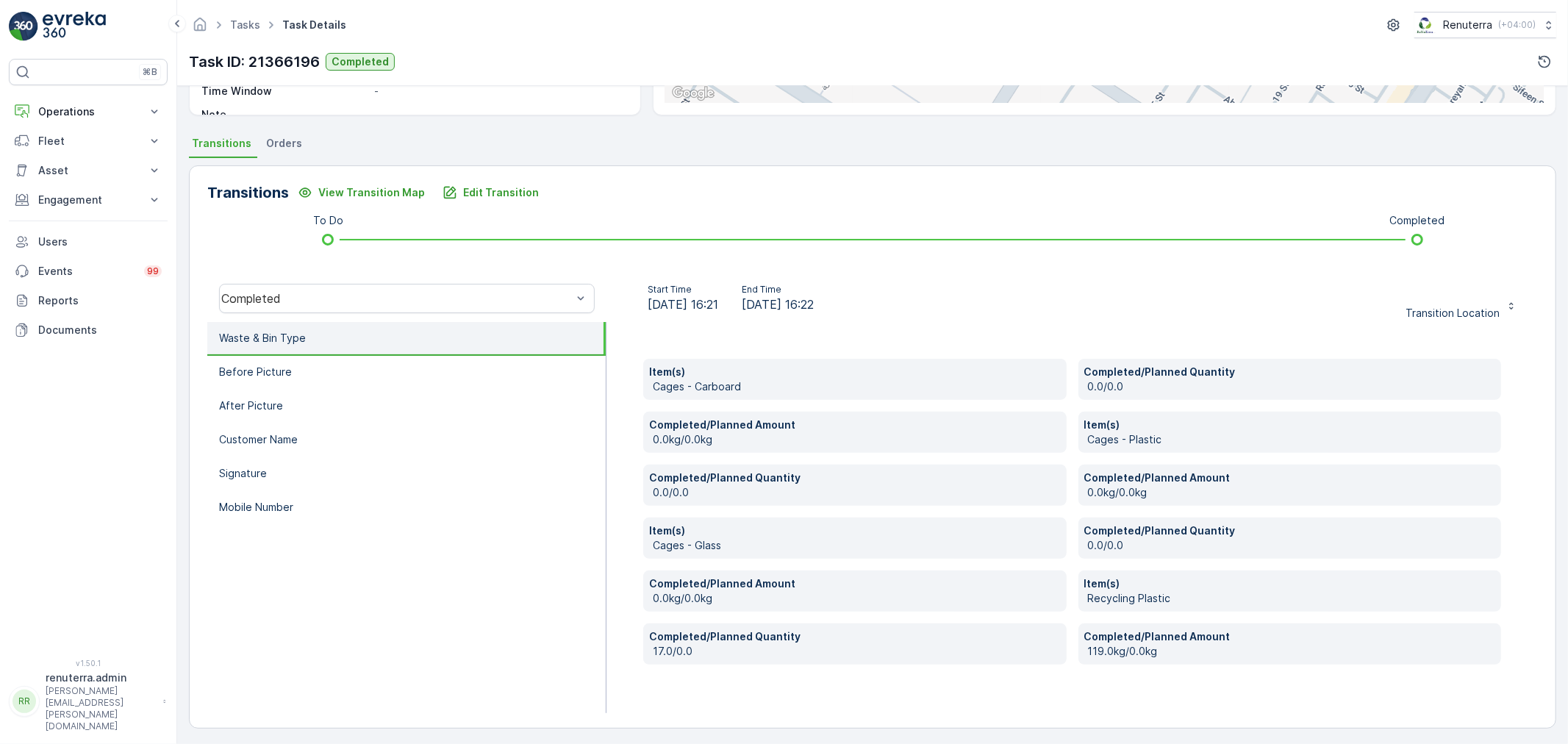
scroll to position [279, 0]
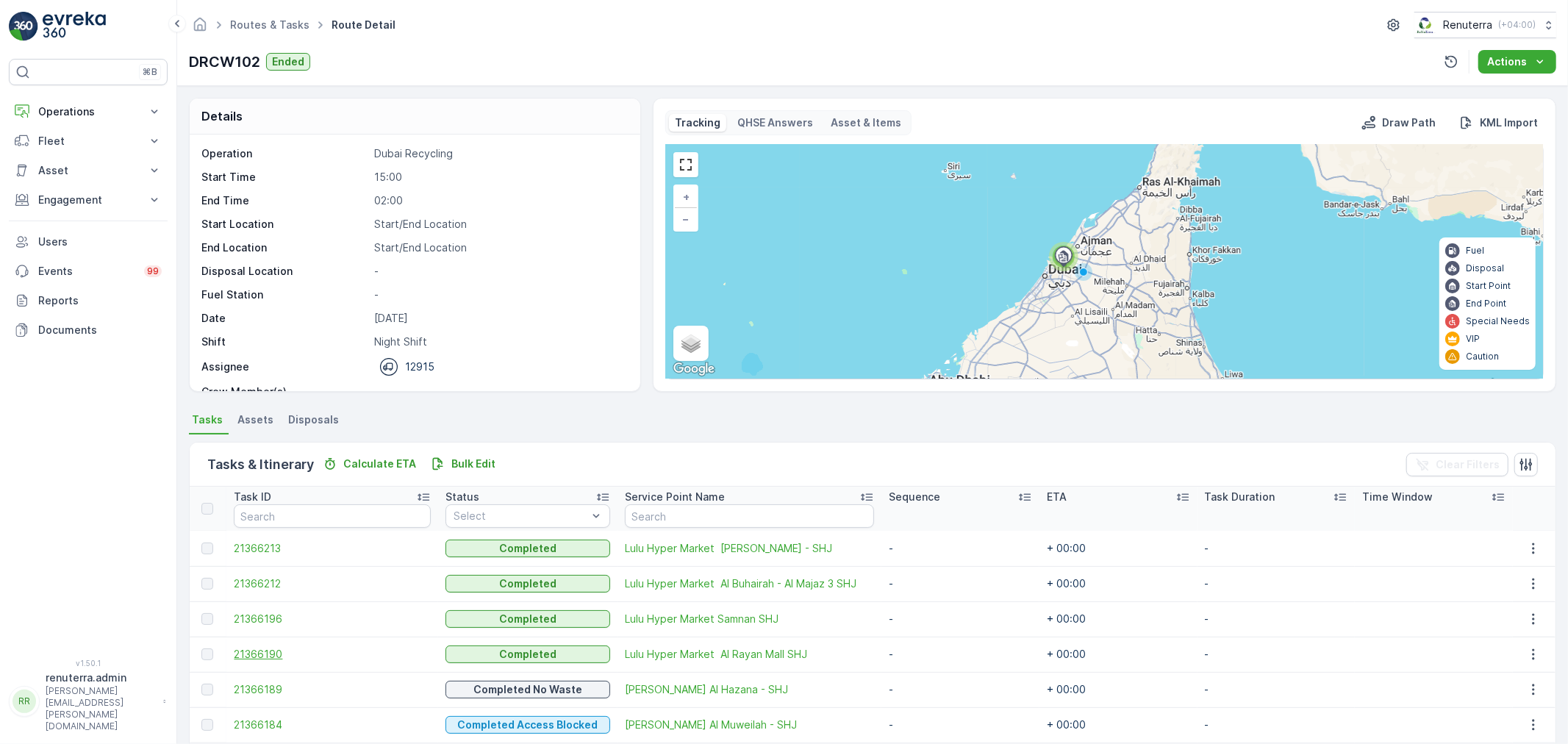
click at [277, 651] on span "21366190" at bounding box center [332, 654] width 197 height 14
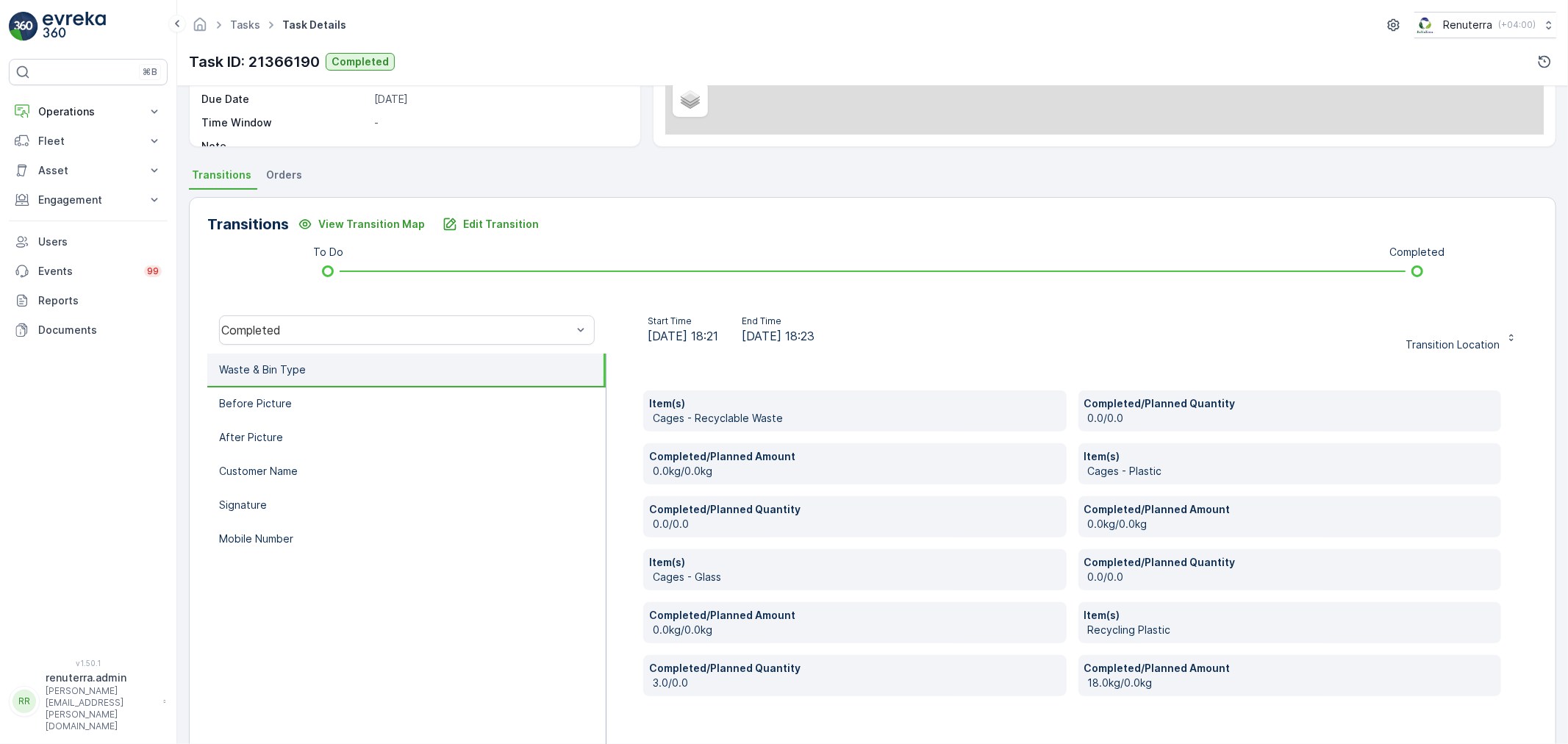
scroll to position [279, 0]
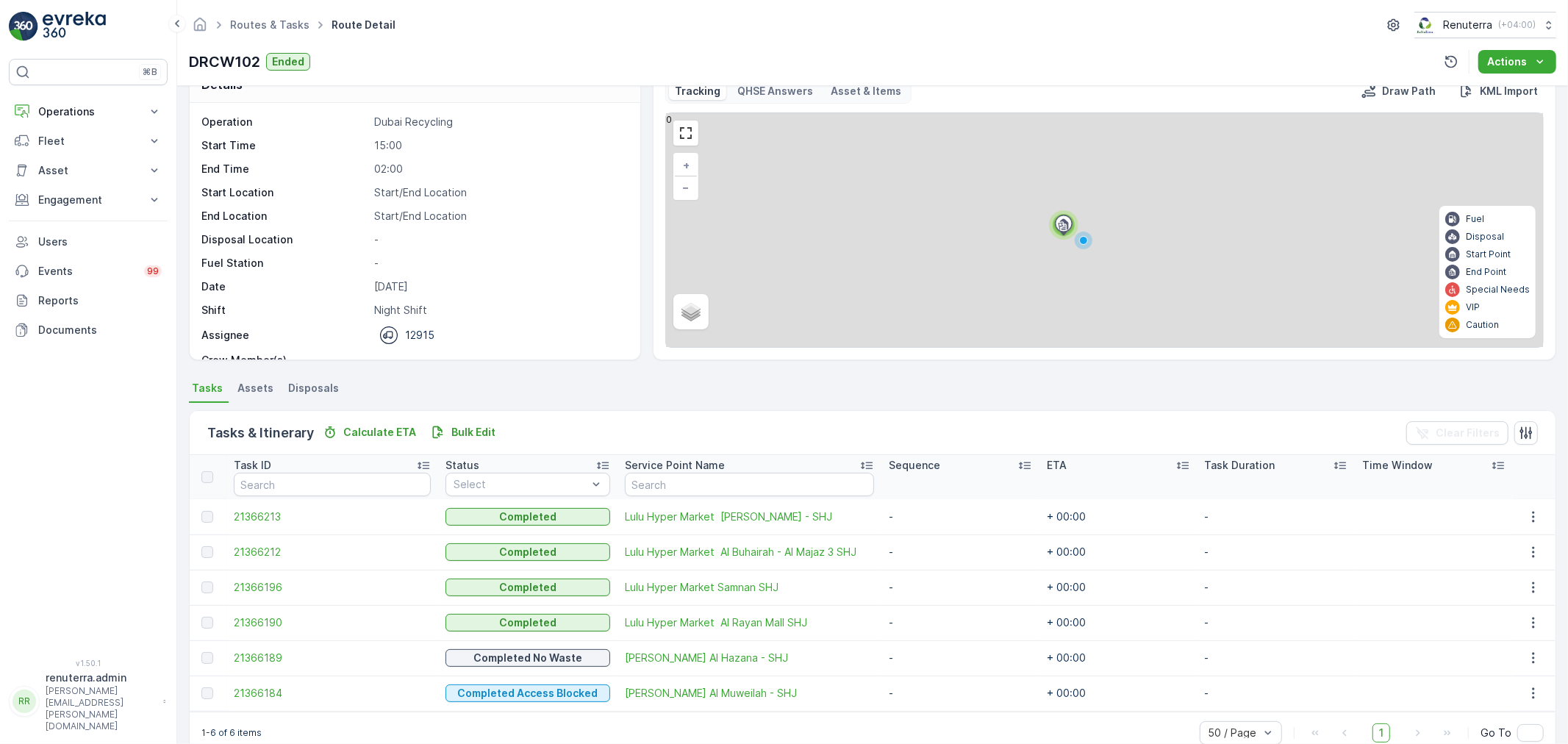
scroll to position [60, 0]
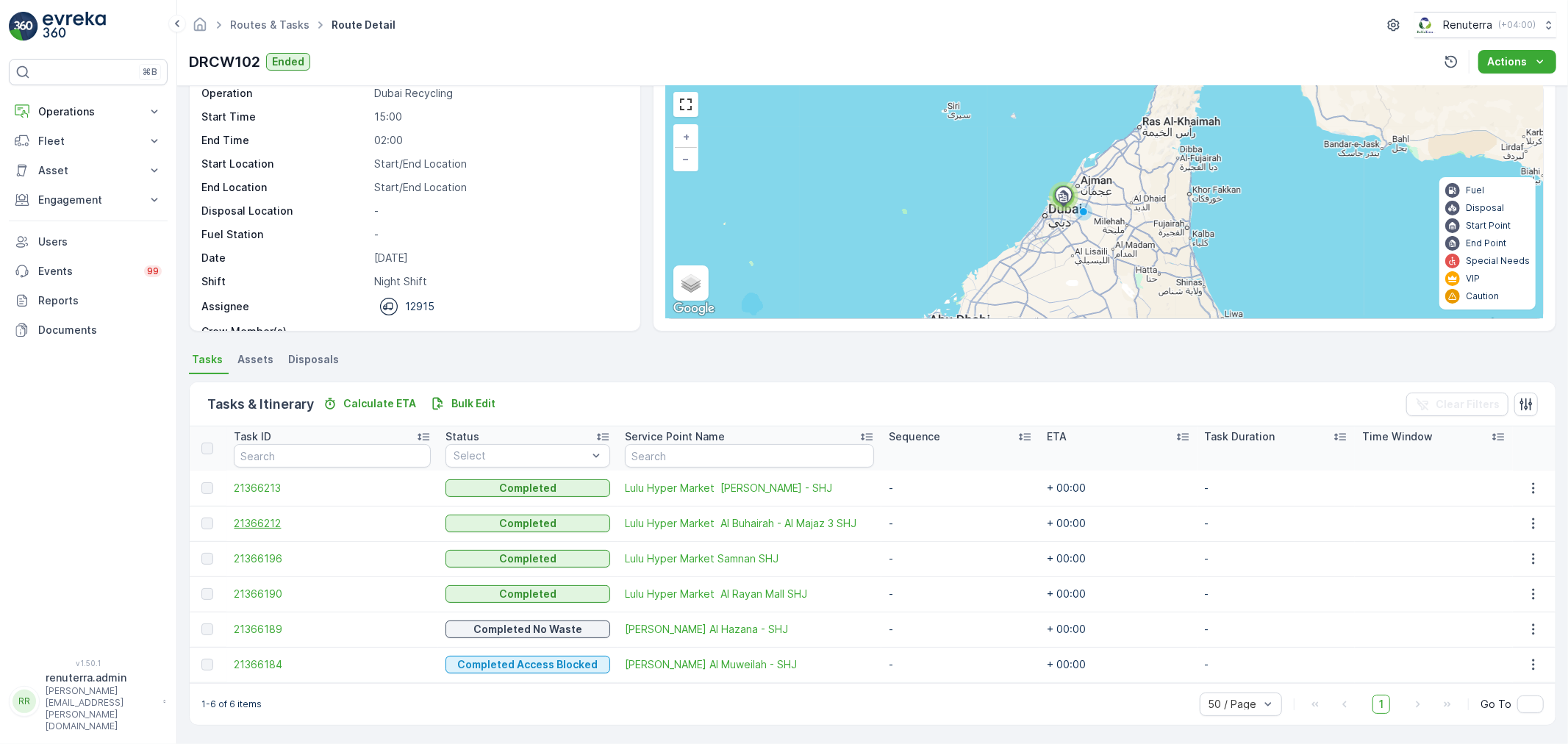
click at [247, 523] on span "21366212" at bounding box center [332, 523] width 197 height 14
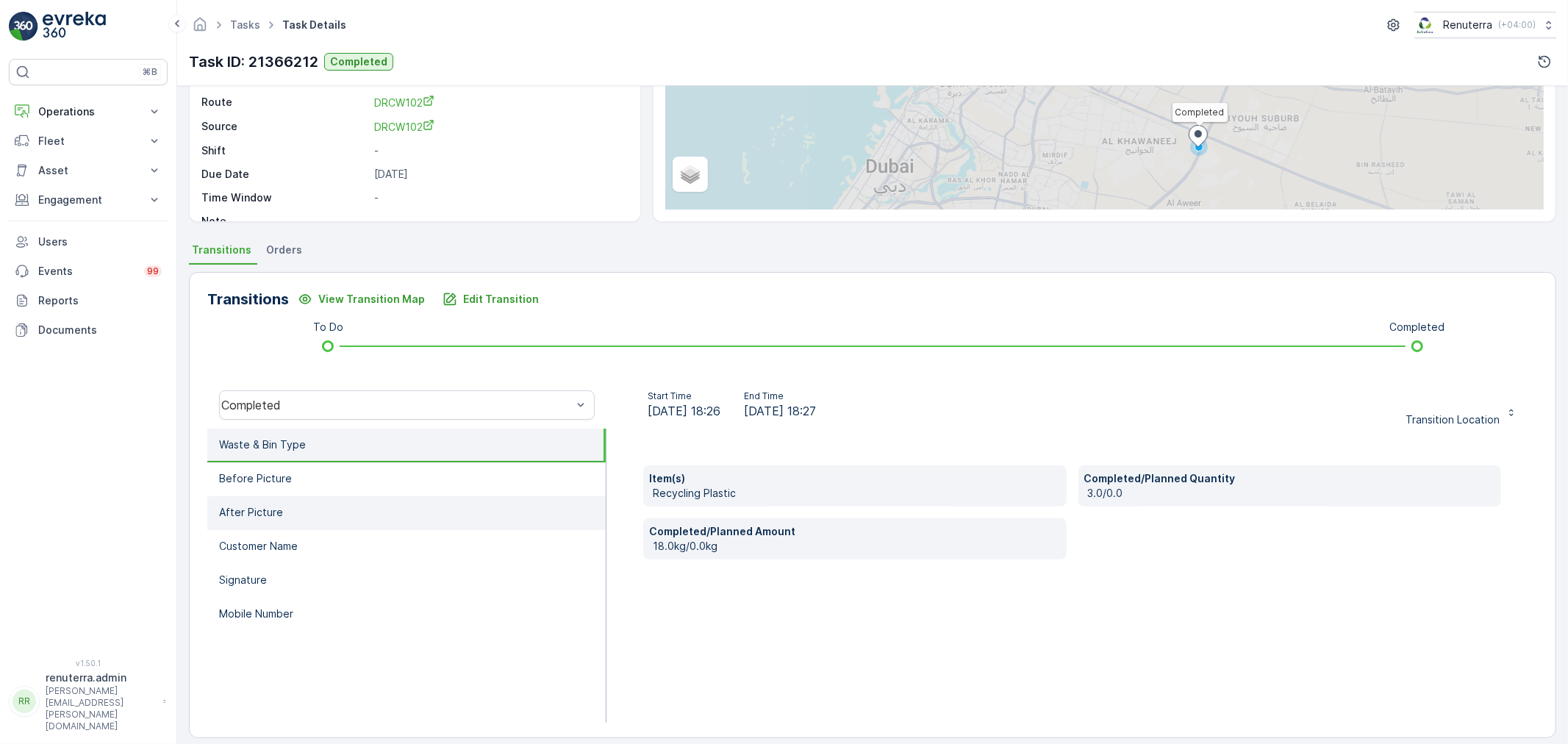
scroll to position [182, 0]
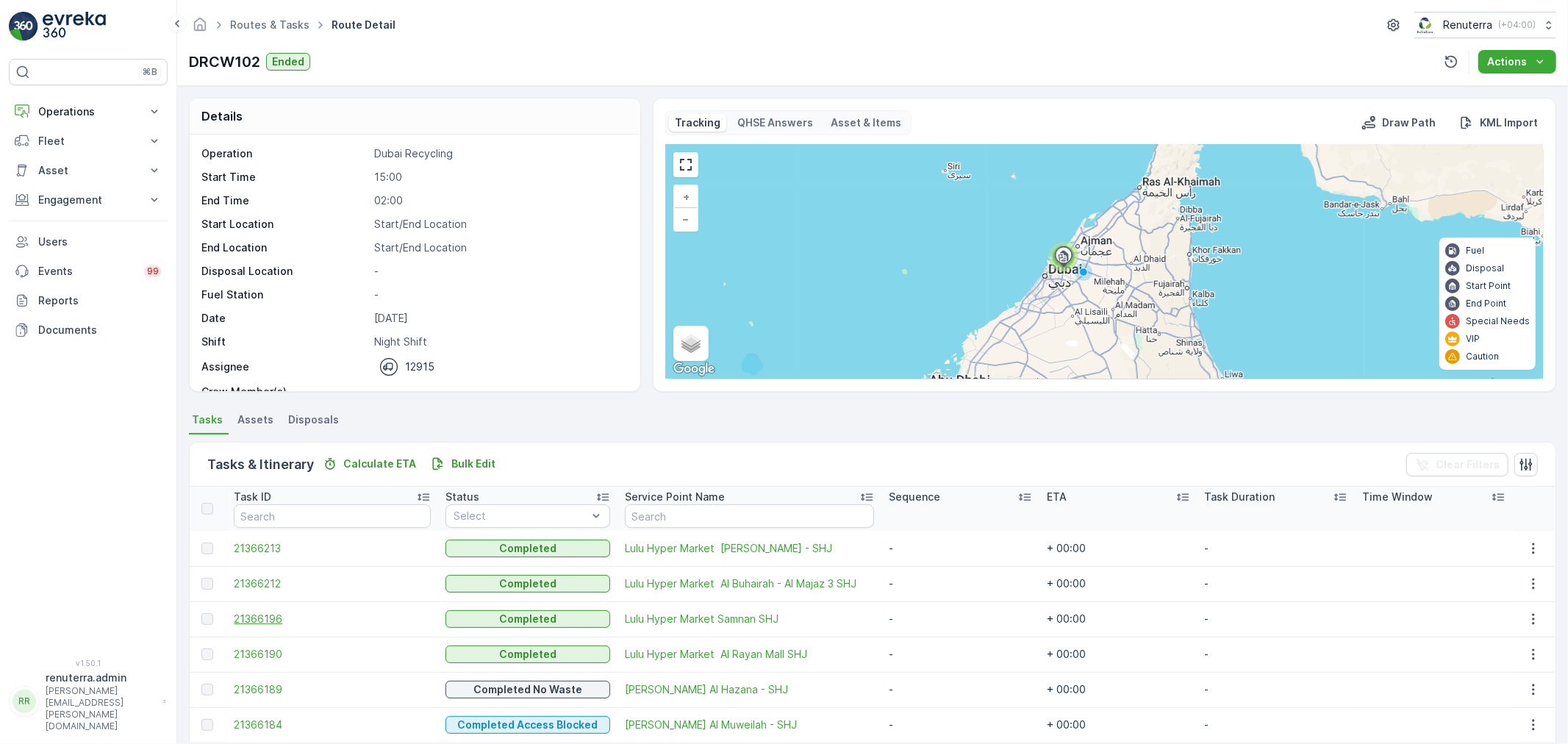
click at [283, 618] on span "21366196" at bounding box center [332, 619] width 197 height 14
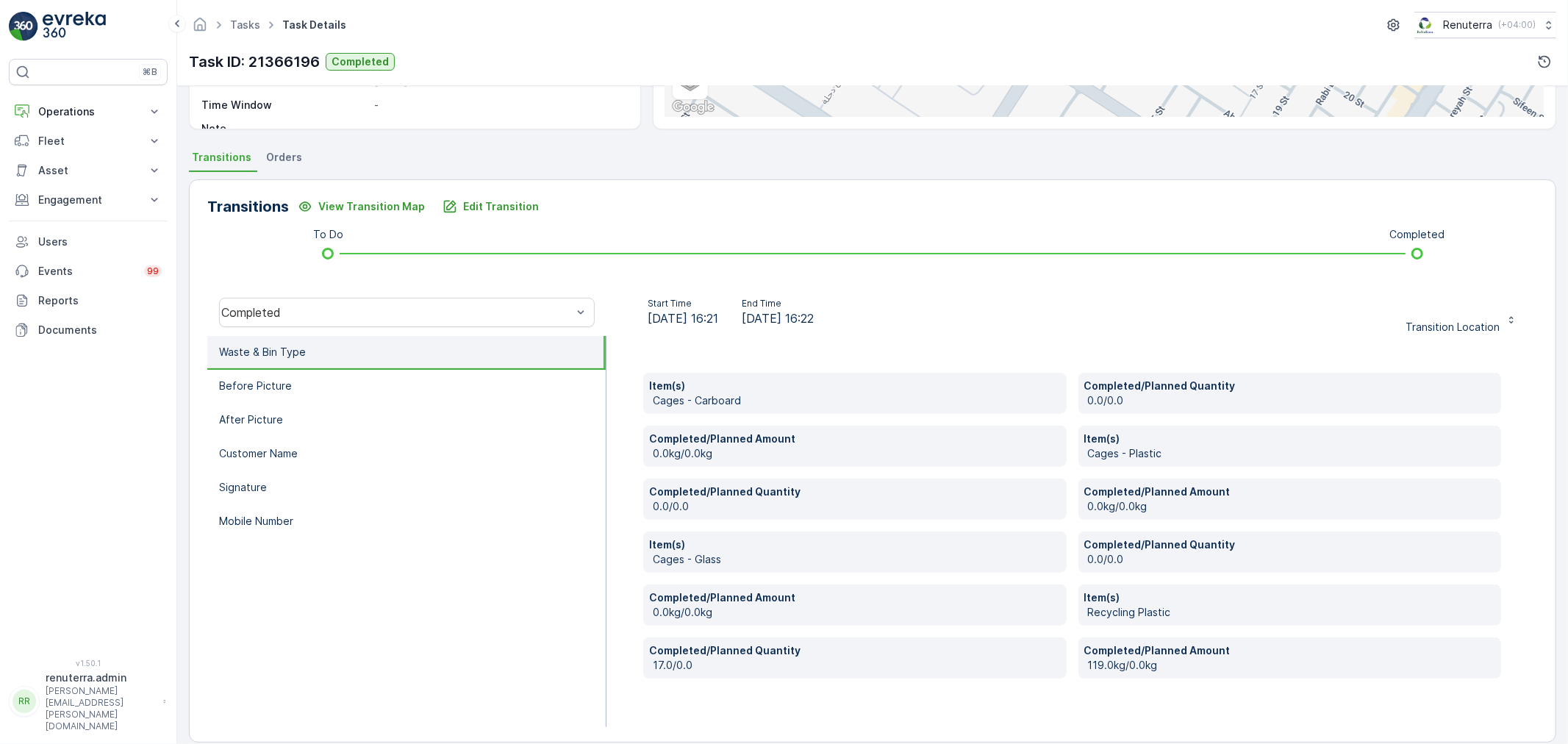
scroll to position [279, 0]
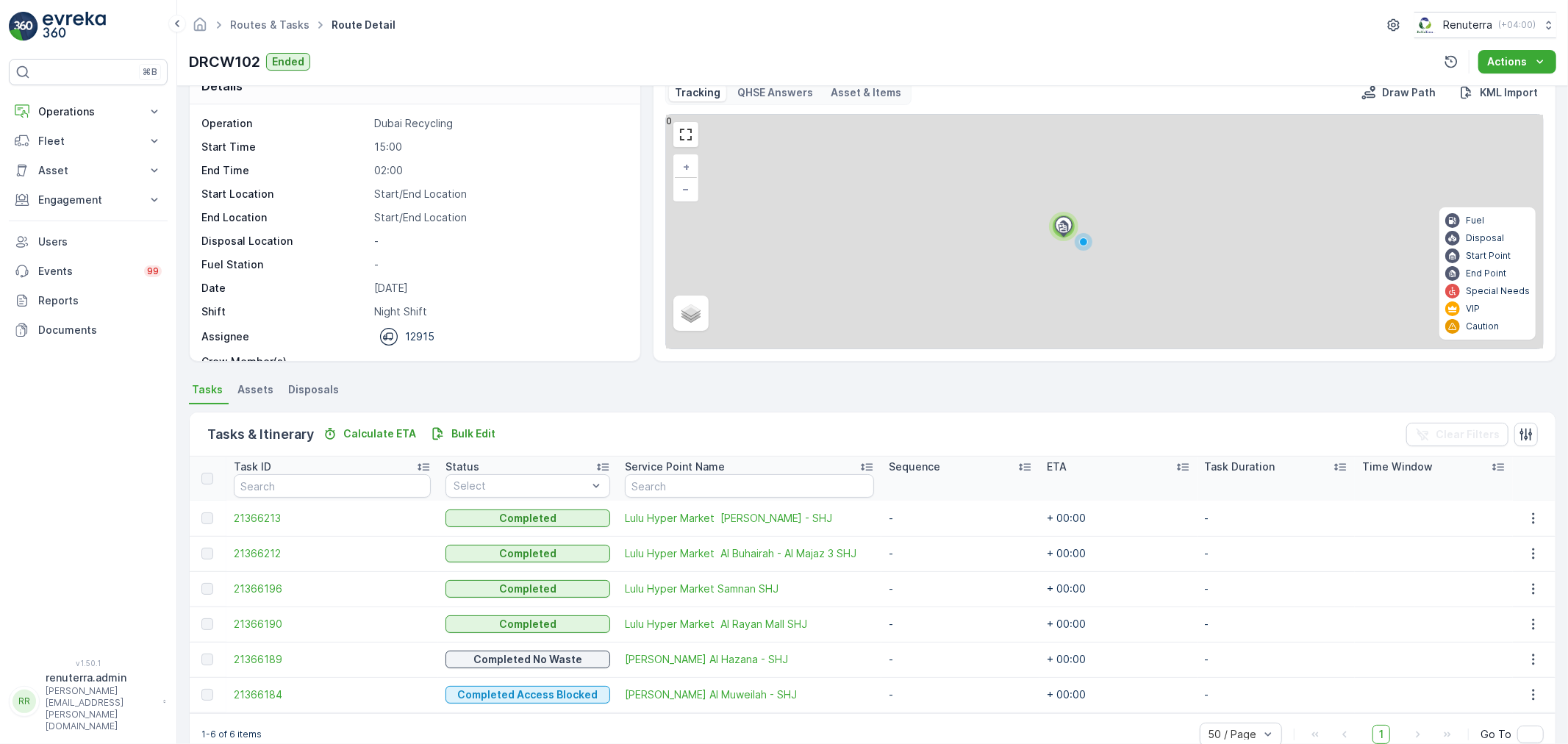
scroll to position [60, 0]
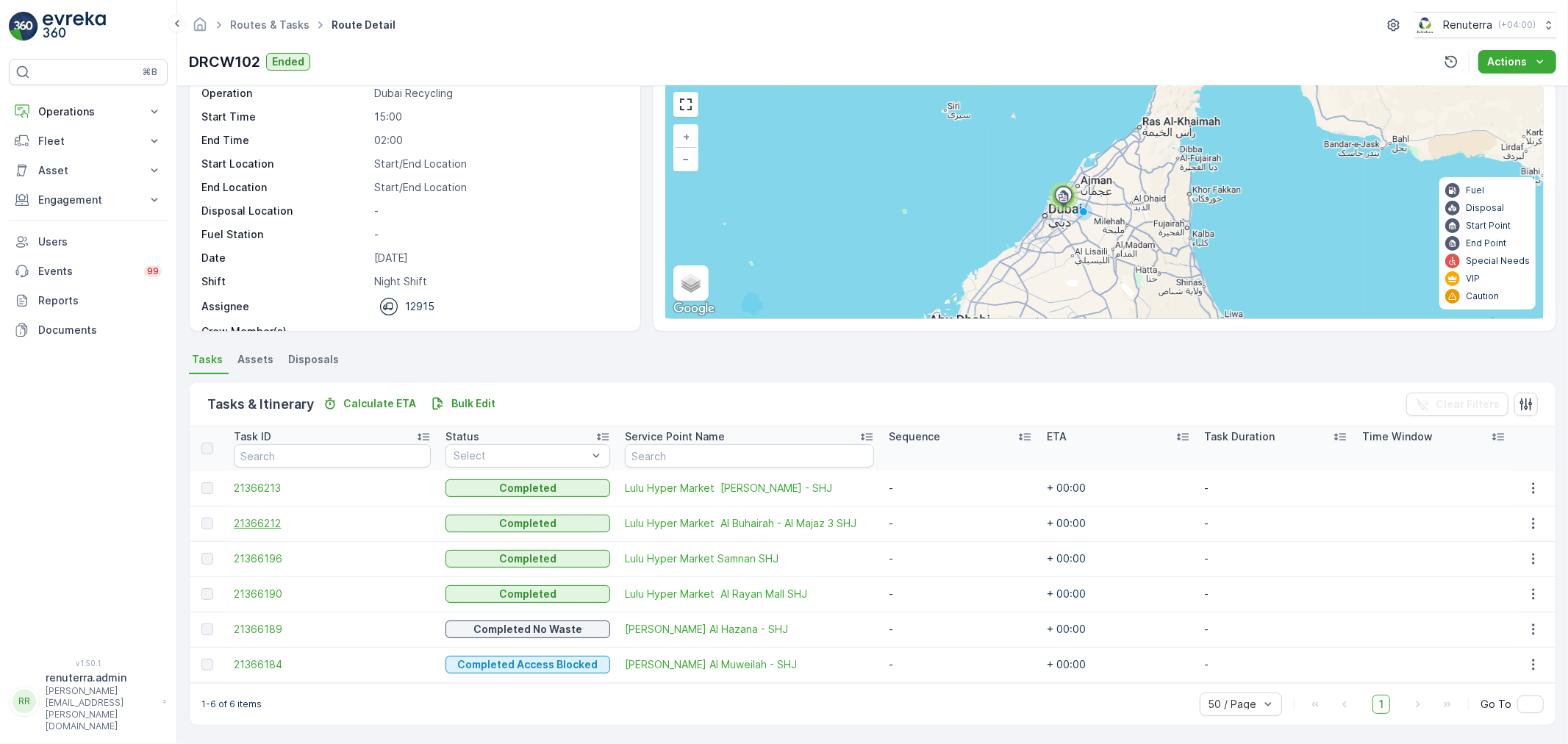
click at [261, 530] on span "21366212" at bounding box center [332, 523] width 197 height 14
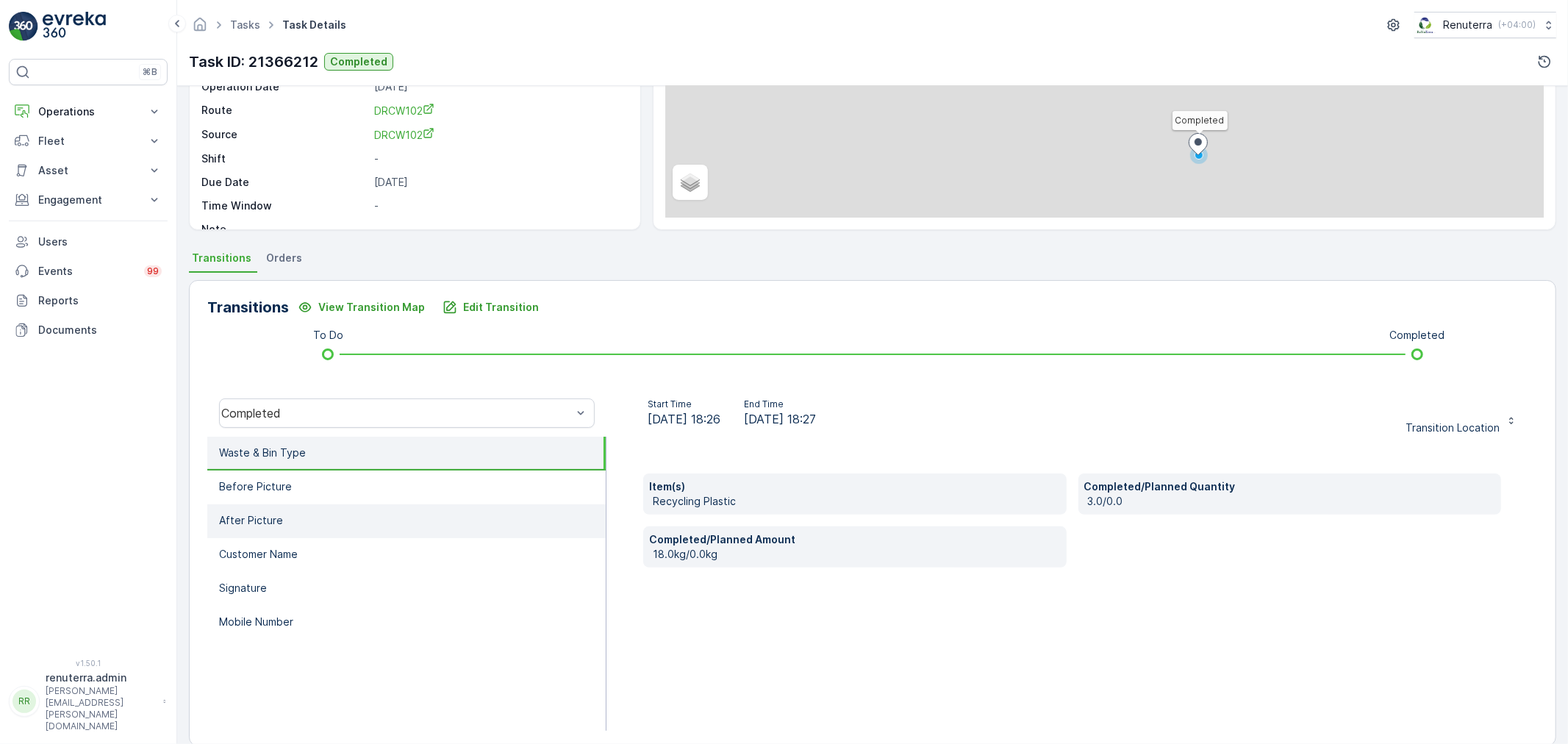
scroll to position [163, 0]
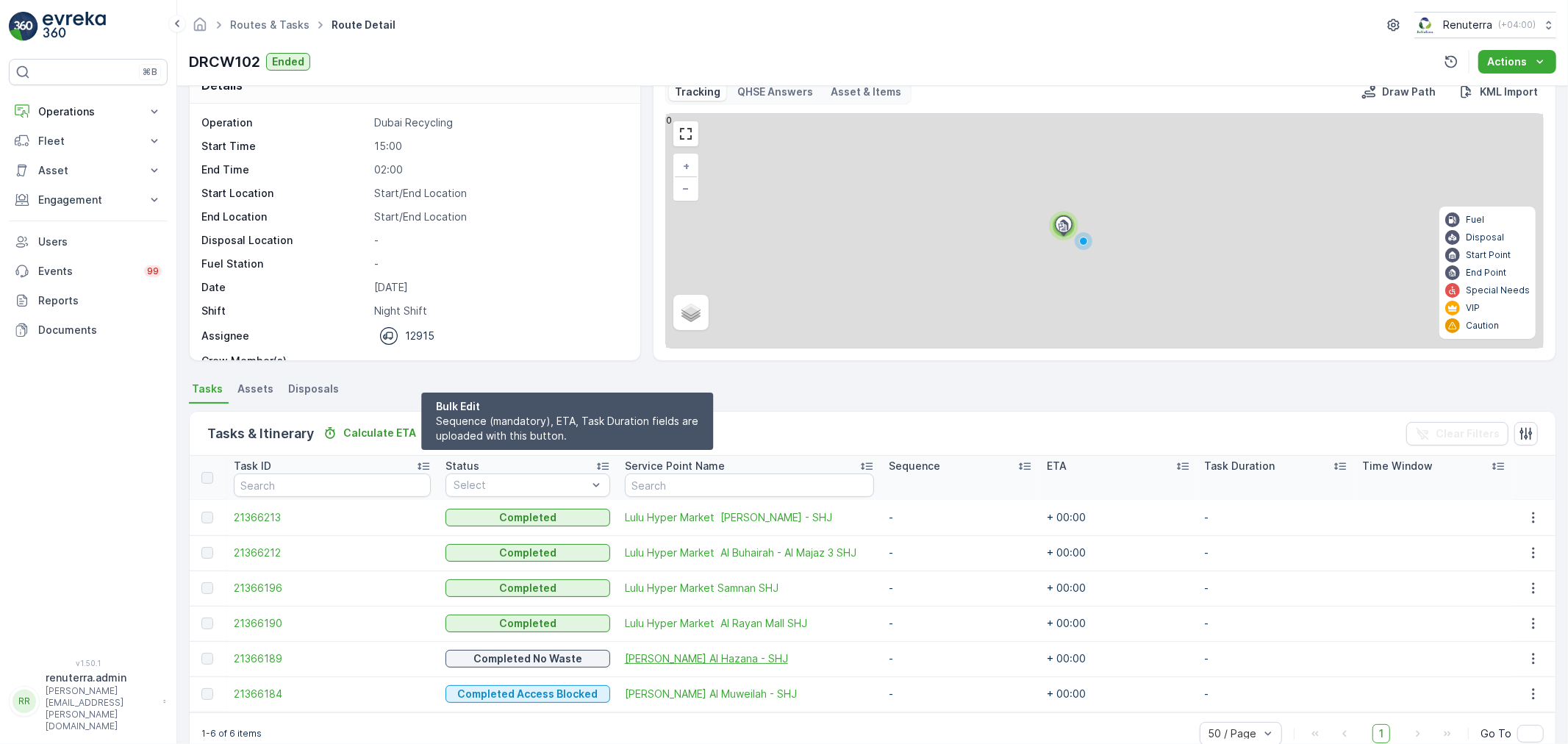
scroll to position [60, 0]
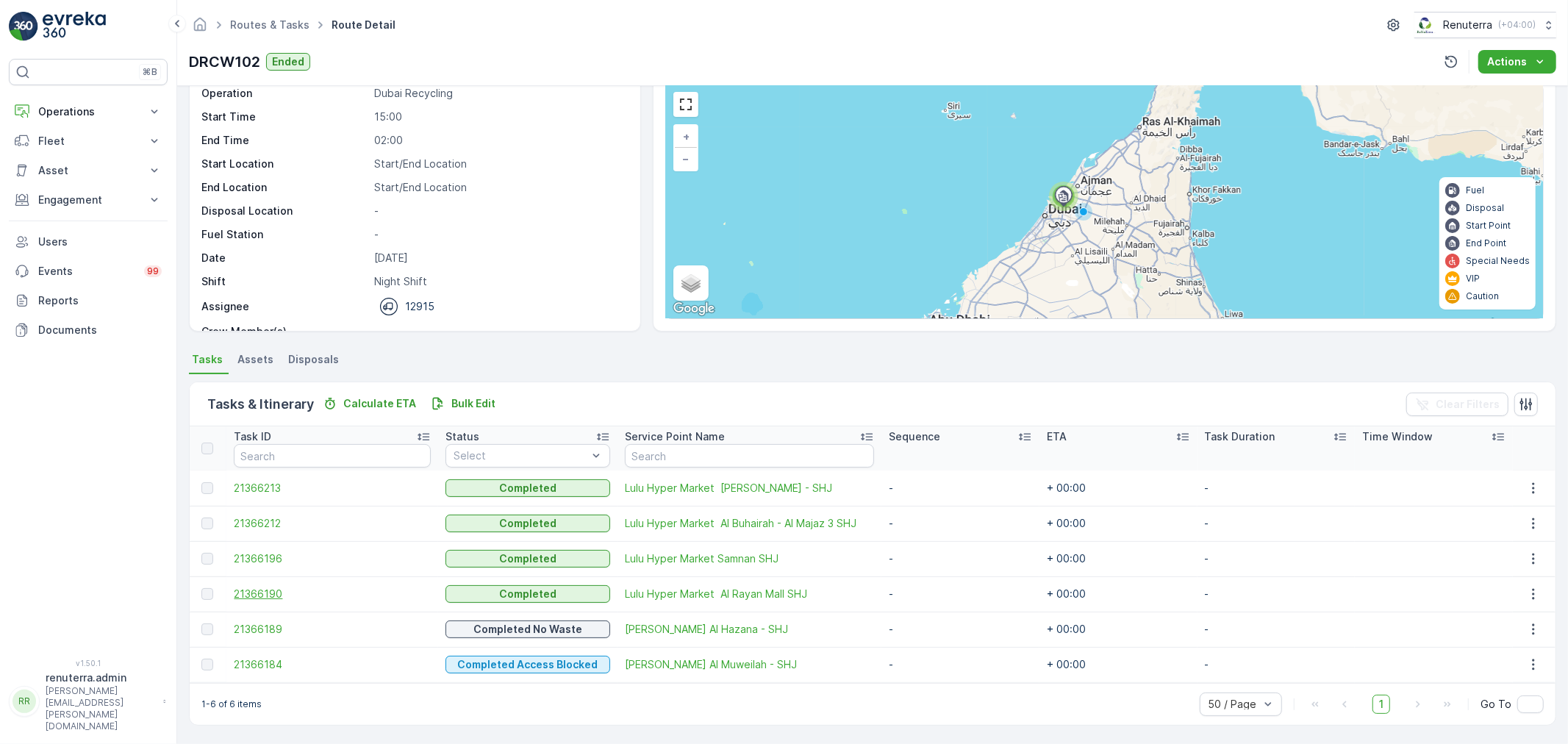
click at [287, 596] on span "21366190" at bounding box center [332, 594] width 197 height 14
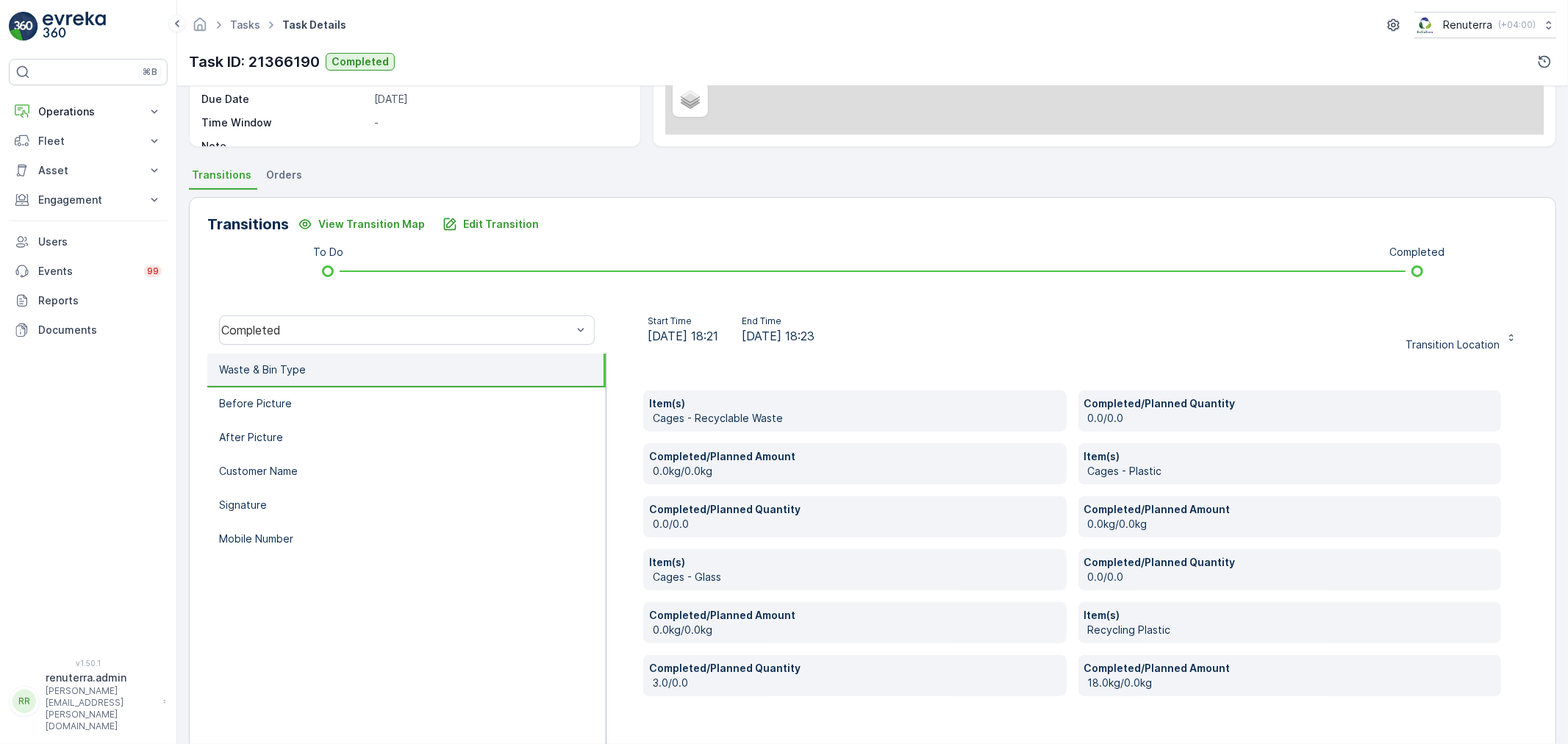
scroll to position [279, 0]
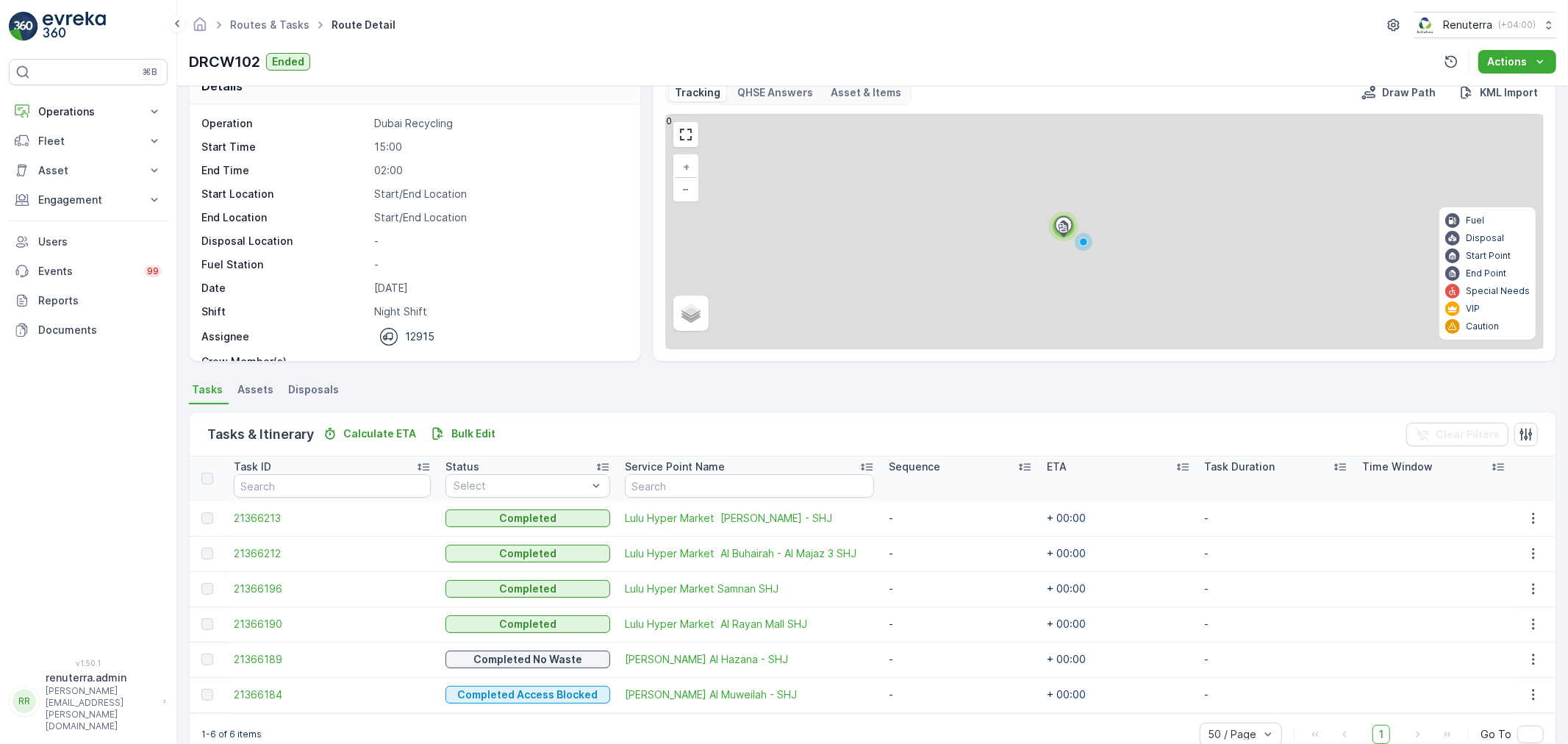
scroll to position [60, 0]
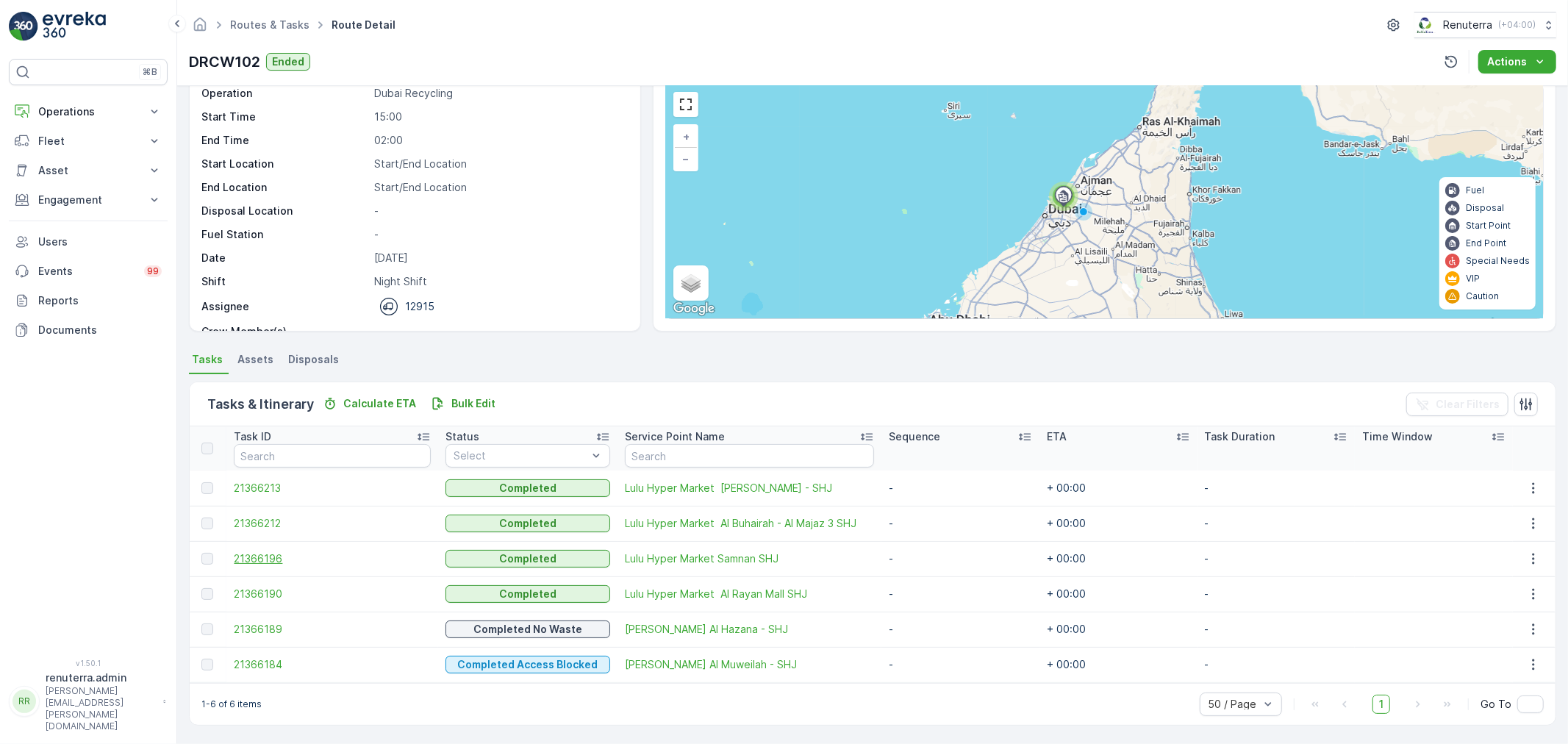
click at [265, 560] on span "21366196" at bounding box center [332, 558] width 197 height 14
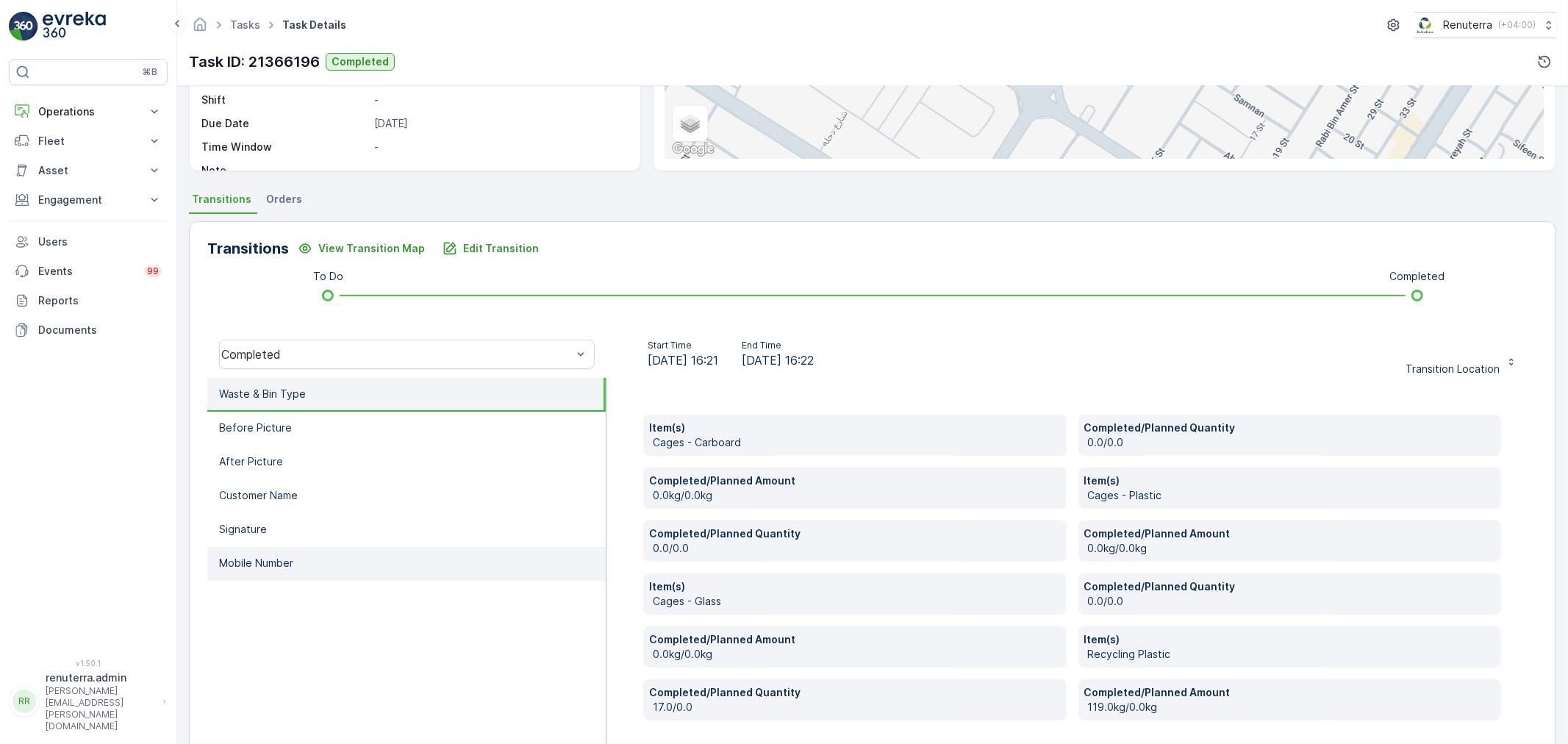
scroll to position [279, 0]
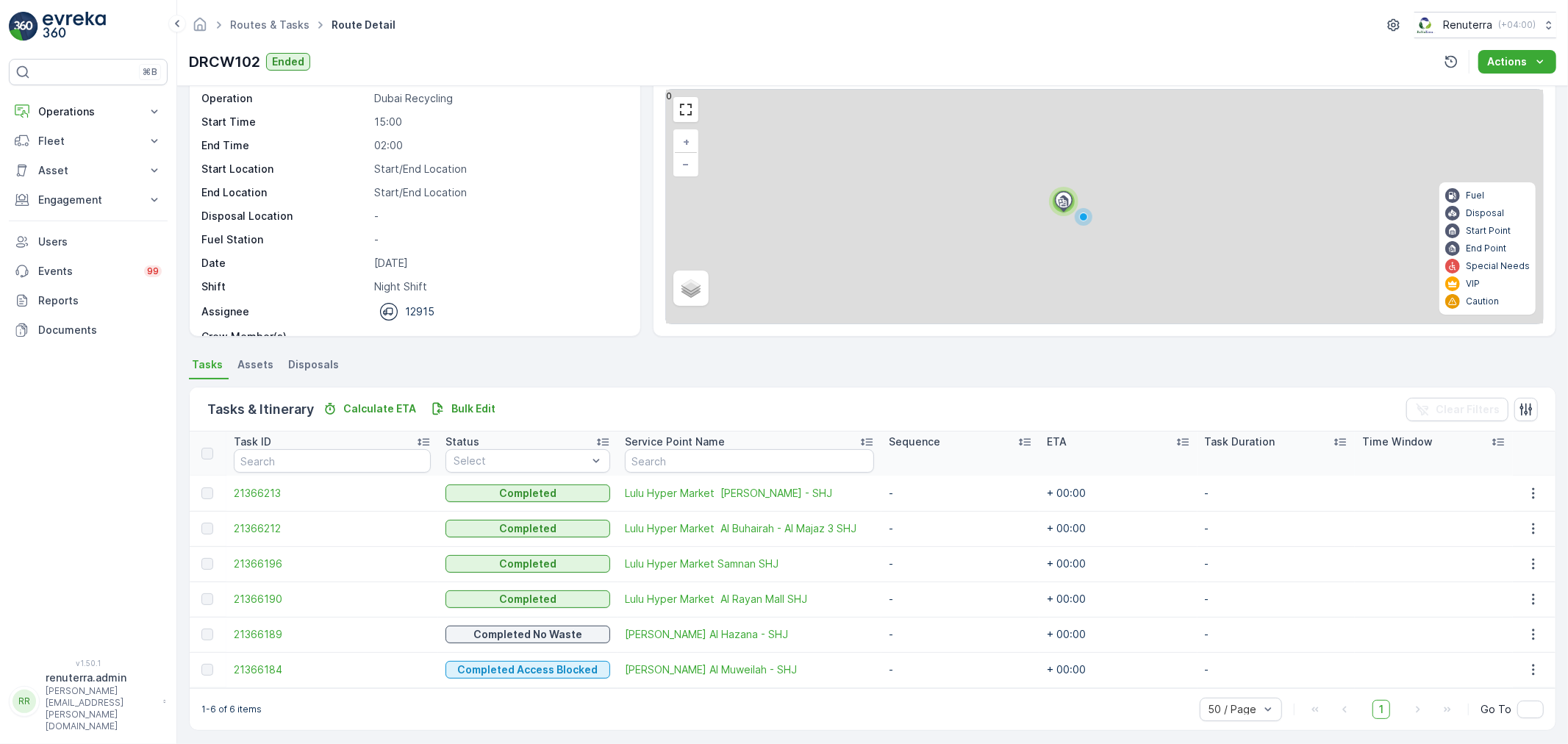
scroll to position [60, 0]
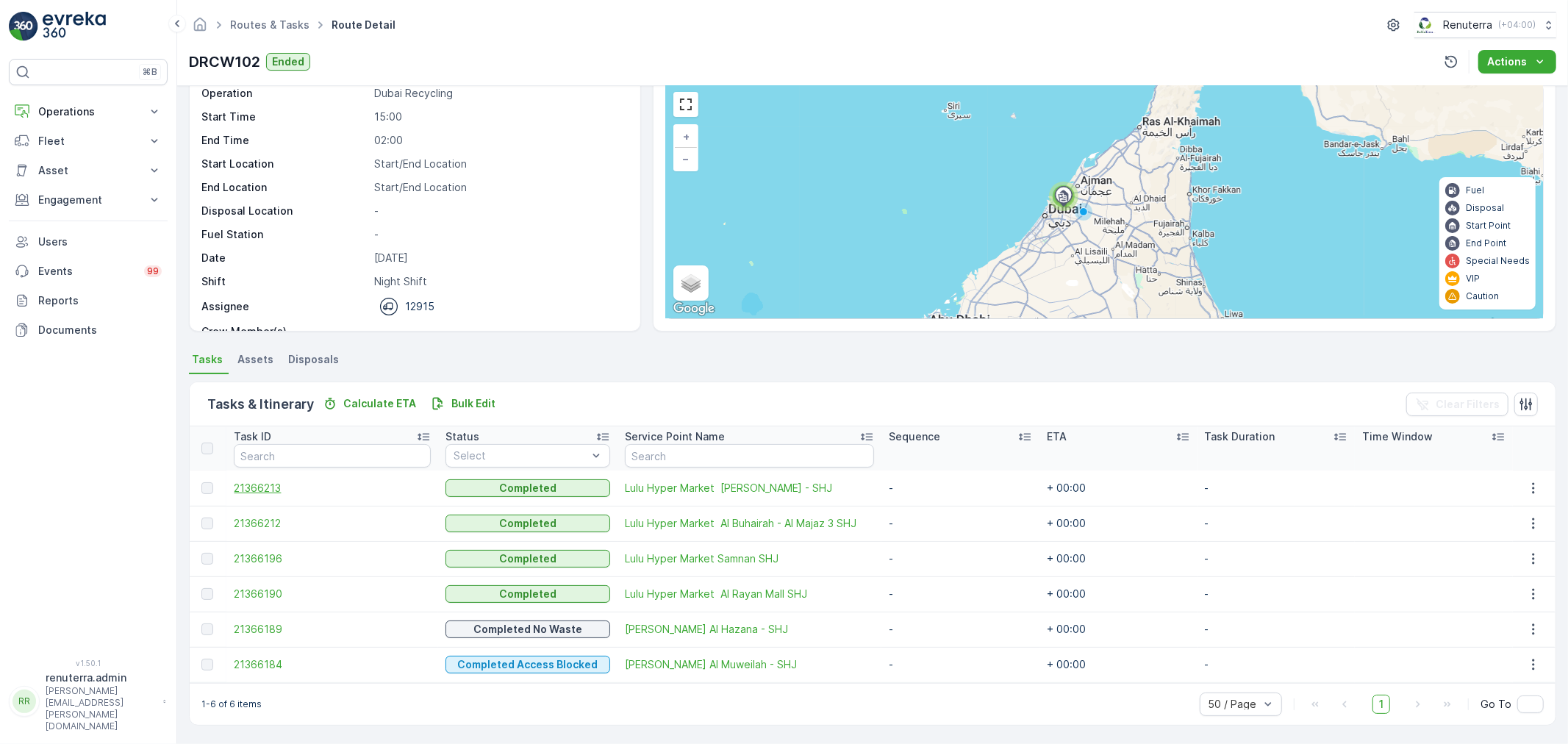
click at [269, 482] on span "21366213" at bounding box center [332, 488] width 197 height 14
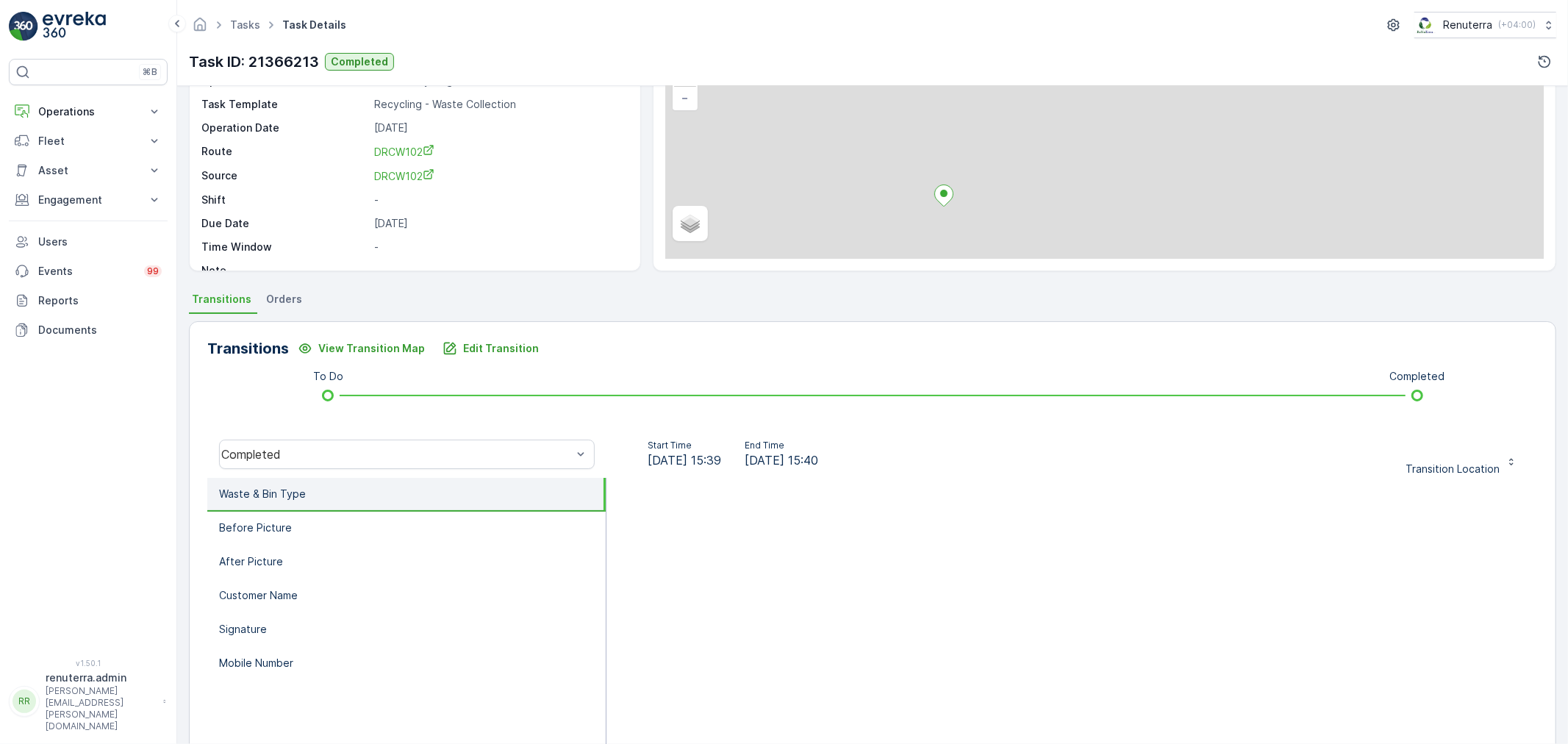
scroll to position [82, 0]
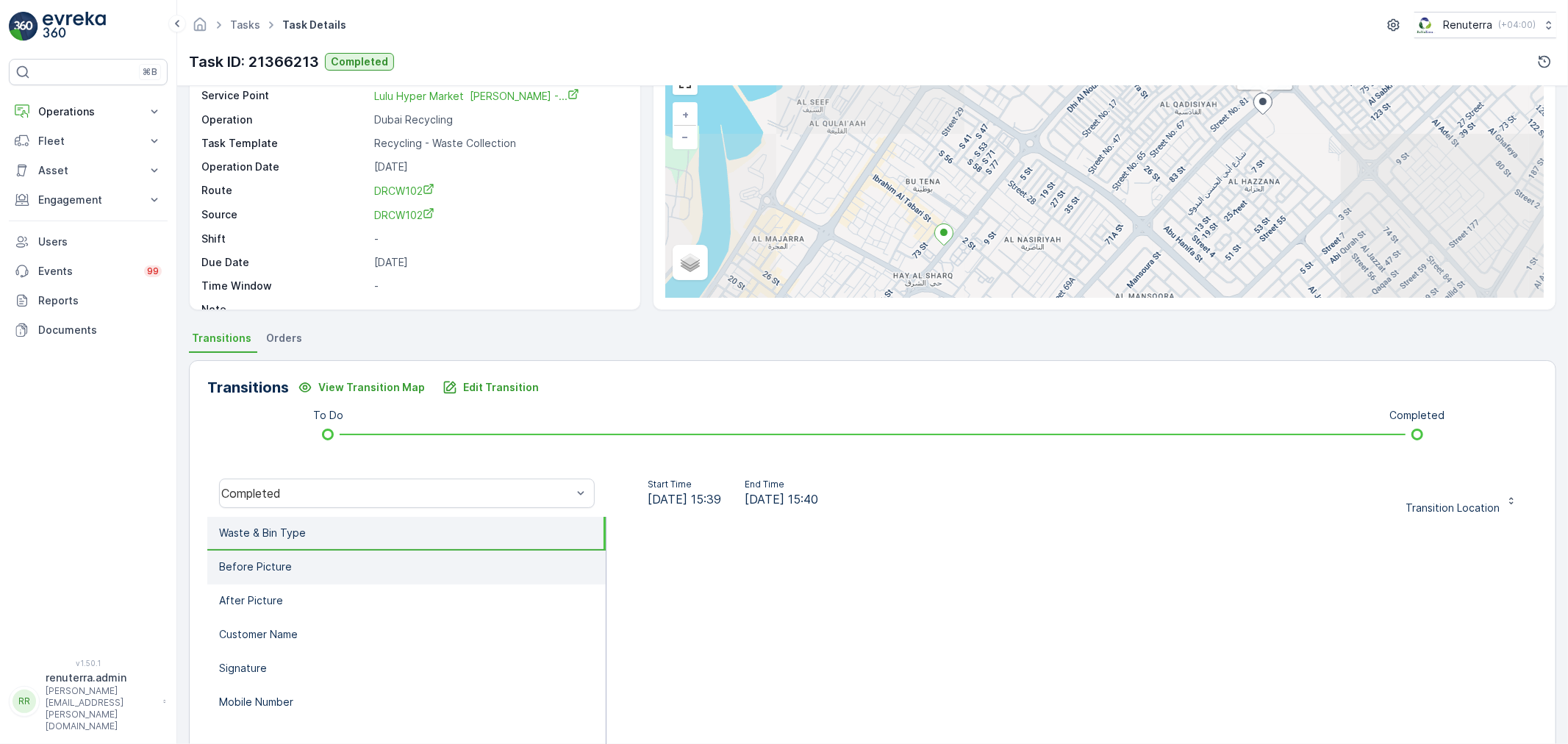
click at [349, 565] on li "Before Picture" at bounding box center [406, 567] width 398 height 34
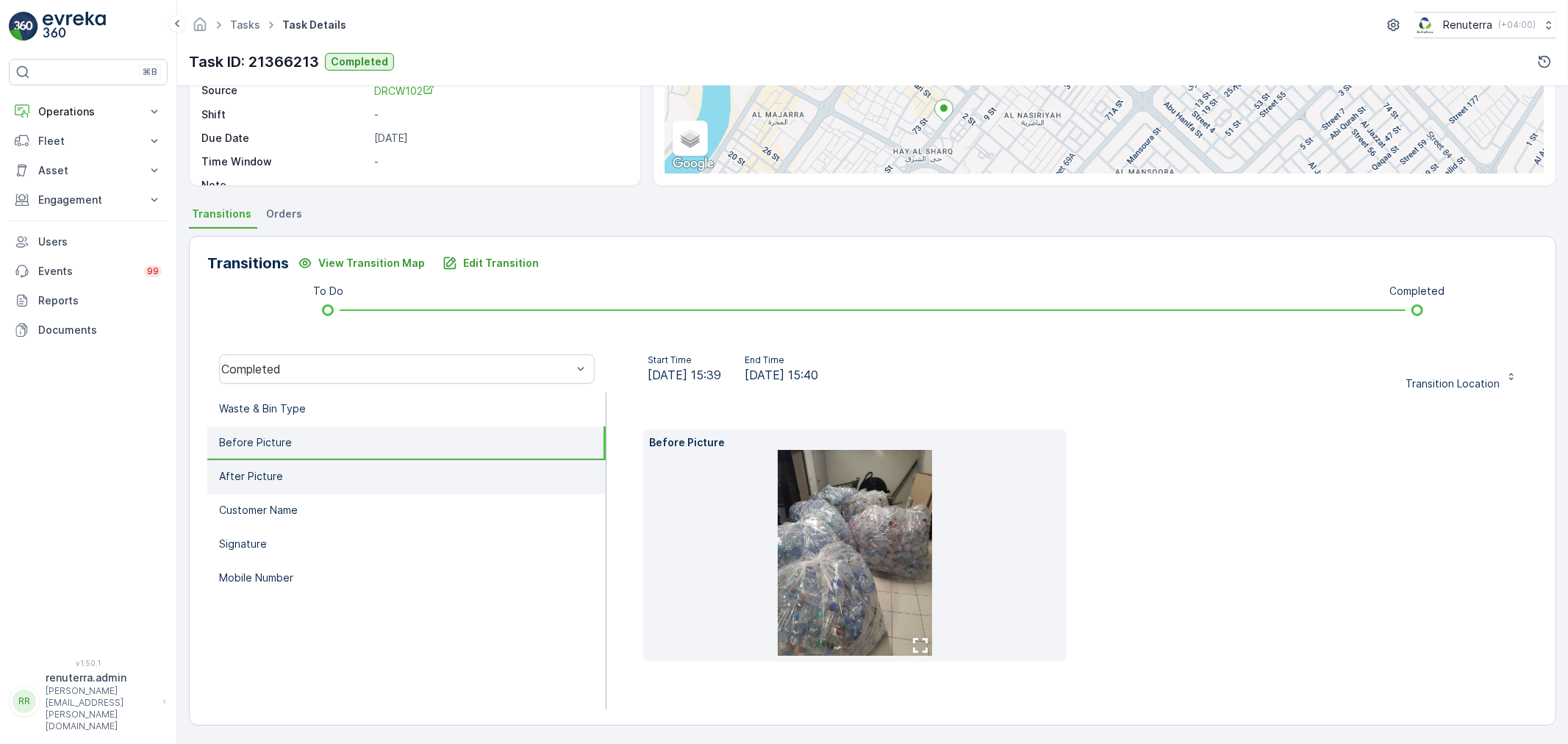
click at [314, 490] on li "After Picture" at bounding box center [406, 477] width 398 height 34
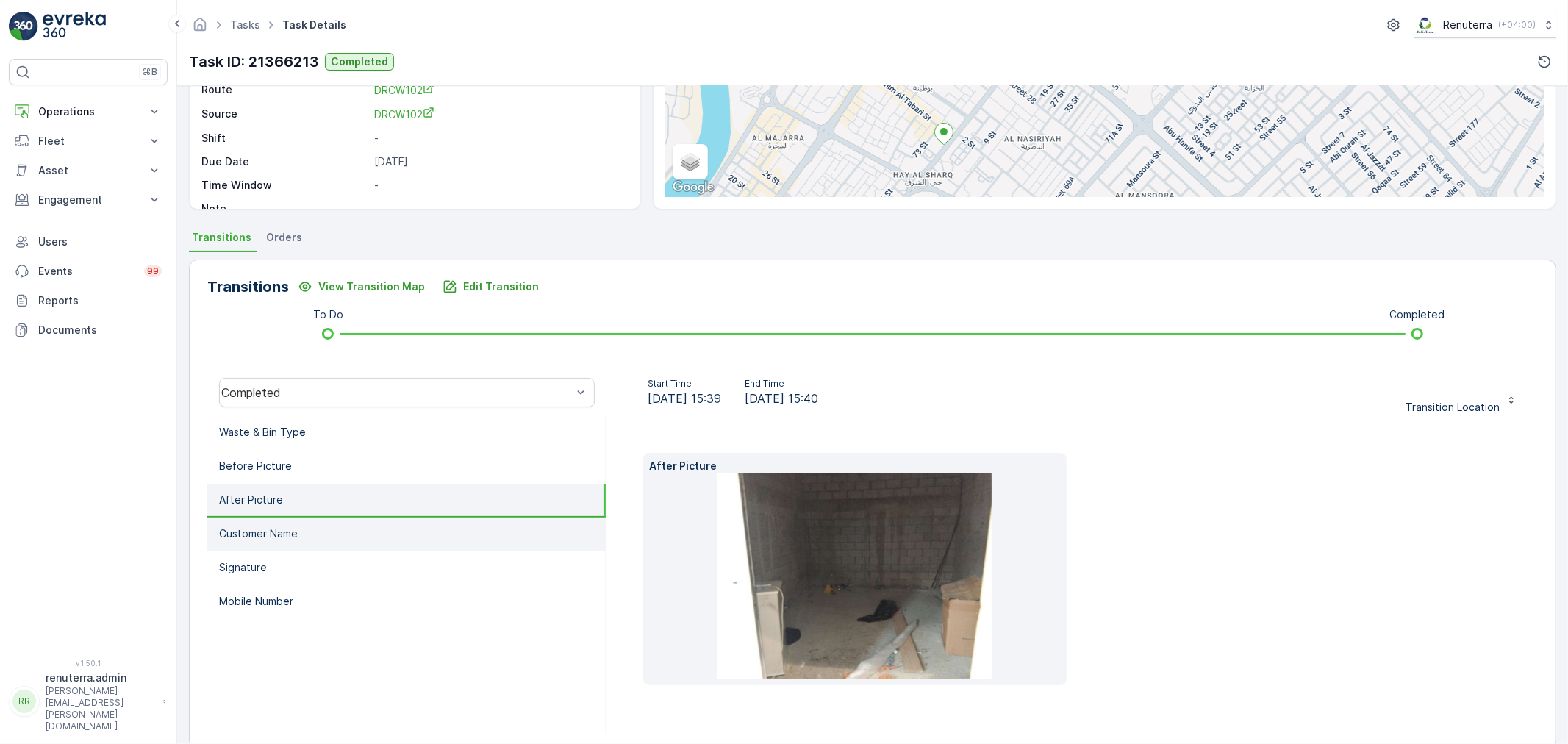
click at [316, 519] on li "Customer Name" at bounding box center [406, 534] width 398 height 34
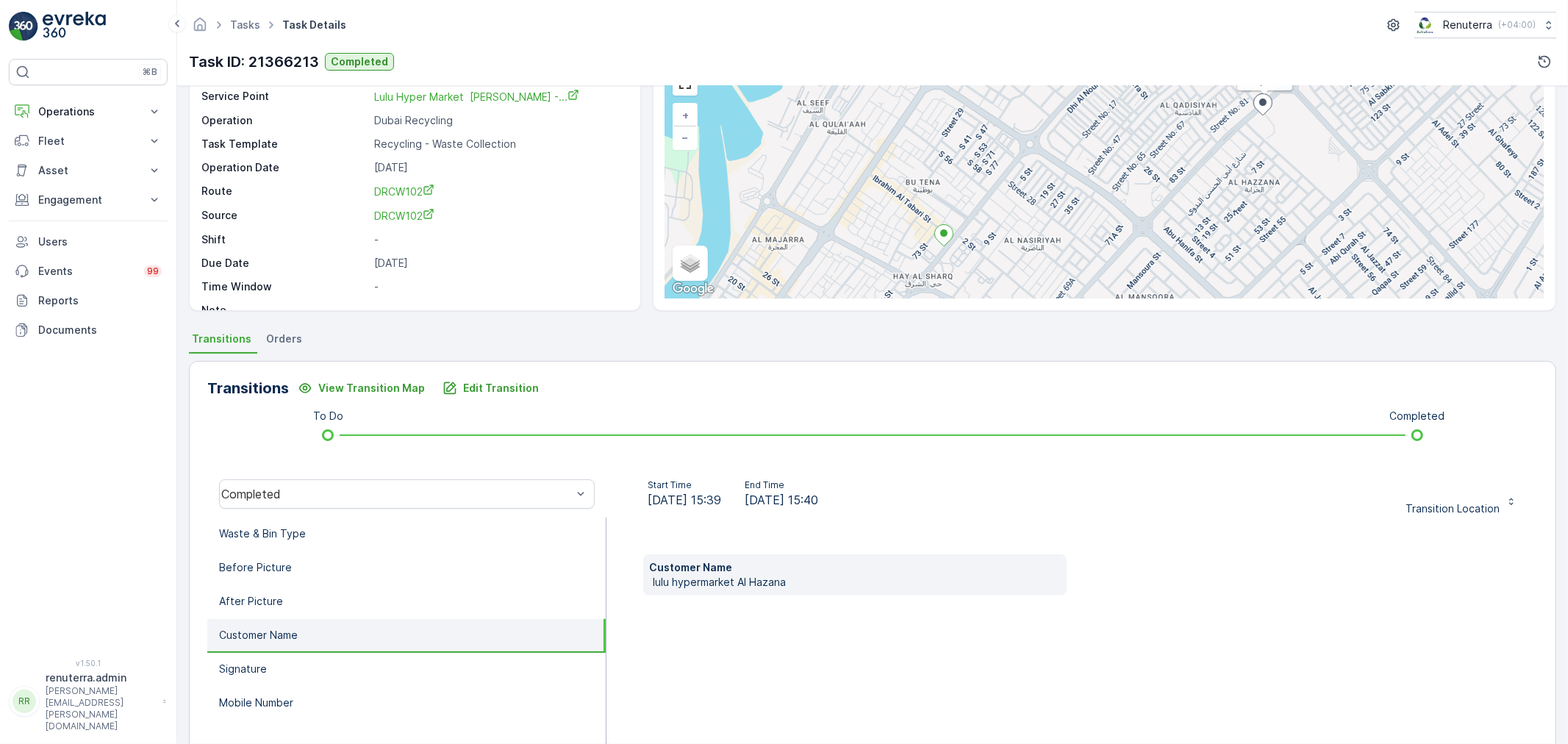
scroll to position [82, 0]
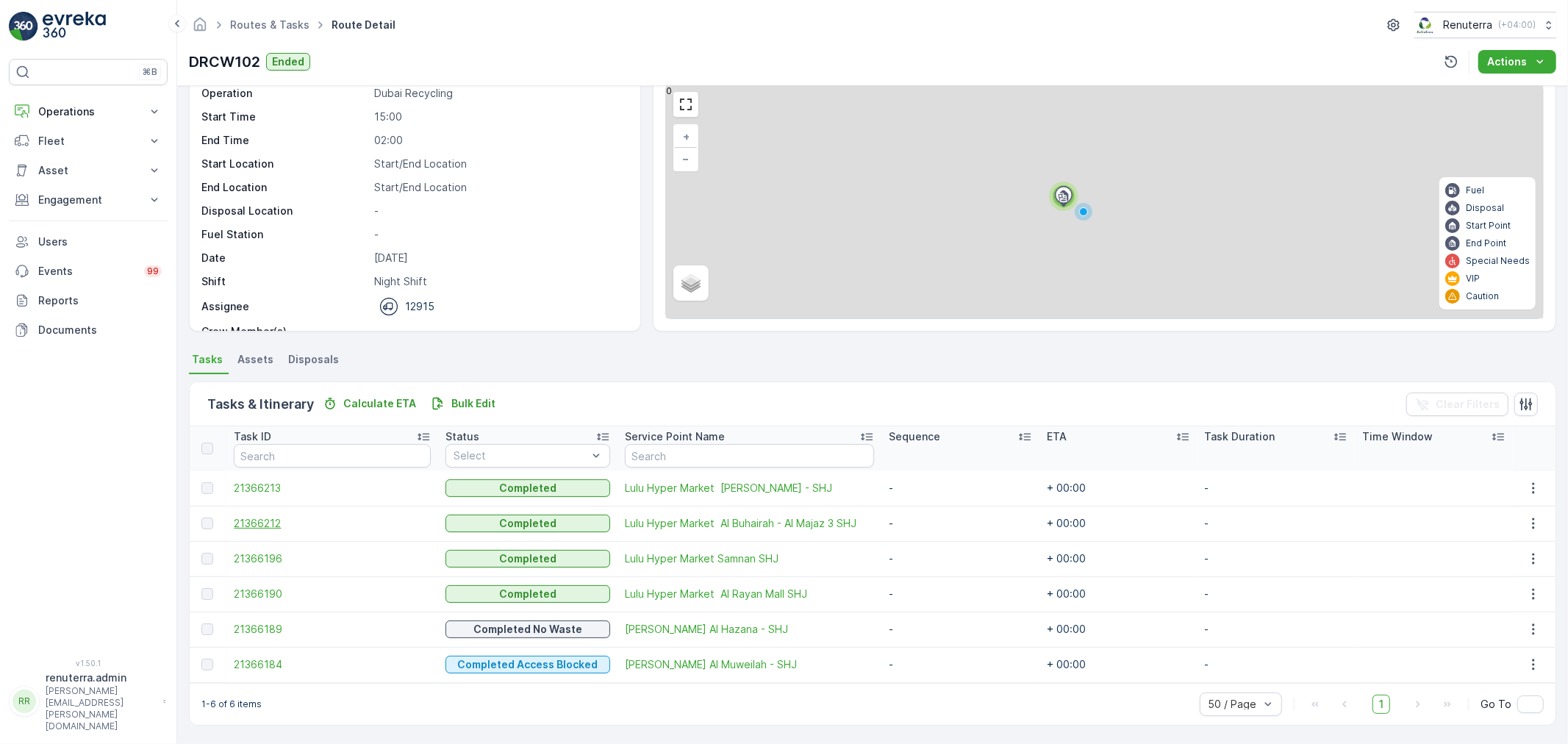
scroll to position [53, 0]
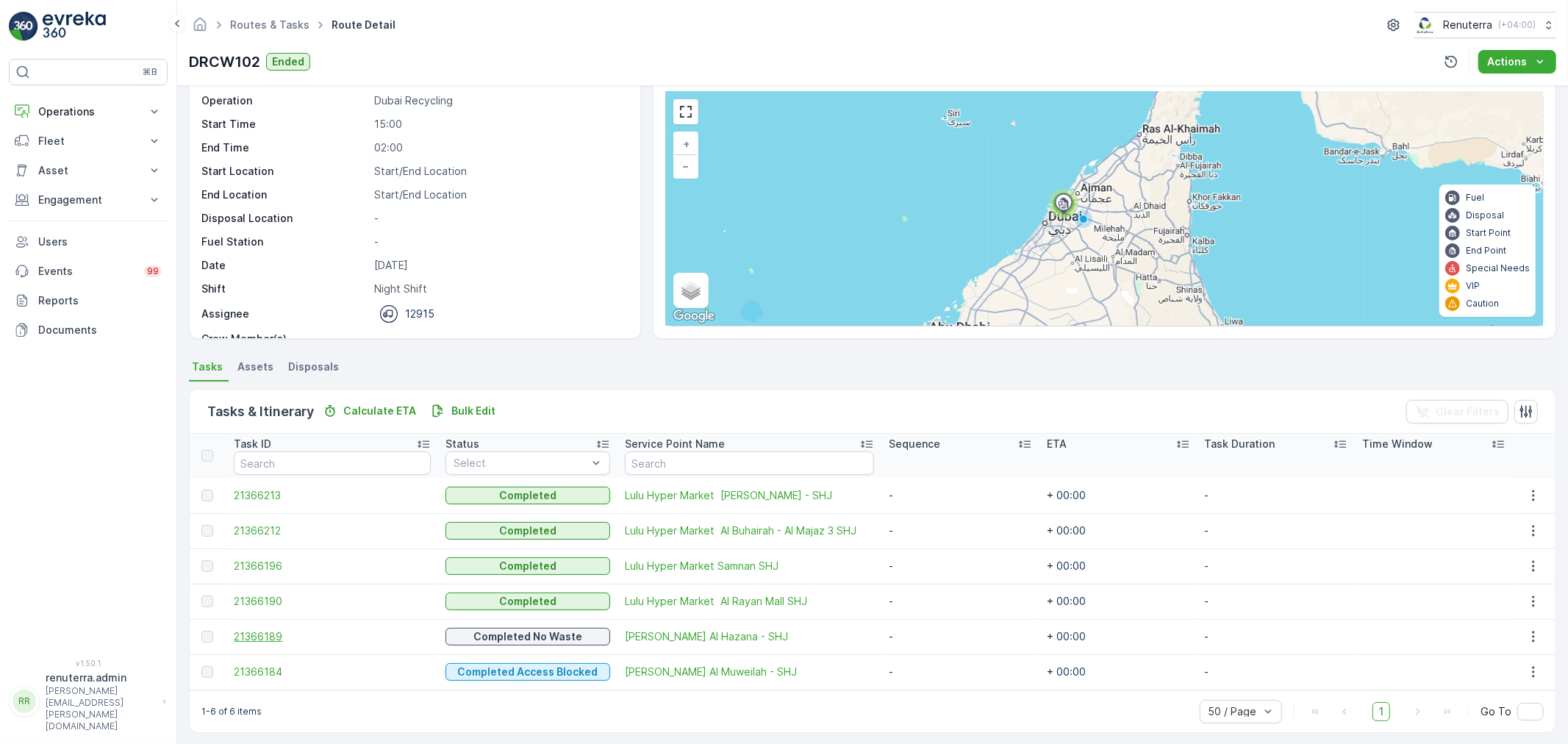
click at [277, 633] on span "21366189" at bounding box center [332, 637] width 197 height 14
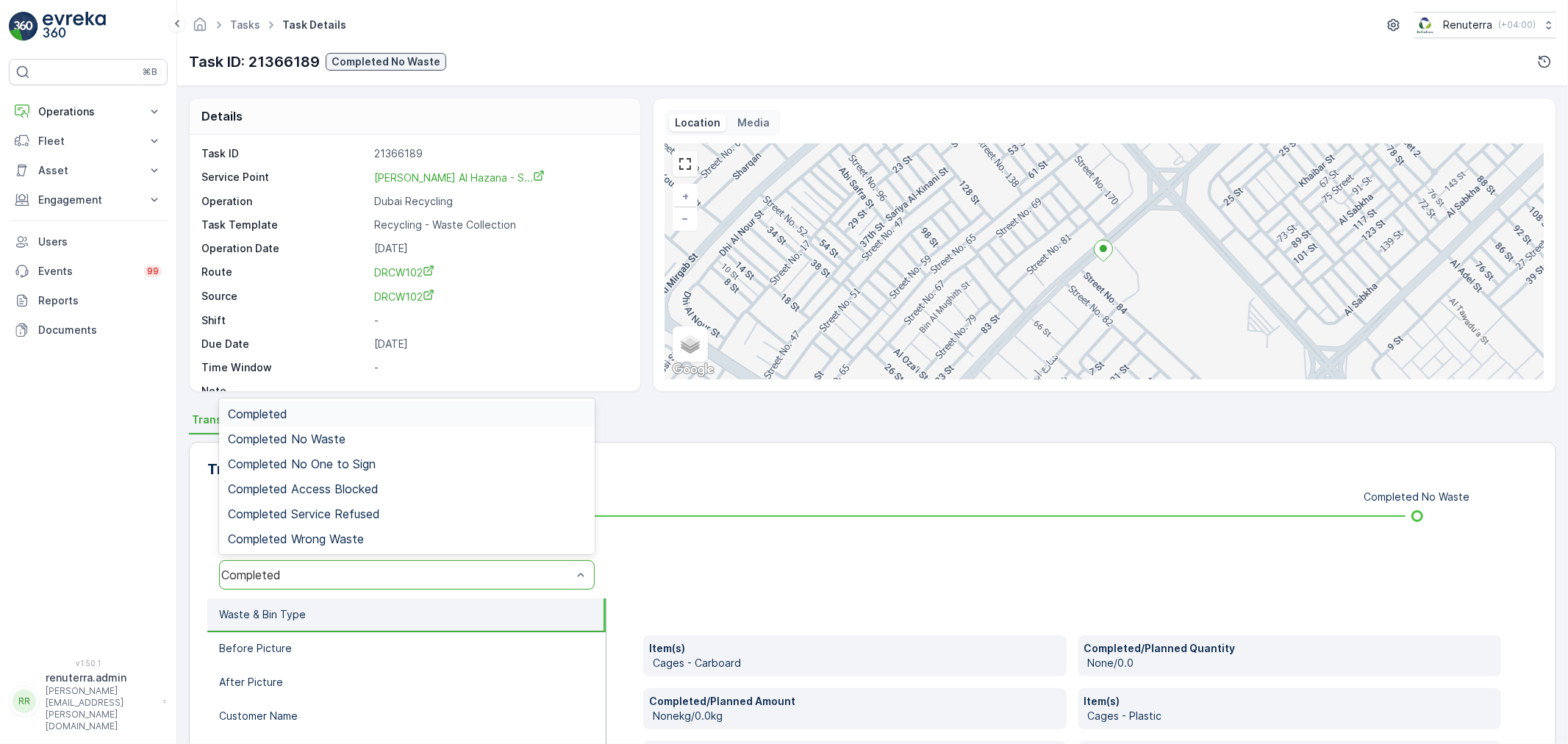
drag, startPoint x: 325, startPoint y: 568, endPoint x: 329, endPoint y: 541, distance: 27.3
click at [354, 443] on div "Completed No Waste" at bounding box center [407, 439] width 358 height 14
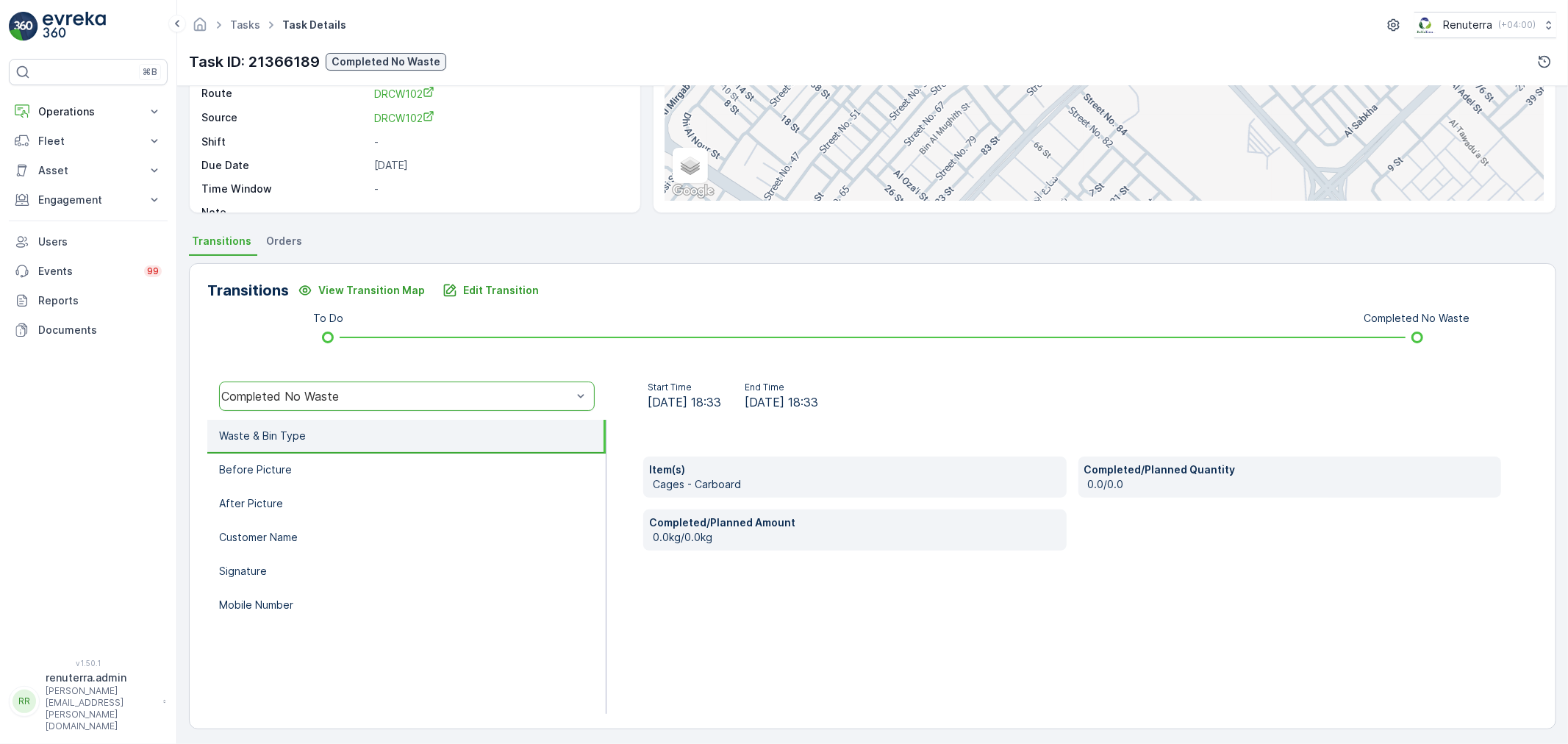
scroll to position [182, 0]
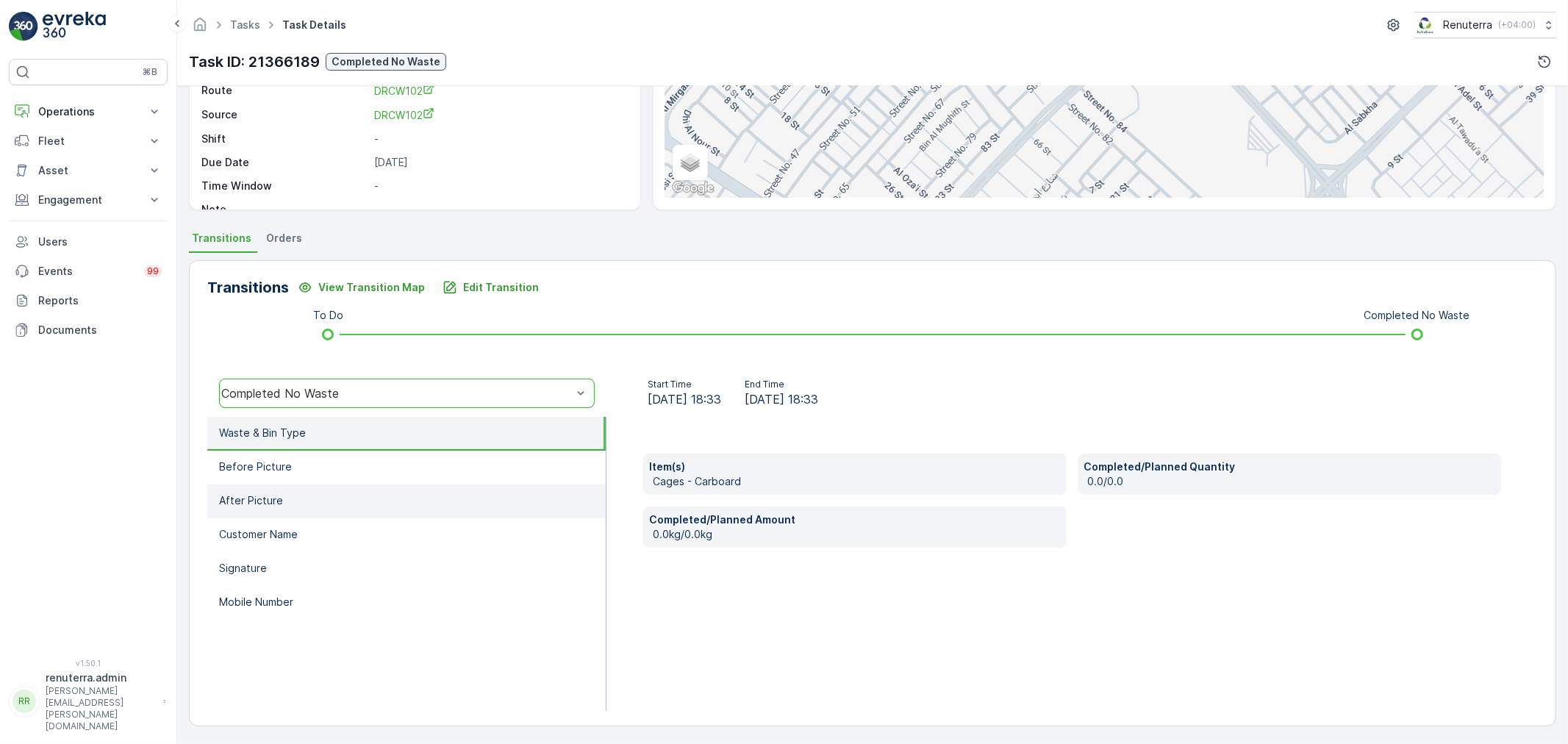
drag, startPoint x: 405, startPoint y: 475, endPoint x: 398, endPoint y: 482, distance: 9.9
click at [405, 474] on li "Before Picture" at bounding box center [406, 467] width 398 height 34
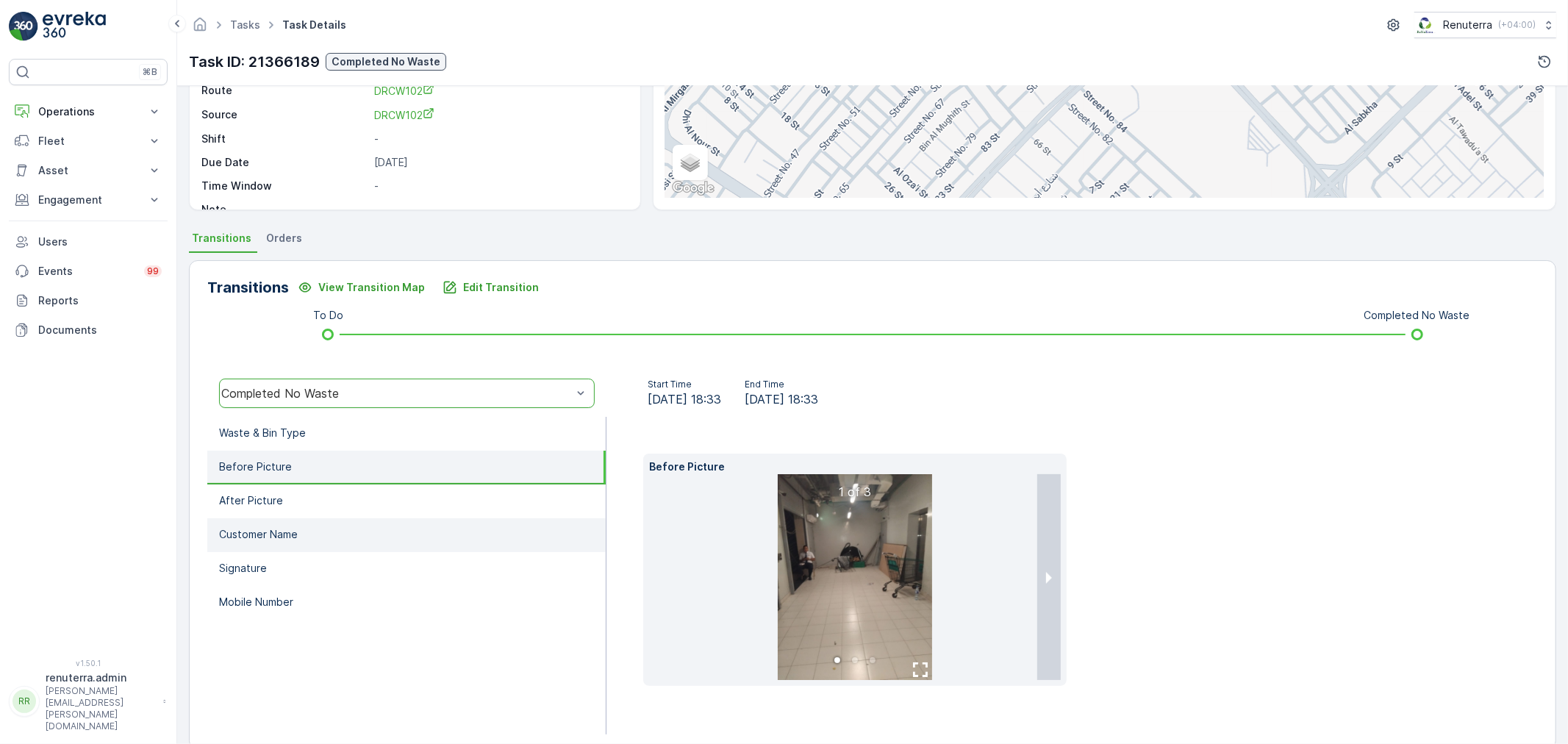
click at [358, 539] on li "Customer Name" at bounding box center [406, 535] width 398 height 34
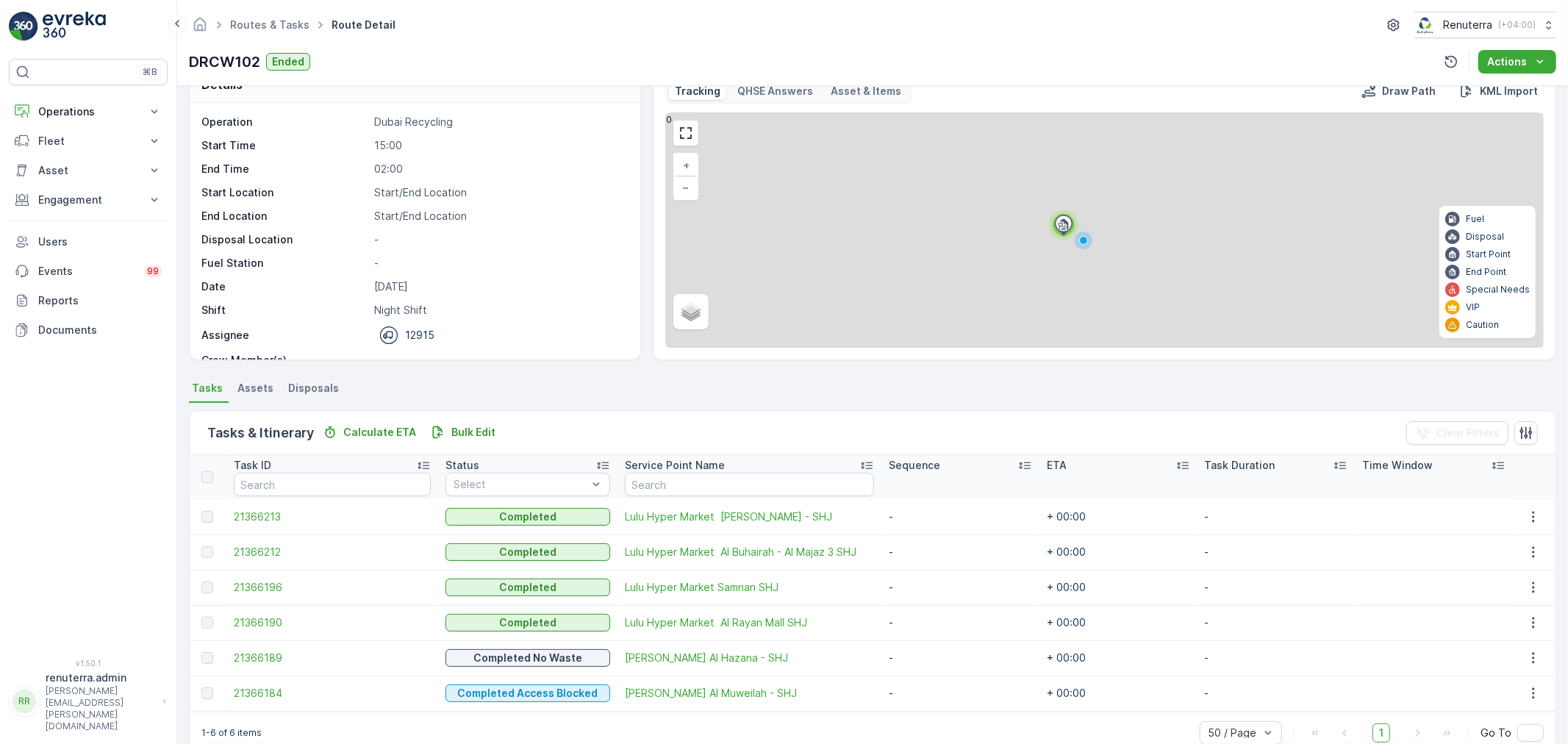
scroll to position [60, 0]
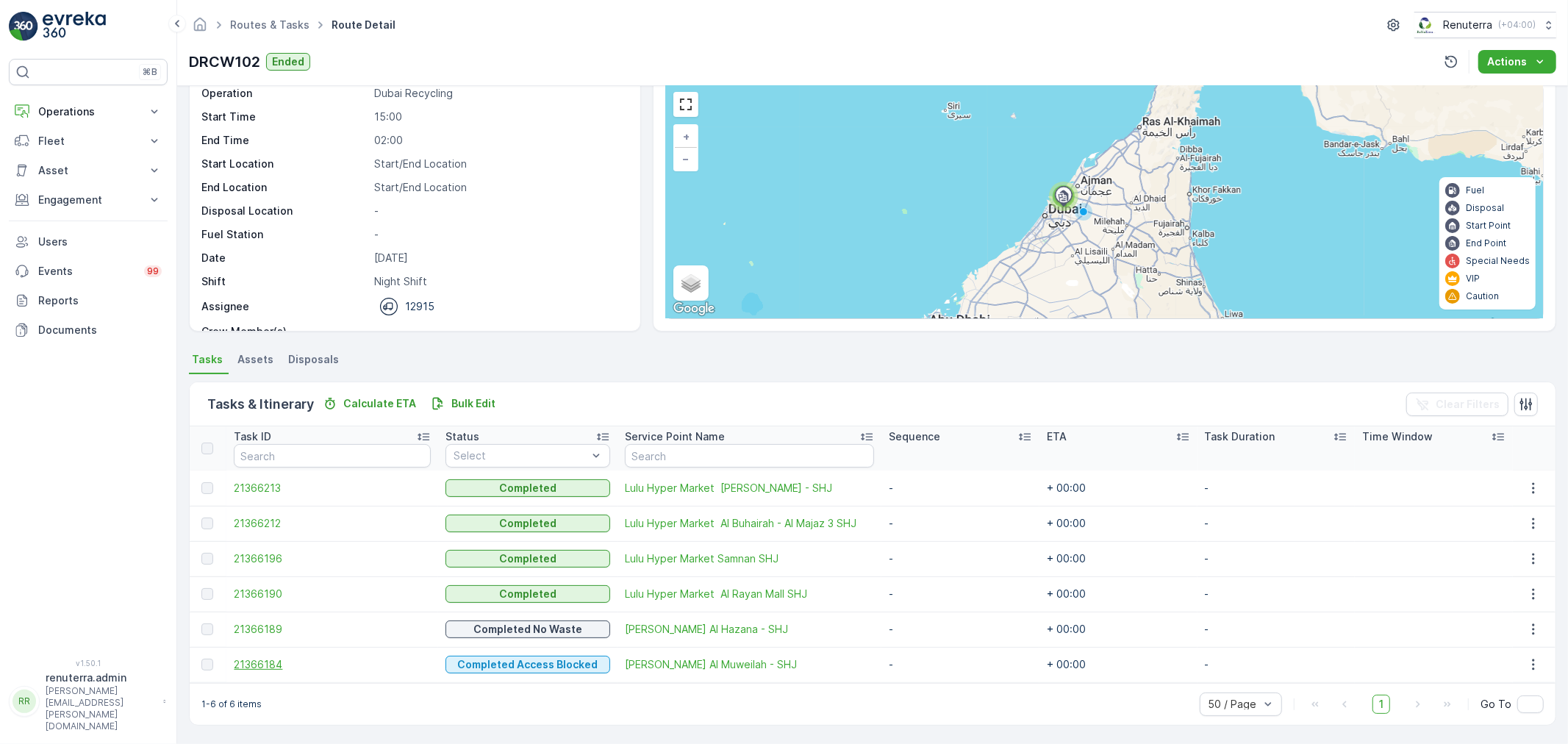
click at [241, 660] on span "21366184" at bounding box center [332, 665] width 197 height 14
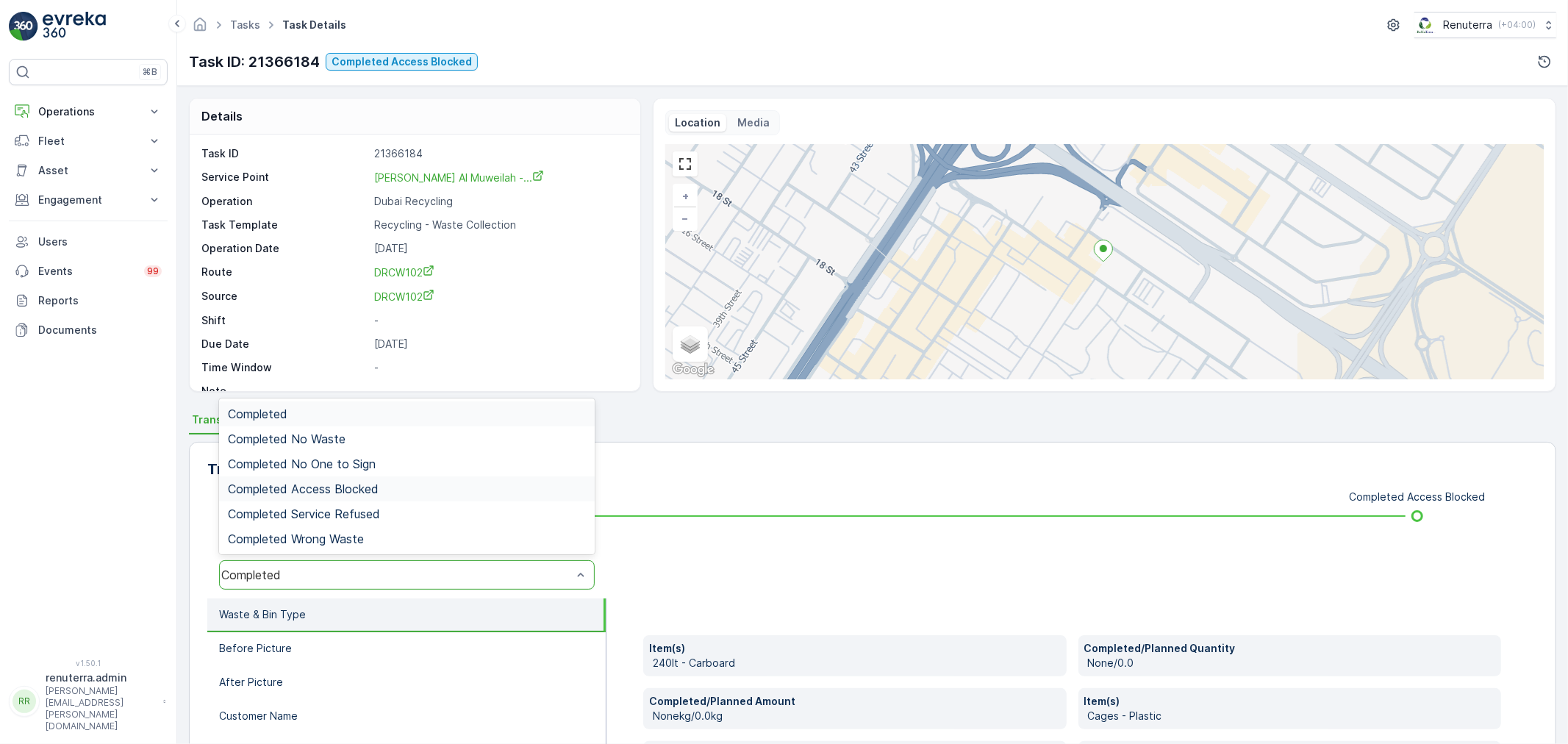
click at [332, 488] on span "Completed Access Blocked" at bounding box center [303, 489] width 150 height 14
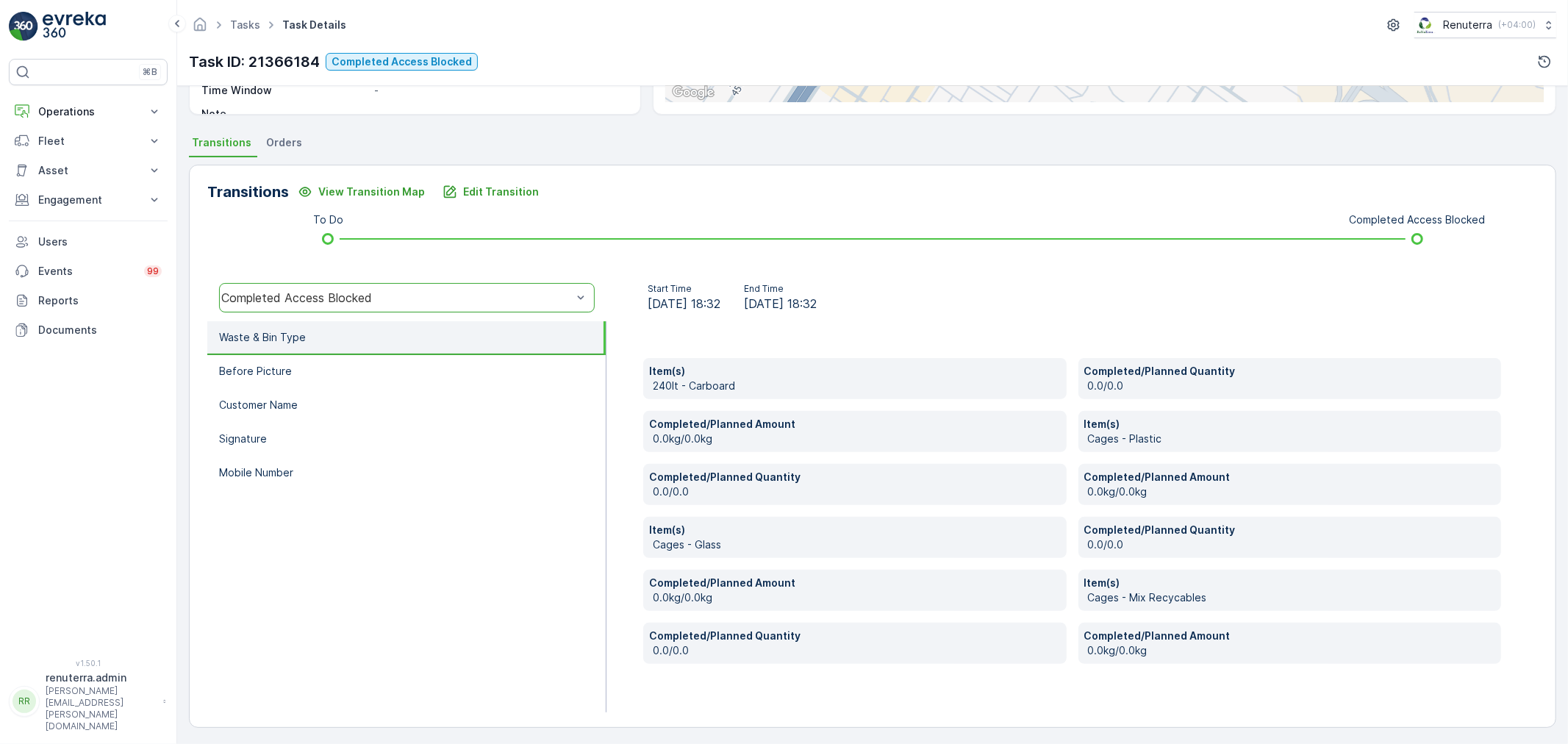
scroll to position [279, 0]
click at [299, 480] on li "Mobile Number" at bounding box center [406, 471] width 398 height 34
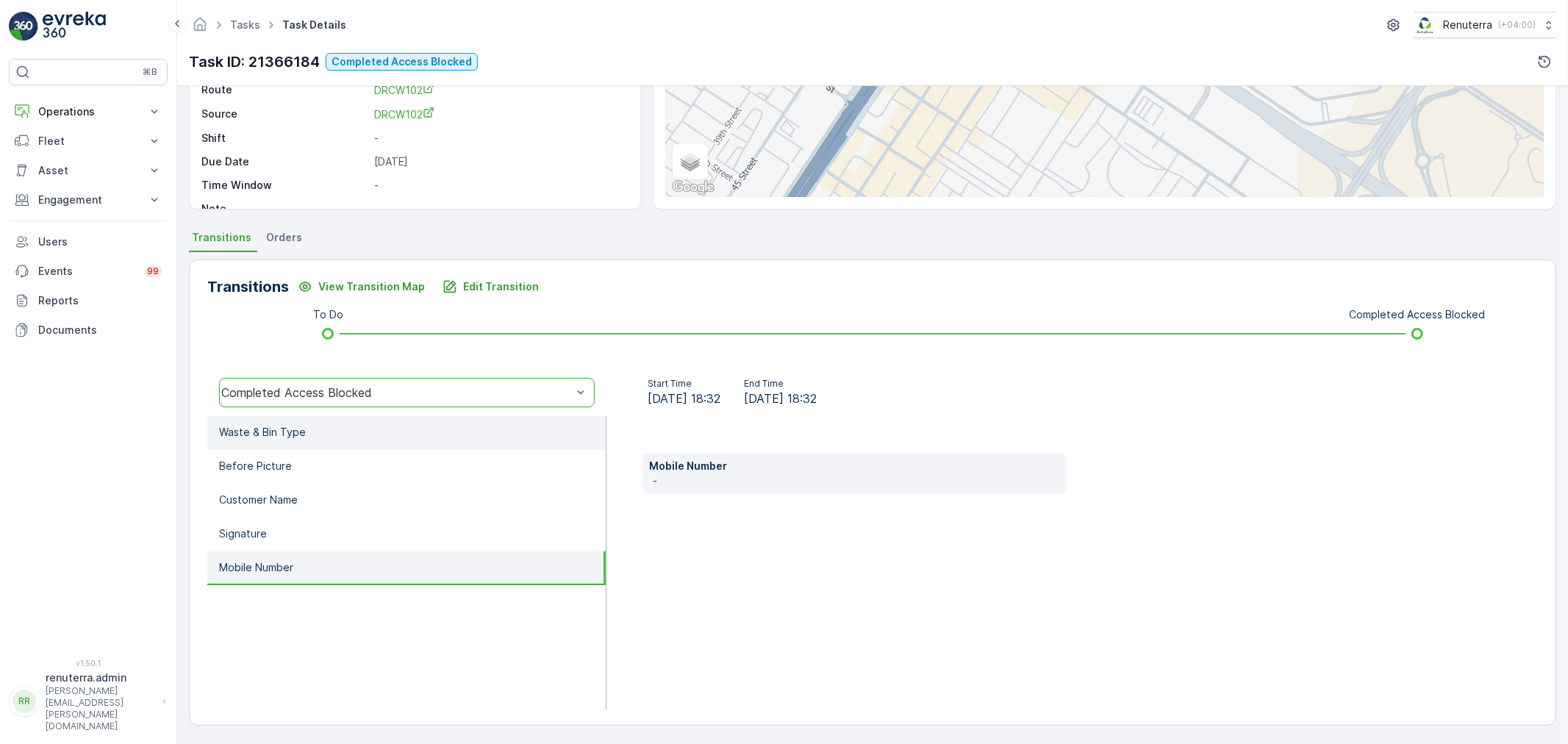
click at [304, 439] on li "Waste & Bin Type" at bounding box center [406, 433] width 398 height 34
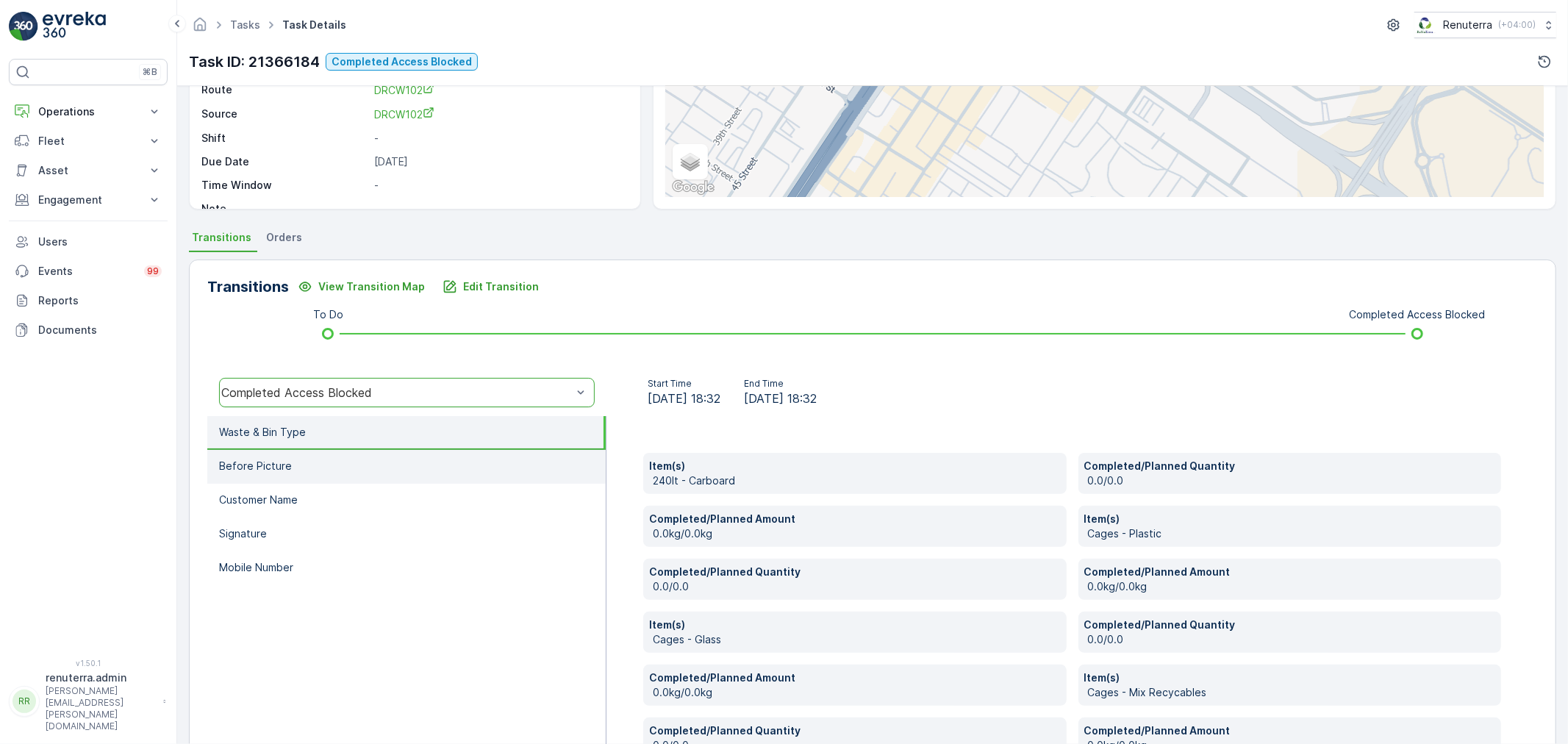
click at [295, 466] on li "Before Picture" at bounding box center [406, 467] width 398 height 34
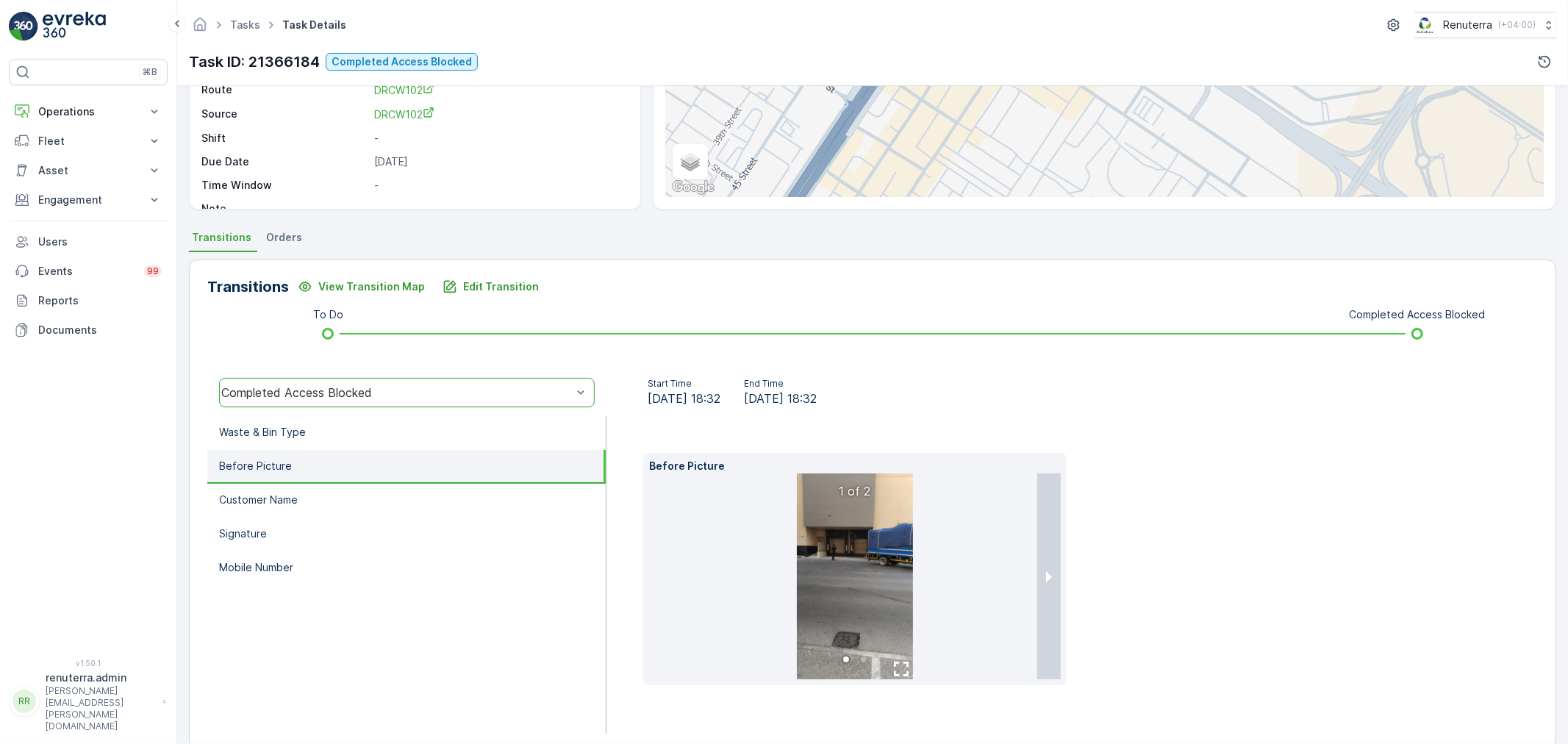
click at [817, 538] on img at bounding box center [854, 576] width 116 height 206
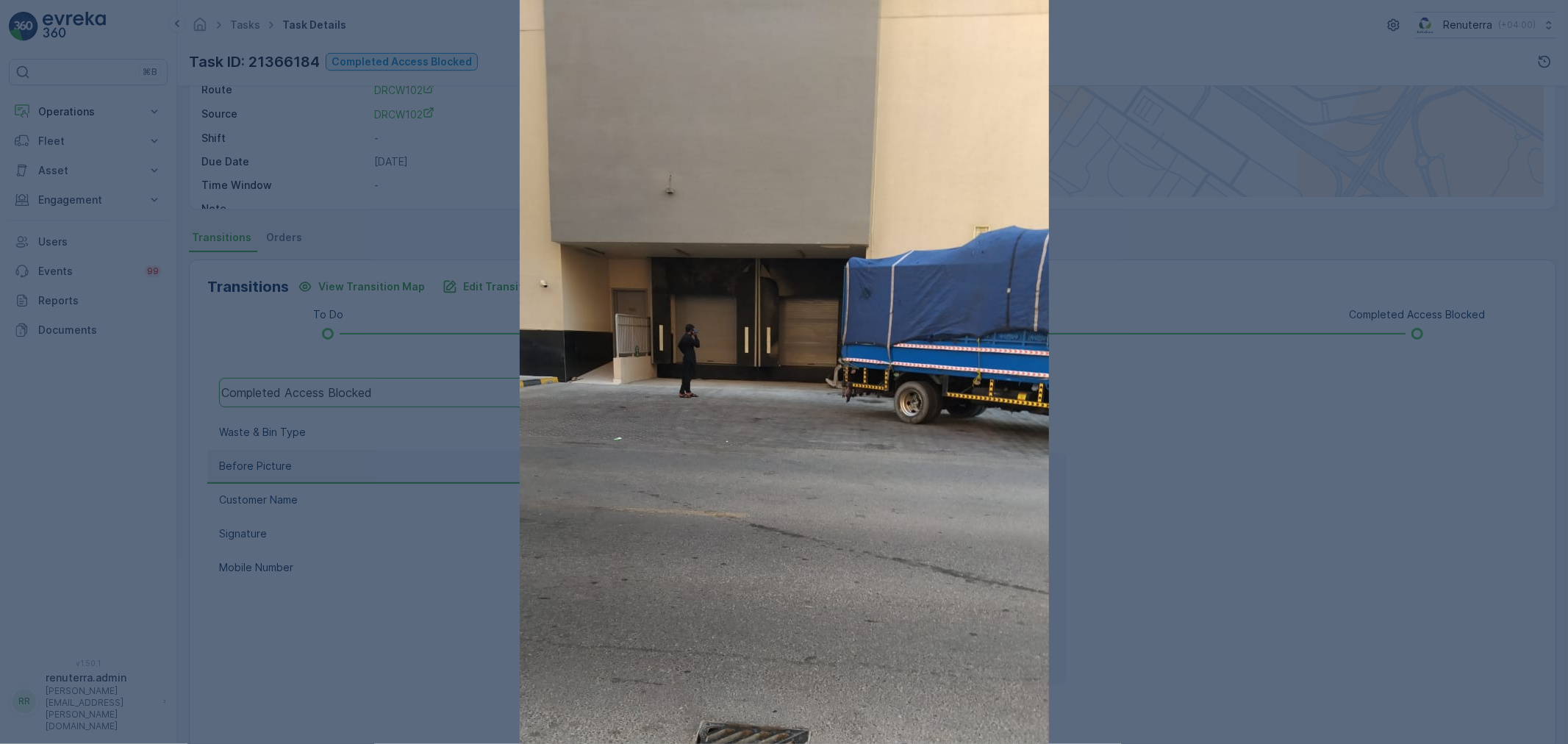
click at [1161, 419] on div at bounding box center [784, 372] width 1568 height 744
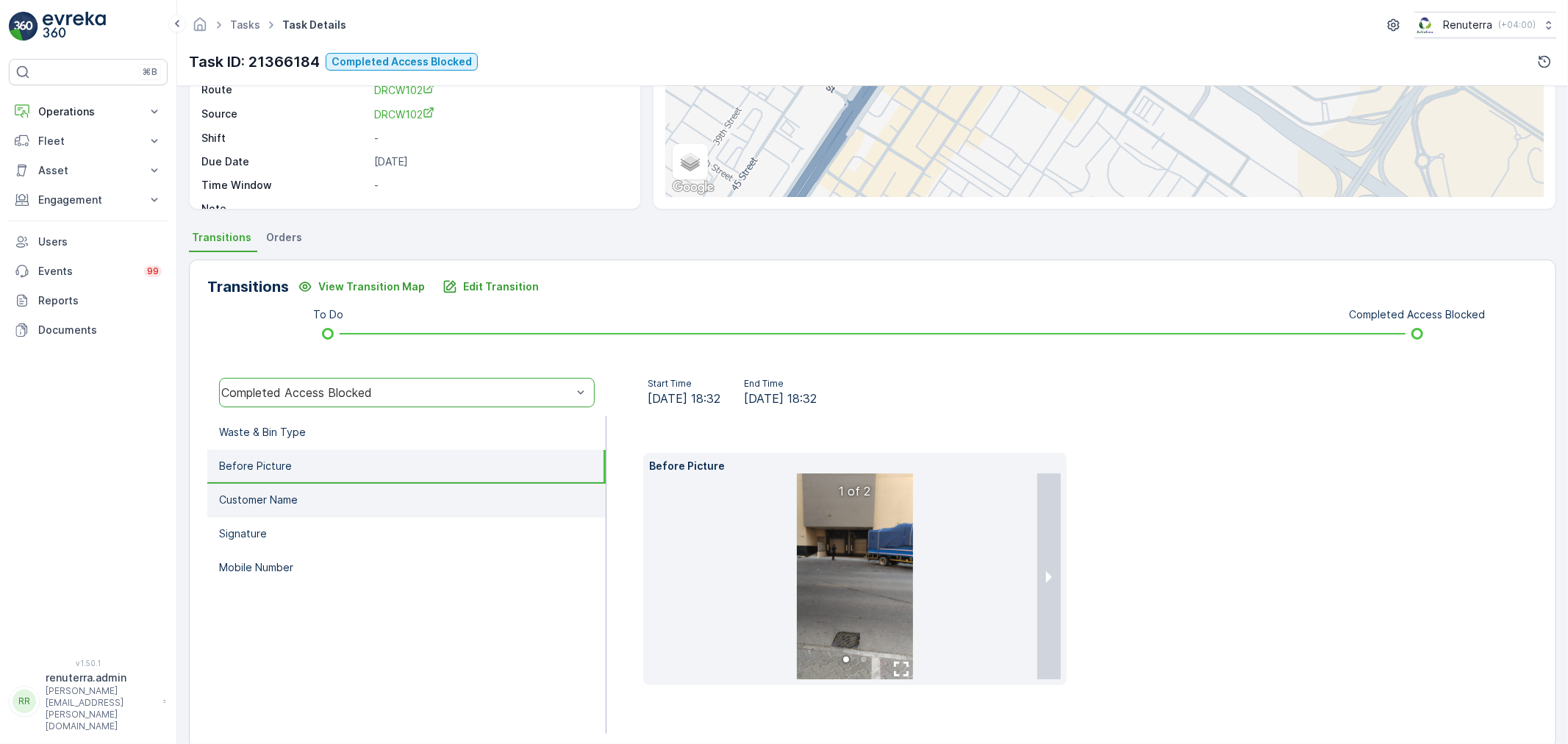
click at [289, 498] on p "Customer Name" at bounding box center [258, 500] width 78 height 14
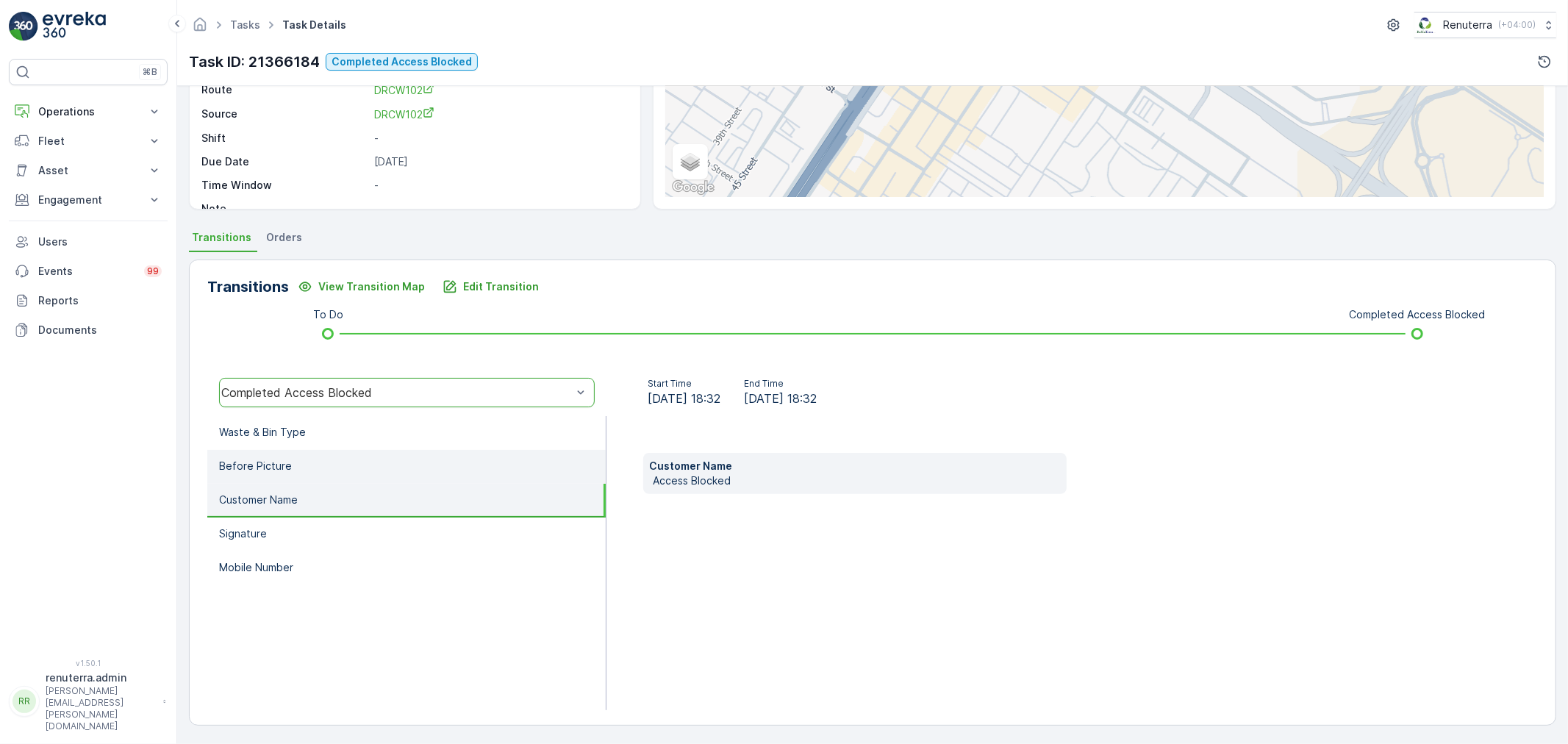
click at [309, 465] on li "Before Picture" at bounding box center [406, 467] width 398 height 34
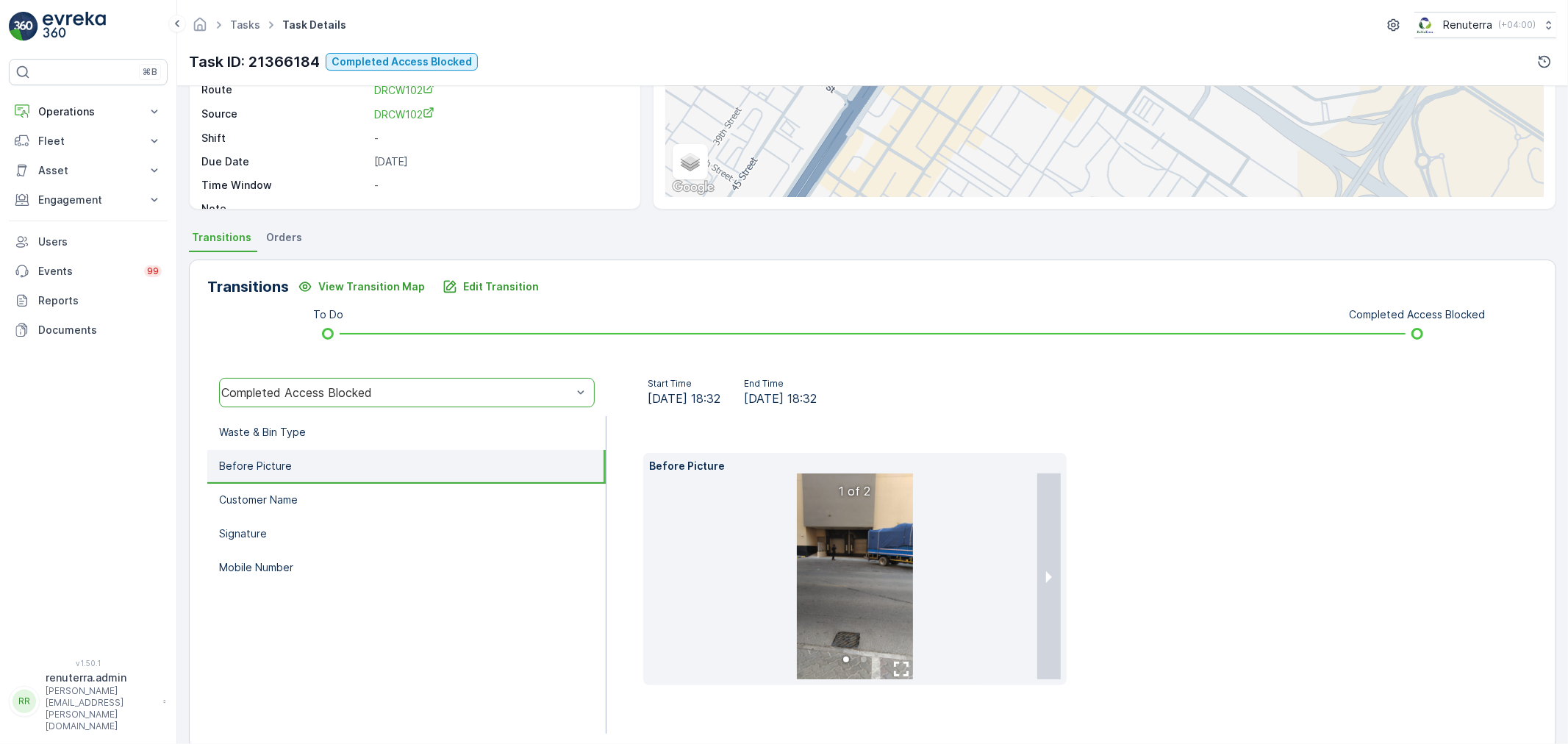
click at [876, 563] on img at bounding box center [854, 576] width 116 height 206
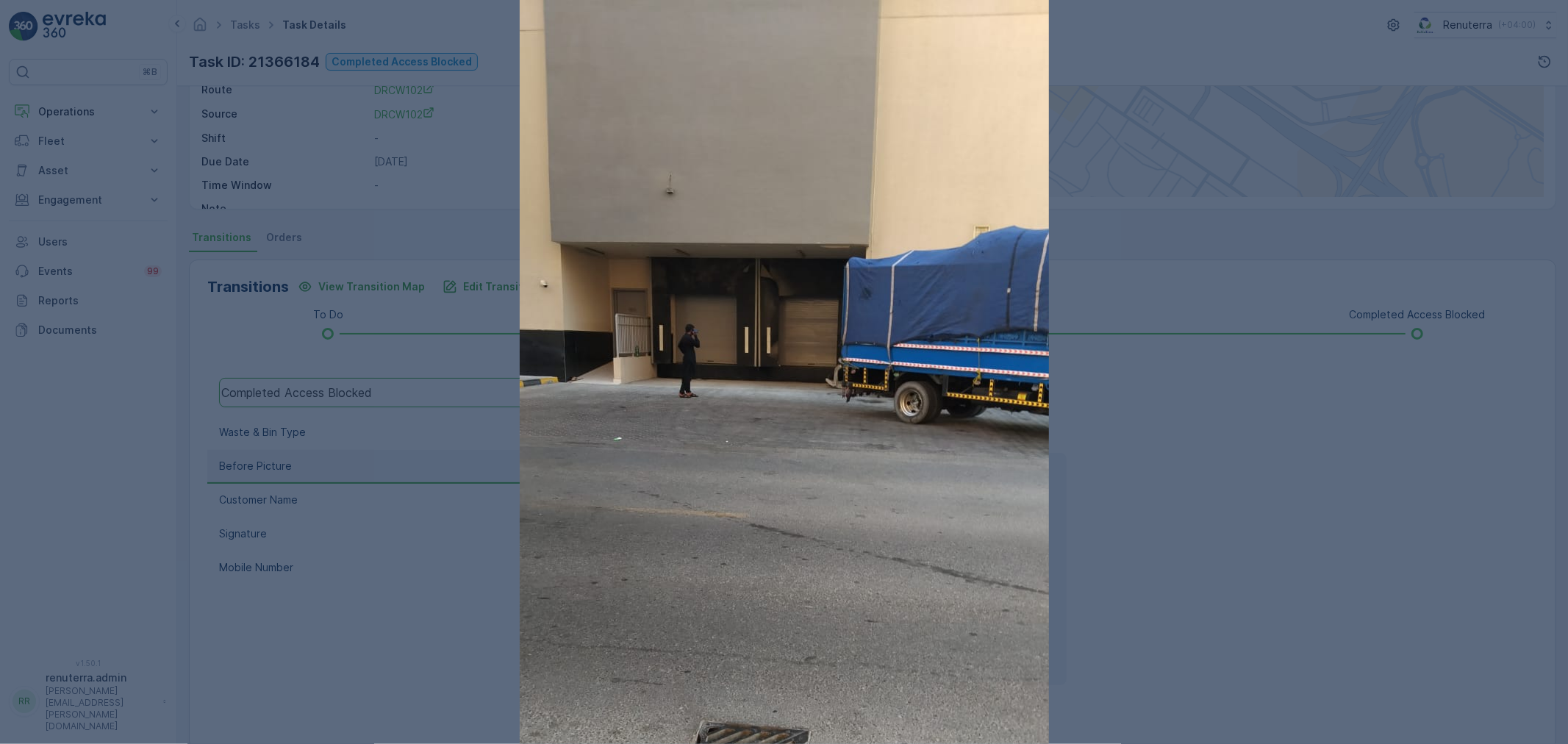
click at [1131, 458] on div at bounding box center [784, 372] width 1568 height 744
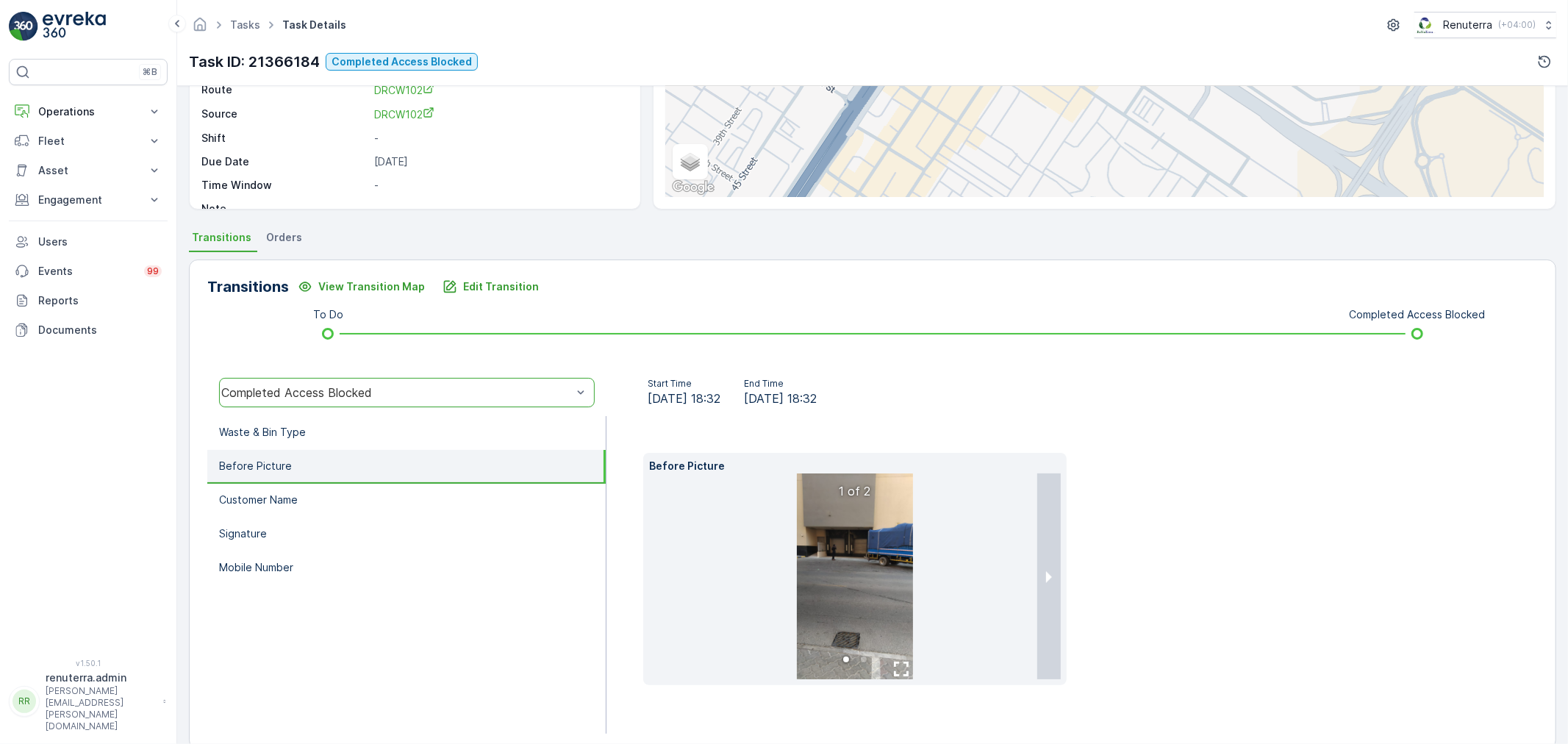
click at [1047, 578] on button "next slide / item" at bounding box center [1048, 576] width 23 height 206
click at [804, 534] on img at bounding box center [854, 576] width 116 height 206
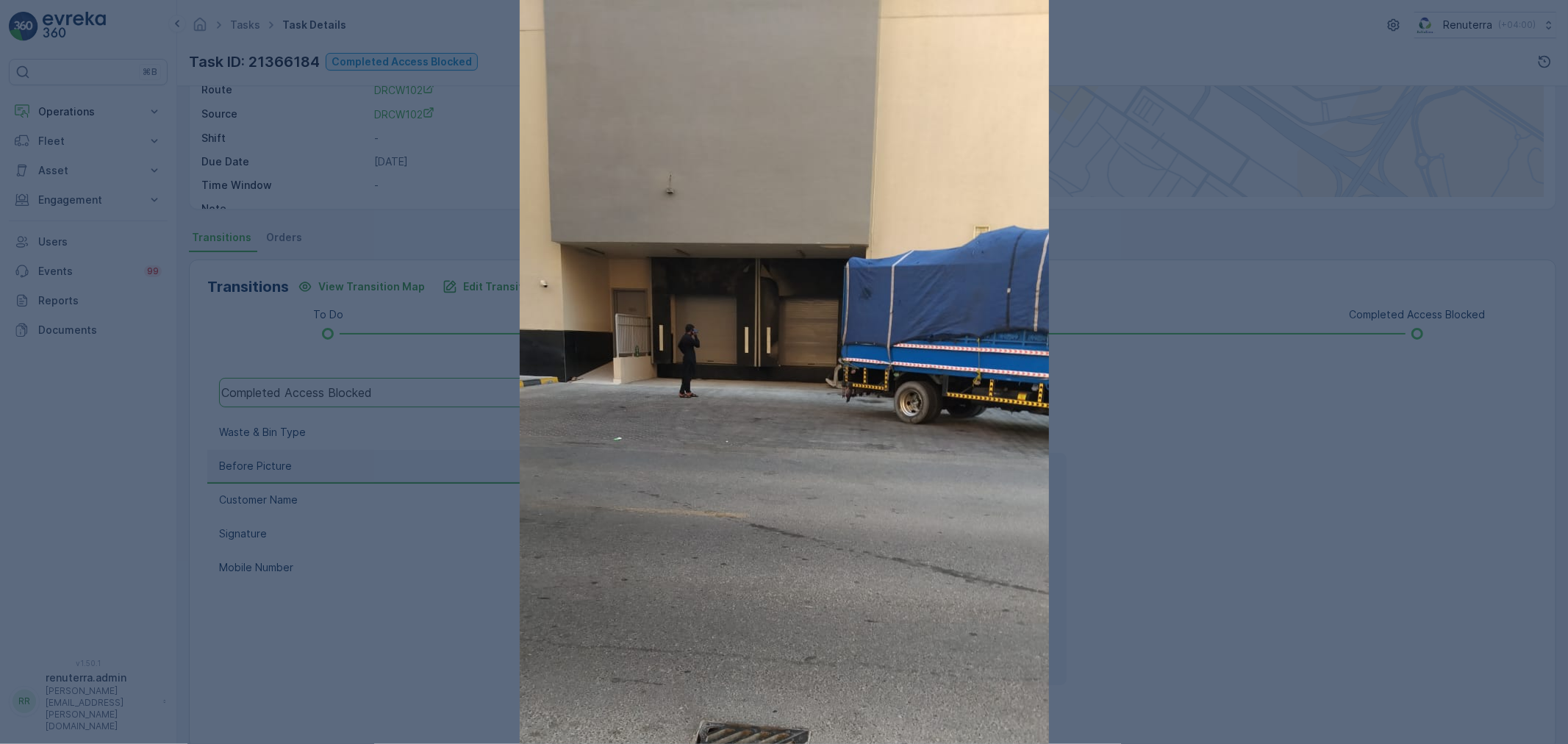
click at [1159, 406] on div at bounding box center [784, 372] width 1568 height 744
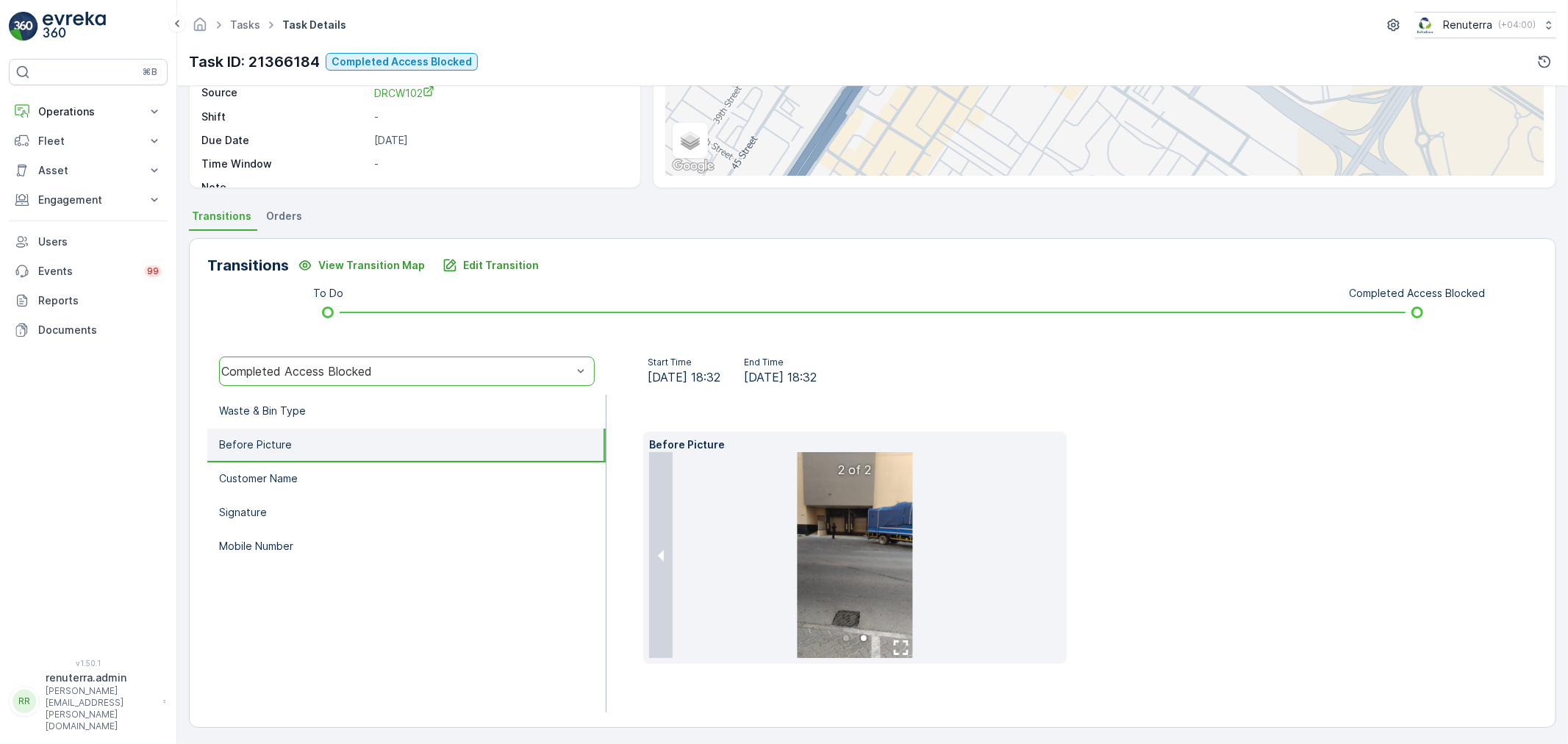
scroll to position [206, 0]
click at [820, 533] on img at bounding box center [854, 553] width 116 height 206
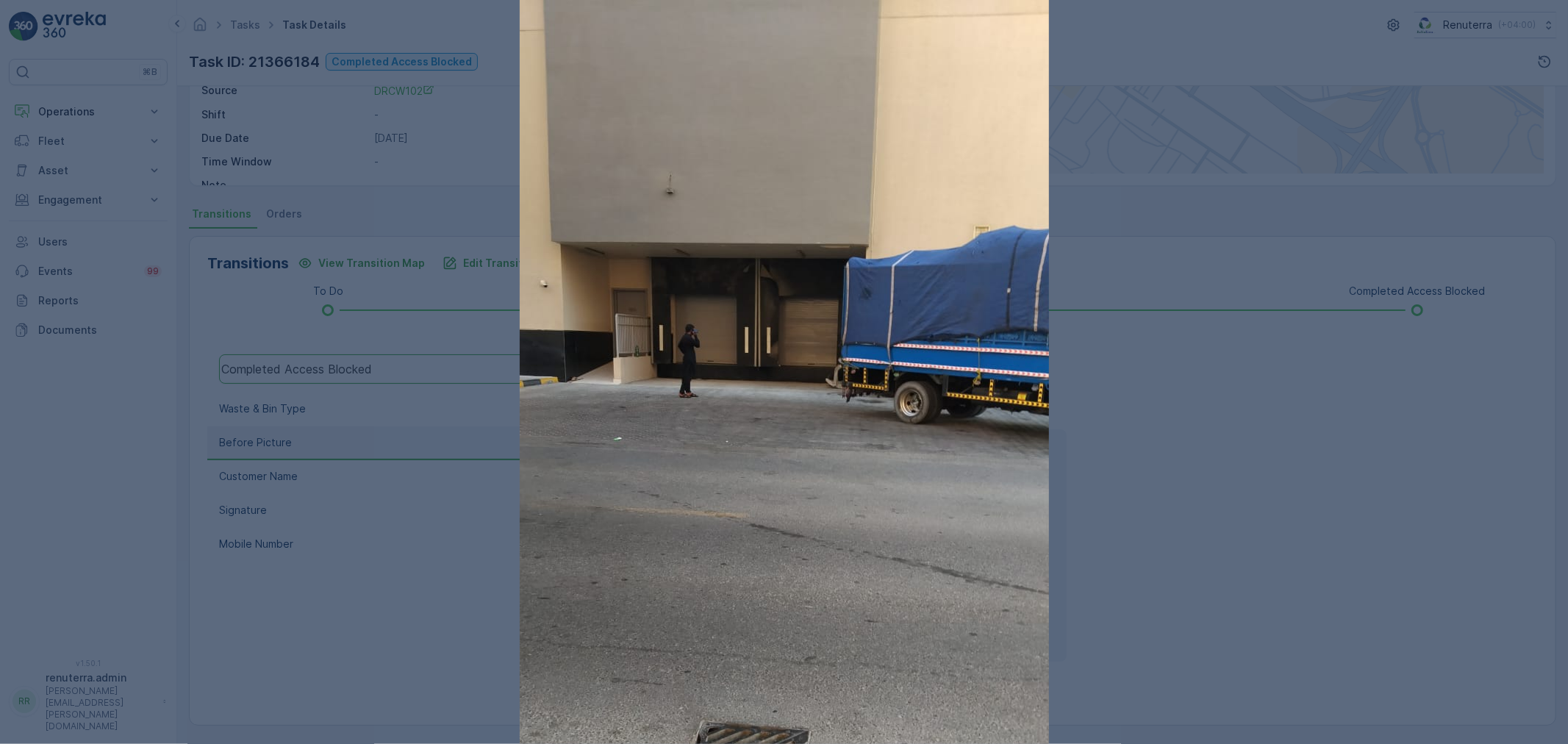
click at [1133, 443] on div at bounding box center [784, 372] width 1568 height 744
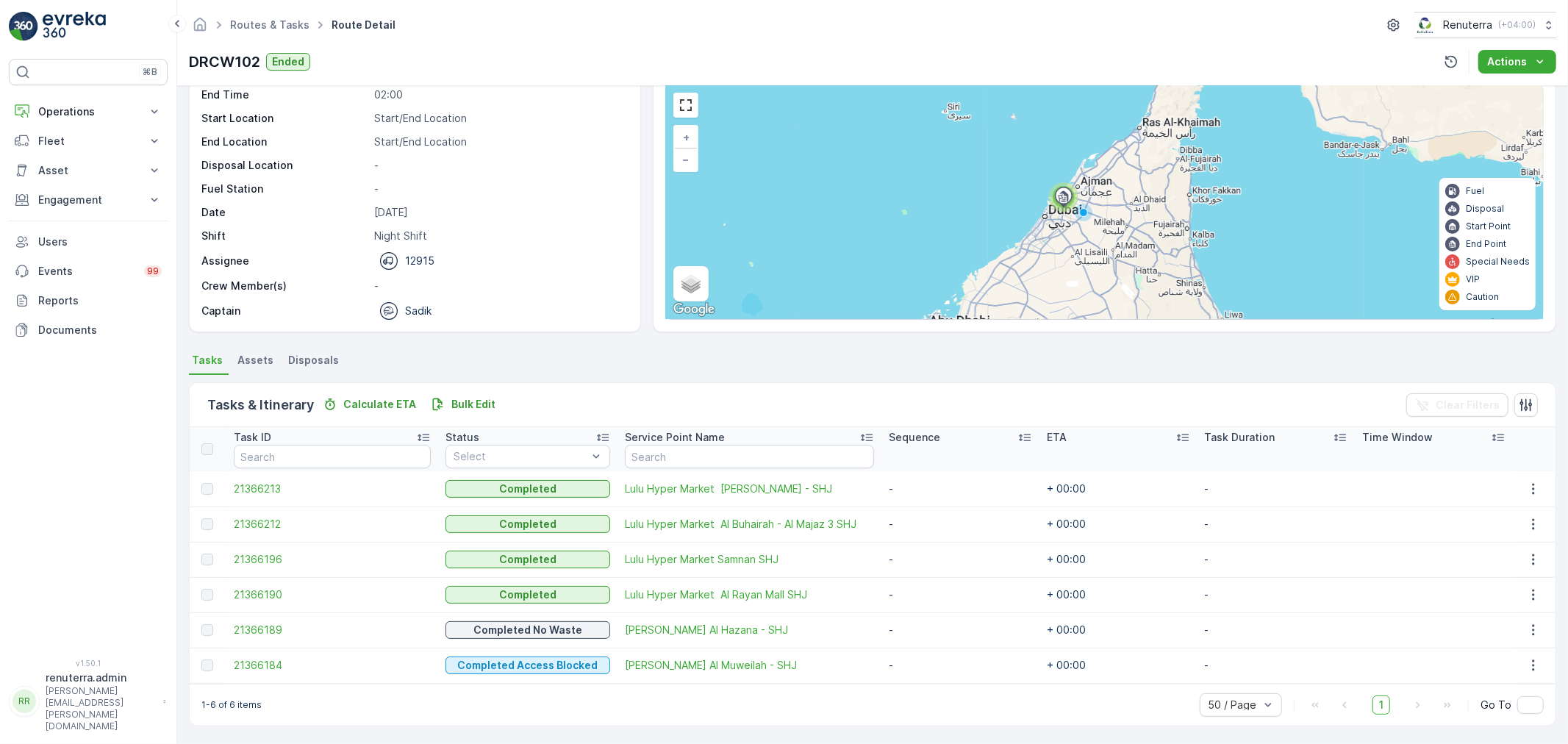
scroll to position [60, 0]
click at [265, 487] on span "21366213" at bounding box center [332, 488] width 197 height 14
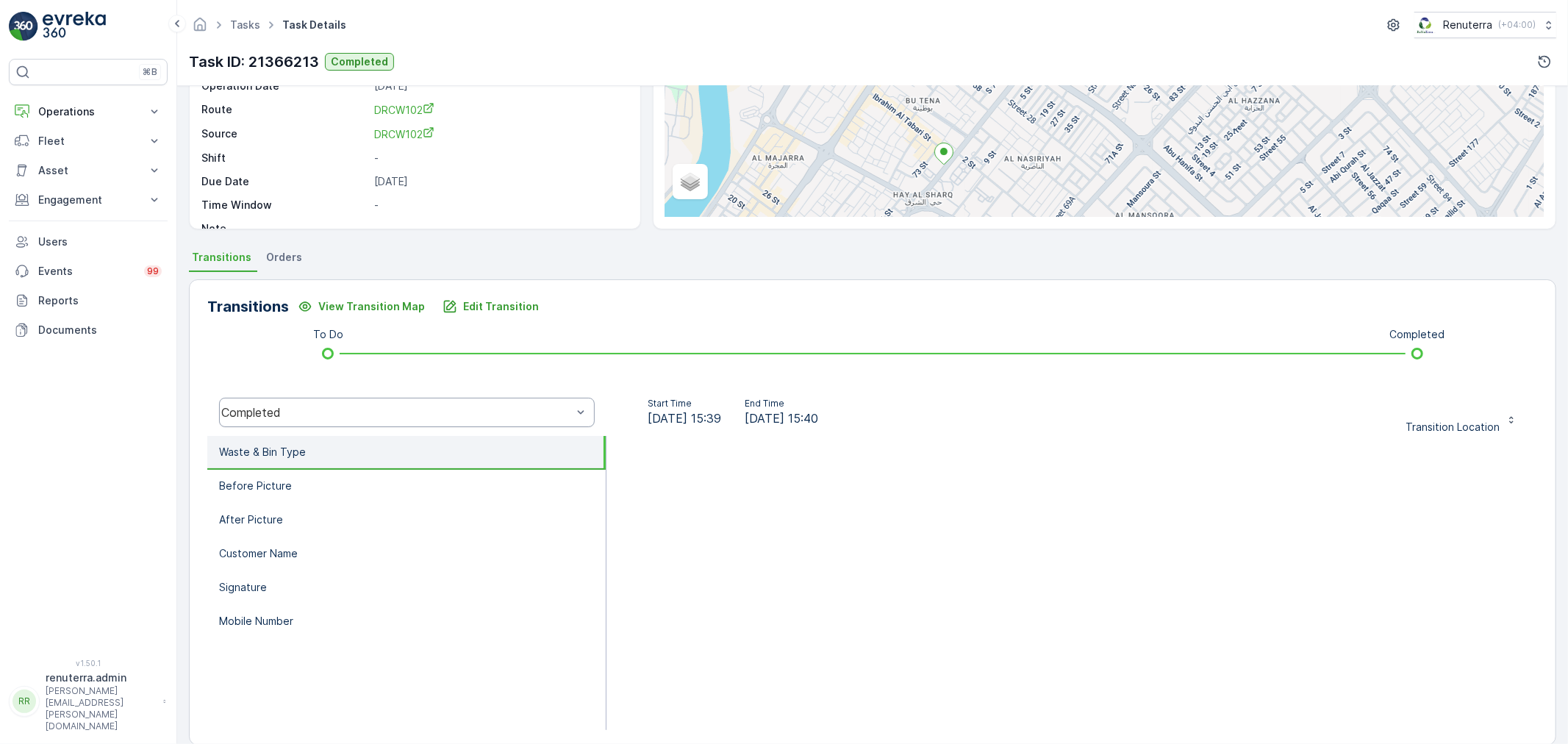
scroll to position [182, 0]
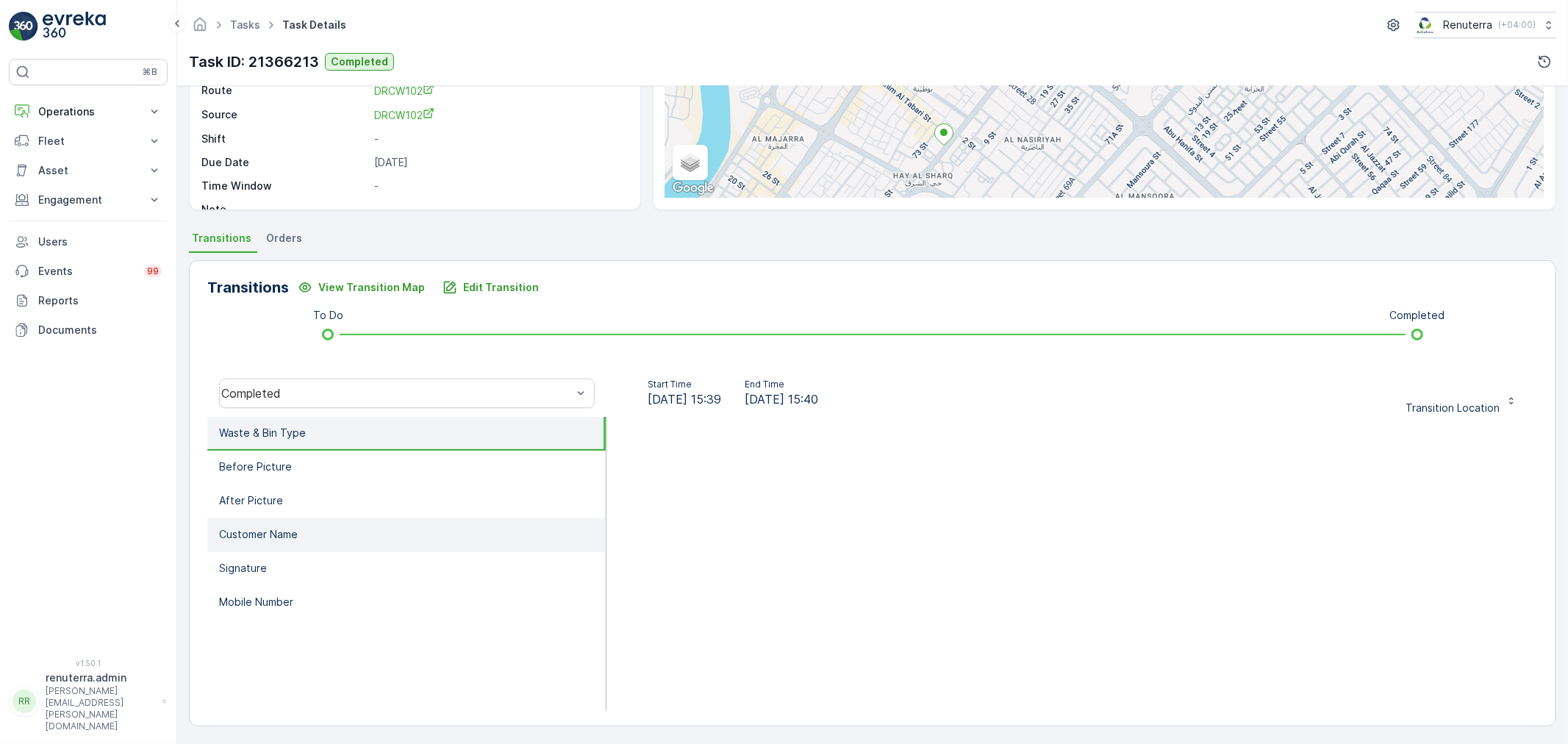
click at [320, 539] on li "Customer Name" at bounding box center [406, 535] width 398 height 34
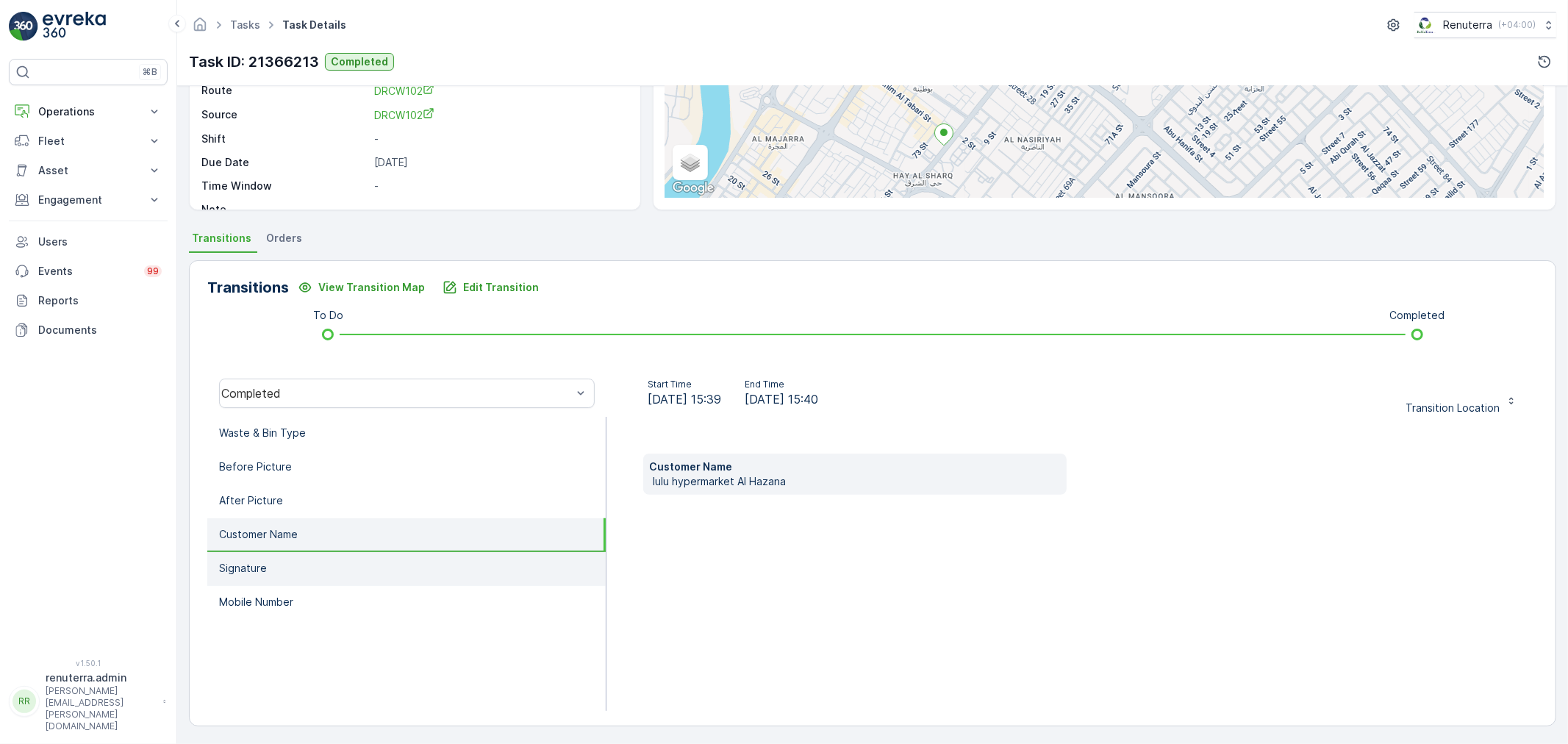
click at [298, 569] on li "Signature" at bounding box center [406, 569] width 398 height 34
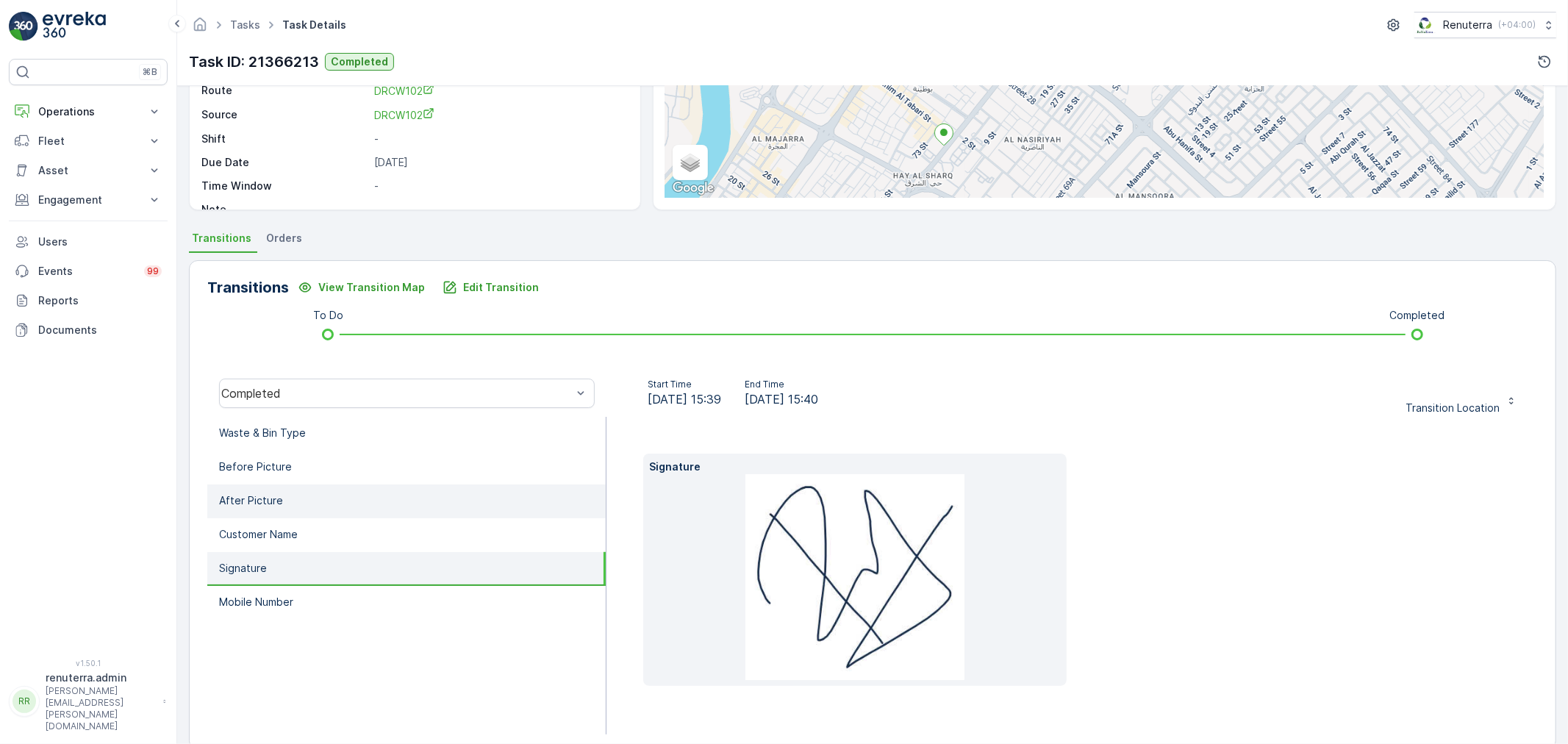
click at [305, 491] on li "After Picture" at bounding box center [406, 502] width 398 height 34
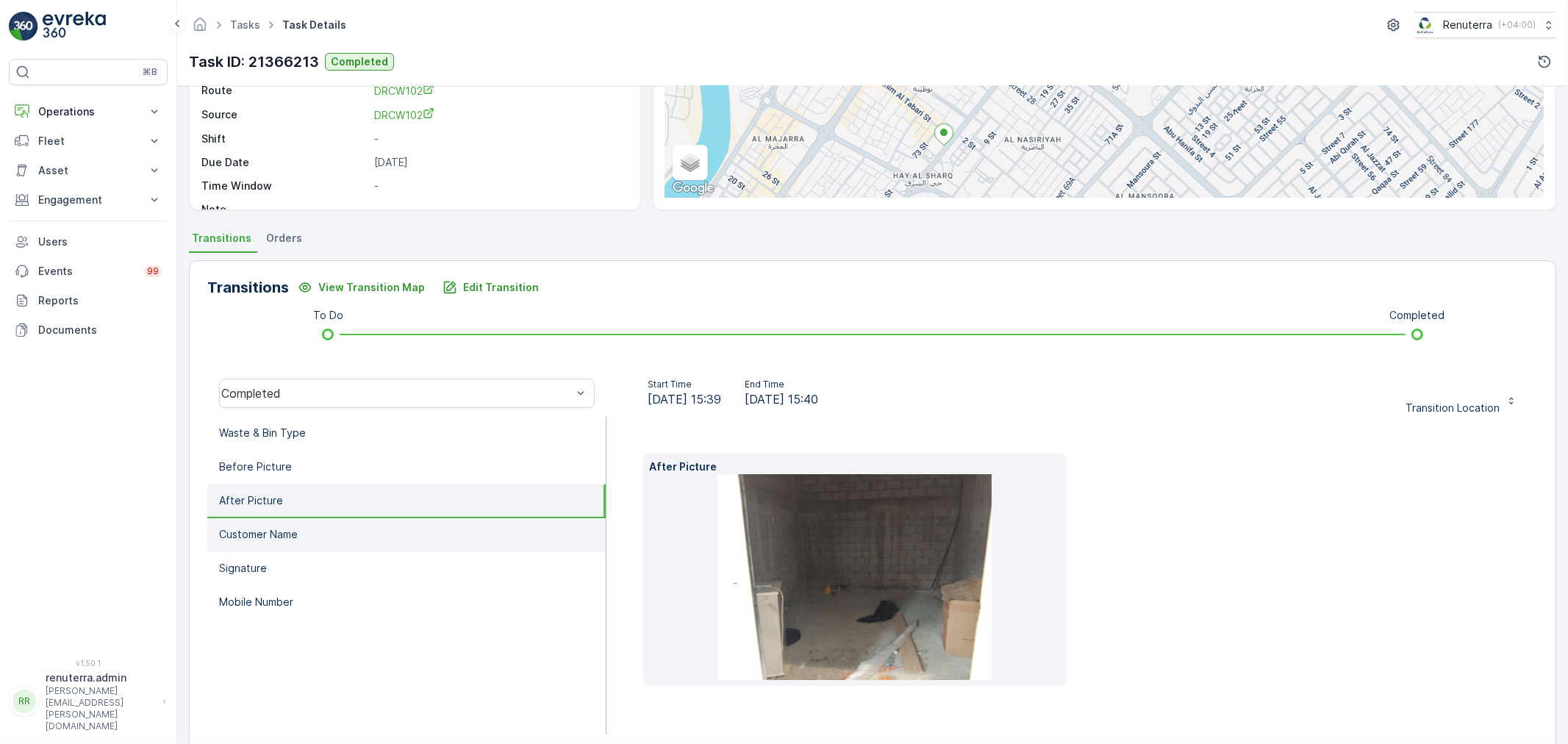
drag, startPoint x: 305, startPoint y: 526, endPoint x: 302, endPoint y: 534, distance: 8.5
click at [304, 526] on li "Customer Name" at bounding box center [406, 535] width 398 height 34
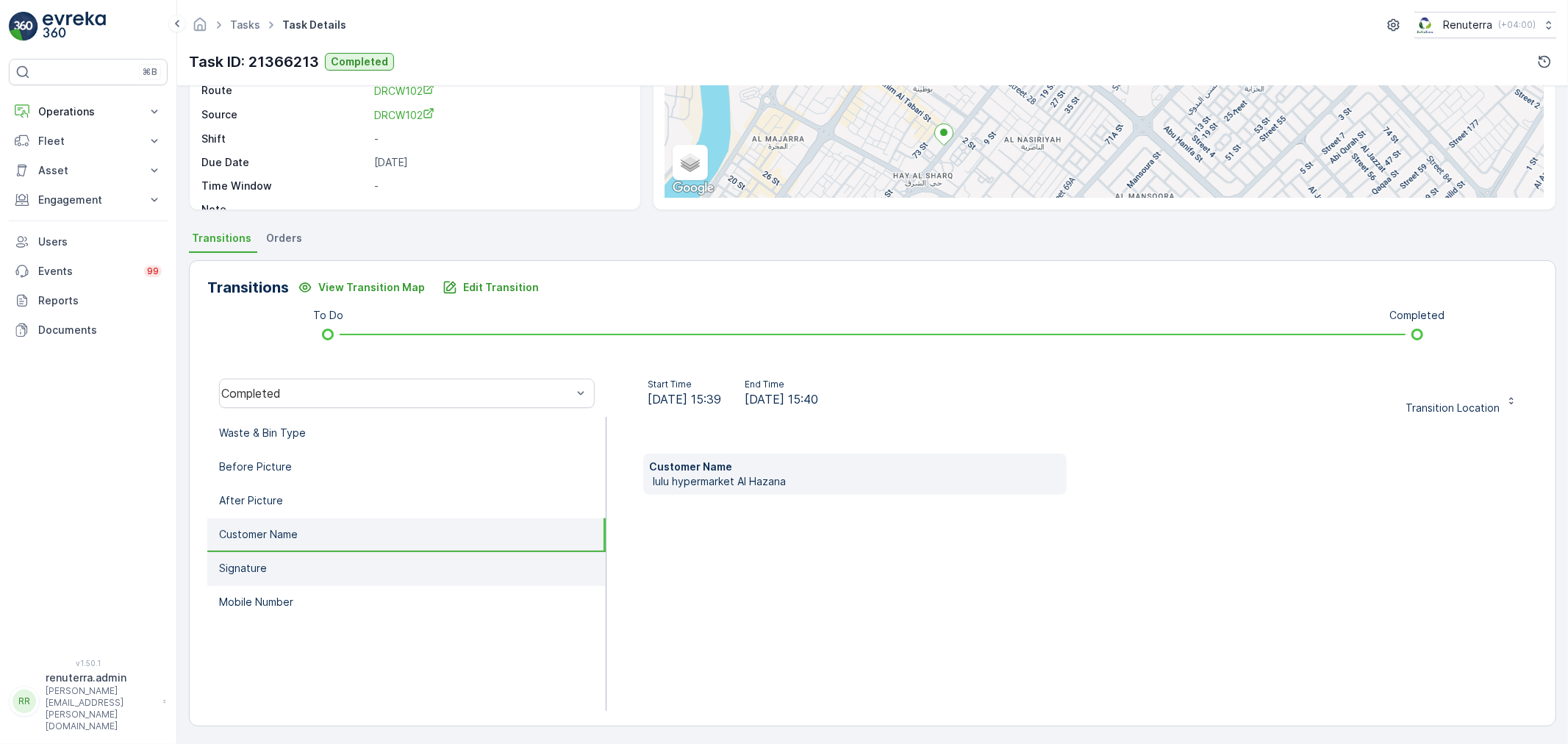
click at [302, 569] on li "Signature" at bounding box center [406, 569] width 398 height 34
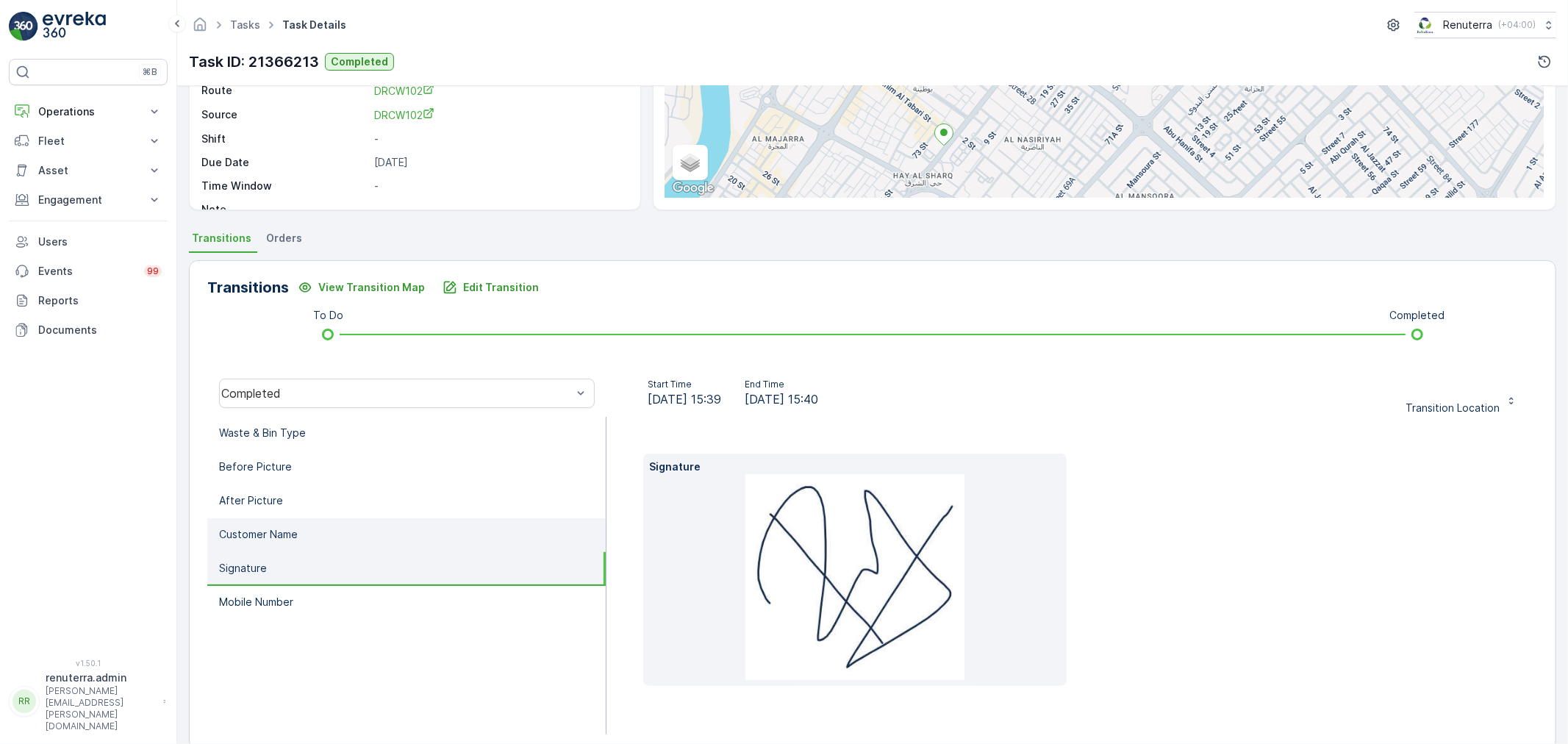
click at [309, 539] on li "Customer Name" at bounding box center [406, 535] width 398 height 34
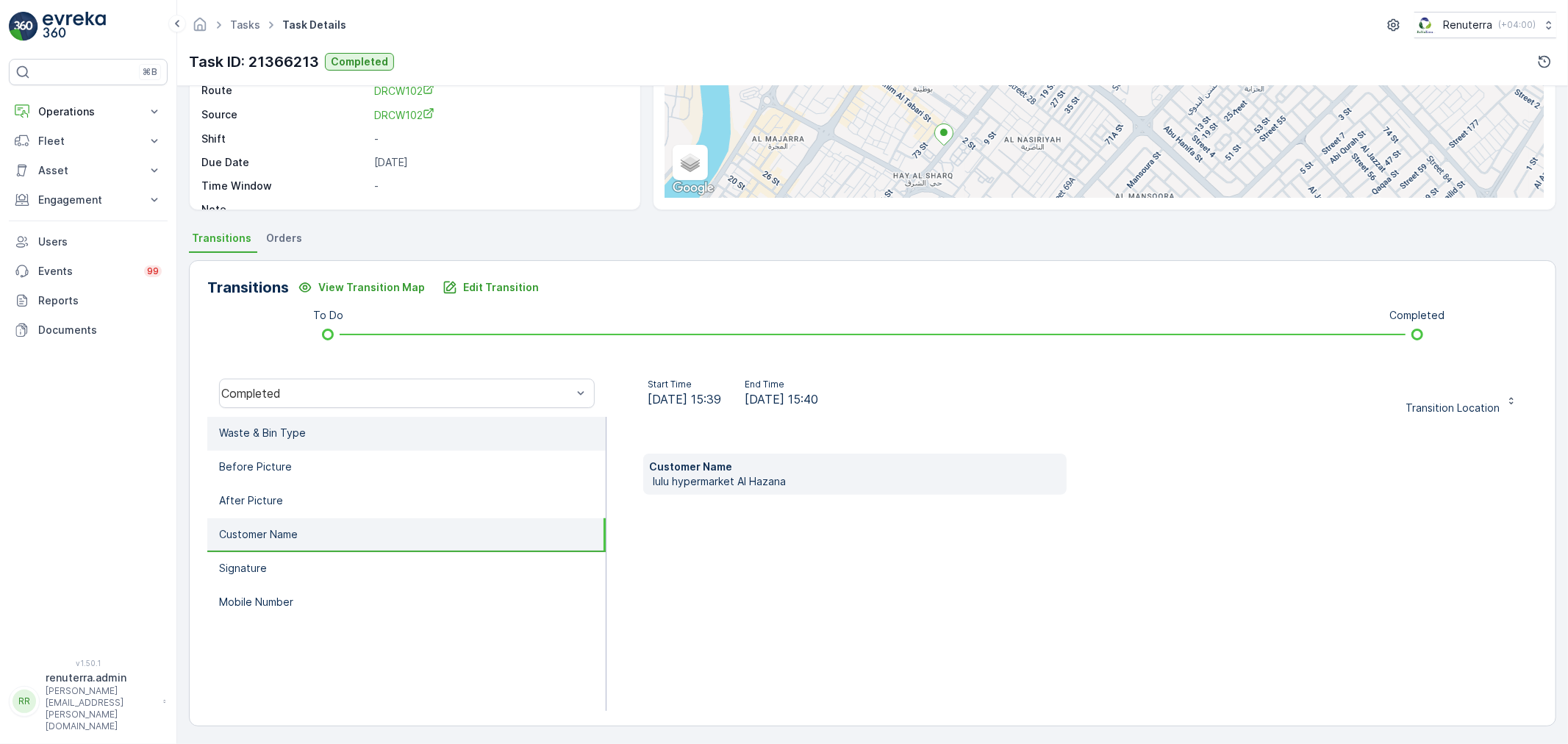
click at [387, 426] on li "Waste & Bin Type" at bounding box center [406, 434] width 398 height 34
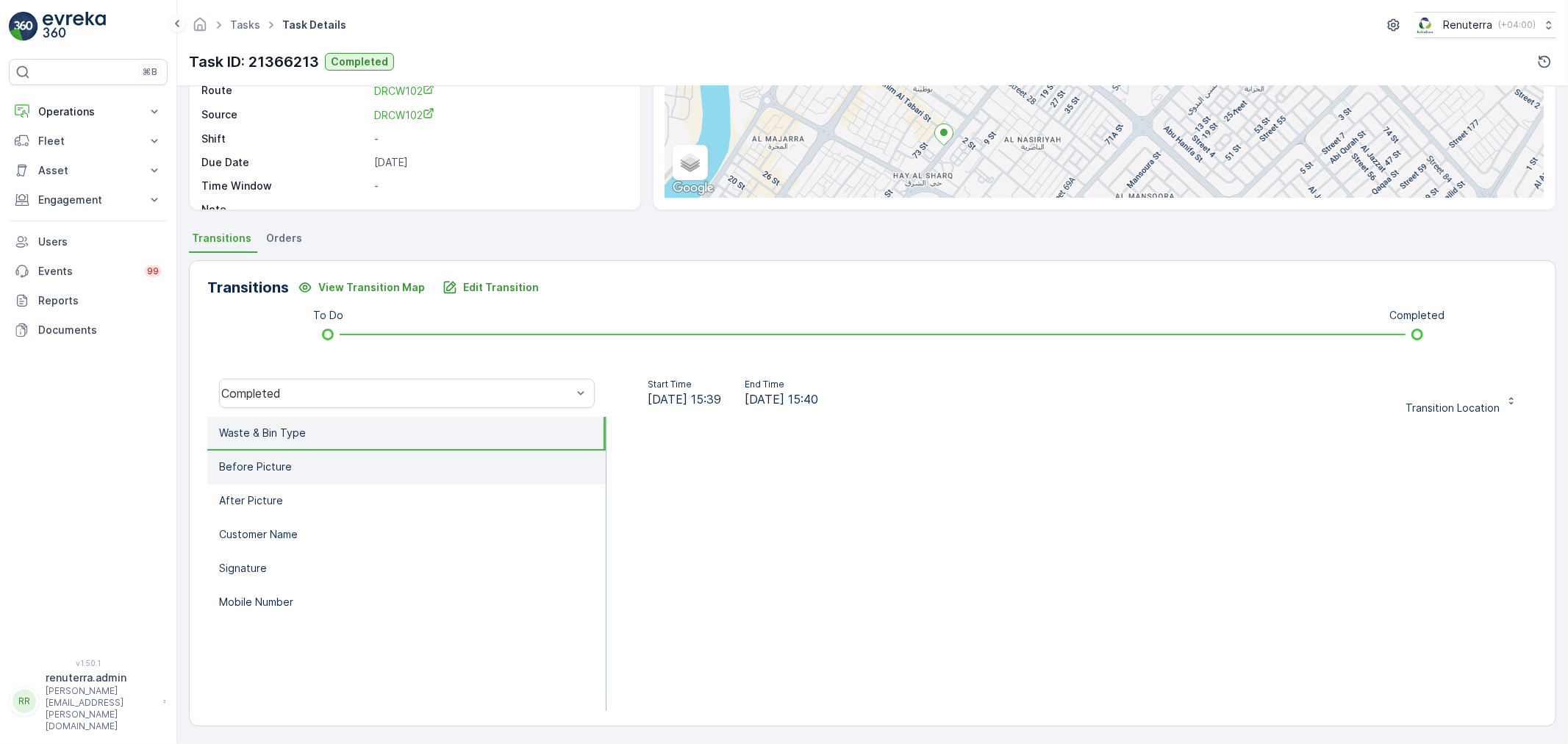
click at [370, 454] on li "Before Picture" at bounding box center [406, 467] width 398 height 34
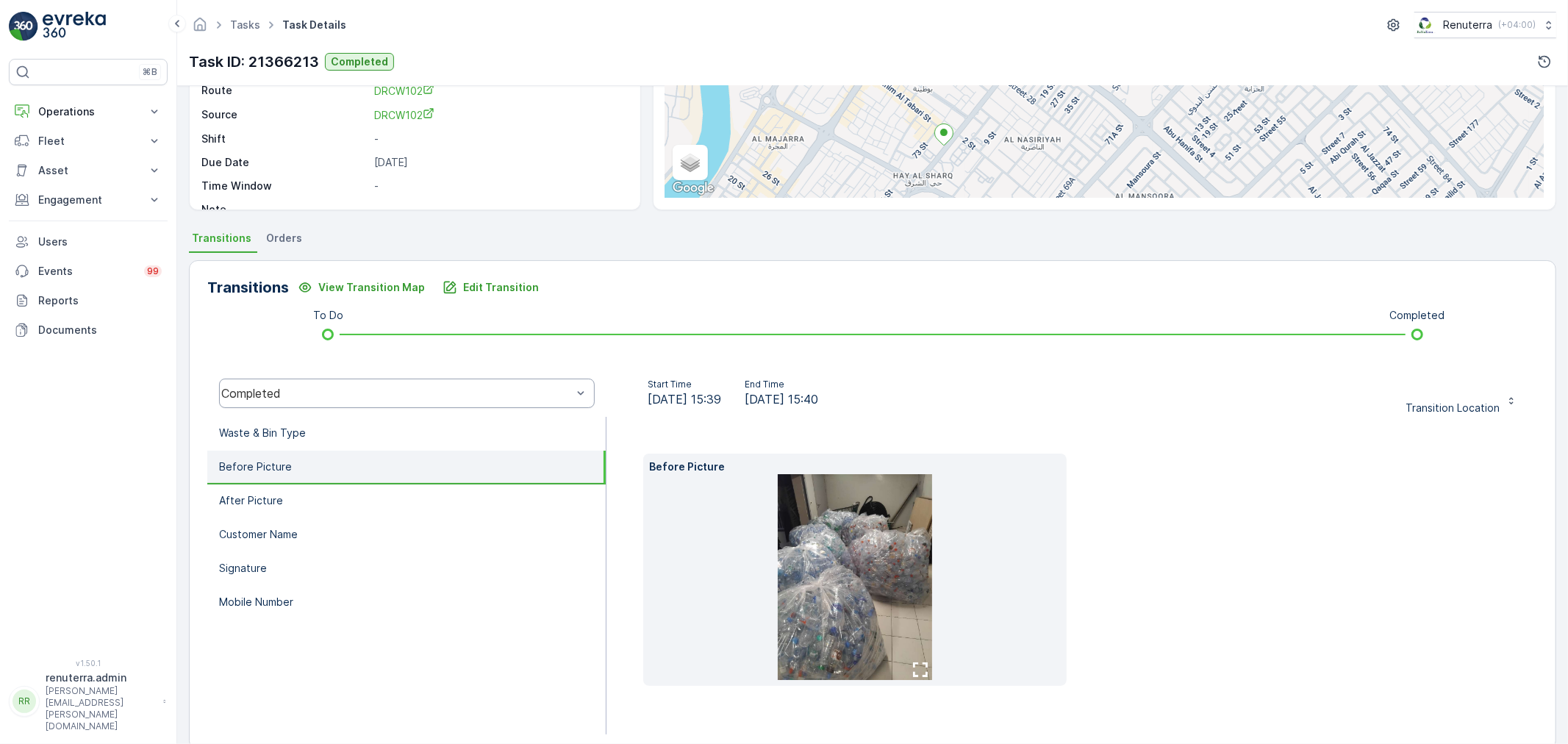
drag, startPoint x: 304, startPoint y: 437, endPoint x: 349, endPoint y: 391, distance: 64.4
click at [313, 432] on li "Waste & Bin Type" at bounding box center [406, 434] width 398 height 34
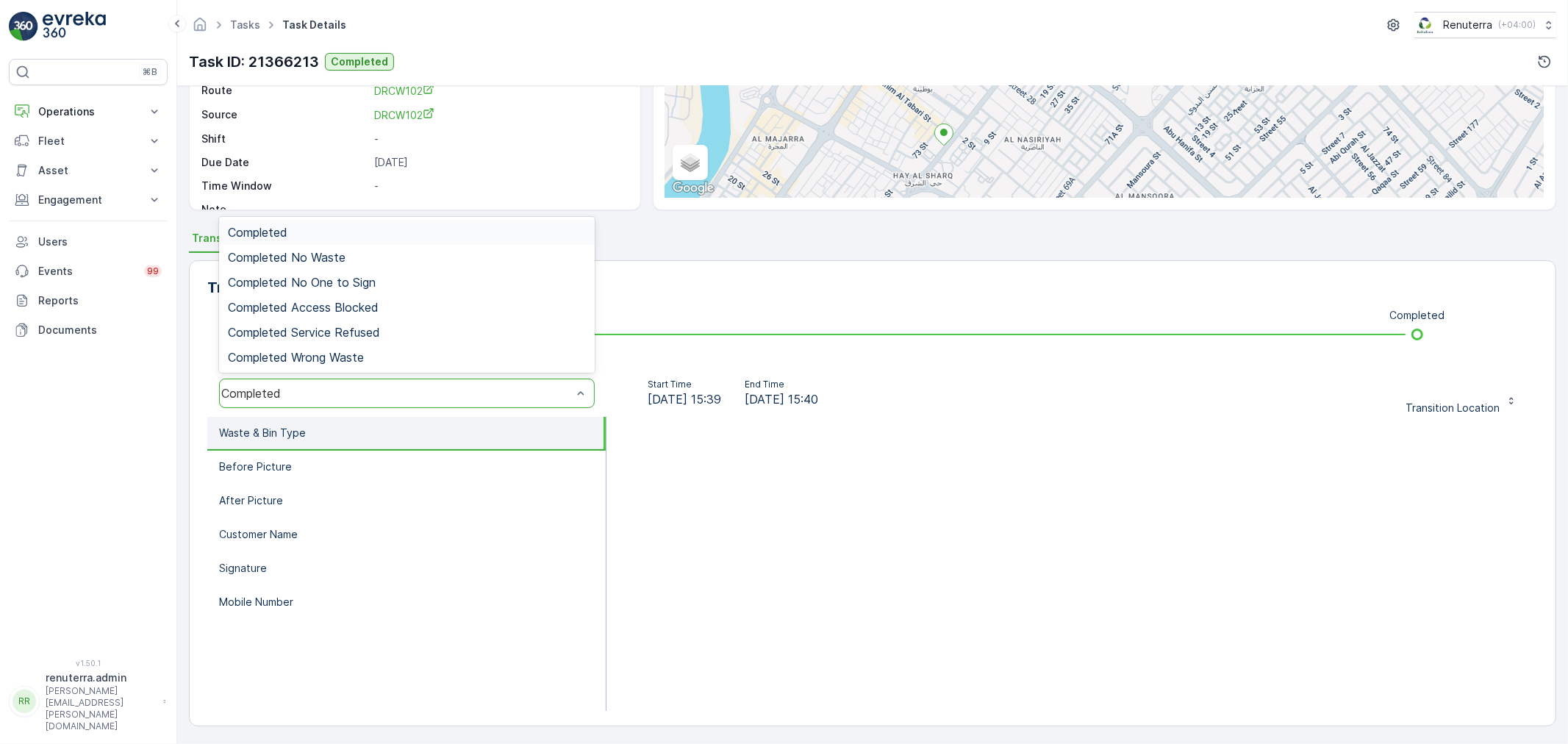
drag, startPoint x: 1038, startPoint y: 335, endPoint x: 1012, endPoint y: 344, distance: 27.5
click at [1031, 339] on div "To Do Completed" at bounding box center [872, 334] width 1283 height 23
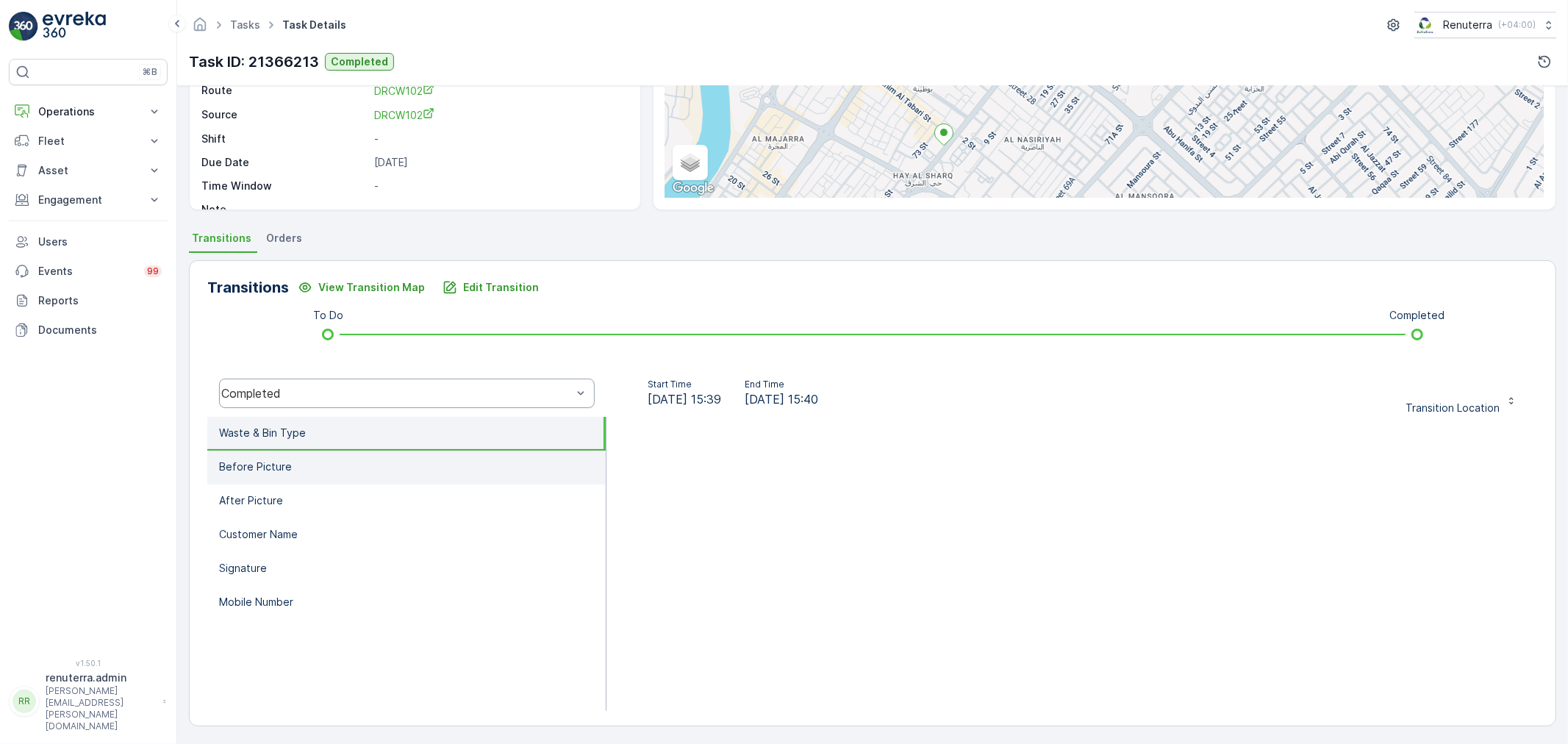
click at [326, 476] on li "Before Picture" at bounding box center [406, 467] width 398 height 34
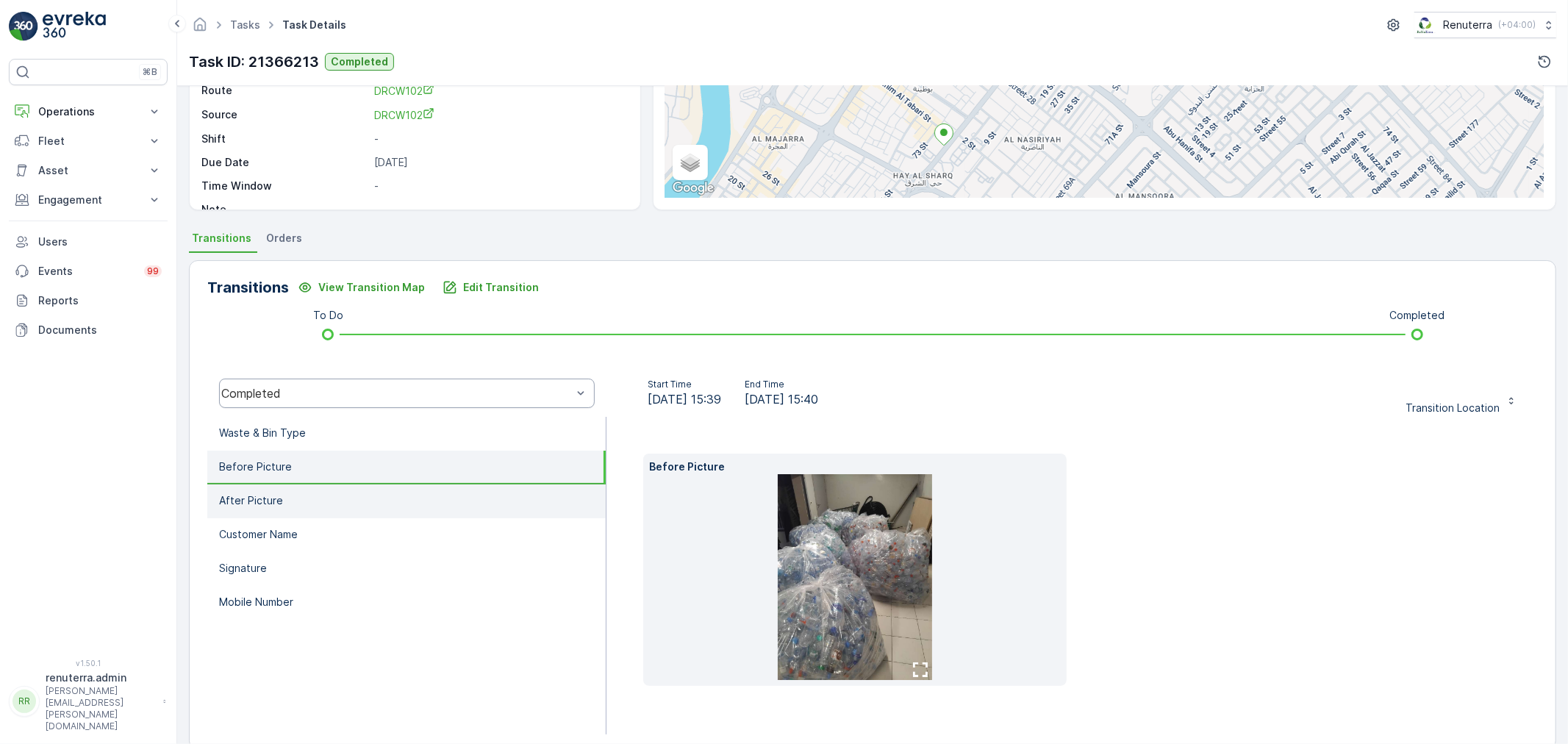
click at [328, 494] on li "After Picture" at bounding box center [406, 502] width 398 height 34
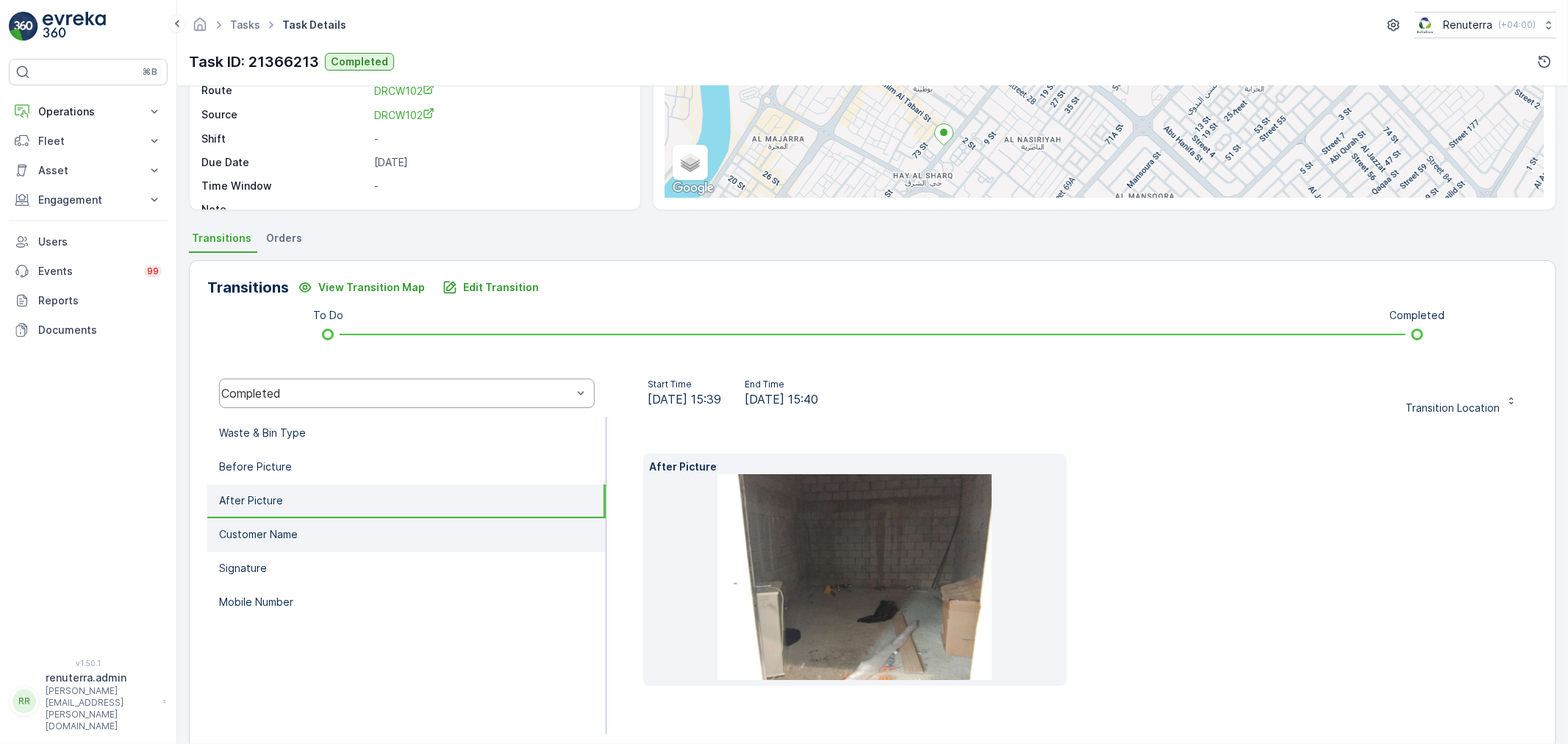
drag, startPoint x: 325, startPoint y: 540, endPoint x: 318, endPoint y: 569, distance: 29.8
click at [324, 542] on li "Customer Name" at bounding box center [406, 535] width 398 height 34
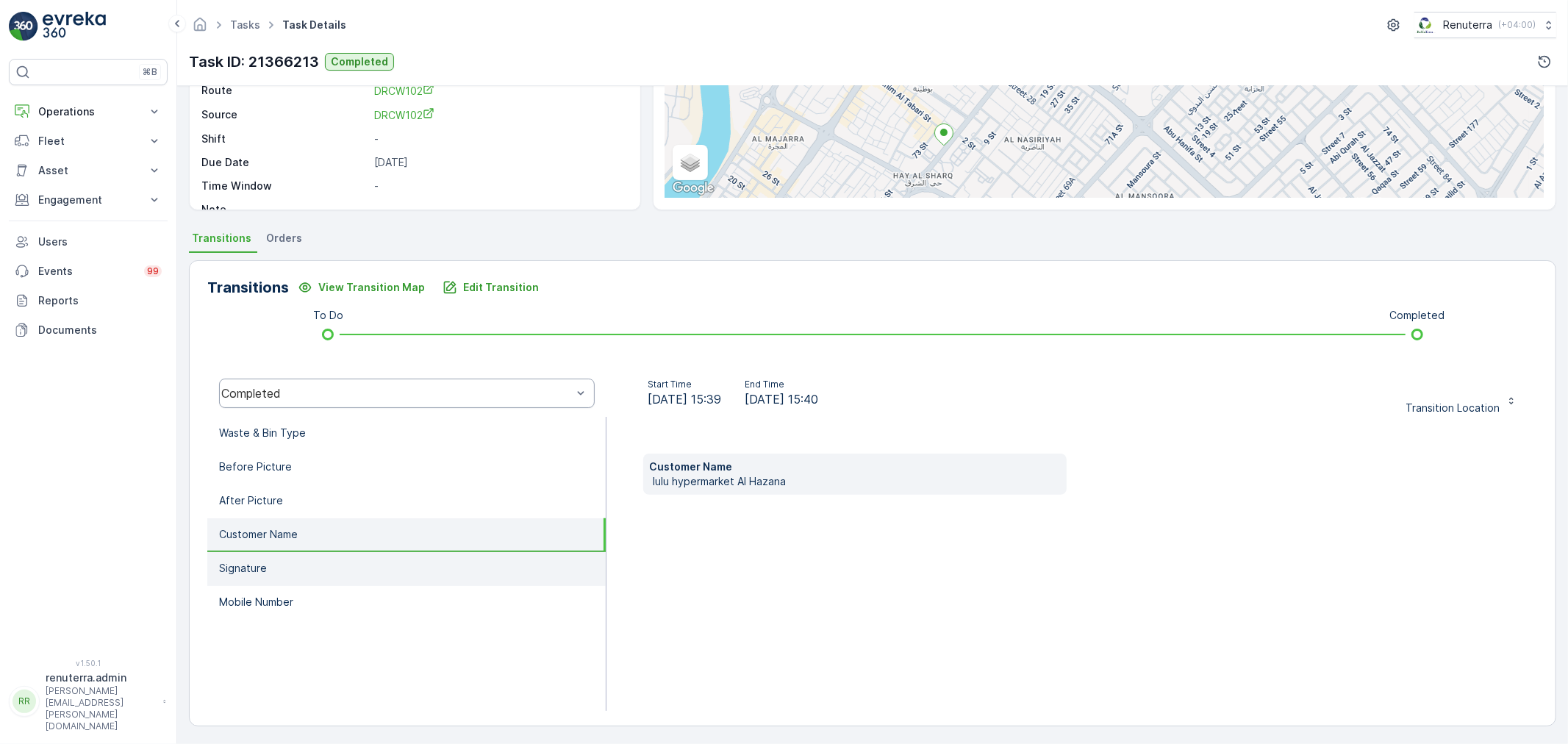
click at [318, 570] on li "Signature" at bounding box center [406, 569] width 398 height 34
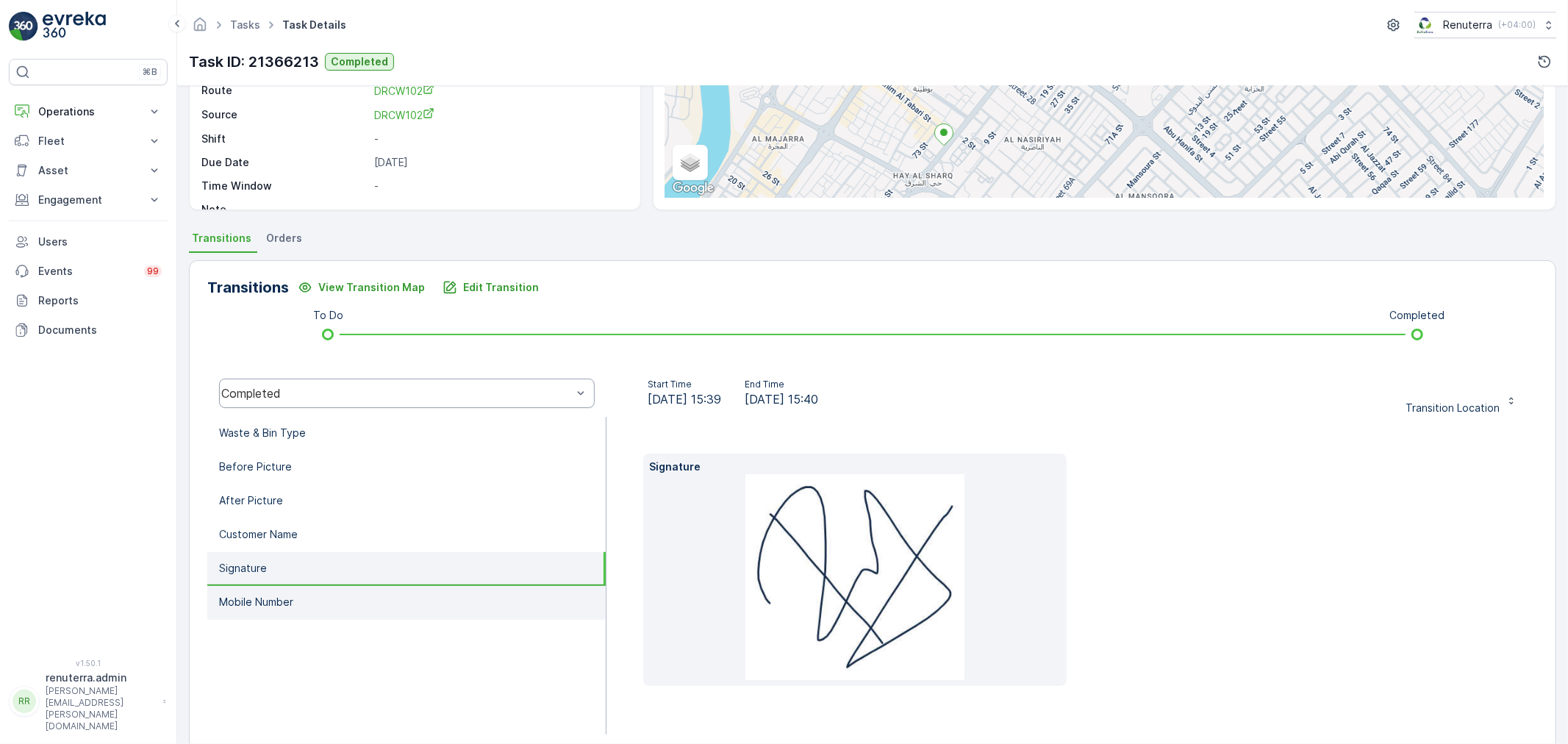
click at [322, 597] on li "Mobile Number" at bounding box center [406, 603] width 398 height 34
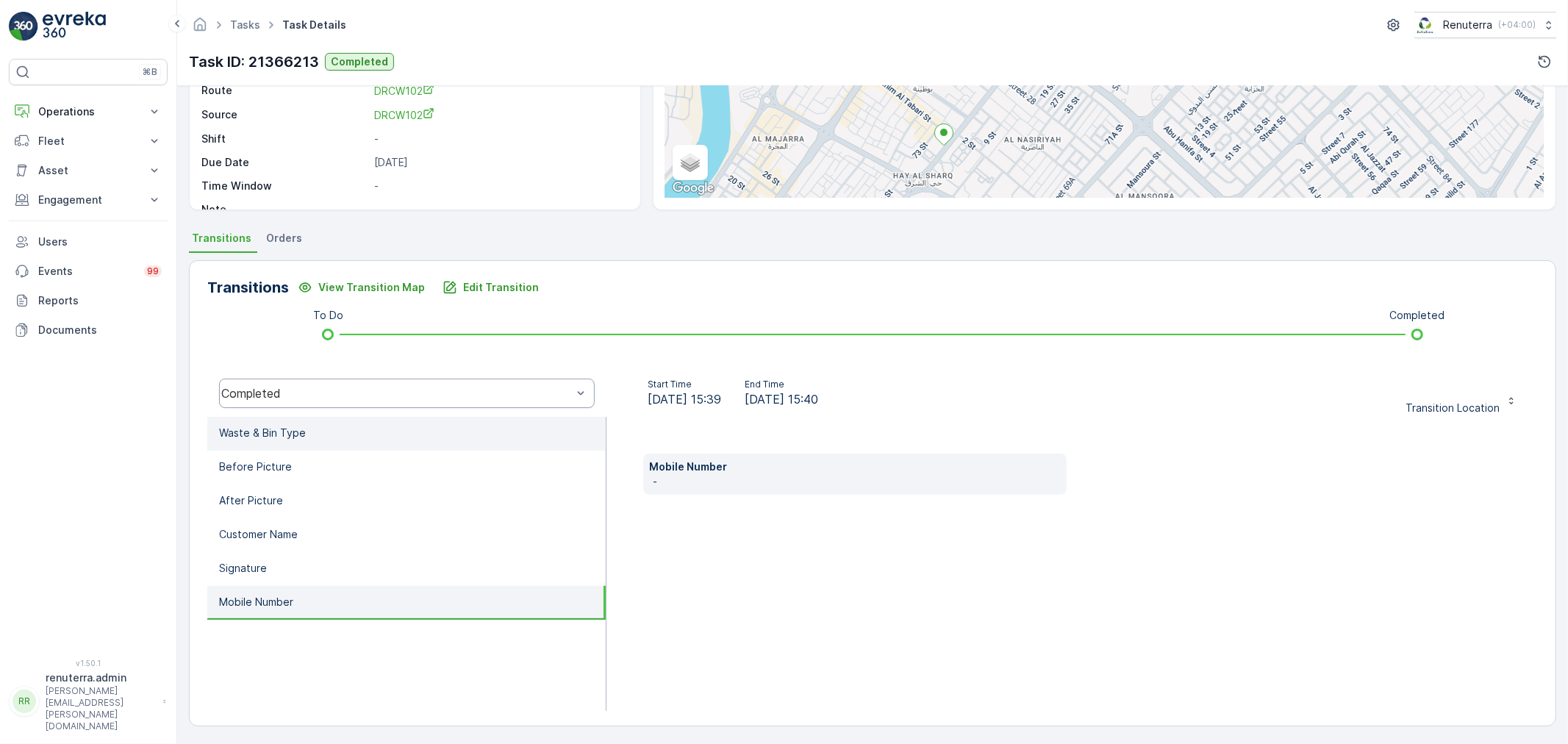
click at [328, 442] on li "Waste & Bin Type" at bounding box center [406, 434] width 398 height 34
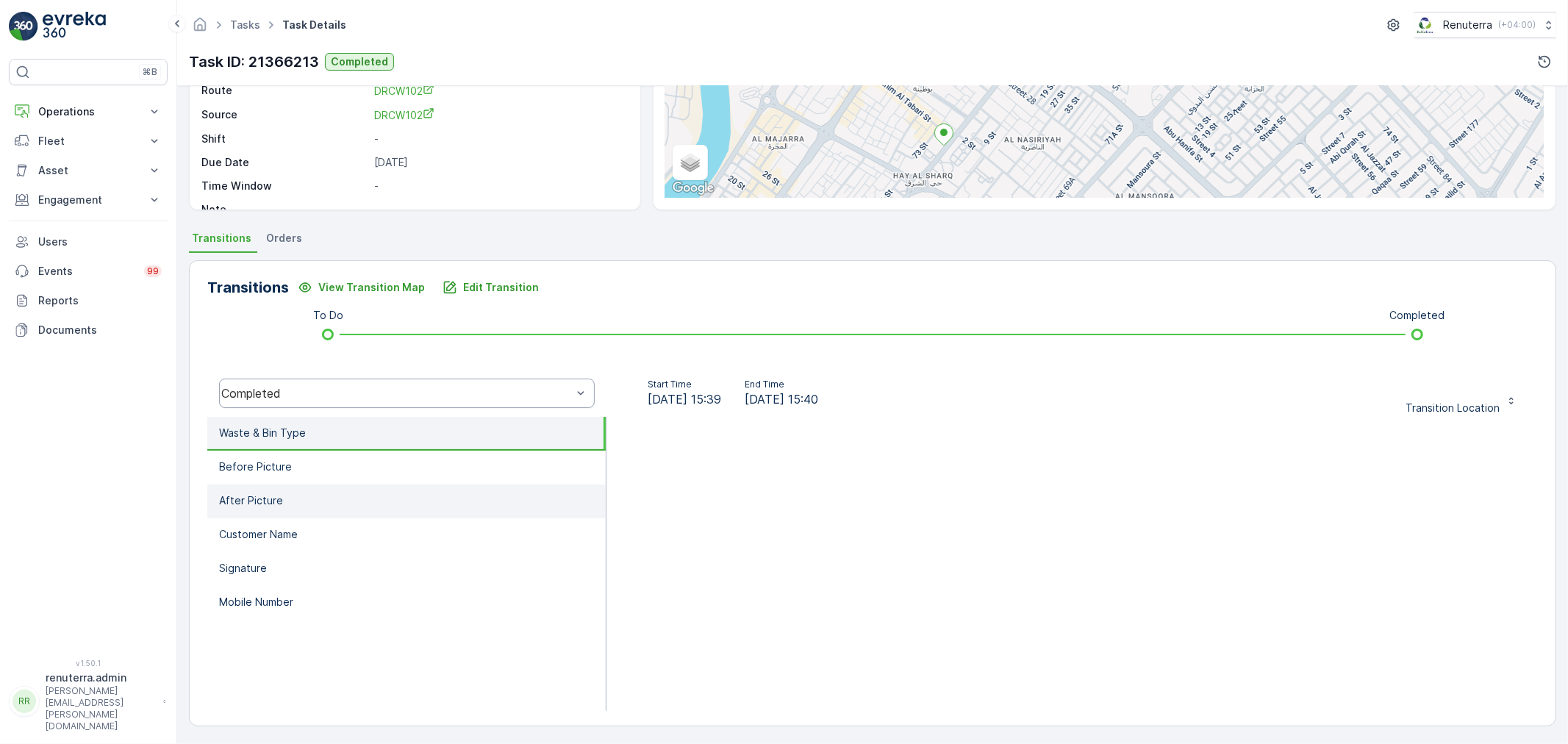
drag, startPoint x: 357, startPoint y: 480, endPoint x: 357, endPoint y: 503, distance: 23.0
click at [357, 487] on ul "Waste & Bin Type Before Picture After Picture Customer Name Signature Mobile Nu…" at bounding box center [406, 564] width 399 height 294
click at [356, 511] on li "After Picture" at bounding box center [406, 502] width 398 height 34
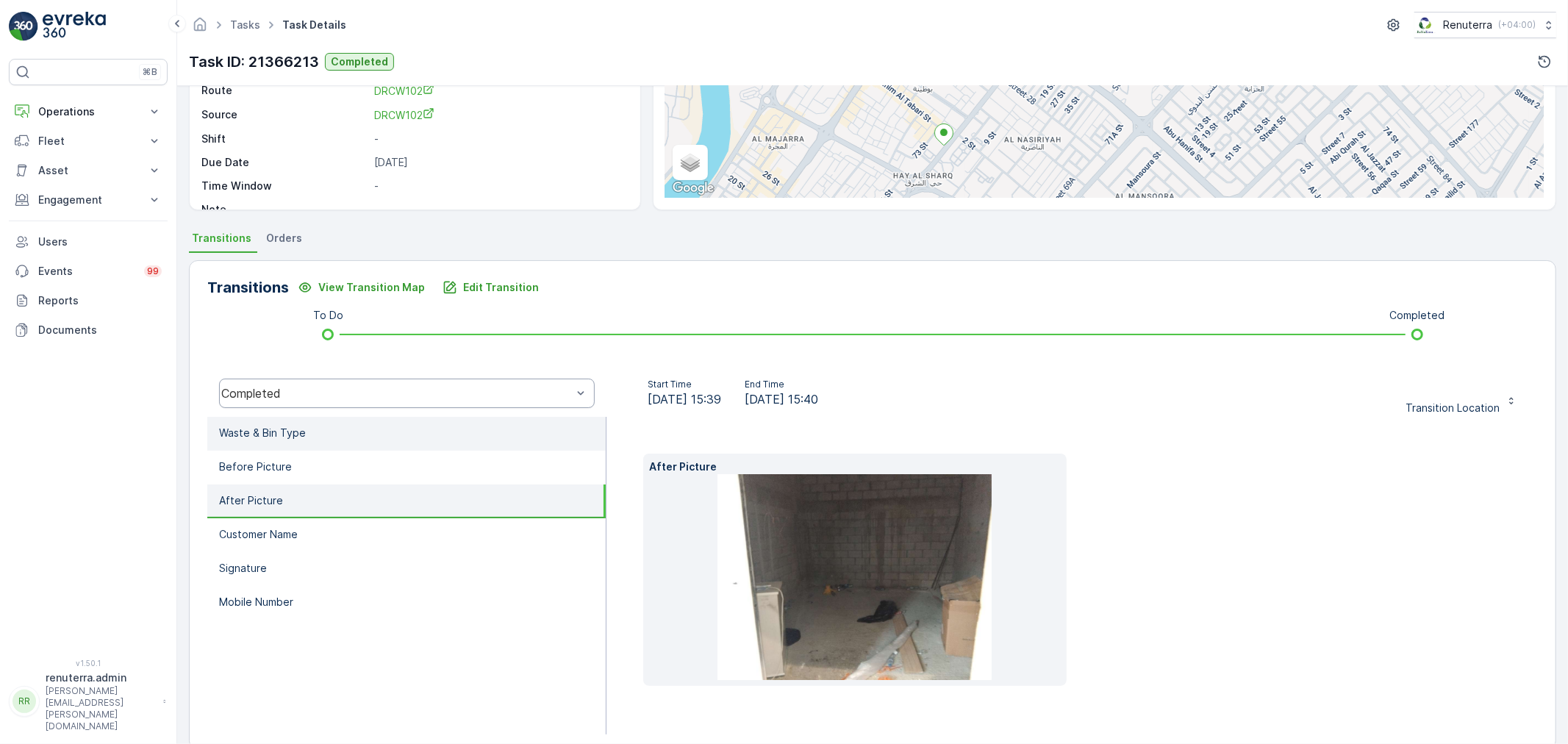
click at [405, 434] on li "Waste & Bin Type" at bounding box center [406, 434] width 398 height 34
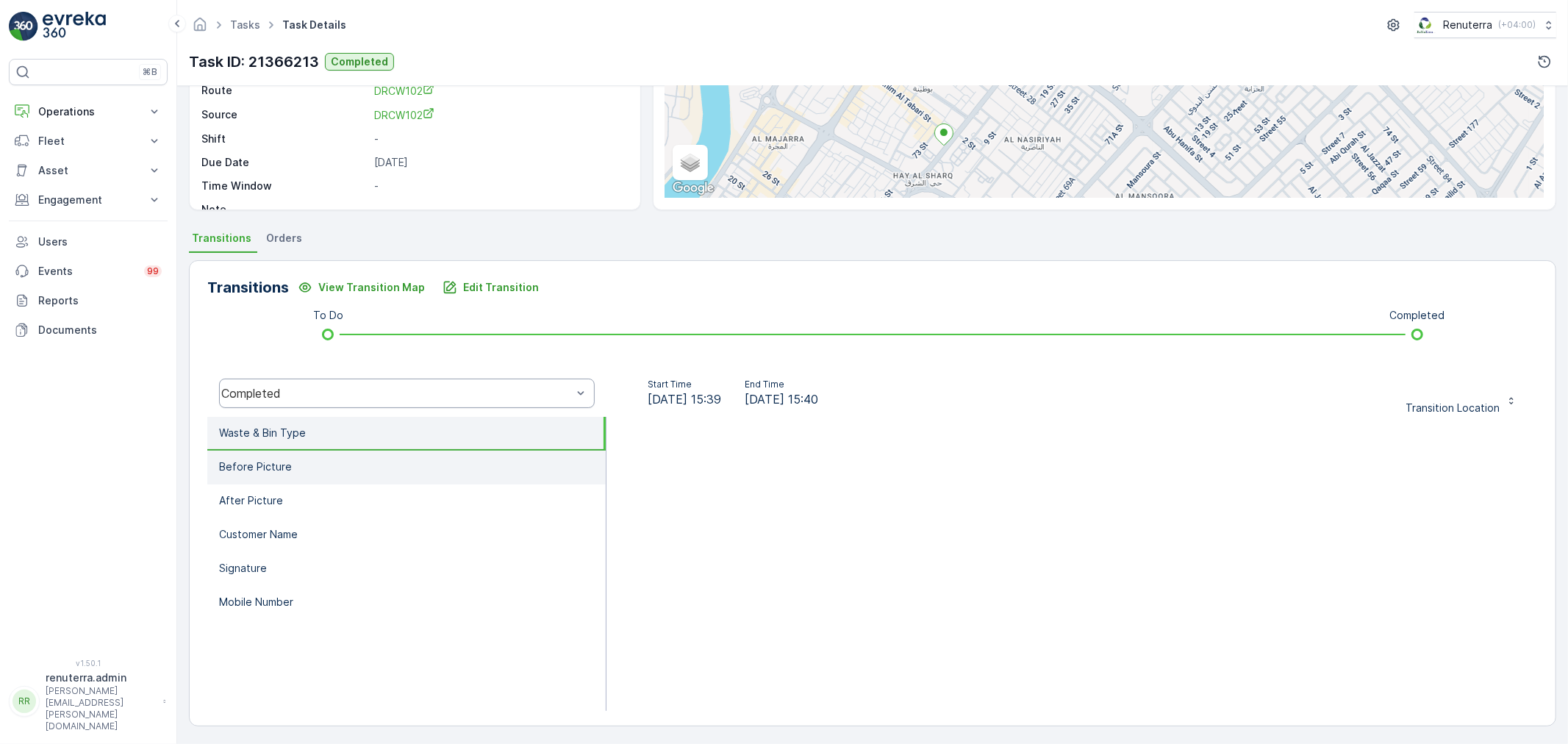
click at [399, 457] on li "Before Picture" at bounding box center [406, 467] width 398 height 34
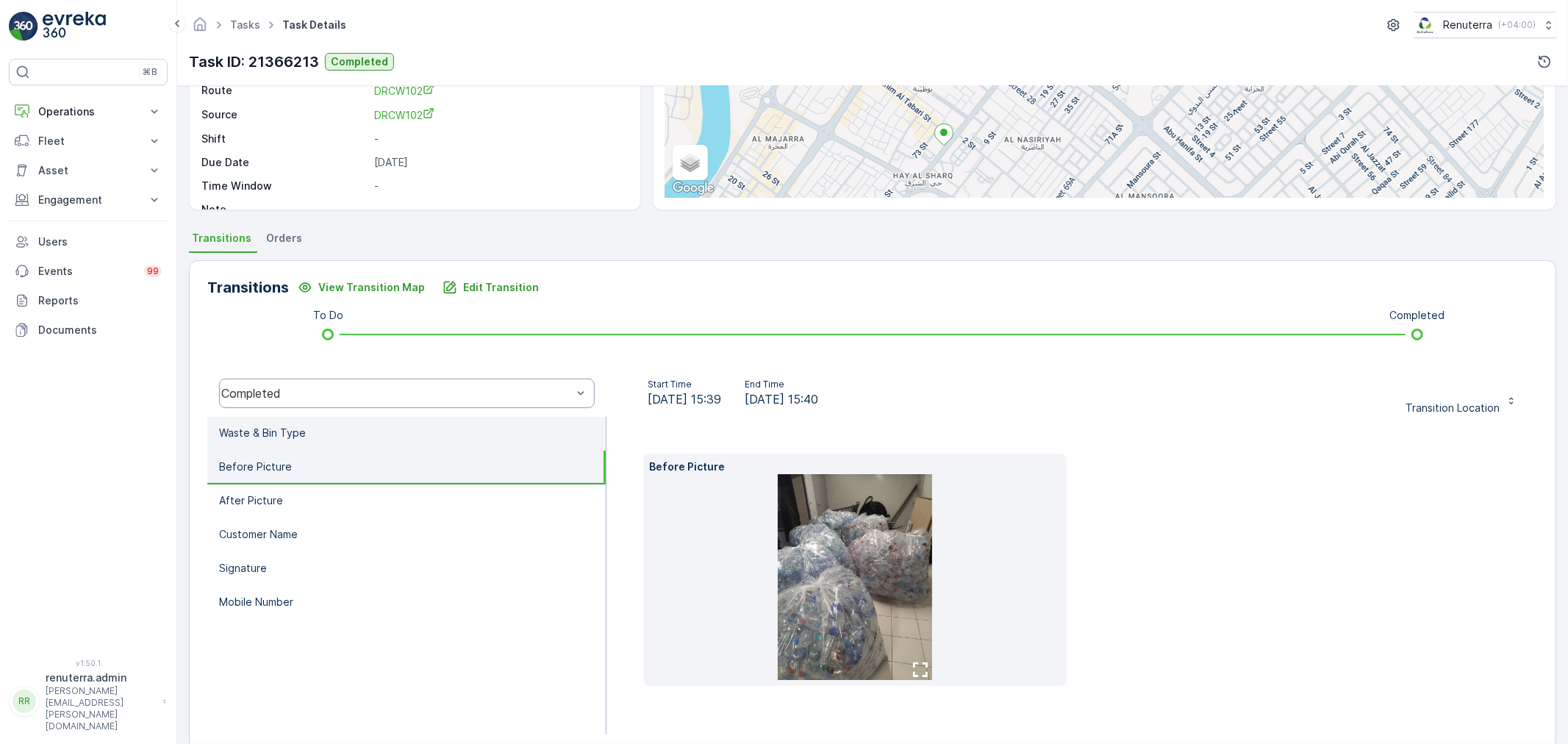
click at [401, 433] on li "Waste & Bin Type" at bounding box center [406, 434] width 398 height 34
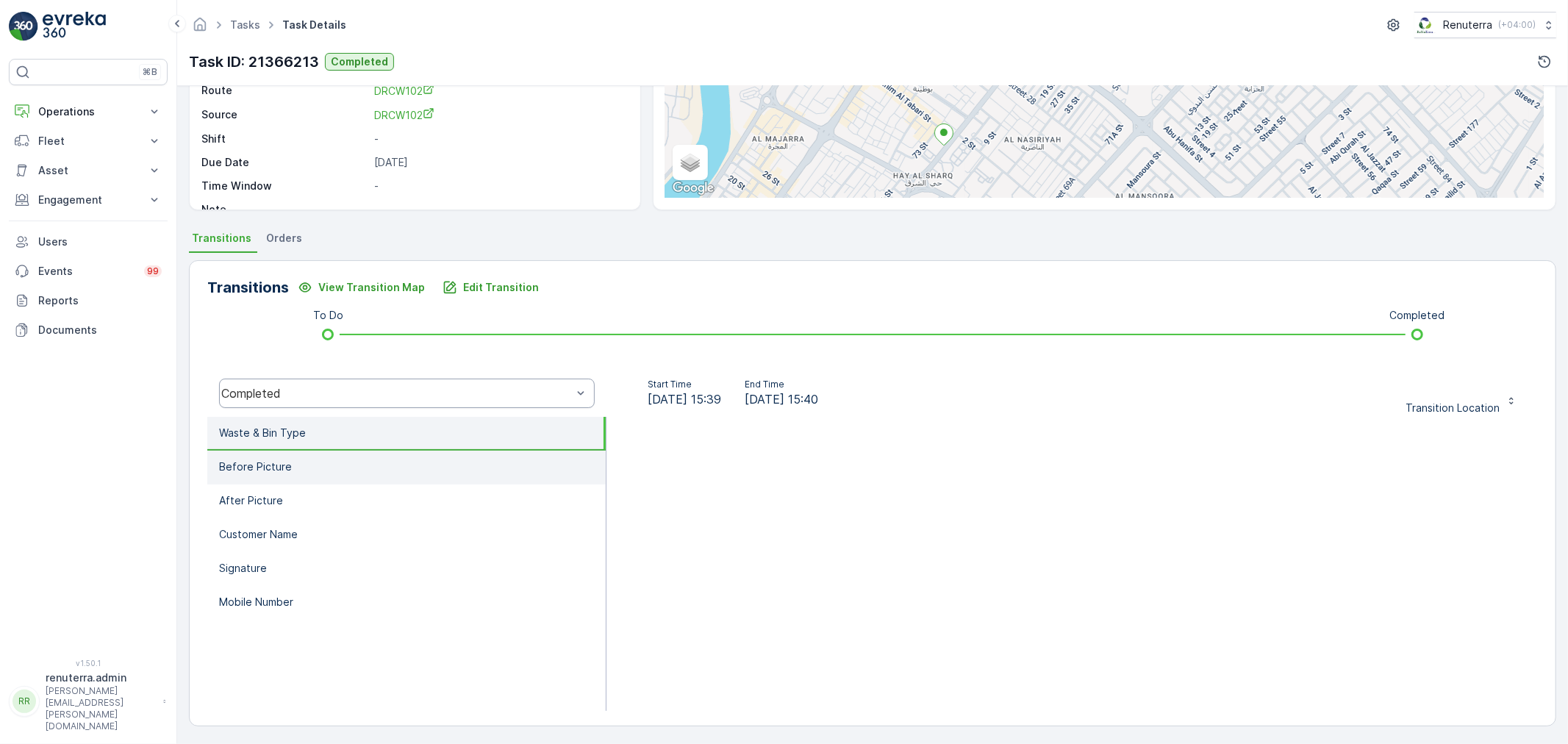
click at [384, 471] on li "Before Picture" at bounding box center [406, 467] width 398 height 34
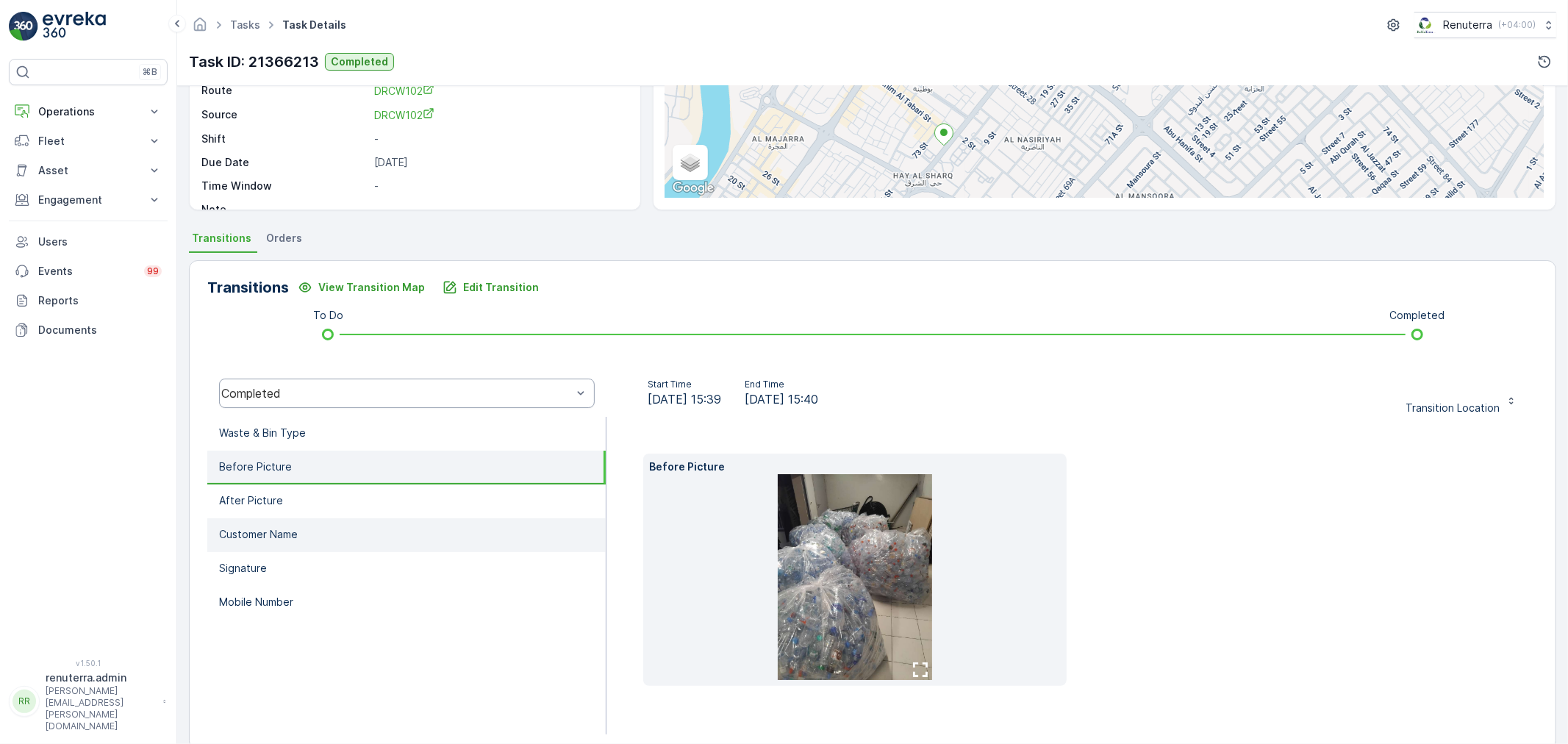
drag, startPoint x: 371, startPoint y: 495, endPoint x: 380, endPoint y: 518, distance: 24.7
click at [378, 504] on li "After Picture" at bounding box center [406, 502] width 398 height 34
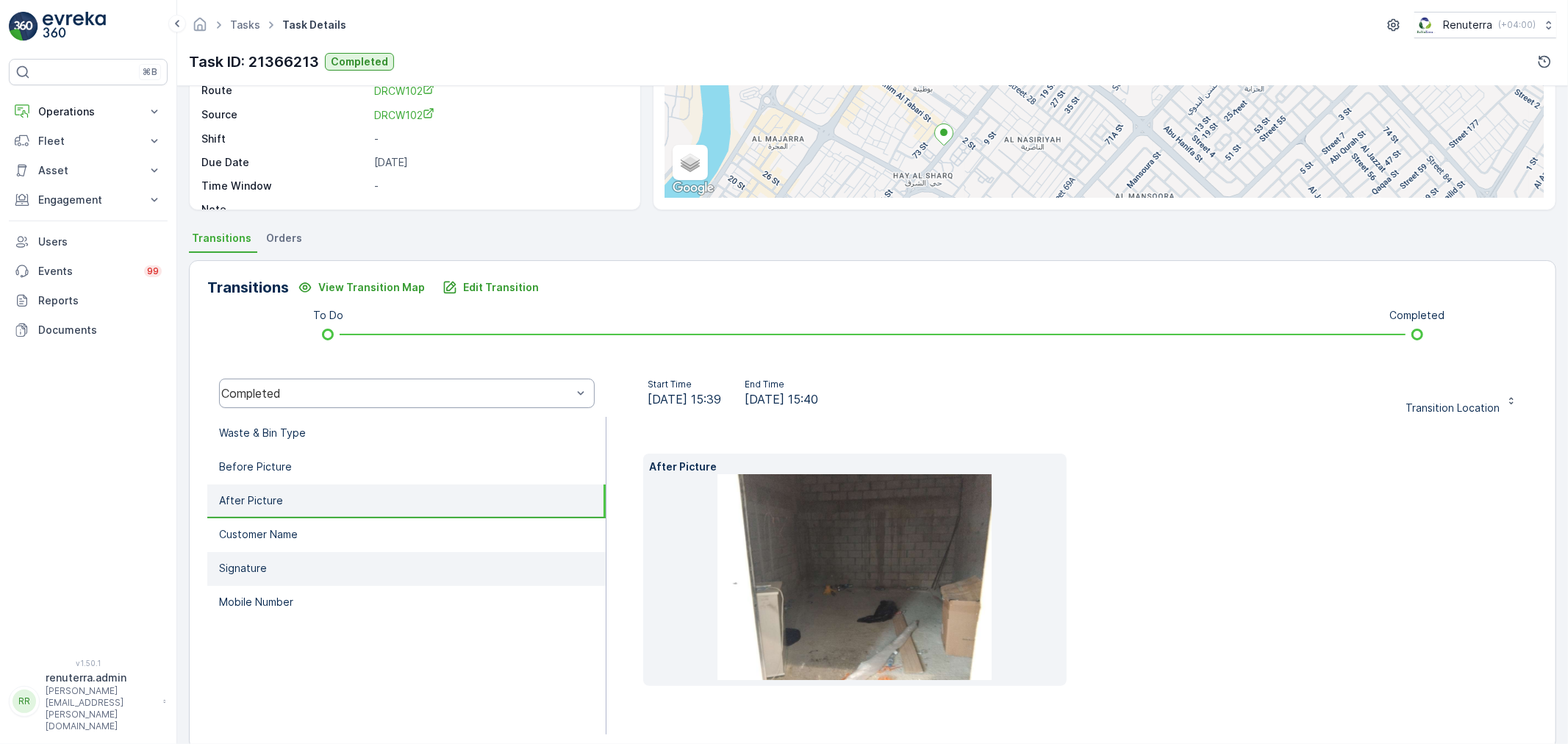
drag, startPoint x: 380, startPoint y: 532, endPoint x: 384, endPoint y: 553, distance: 21.4
click at [380, 542] on li "Customer Name" at bounding box center [406, 535] width 398 height 34
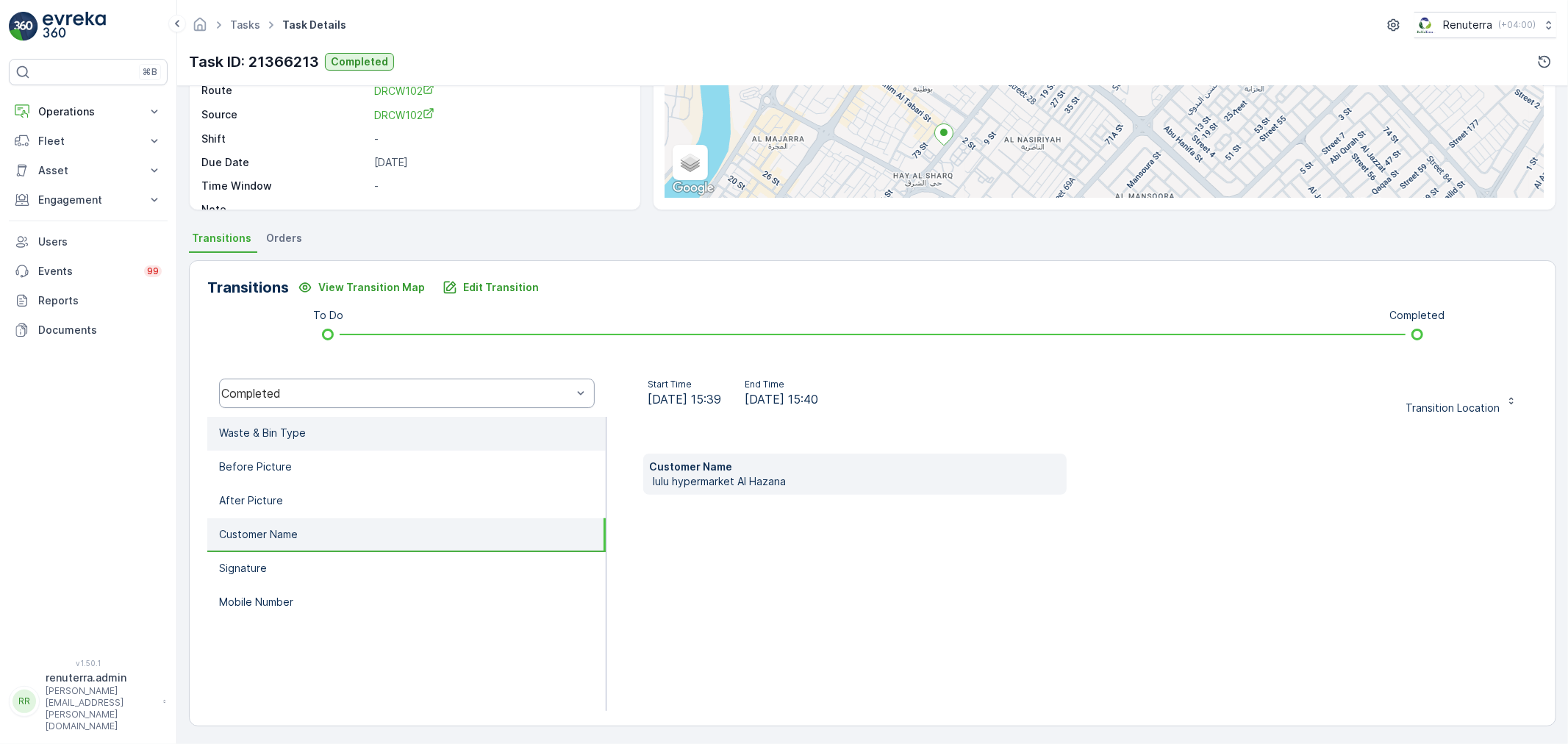
click at [375, 439] on li "Waste & Bin Type" at bounding box center [406, 434] width 398 height 34
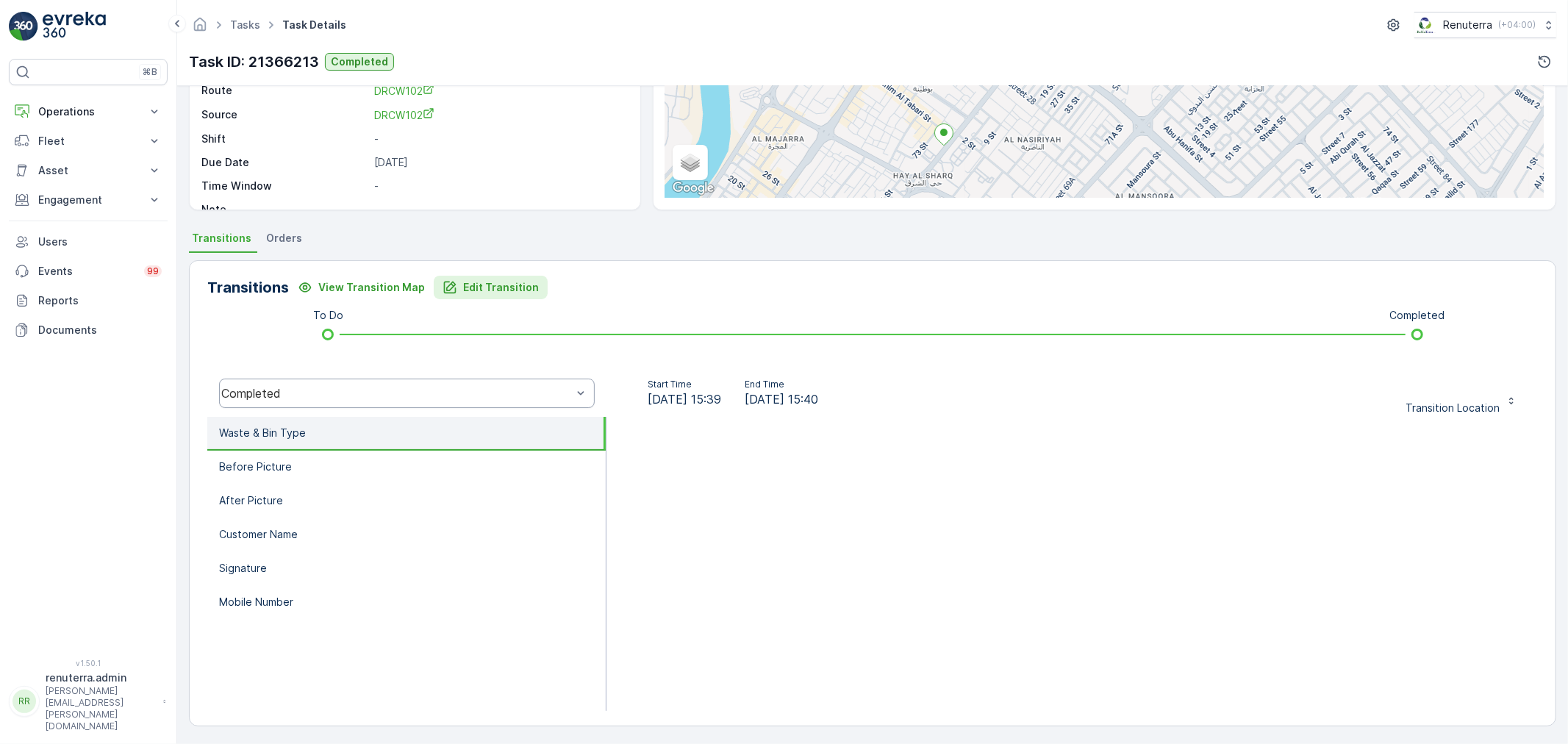
click at [503, 289] on p "Edit Transition" at bounding box center [501, 287] width 76 height 14
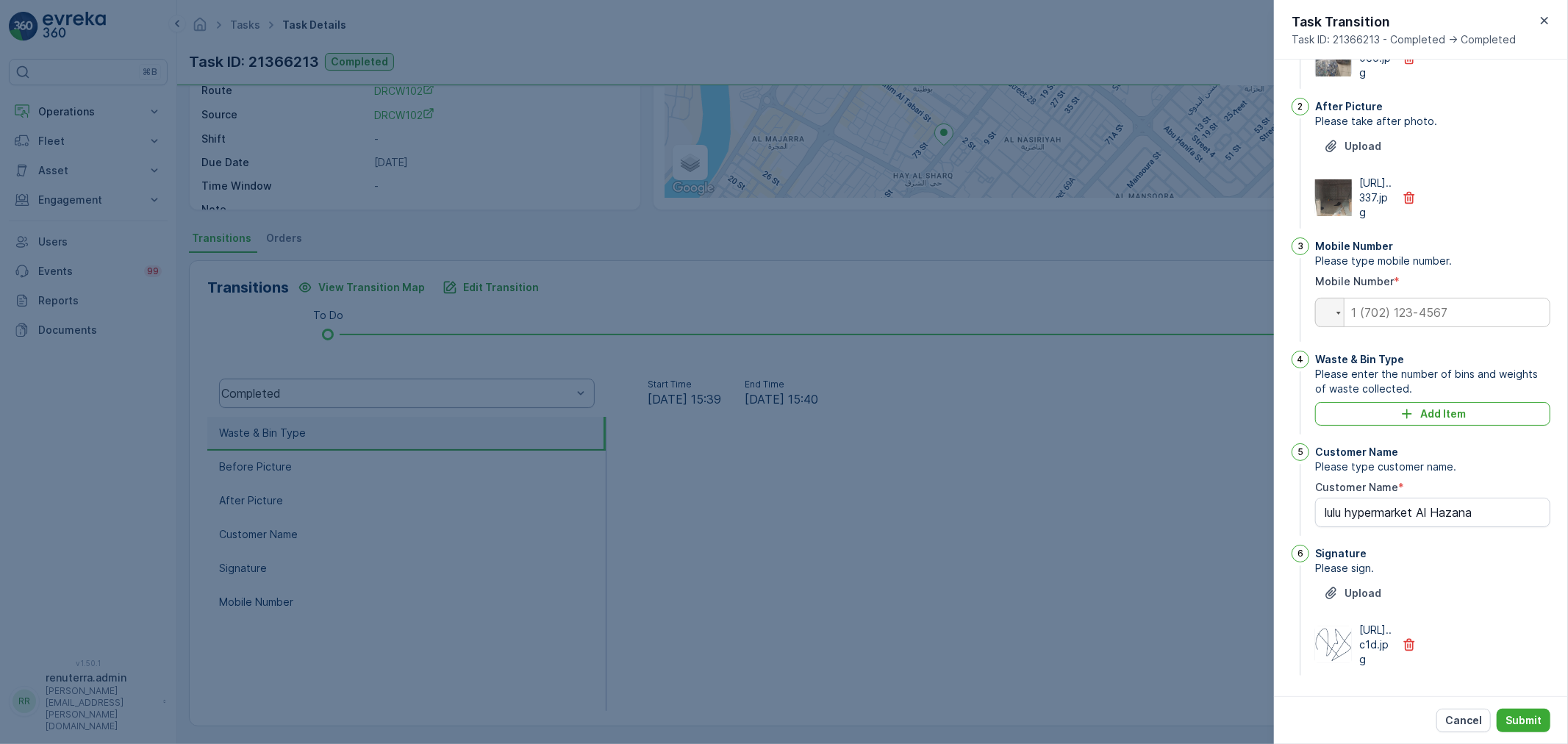
type Name "lulu hypermarket Al Hazana"
click at [1408, 298] on input "tel" at bounding box center [1432, 312] width 235 height 30
click at [1487, 254] on span "Please type mobile number." at bounding box center [1432, 261] width 235 height 14
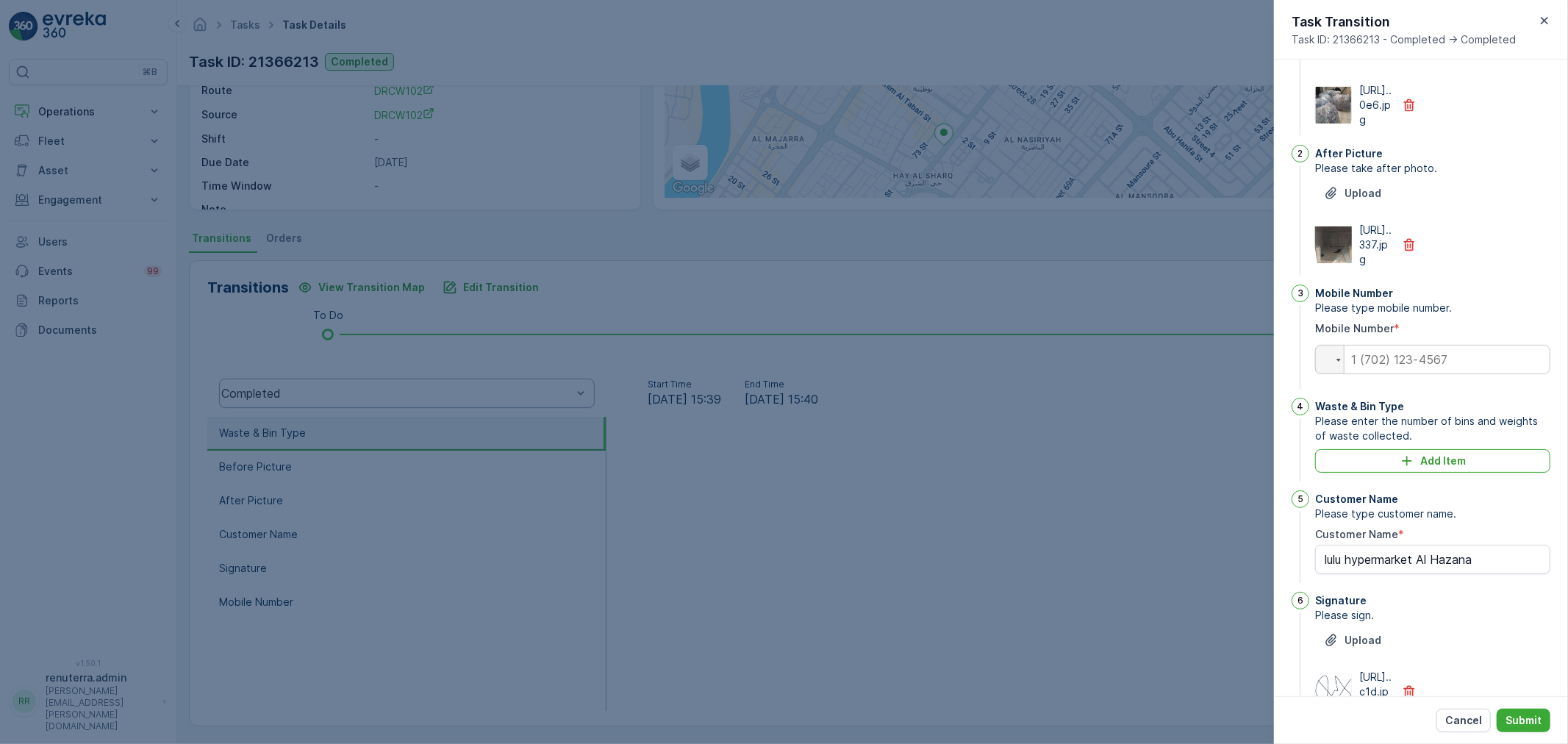
scroll to position [82, 0]
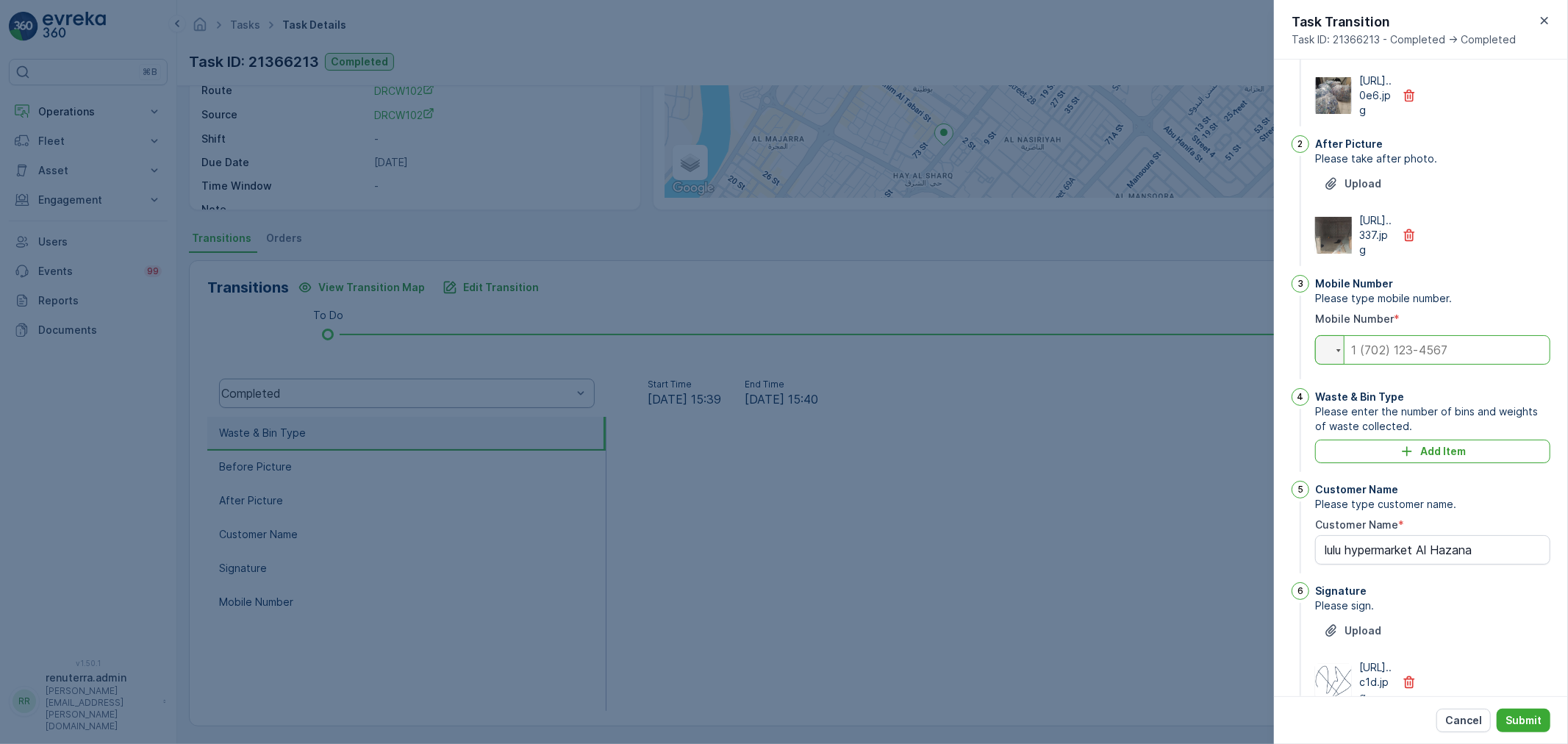
click at [1398, 365] on input "tel" at bounding box center [1432, 350] width 235 height 30
type input "0"
type Name "lulu hypermarket Al Hazana"
type input "05"
type Name "lulu hypermarket Al Hazana"
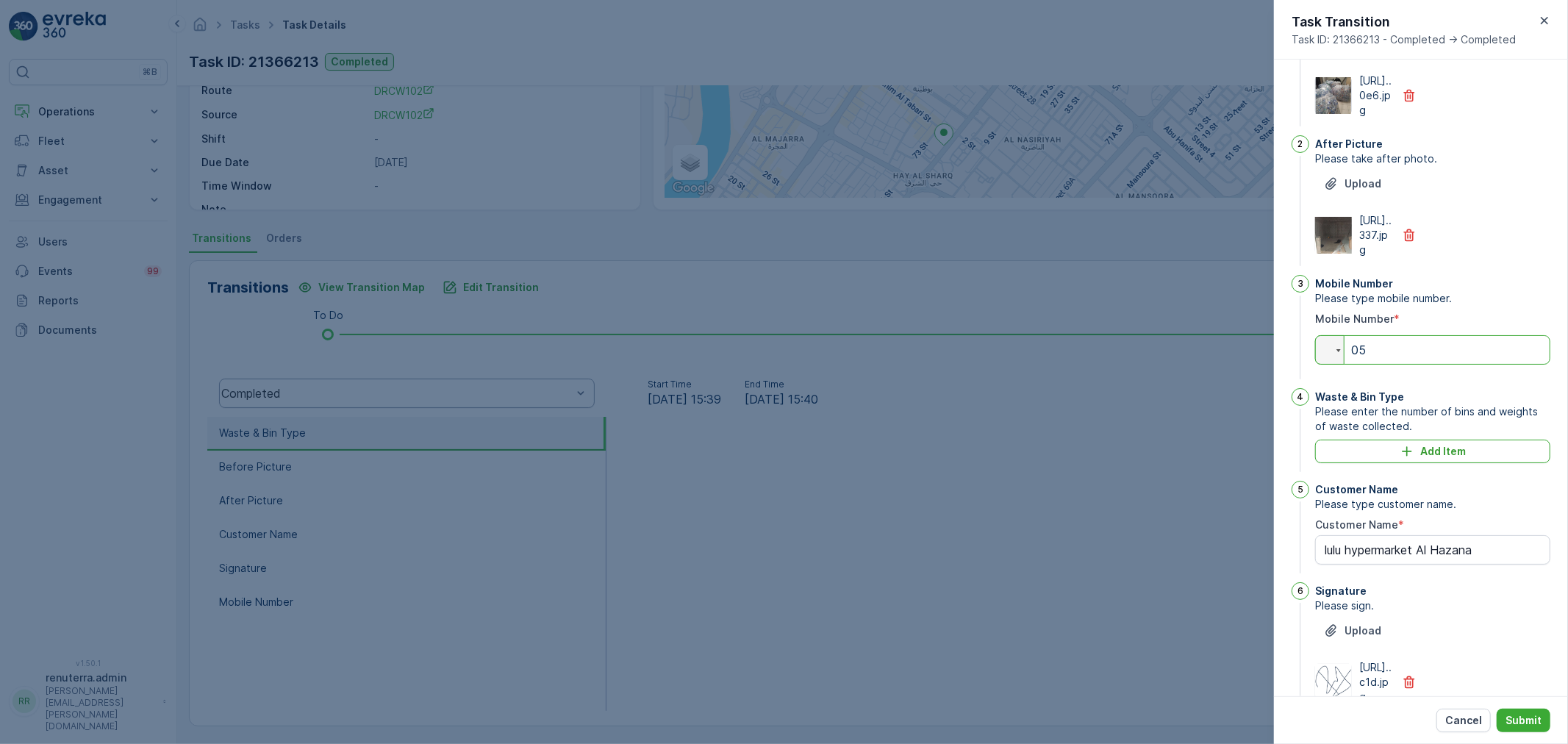
type input "054"
type Name "lulu hypermarket Al Hazana"
type input "0543"
type Name "lulu hypermarket Al Hazana"
type input "05436"
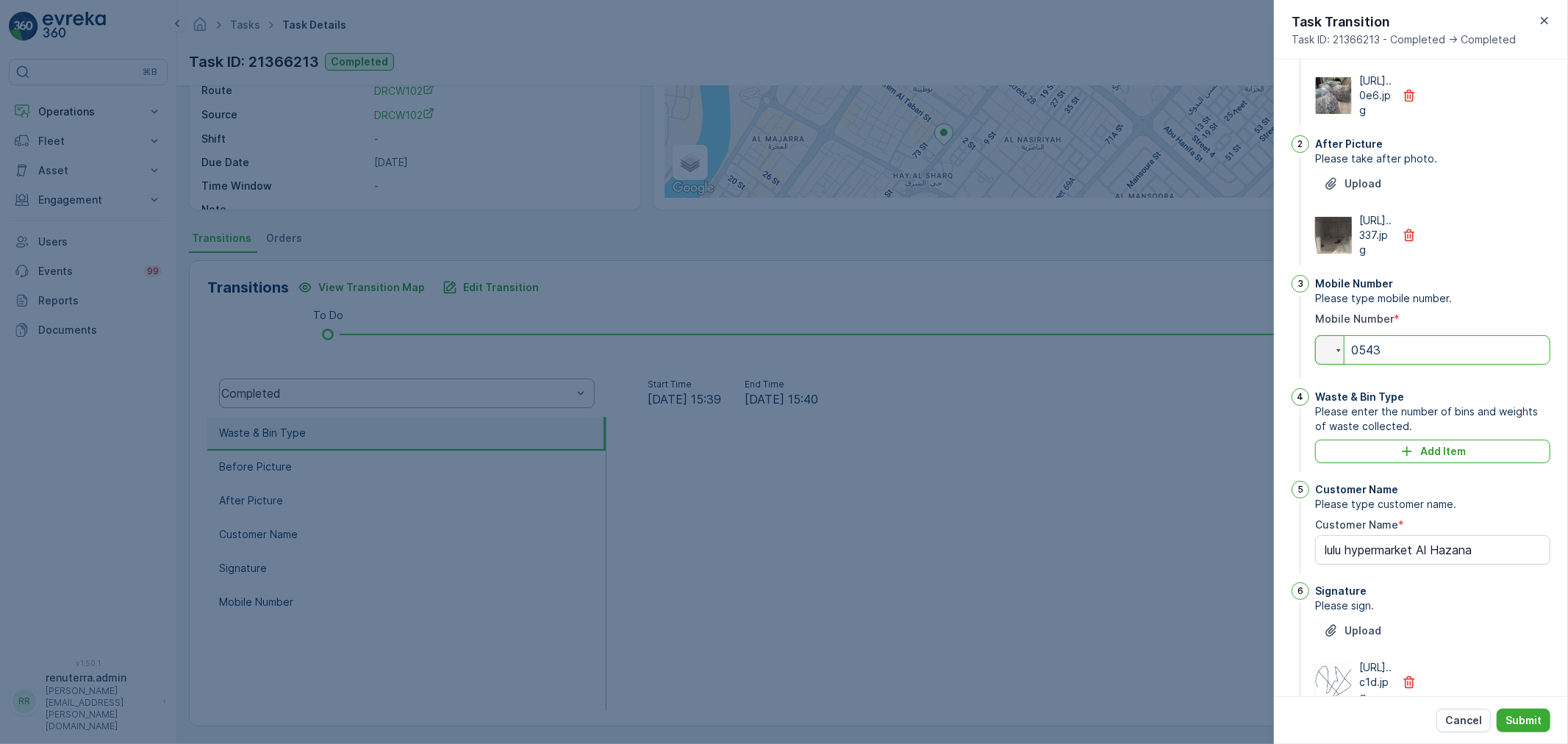
type Name "lulu hypermarket Al Hazana"
type input "054363"
type Name "lulu hypermarket Al Hazana"
type input "0543636"
type Name "lulu hypermarket Al Hazana"
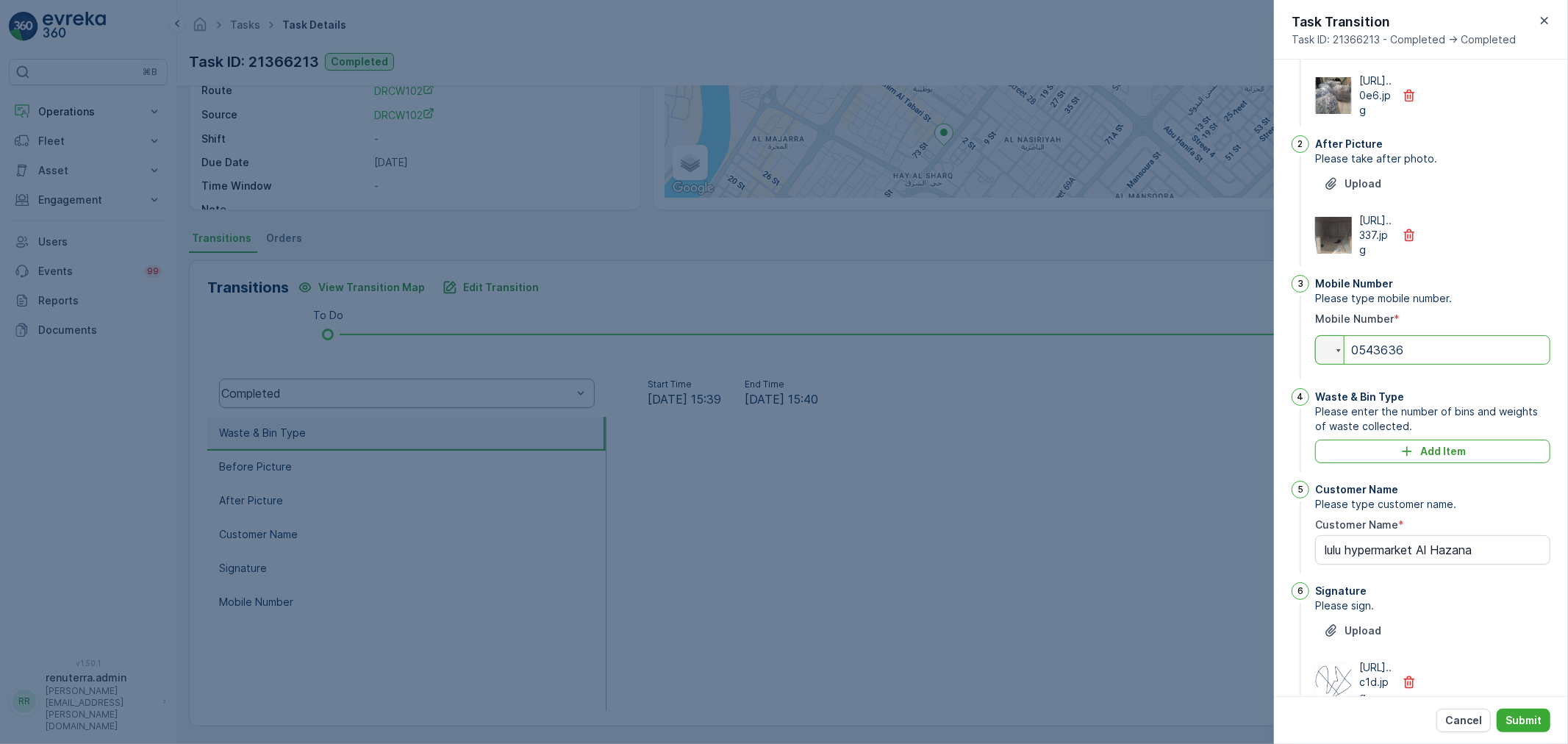
type input "05436362"
type Name "lulu hypermarket Al Hazana"
type input "054363629"
type Name "lulu hypermarket Al Hazana"
type input "0543636297"
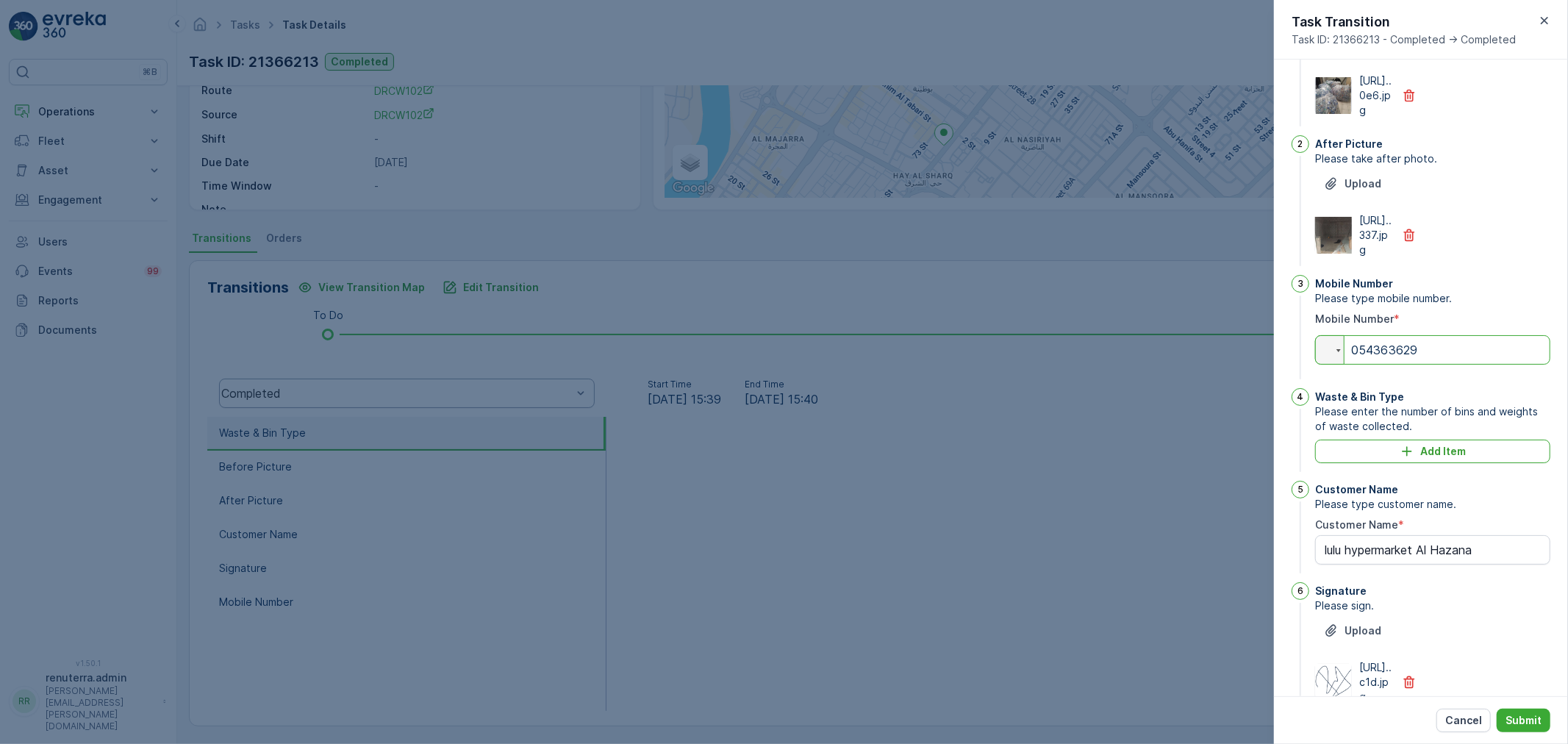
type Name "lulu hypermarket Al Hazana"
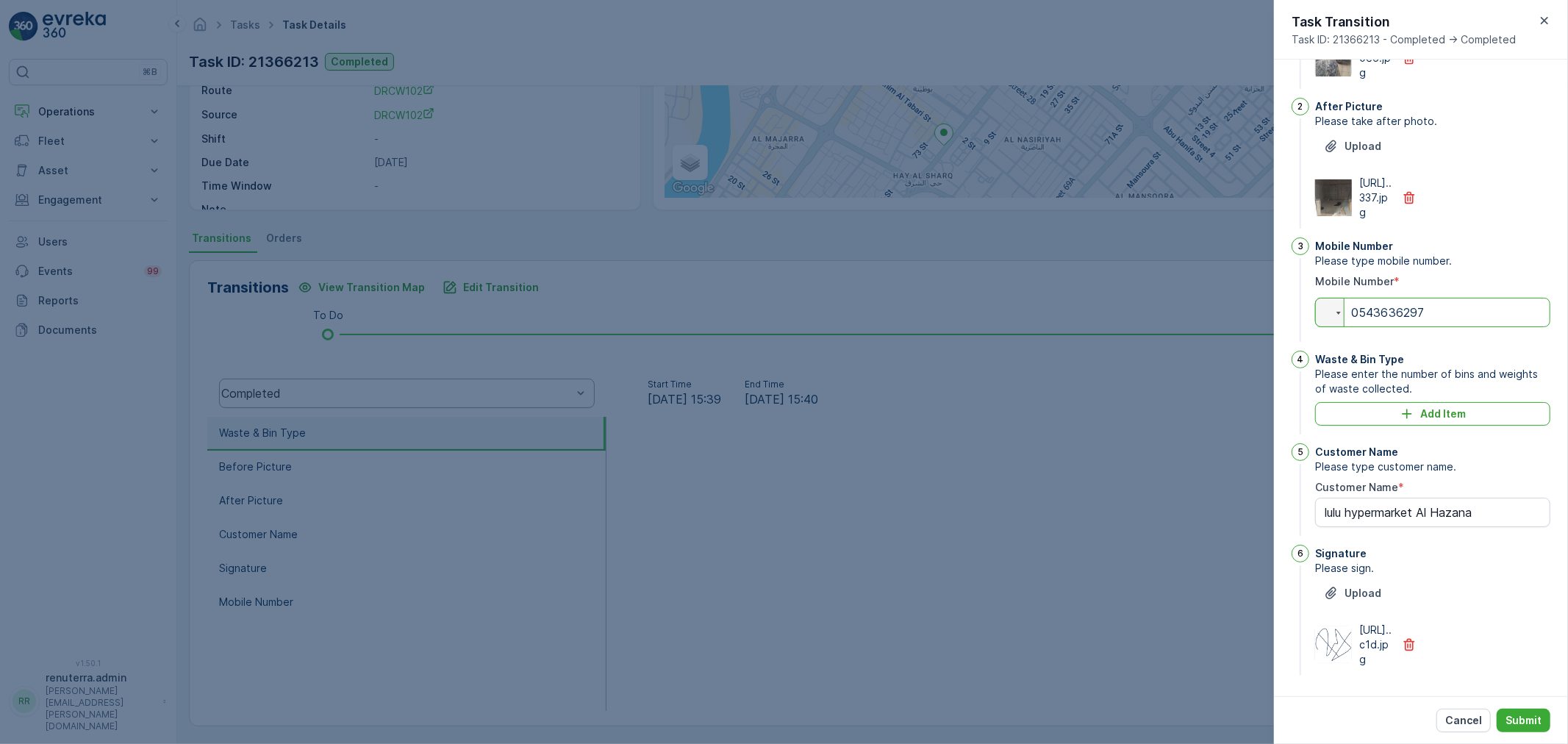
scroll to position [163, 0]
type input "0543636297"
click at [1442, 419] on button "Add Item" at bounding box center [1432, 414] width 235 height 23
type Name "lulu hypermarket Al Hazana"
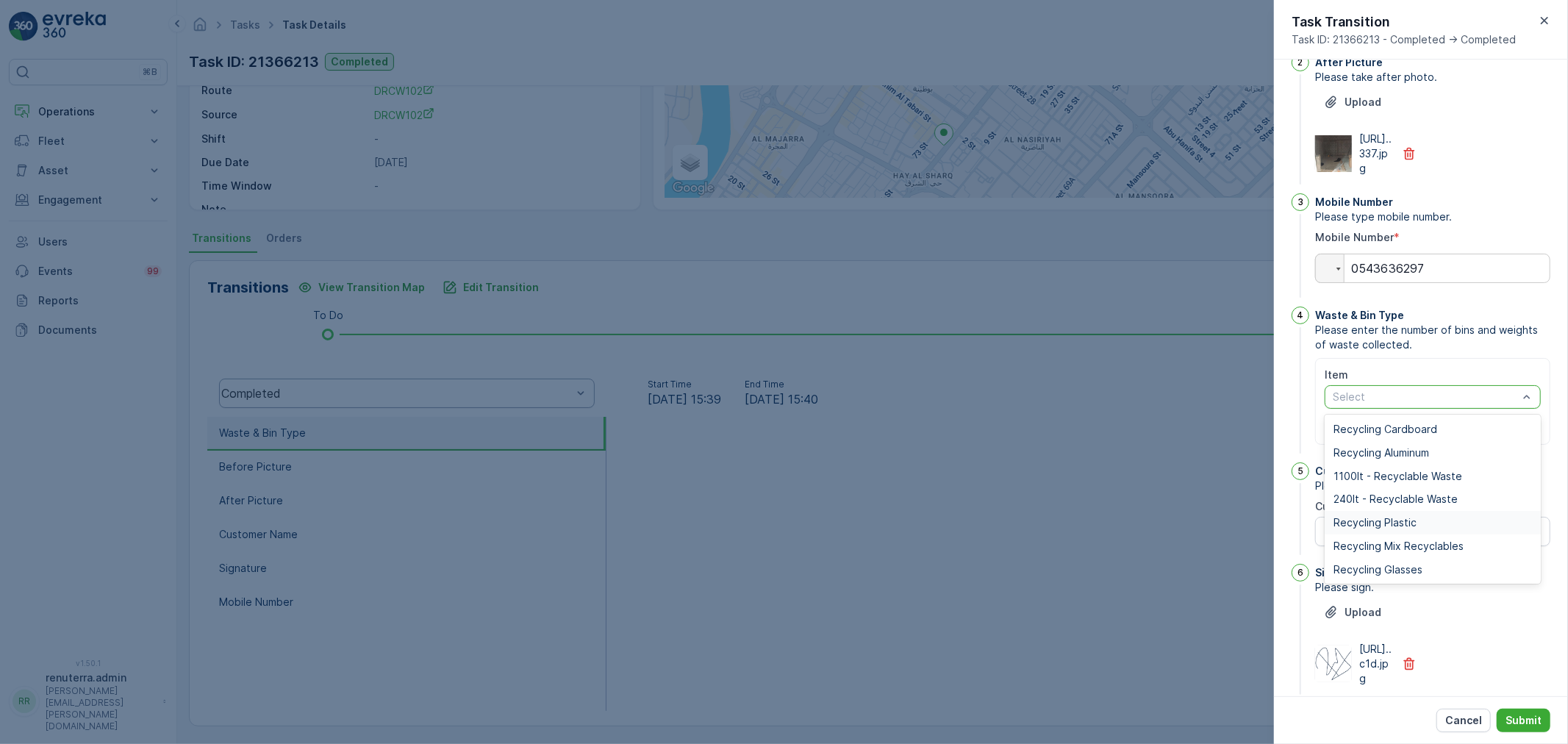
click at [1386, 529] on span "Recycling Plastic" at bounding box center [1374, 522] width 83 height 12
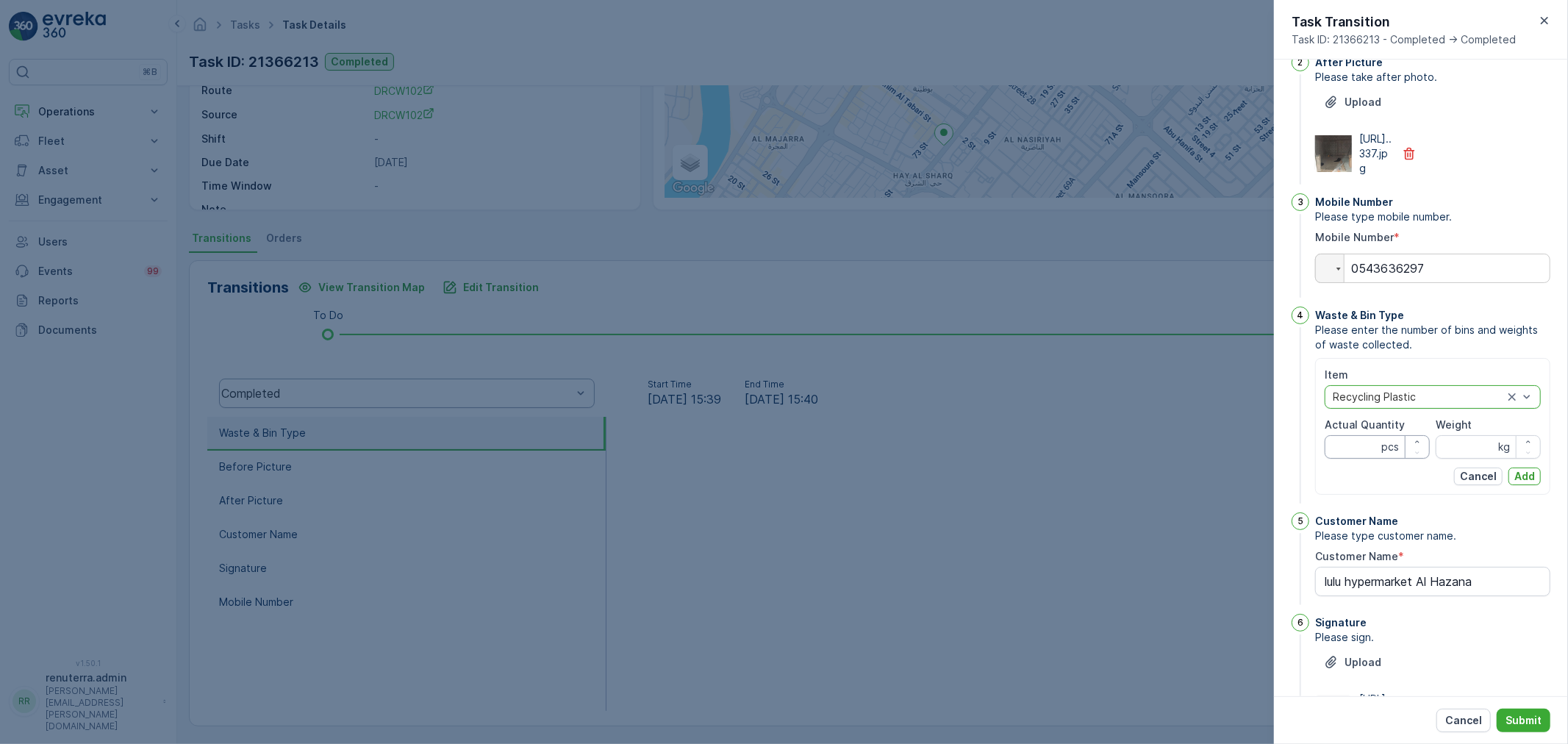
click at [1355, 459] on Quantity "Actual Quantity" at bounding box center [1376, 446] width 105 height 23
type Quantity "6"
drag, startPoint x: 1441, startPoint y: 508, endPoint x: 1464, endPoint y: 507, distance: 23.0
click at [1444, 459] on input "Weight" at bounding box center [1487, 446] width 105 height 23
type input "42"
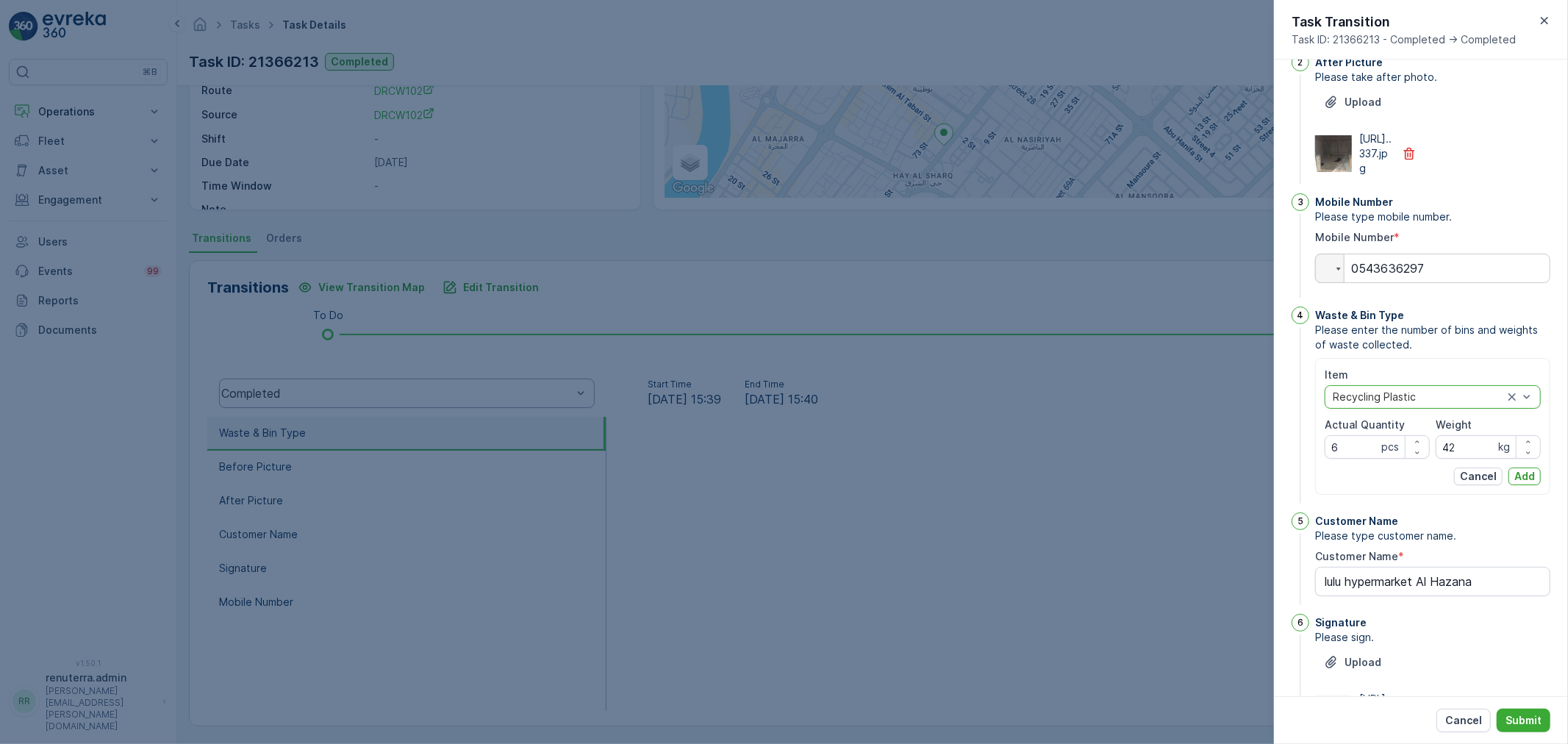
drag, startPoint x: 1520, startPoint y: 538, endPoint x: 1488, endPoint y: 526, distance: 34.2
click at [1522, 484] on p "Add" at bounding box center [1525, 476] width 21 height 14
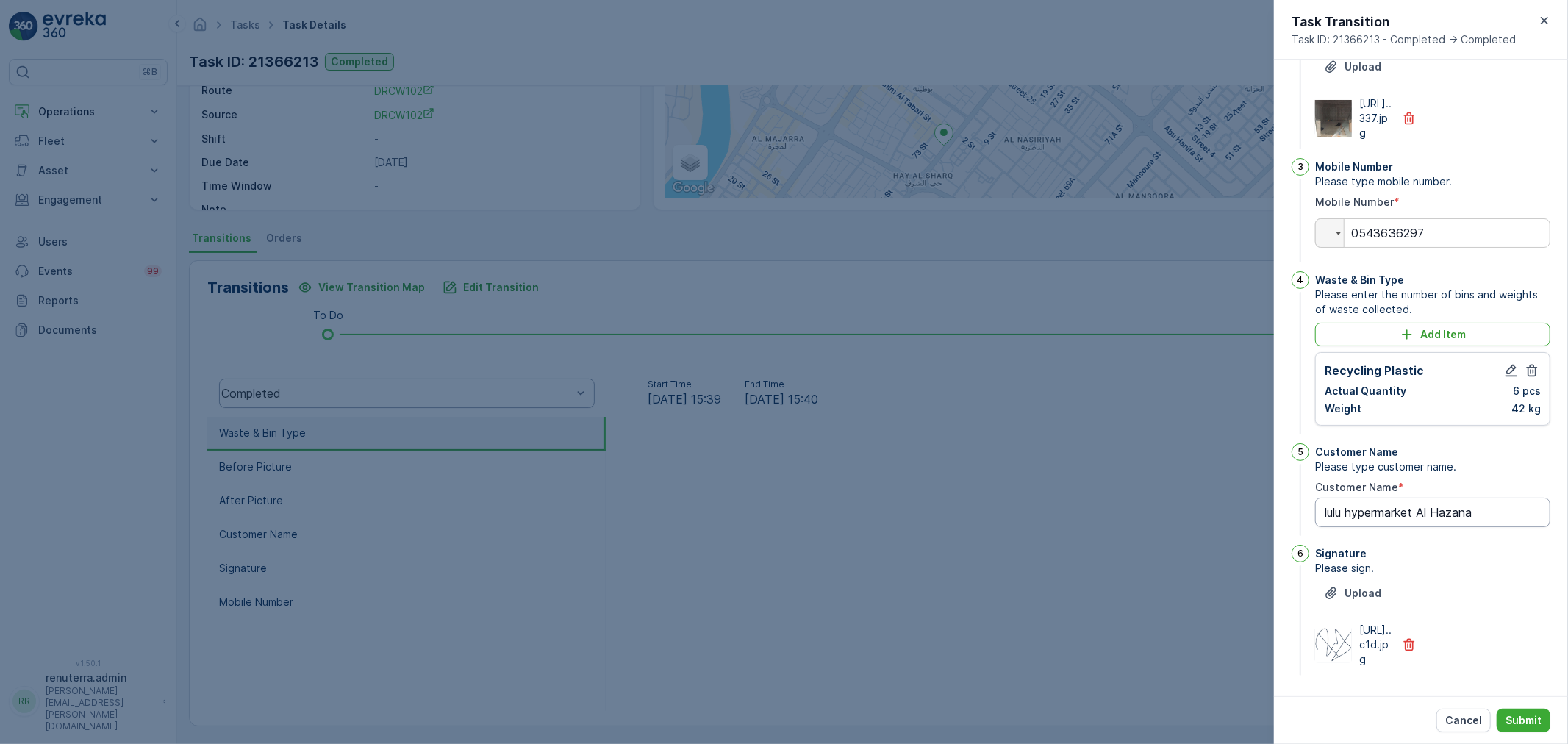
scroll to position [205, 0]
click at [1516, 712] on button "Submit" at bounding box center [1523, 720] width 54 height 23
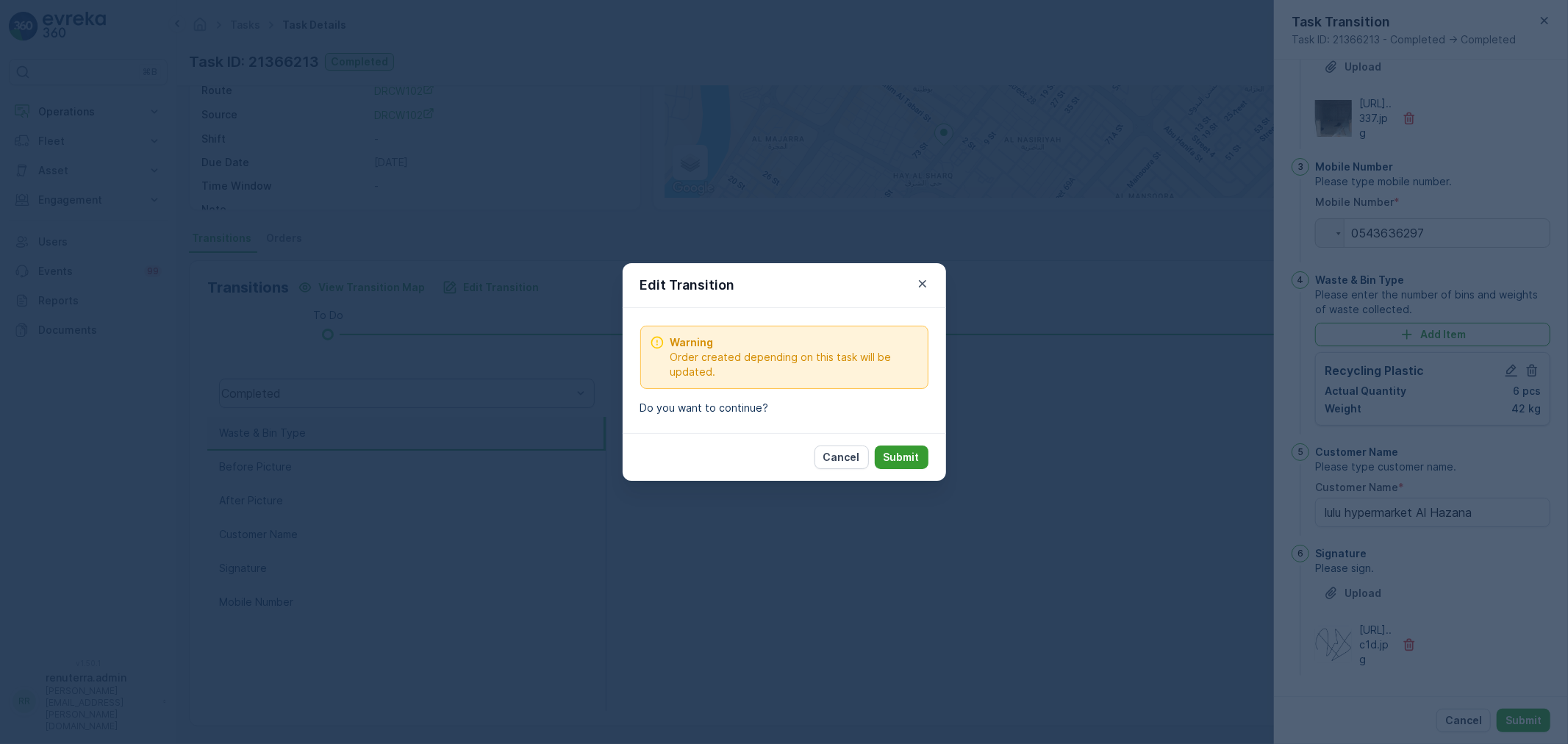
click at [904, 461] on p "Submit" at bounding box center [901, 458] width 36 height 14
type Name "lulu hypermarket Al Hazana"
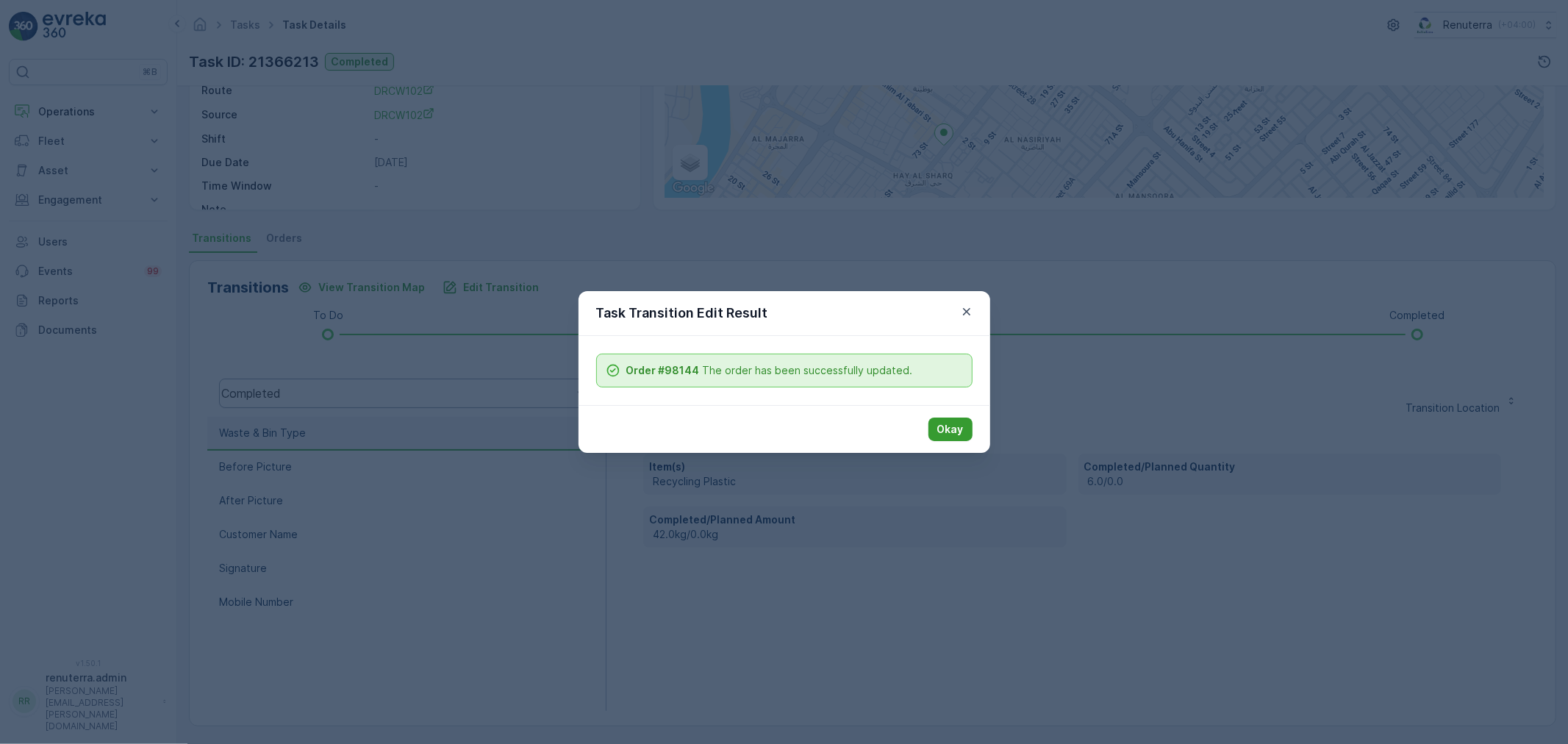
click at [942, 429] on p "Okay" at bounding box center [950, 430] width 26 height 14
